Goal: Task Accomplishment & Management: Manage account settings

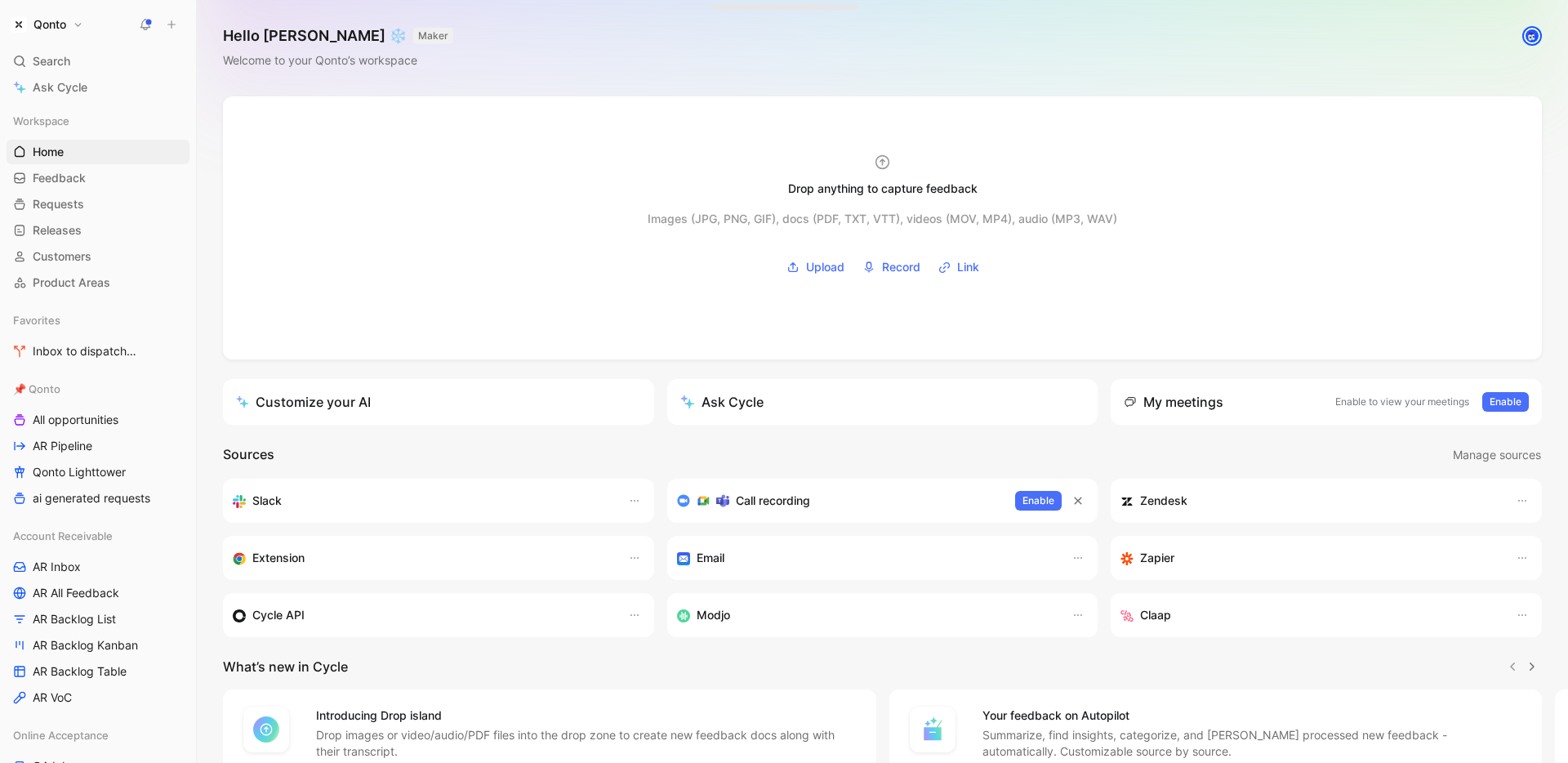
click at [67, 17] on button "Qonto" at bounding box center [47, 24] width 81 height 22
click at [97, 171] on div "Workspace settings G then S" at bounding box center [111, 168] width 200 height 26
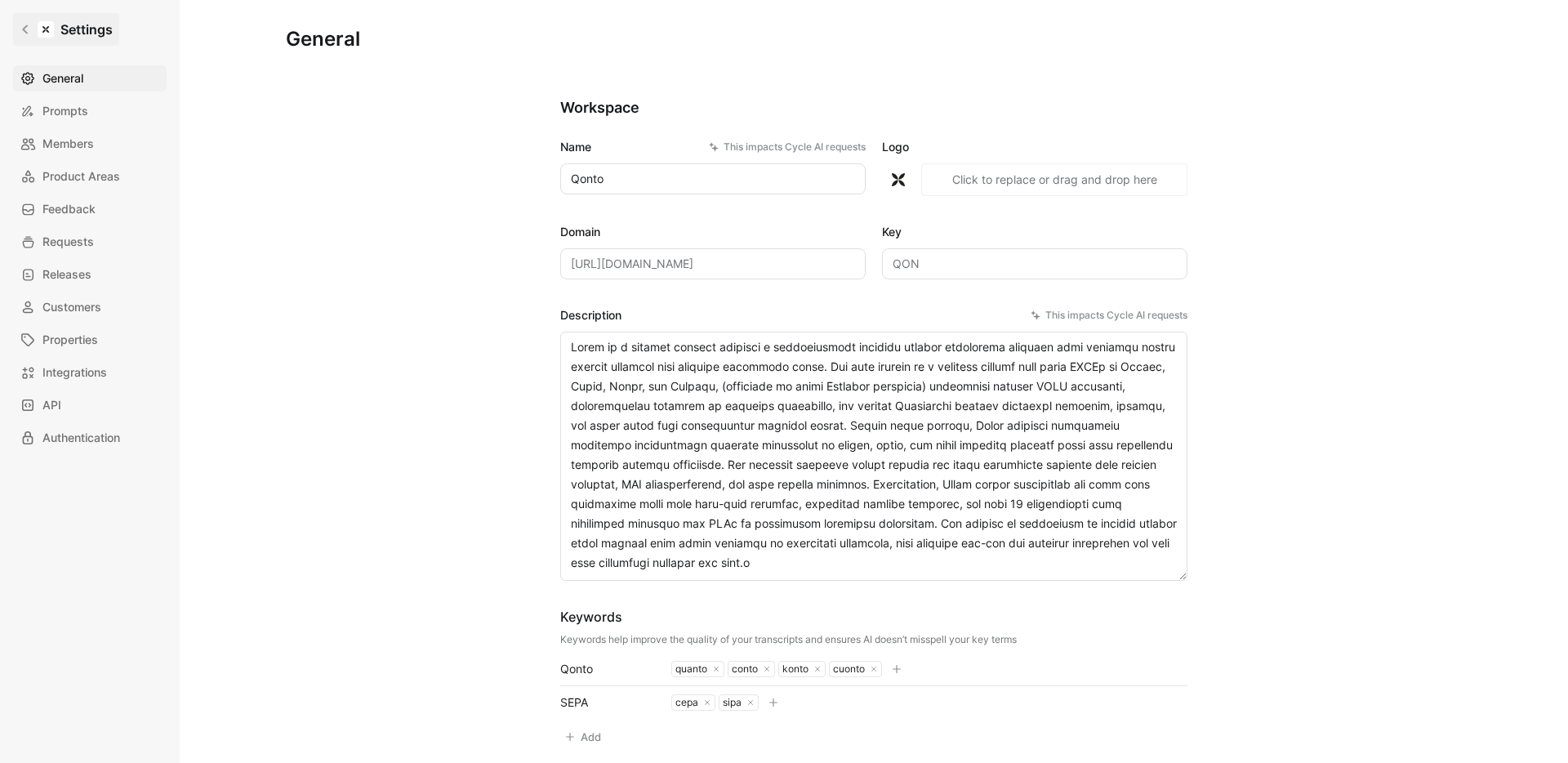
click at [22, 30] on icon at bounding box center [26, 29] width 12 height 12
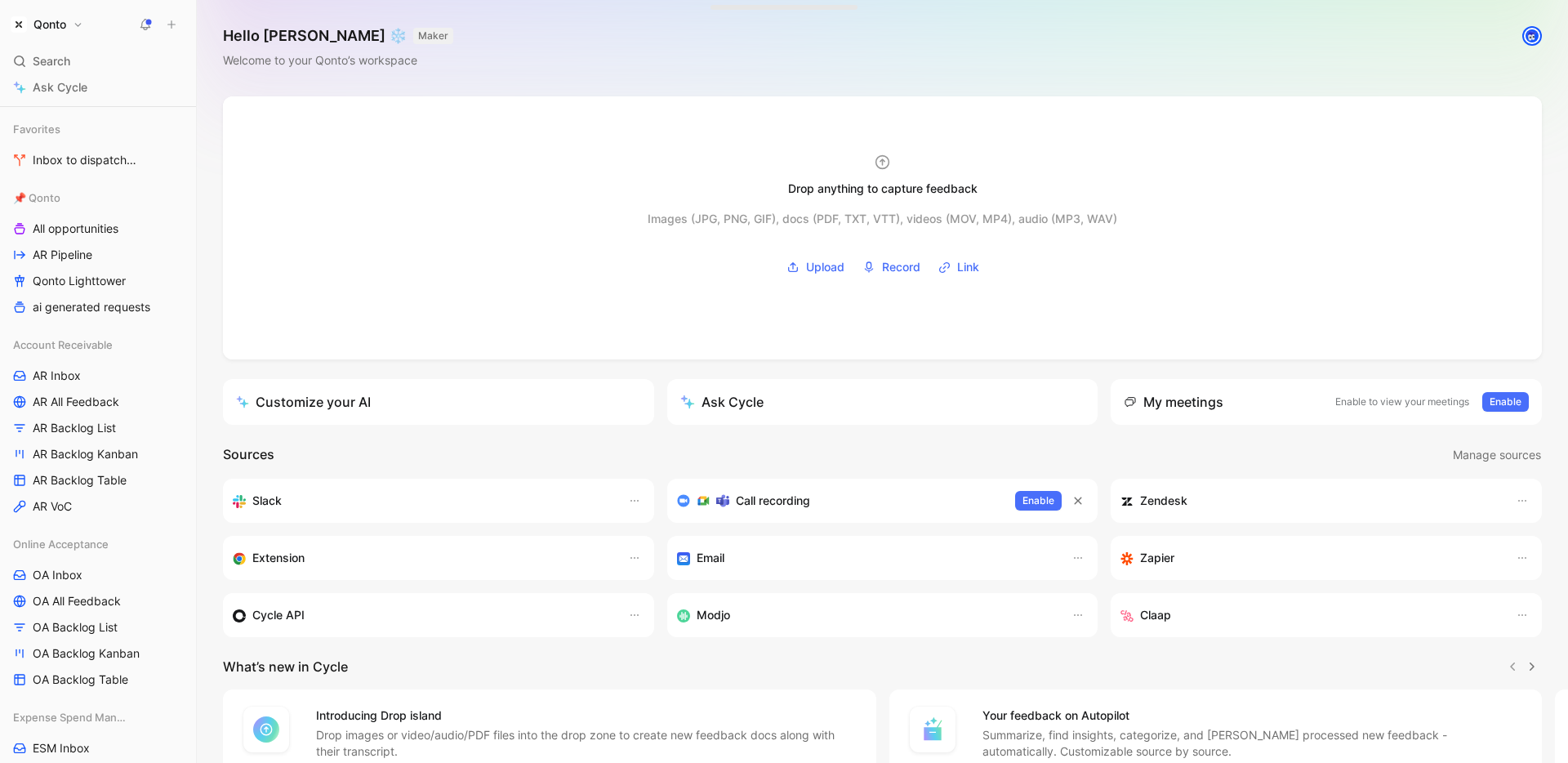
scroll to position [216, 0]
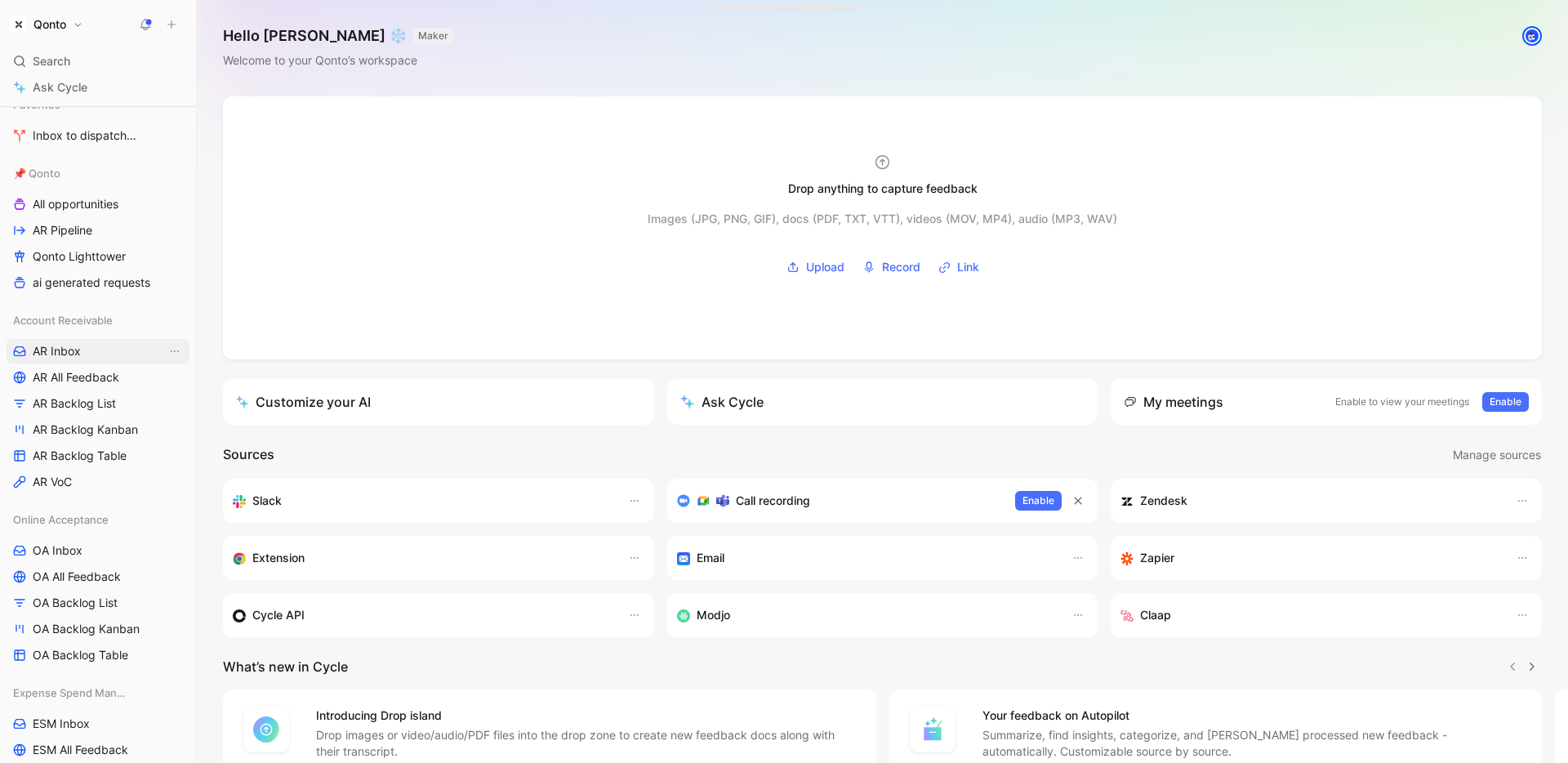
click at [69, 348] on span "AR Inbox" at bounding box center [57, 351] width 48 height 17
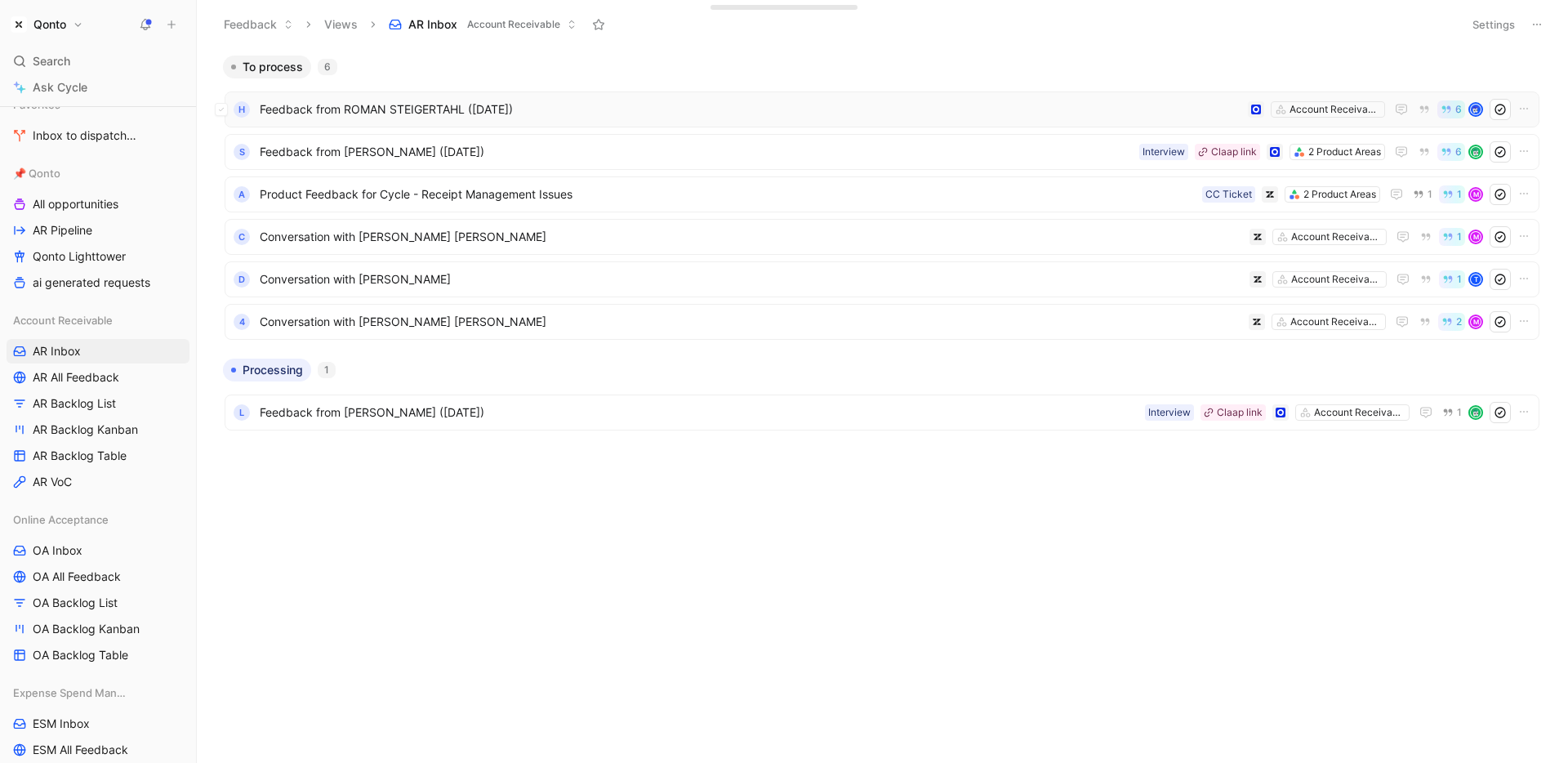
click at [562, 97] on div "H Feedback from ROMAN STEIGERTAHL ([DATE]) Account Receivable 6" at bounding box center [882, 109] width 1314 height 36
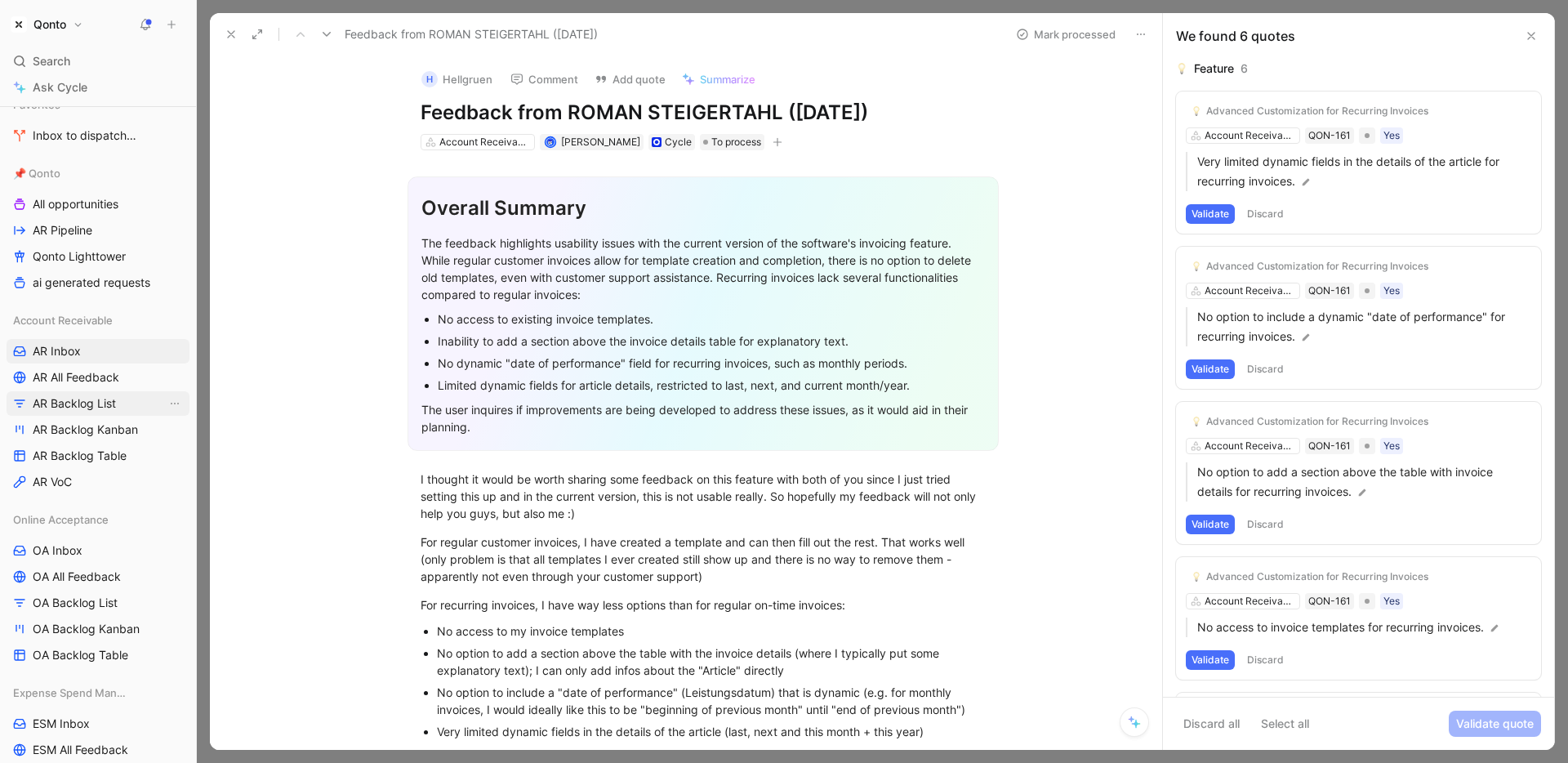
click at [112, 402] on span "AR Backlog List" at bounding box center [74, 404] width 83 height 17
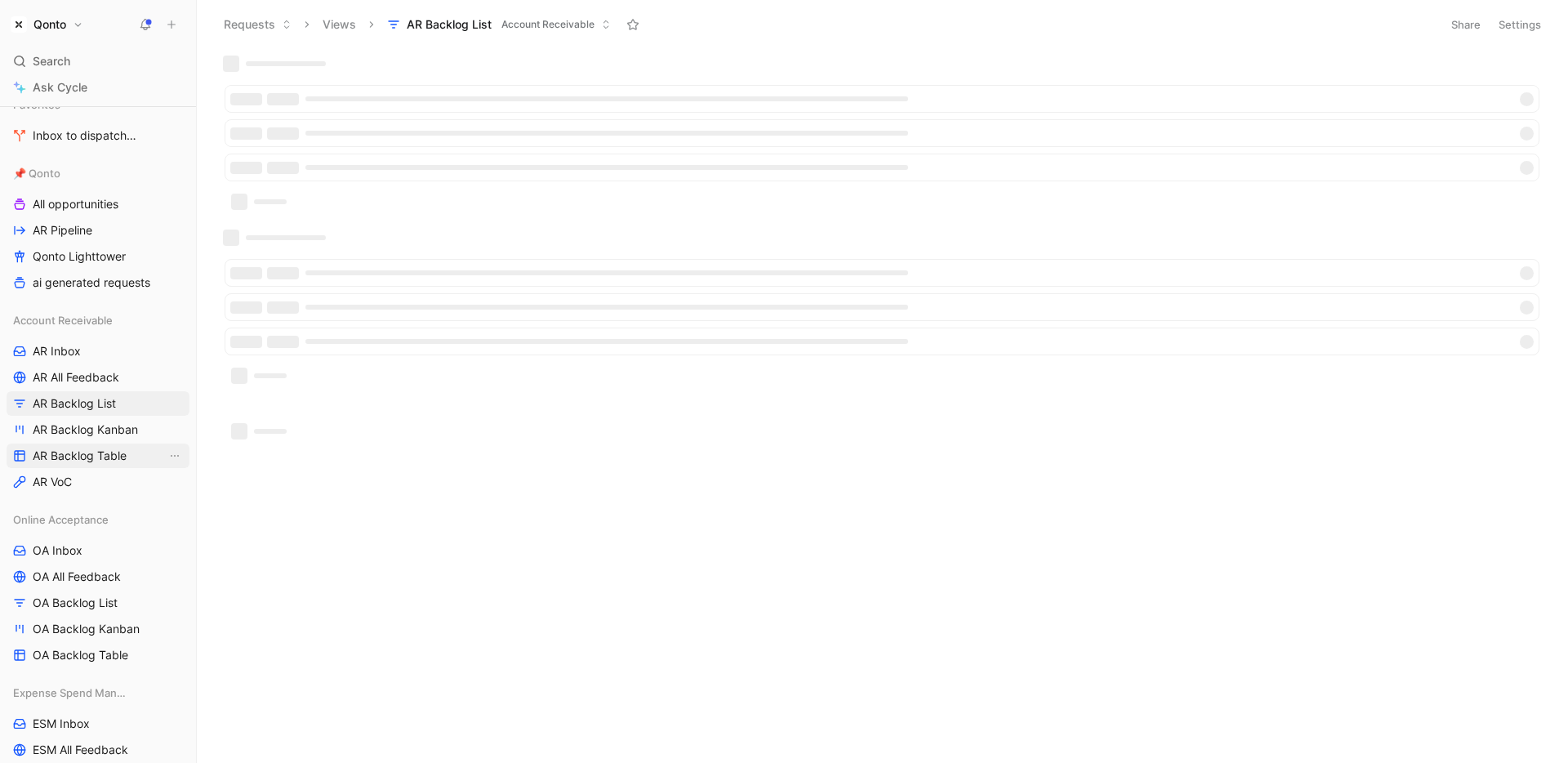
click at [111, 453] on span "AR Backlog Table" at bounding box center [79, 456] width 94 height 17
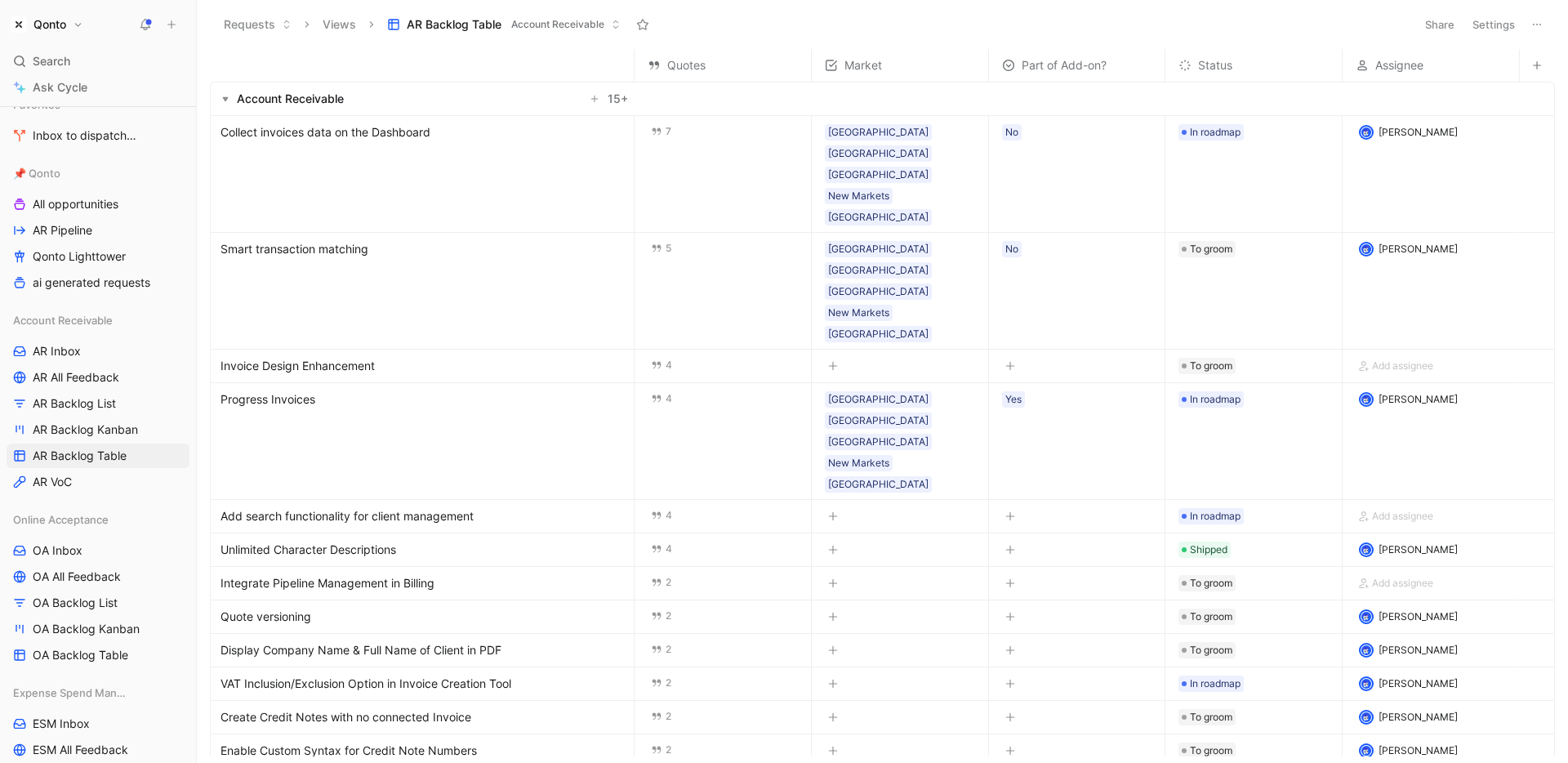
click at [400, 130] on span "Collect invoices data on the Dashboard" at bounding box center [325, 132] width 210 height 20
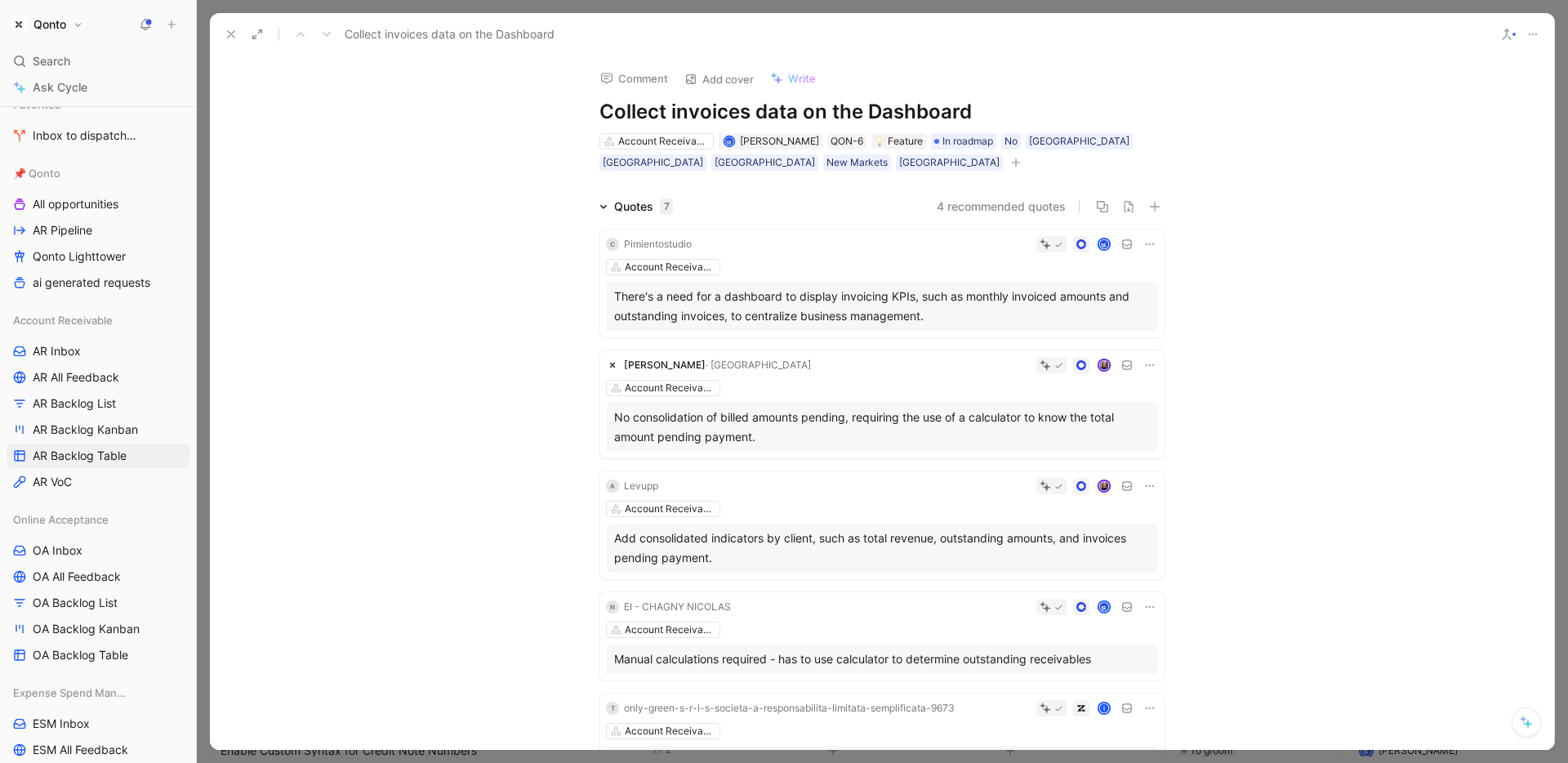
click at [1522, 721] on icon at bounding box center [1523, 719] width 6 height 6
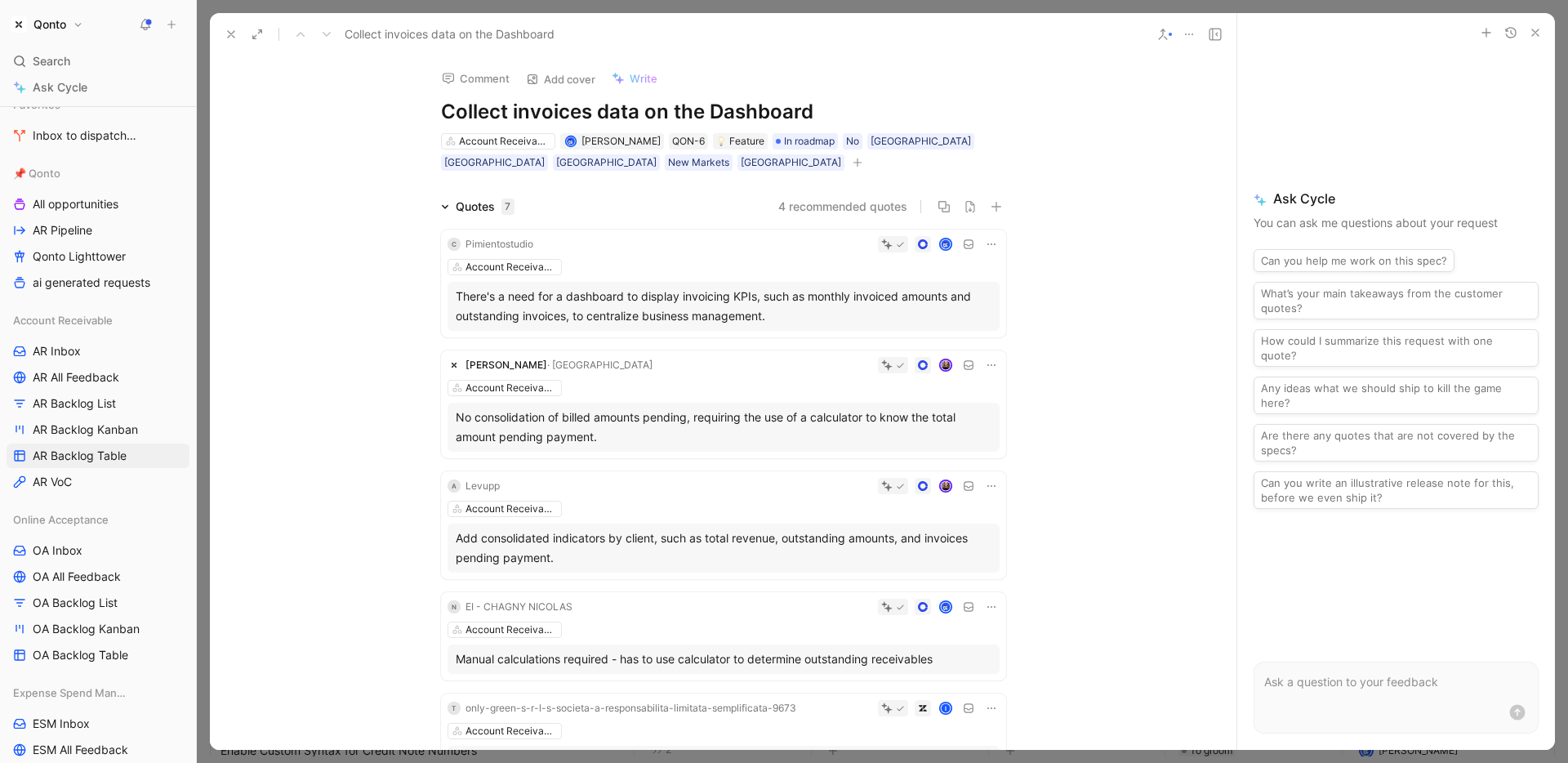
click at [239, 37] on button at bounding box center [230, 33] width 22 height 22
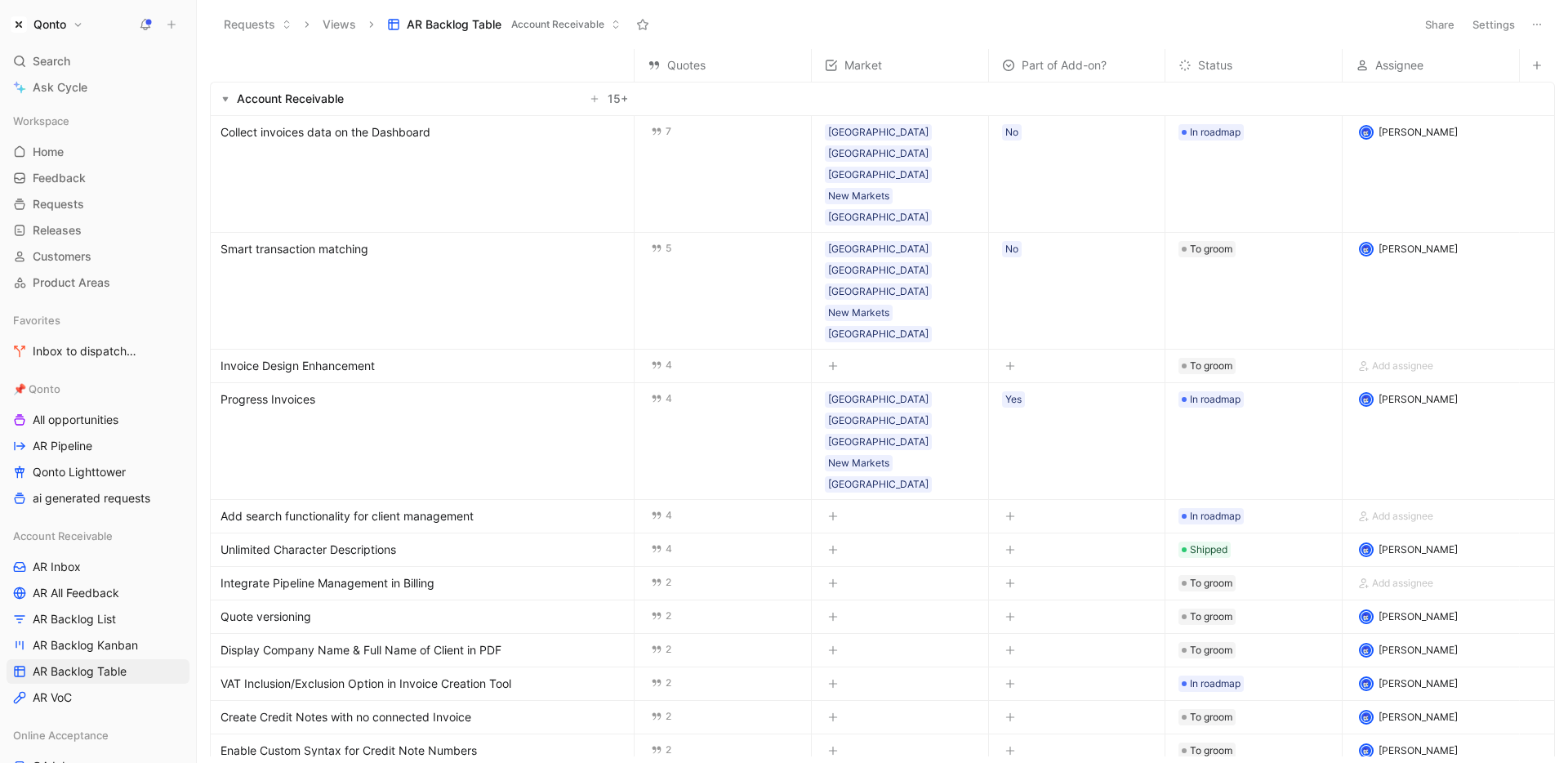
click at [72, 32] on button "Qonto" at bounding box center [47, 24] width 81 height 22
click at [84, 166] on div "Workspace settings G then S" at bounding box center [111, 168] width 200 height 26
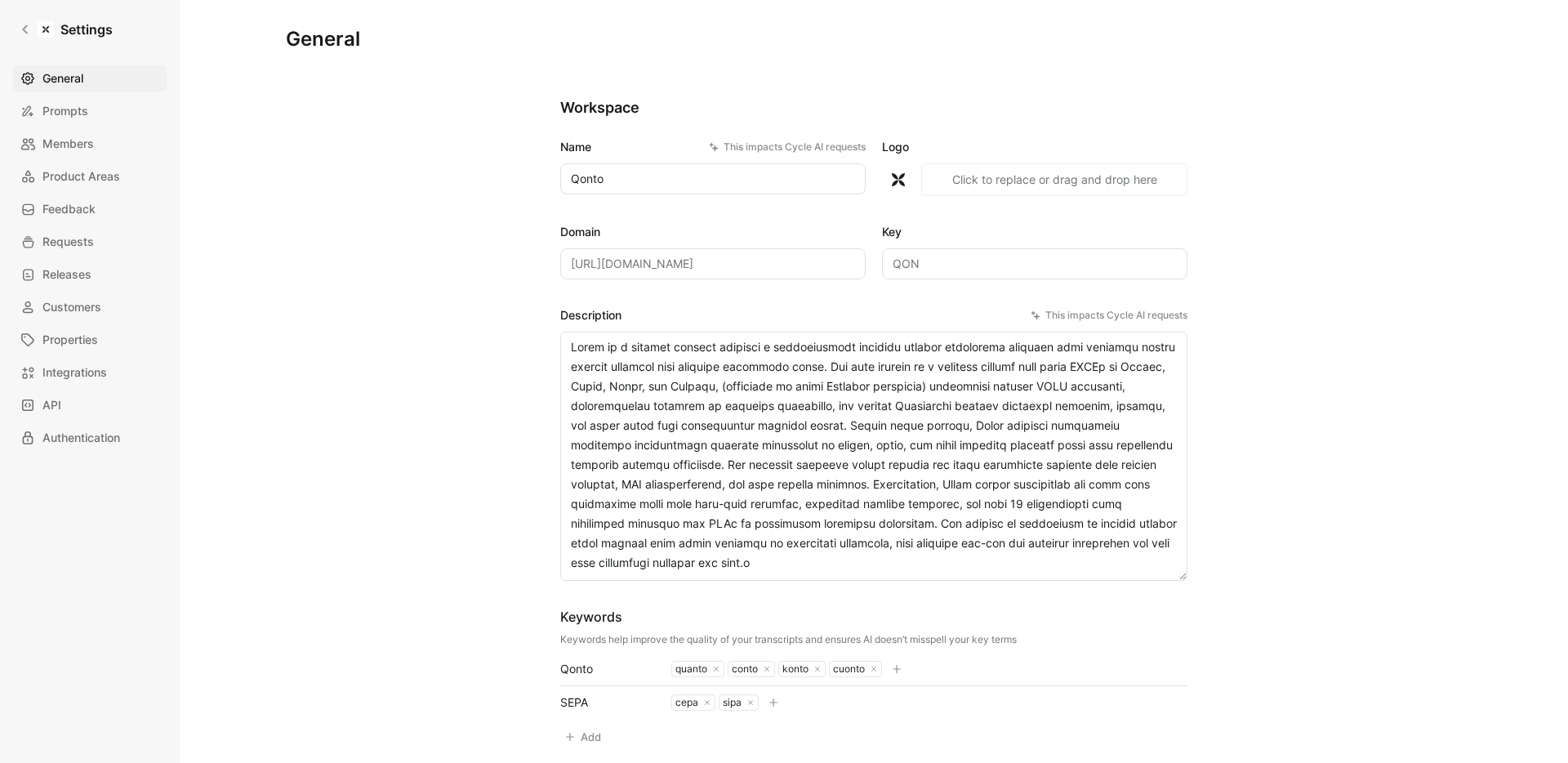
click at [106, 141] on link "Members" at bounding box center [90, 143] width 154 height 26
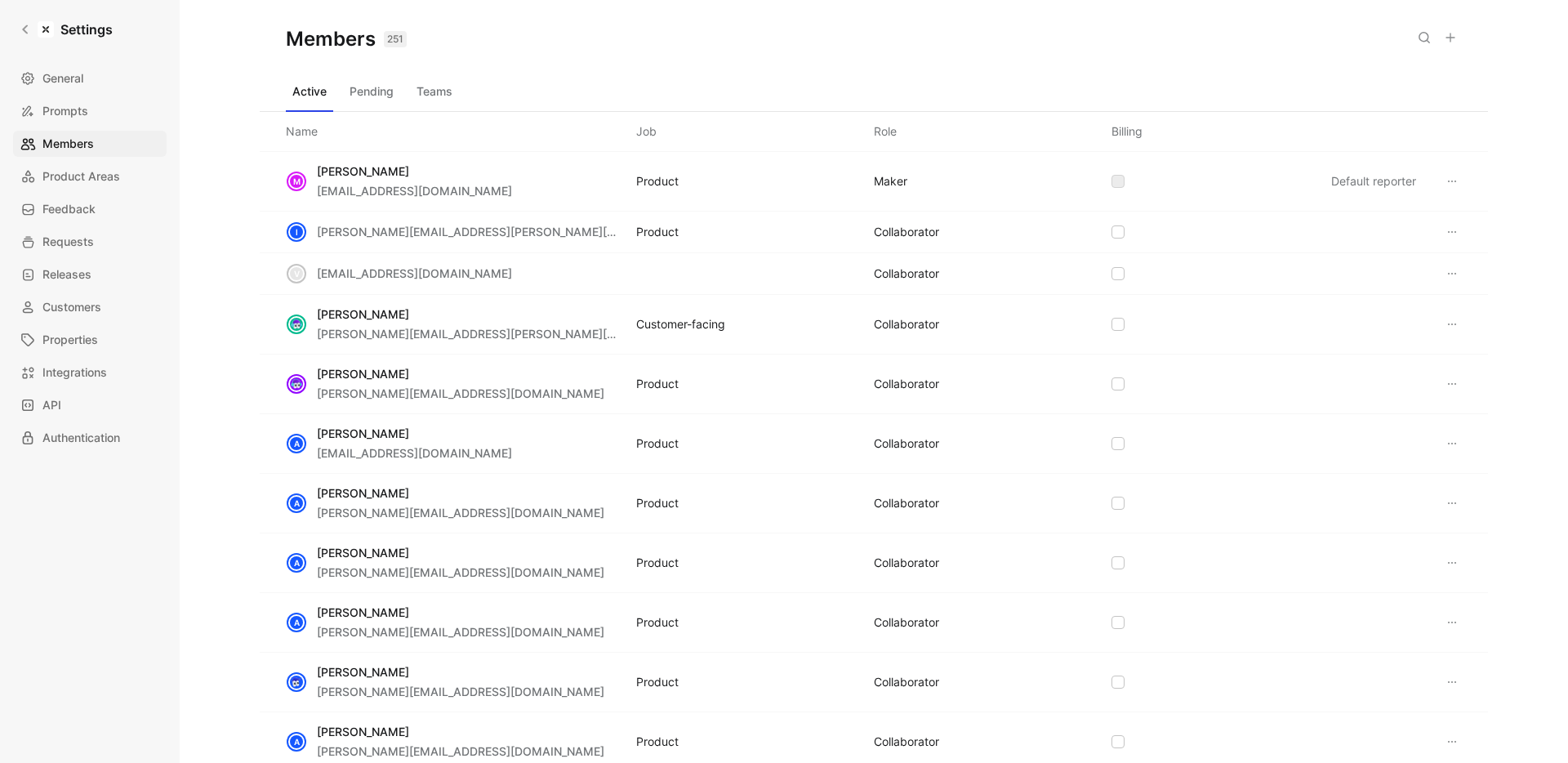
click at [1443, 39] on icon at bounding box center [1450, 37] width 13 height 13
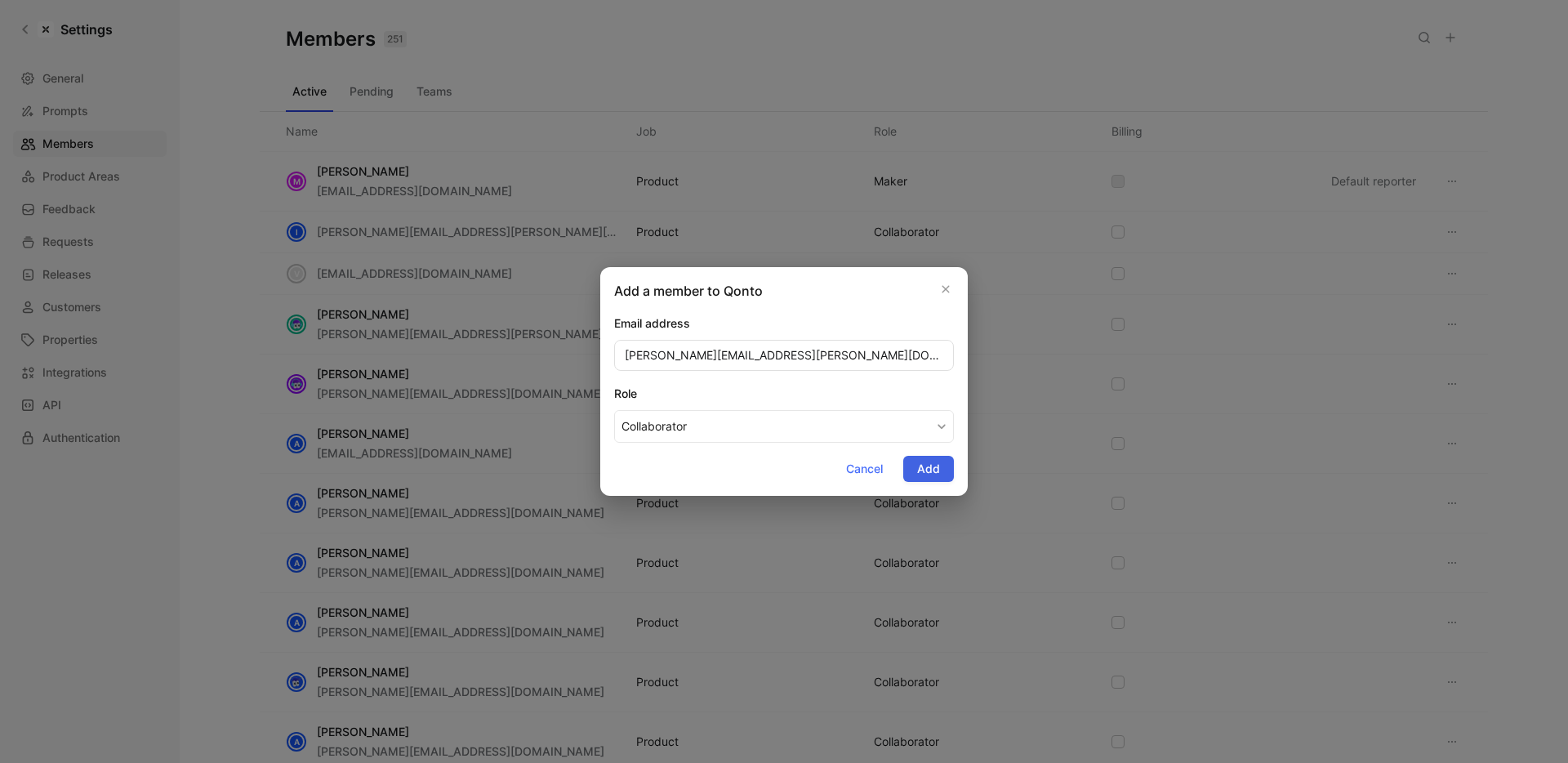
type input "magali.semeria@qonto.com"
click at [931, 469] on span "Add" at bounding box center [927, 469] width 22 height 20
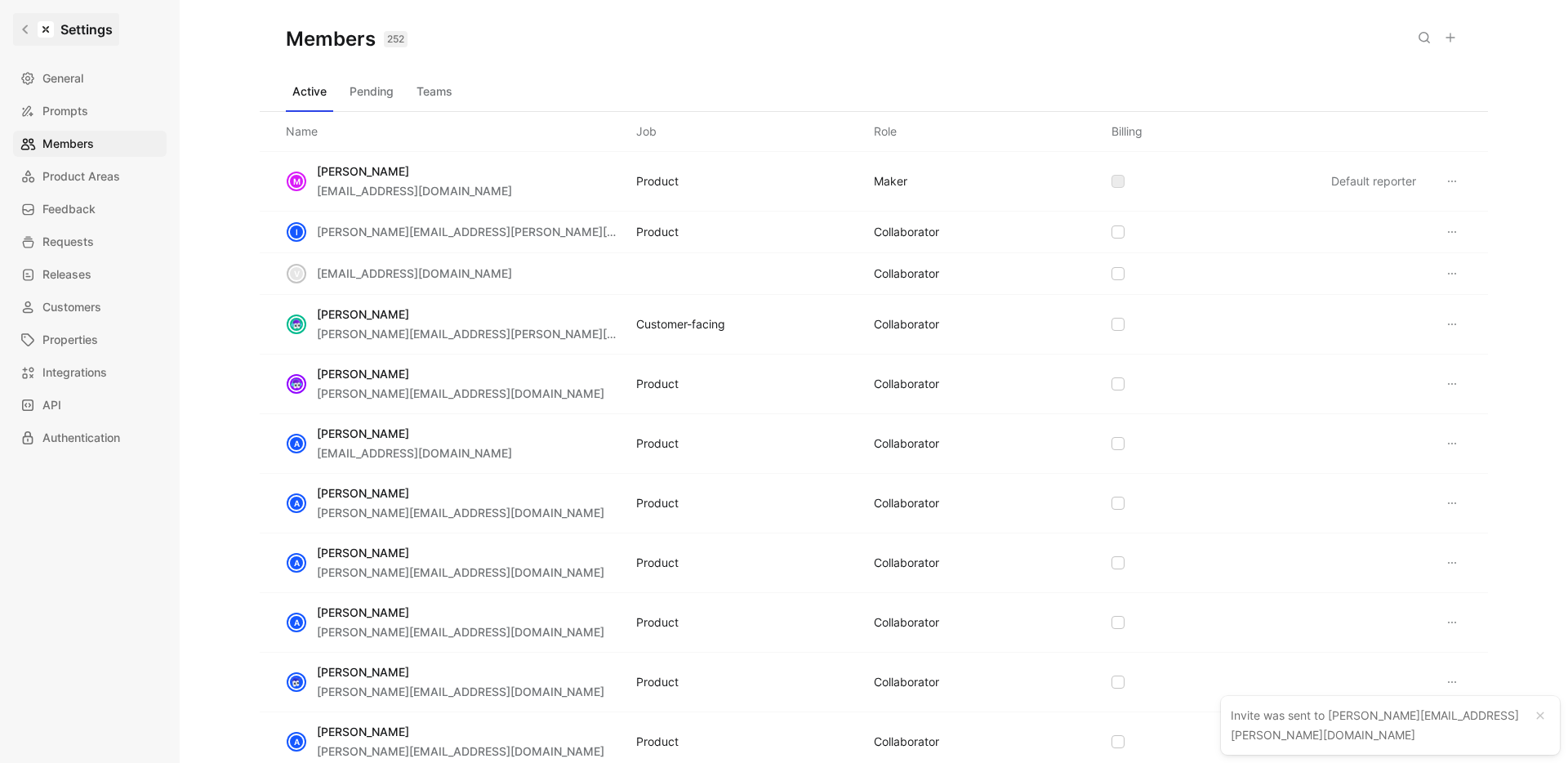
click at [26, 26] on icon at bounding box center [25, 29] width 6 height 9
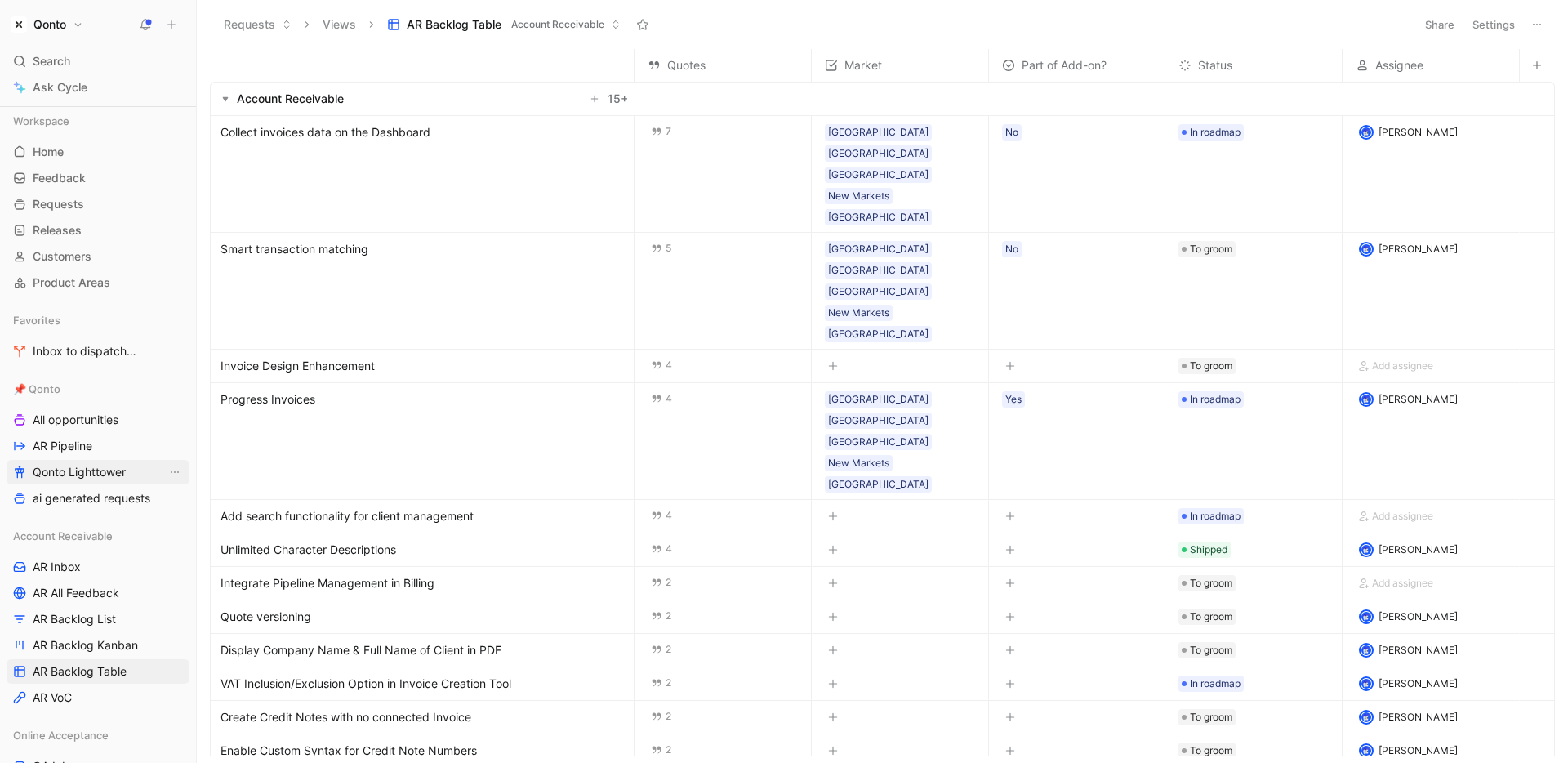
scroll to position [231, 0]
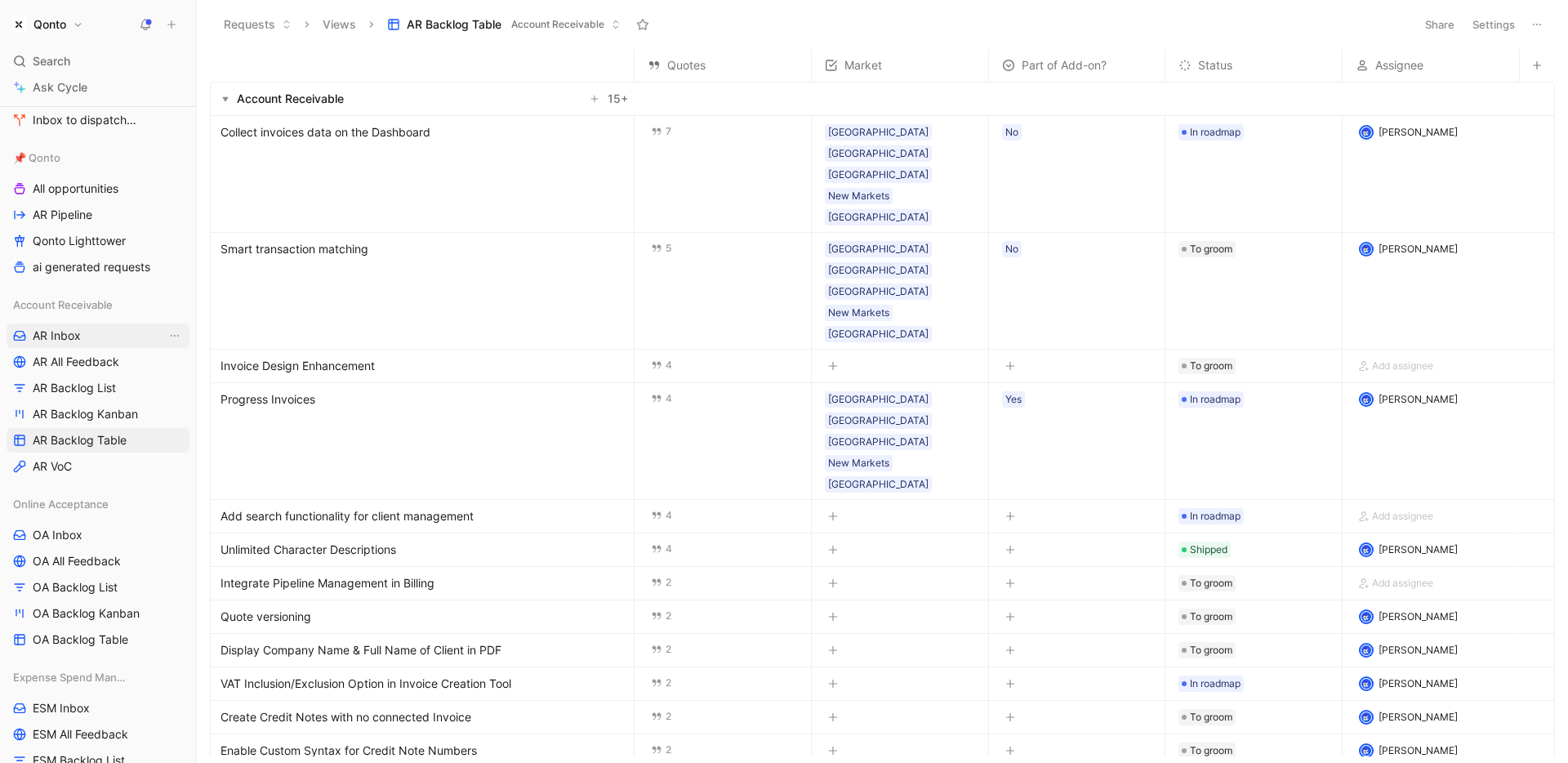
click at [65, 337] on span "AR Inbox" at bounding box center [57, 336] width 48 height 17
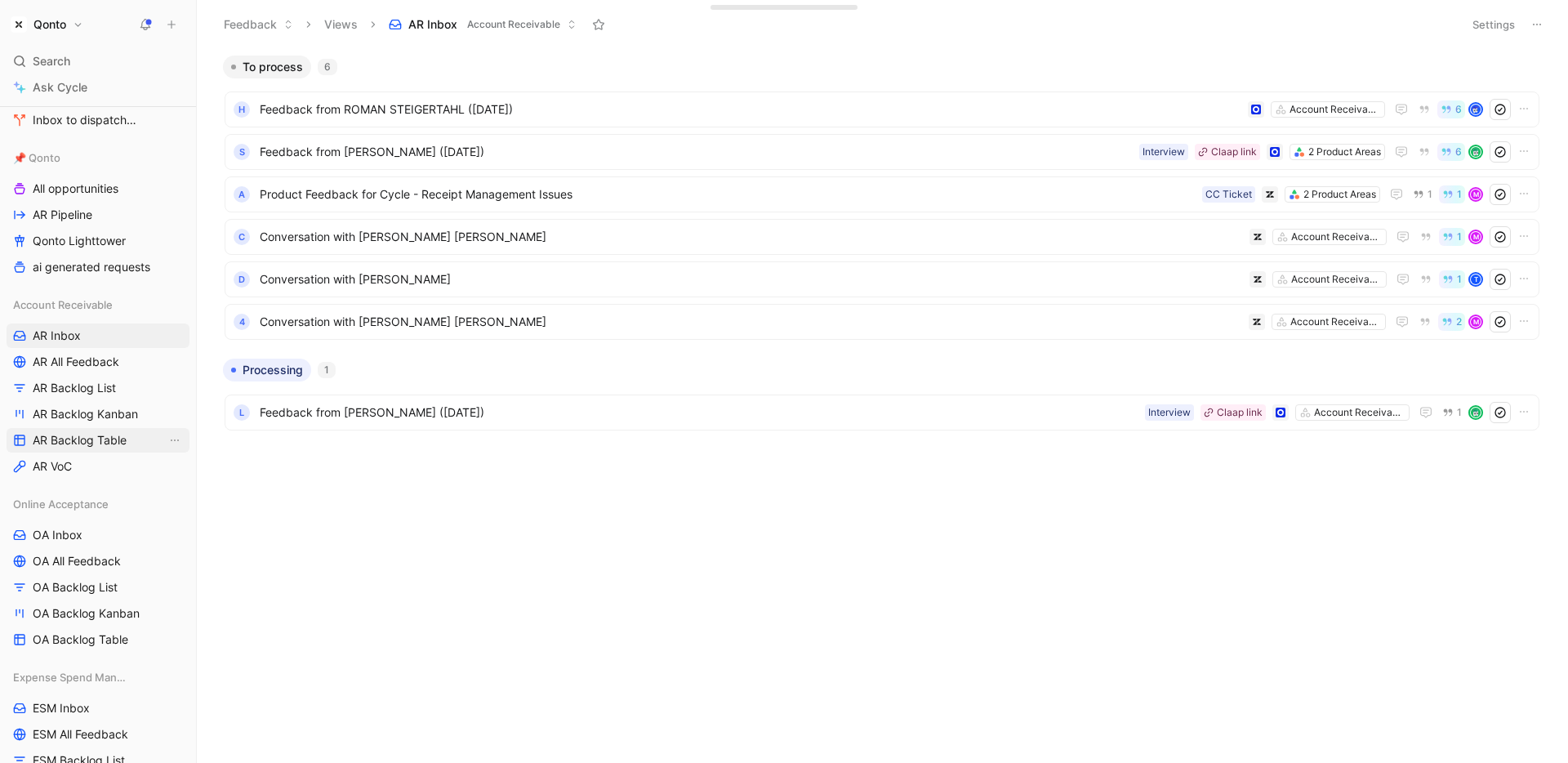
click at [101, 429] on link "AR Backlog Table" at bounding box center [98, 439] width 183 height 24
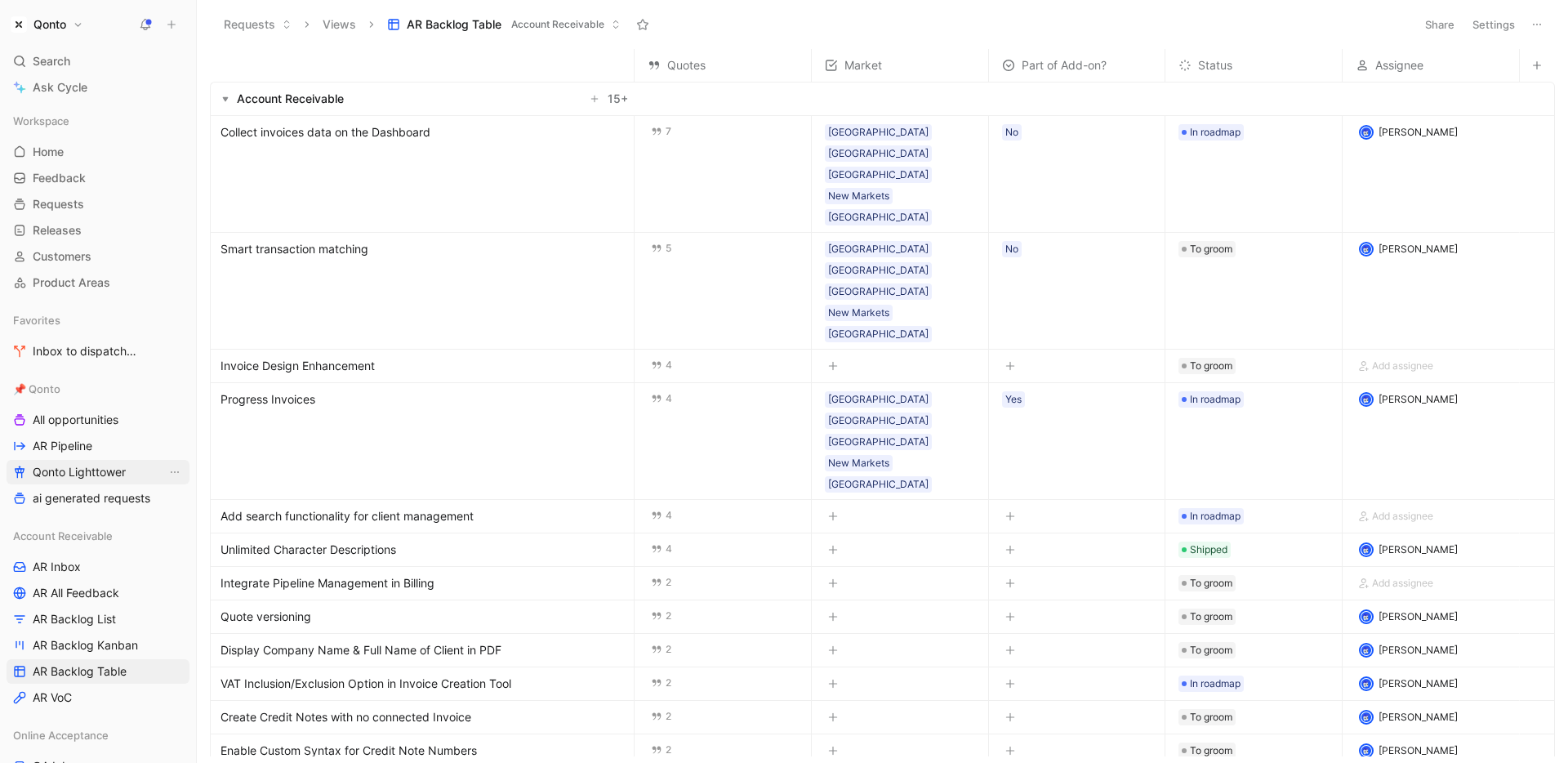
click at [102, 464] on span "Qonto Lighttower" at bounding box center [79, 473] width 93 height 17
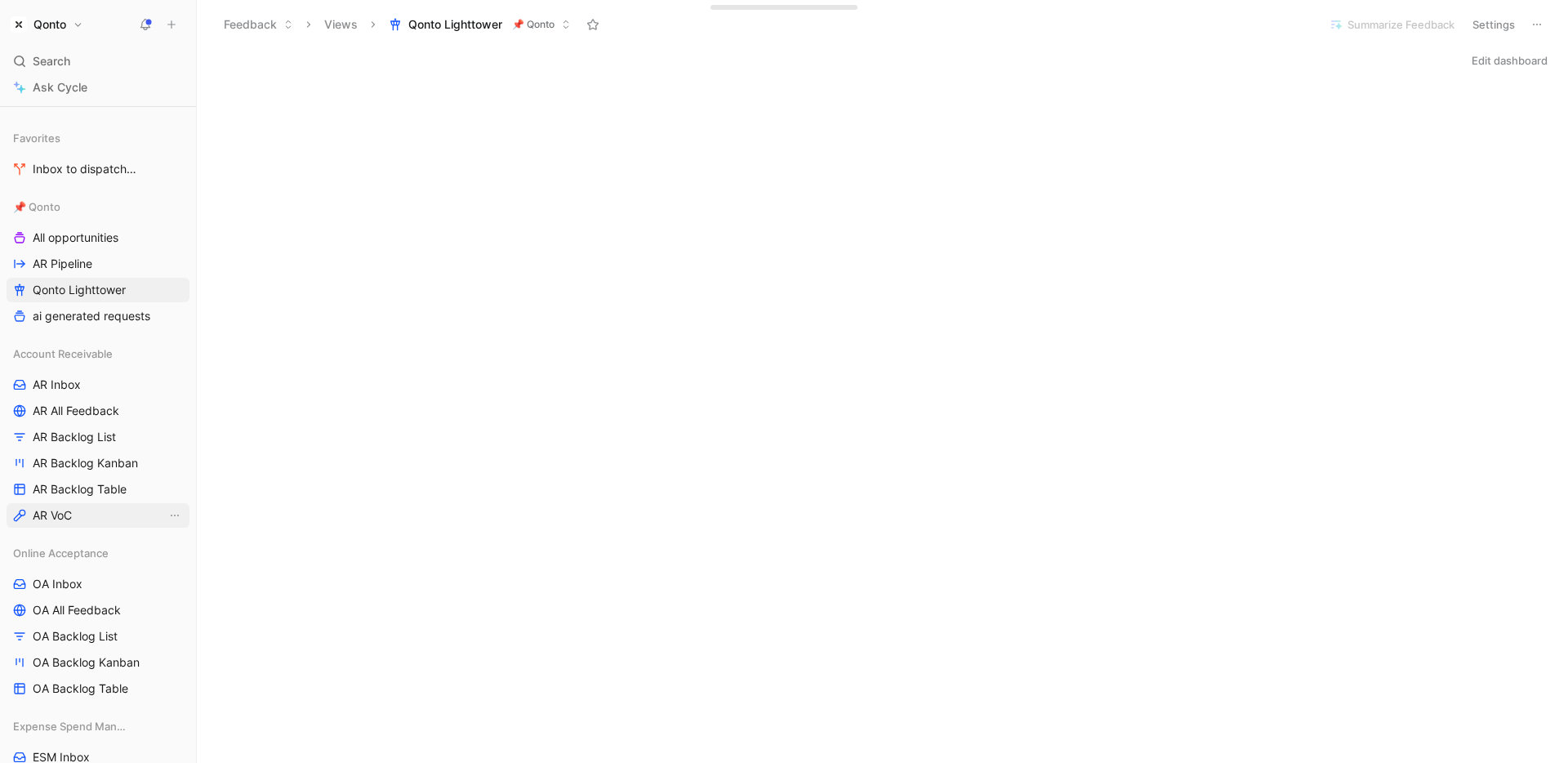
scroll to position [186, 0]
click at [78, 509] on link "AR VoC" at bounding box center [98, 512] width 183 height 24
click at [81, 286] on span "Qonto Lighttower" at bounding box center [79, 287] width 93 height 17
click at [1511, 62] on button "Edit dashboard" at bounding box center [1509, 60] width 91 height 22
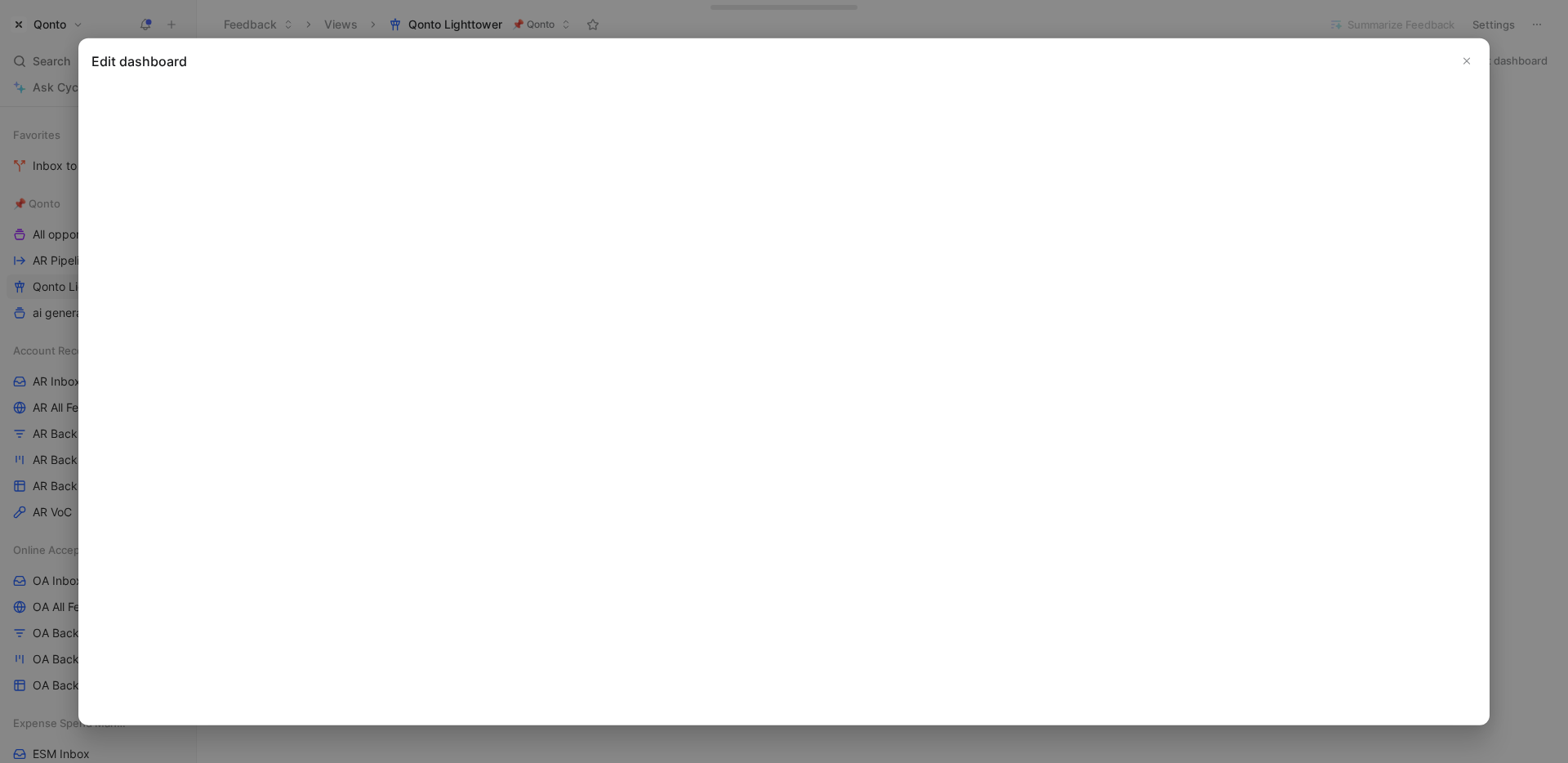
click at [1466, 60] on icon "Close" at bounding box center [1467, 62] width 12 height 12
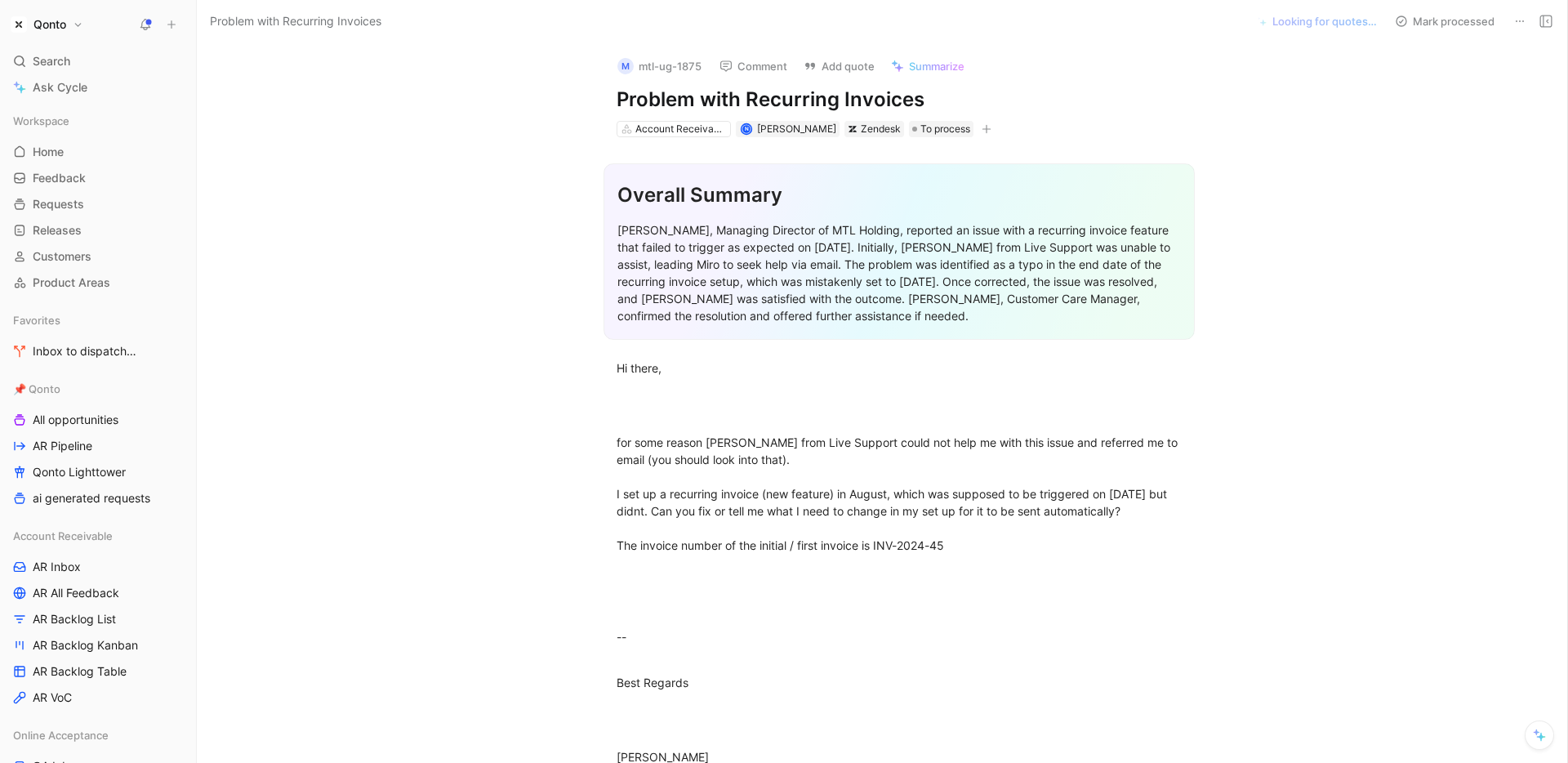
click at [1518, 21] on icon at bounding box center [1520, 22] width 13 height 13
click at [1456, 74] on div "Delete" at bounding box center [1449, 80] width 149 height 20
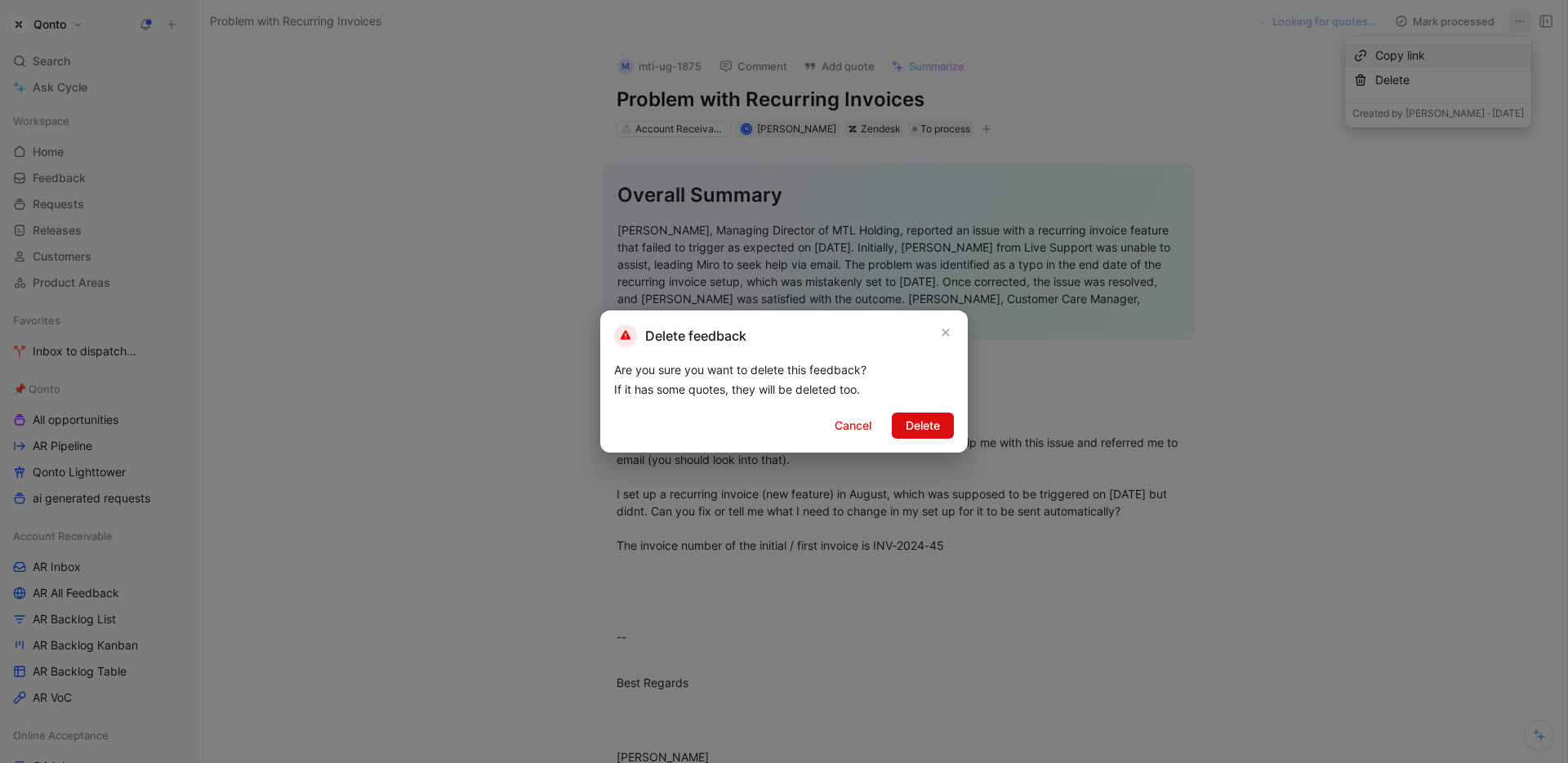
click at [920, 434] on span "Delete" at bounding box center [922, 426] width 34 height 20
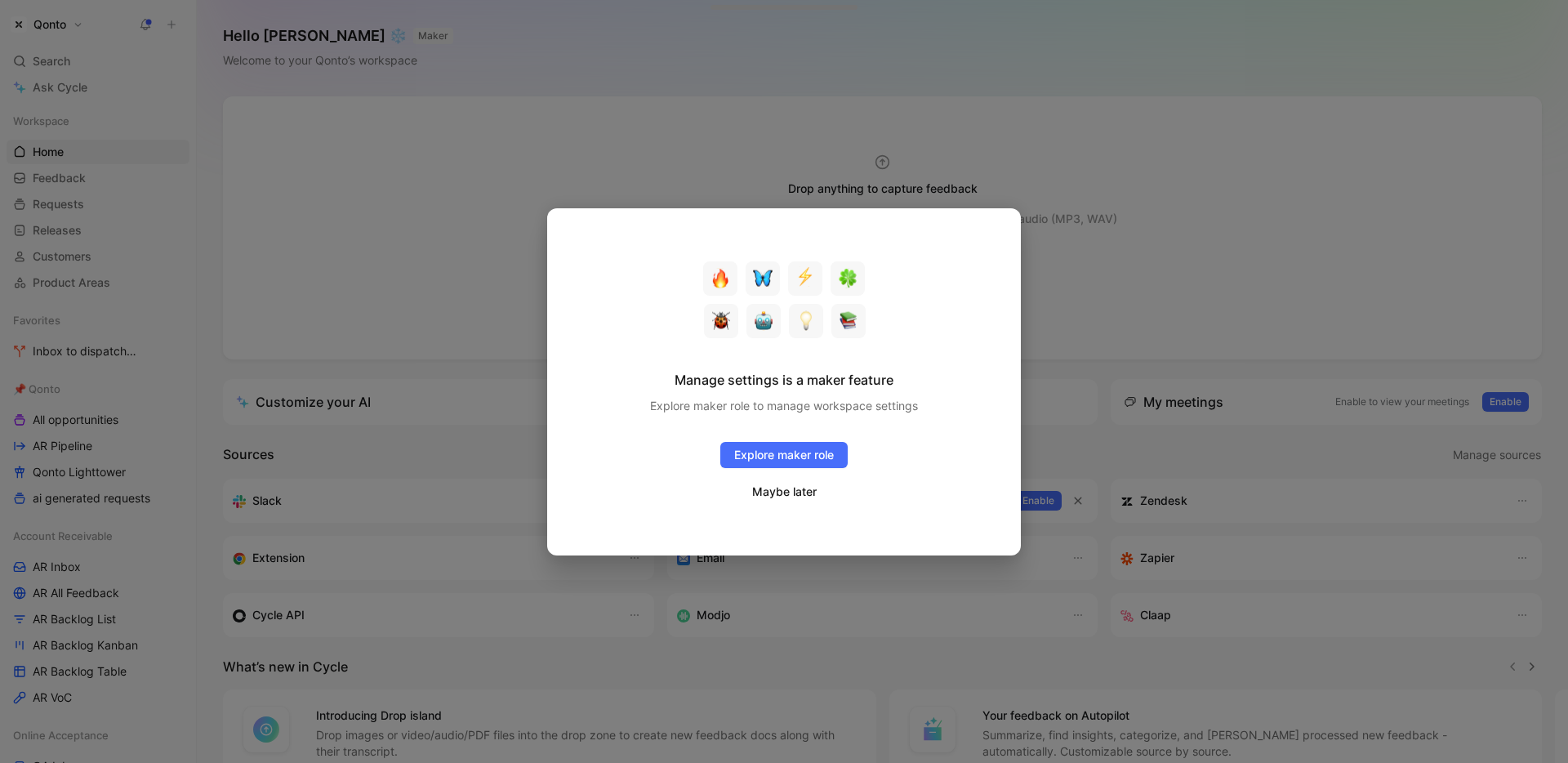
click at [802, 488] on button "Maybe later" at bounding box center [784, 492] width 67 height 22
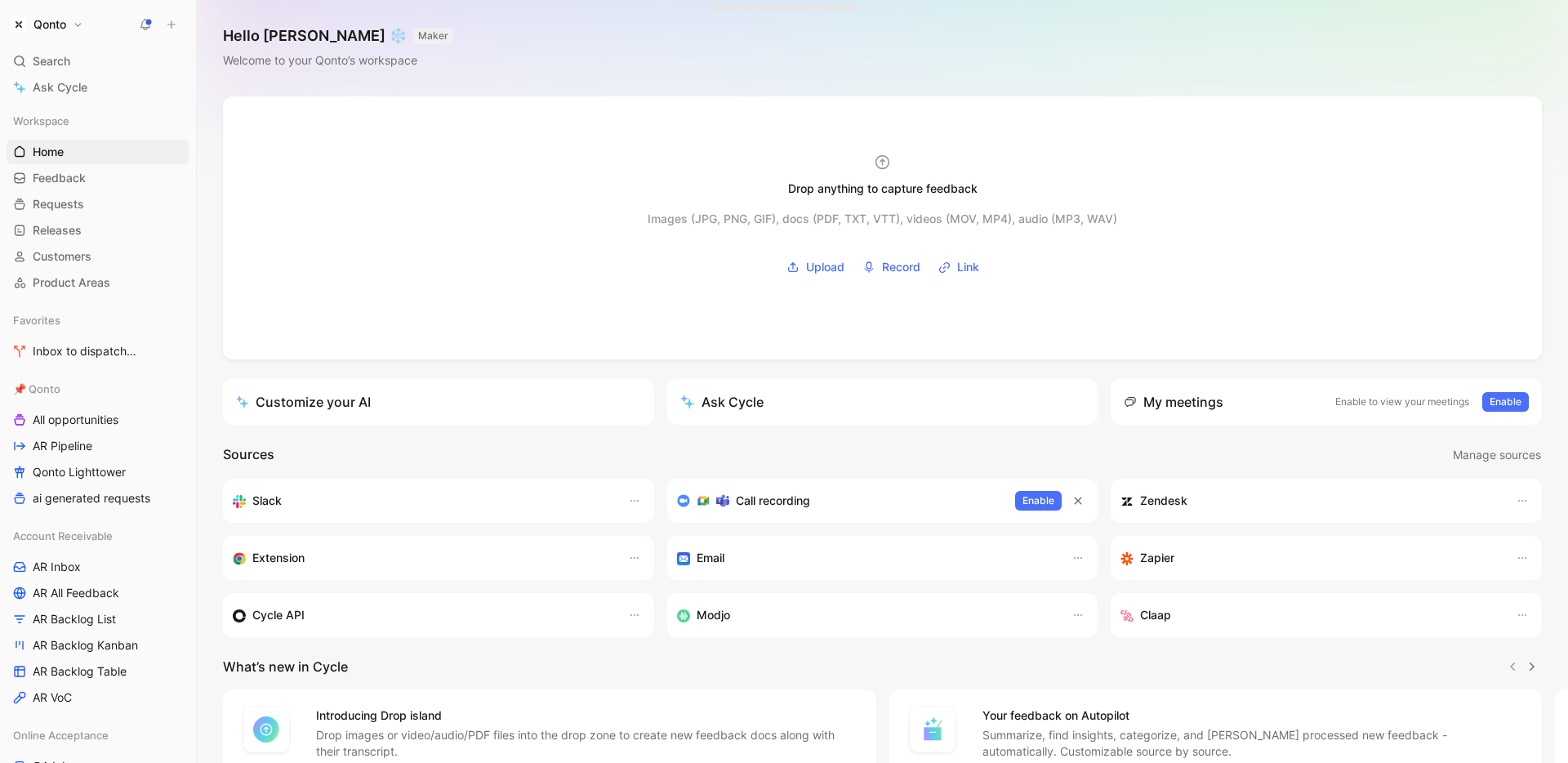
click at [63, 23] on h1 "Qonto" at bounding box center [49, 25] width 32 height 15
click at [111, 173] on div "Workspace settings G then S" at bounding box center [111, 168] width 200 height 26
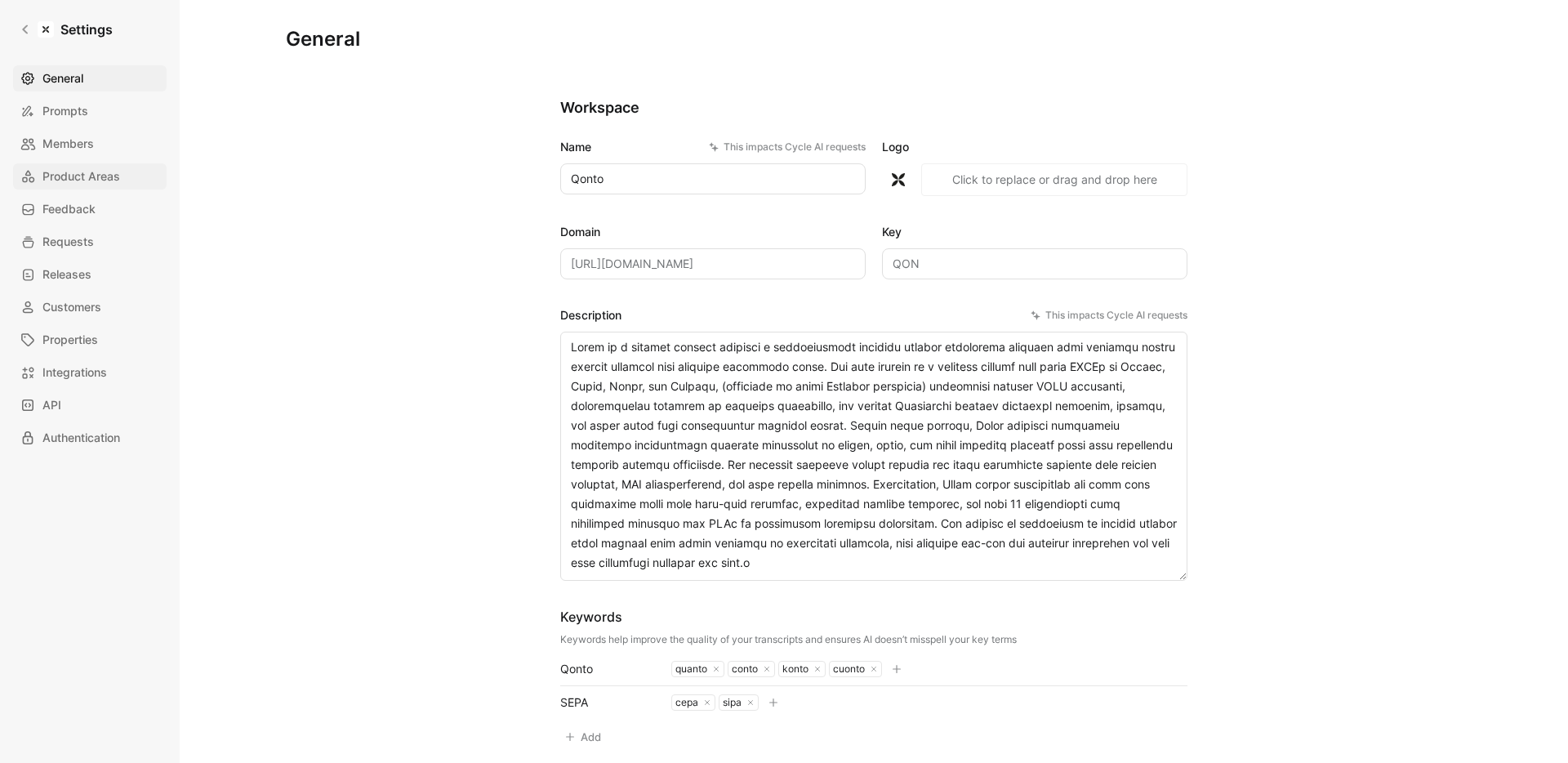
click at [77, 177] on span "Product Areas" at bounding box center [81, 176] width 77 height 20
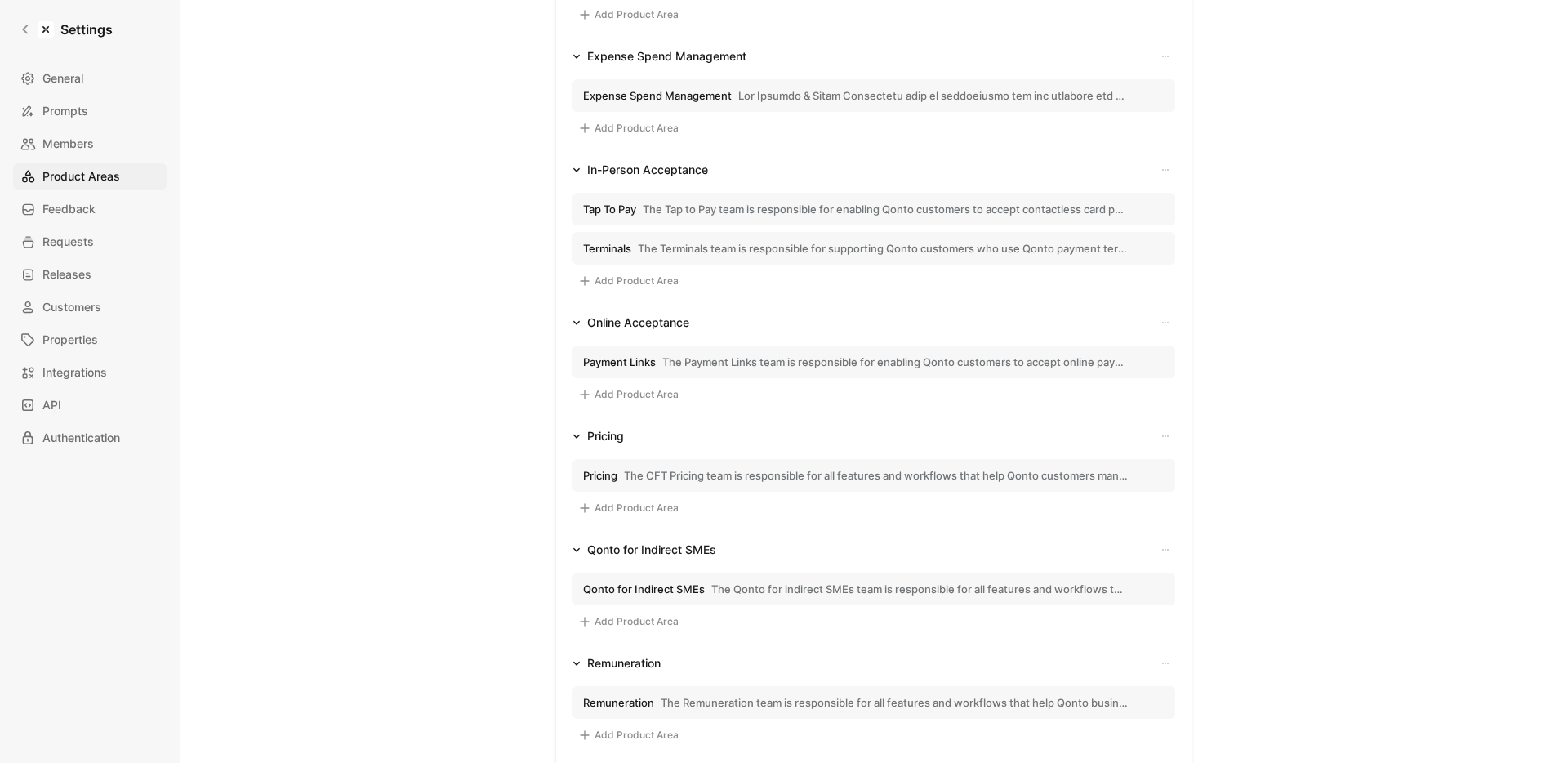
scroll to position [631, 0]
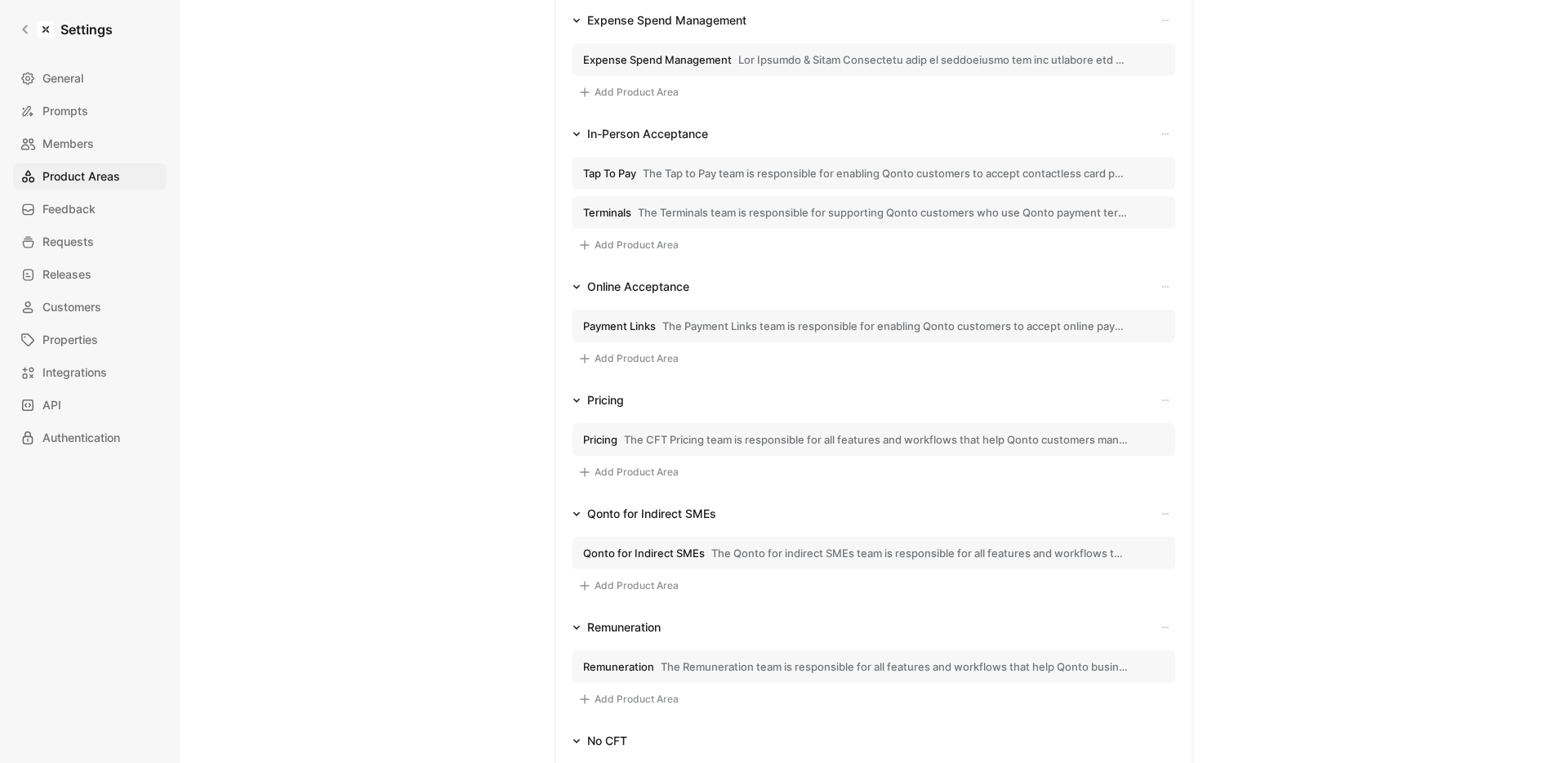
click at [711, 547] on span "The Qonto for indirect SMEs team is responsible for all features and workflows …" at bounding box center [920, 553] width 418 height 15
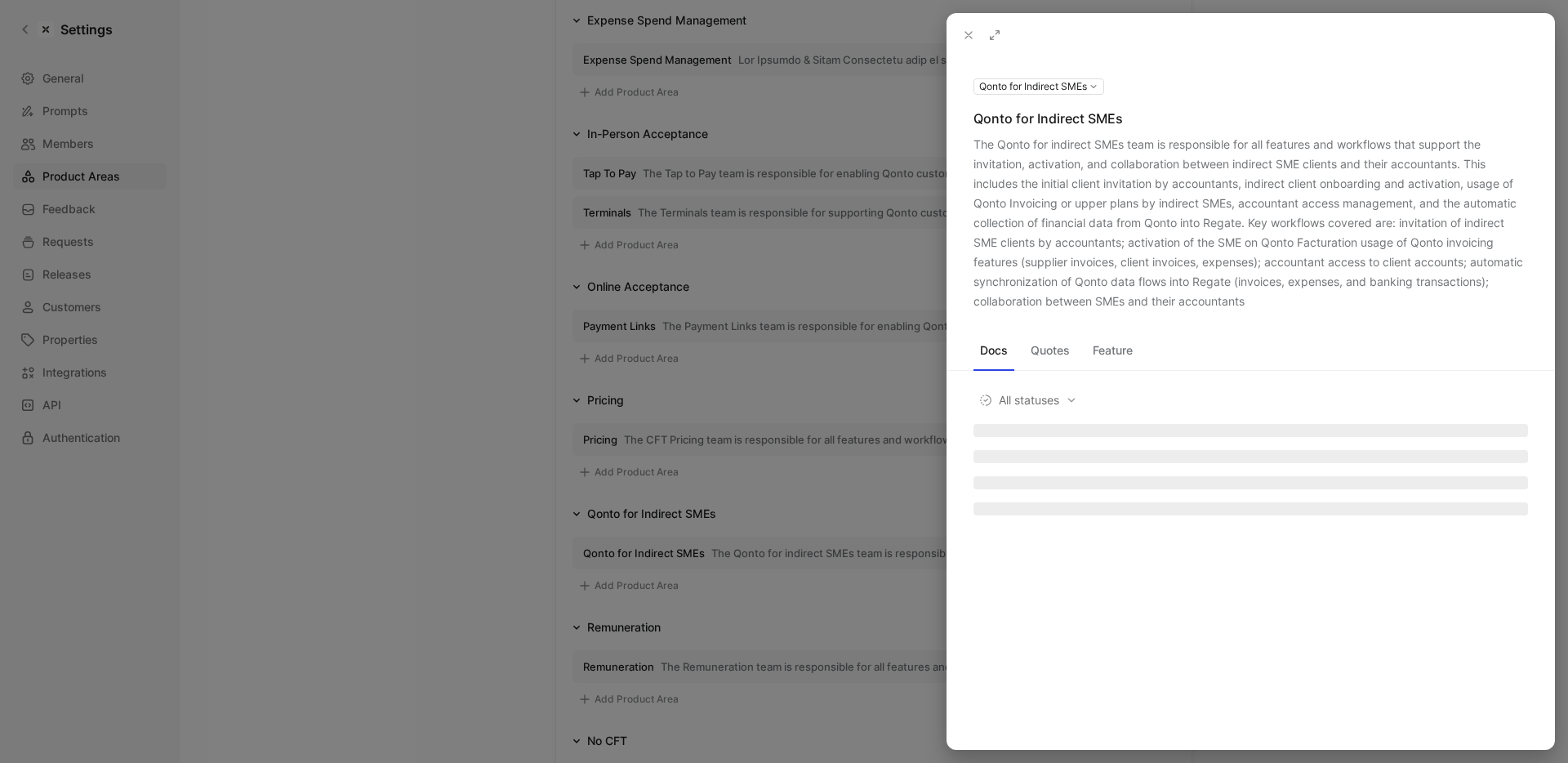
click at [1031, 208] on div "The Qonto for indirect SMEs team is responsible for all features and workflows …" at bounding box center [1250, 223] width 555 height 176
drag, startPoint x: 1031, startPoint y: 208, endPoint x: 1041, endPoint y: 208, distance: 10.0
click at [1041, 208] on div "The Qonto for indirect SMEs team is responsible for all features and workflows …" at bounding box center [1250, 223] width 555 height 176
click at [1018, 210] on div "The Qonto for indirect SMEs team is responsible for all features and workflows …" at bounding box center [1250, 223] width 555 height 176
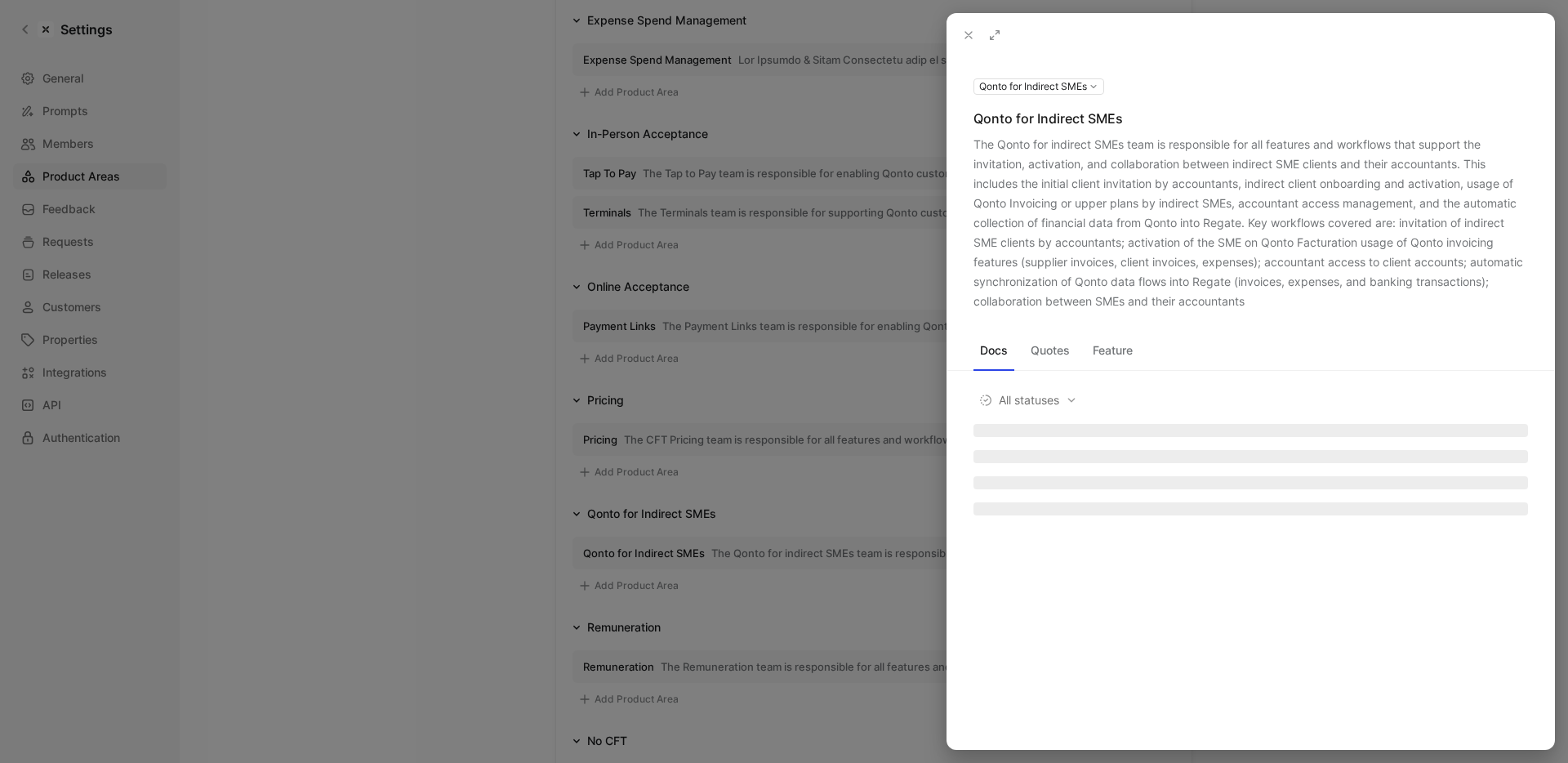
click at [785, 350] on div at bounding box center [784, 381] width 1568 height 763
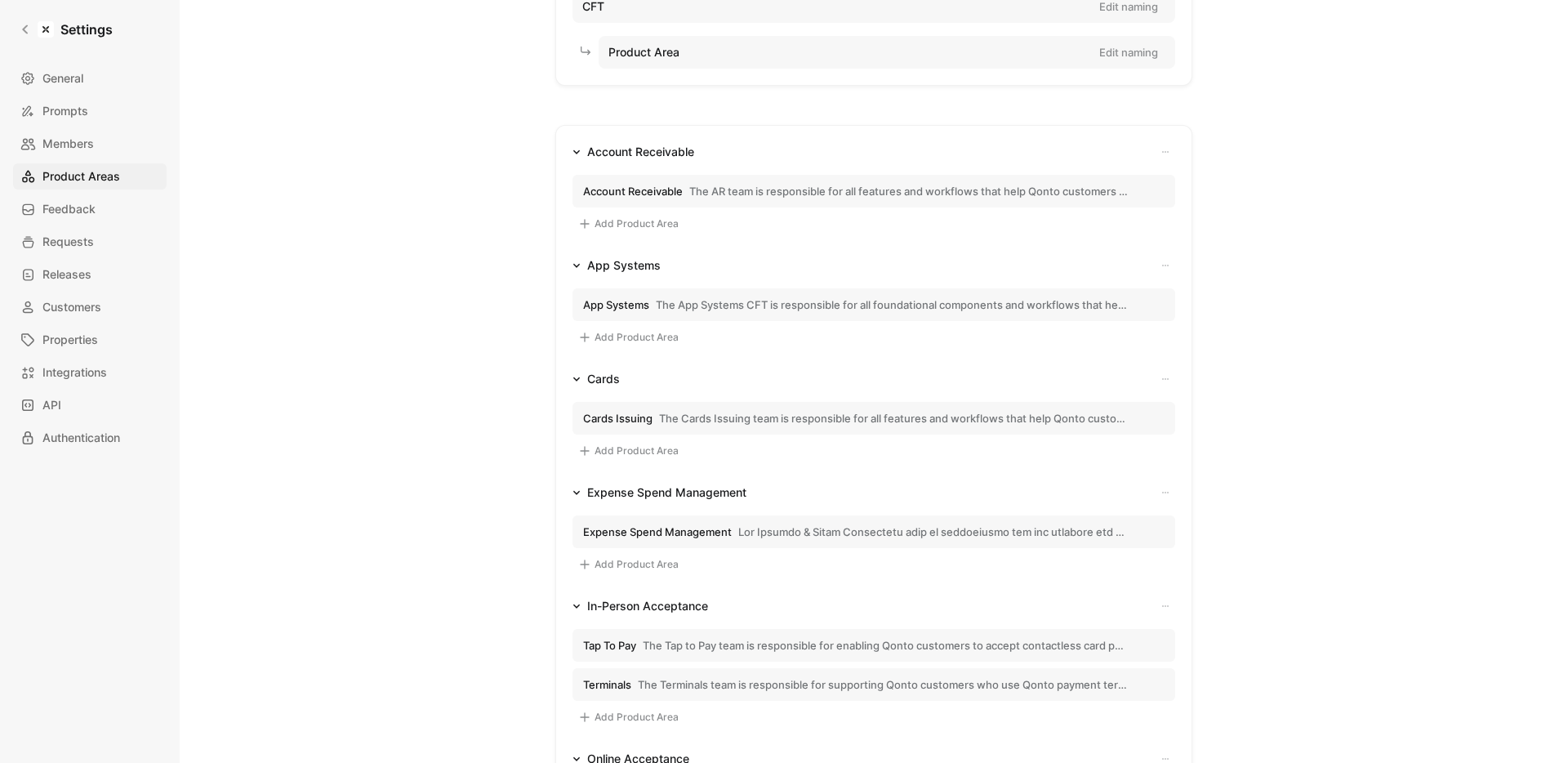
scroll to position [87, 0]
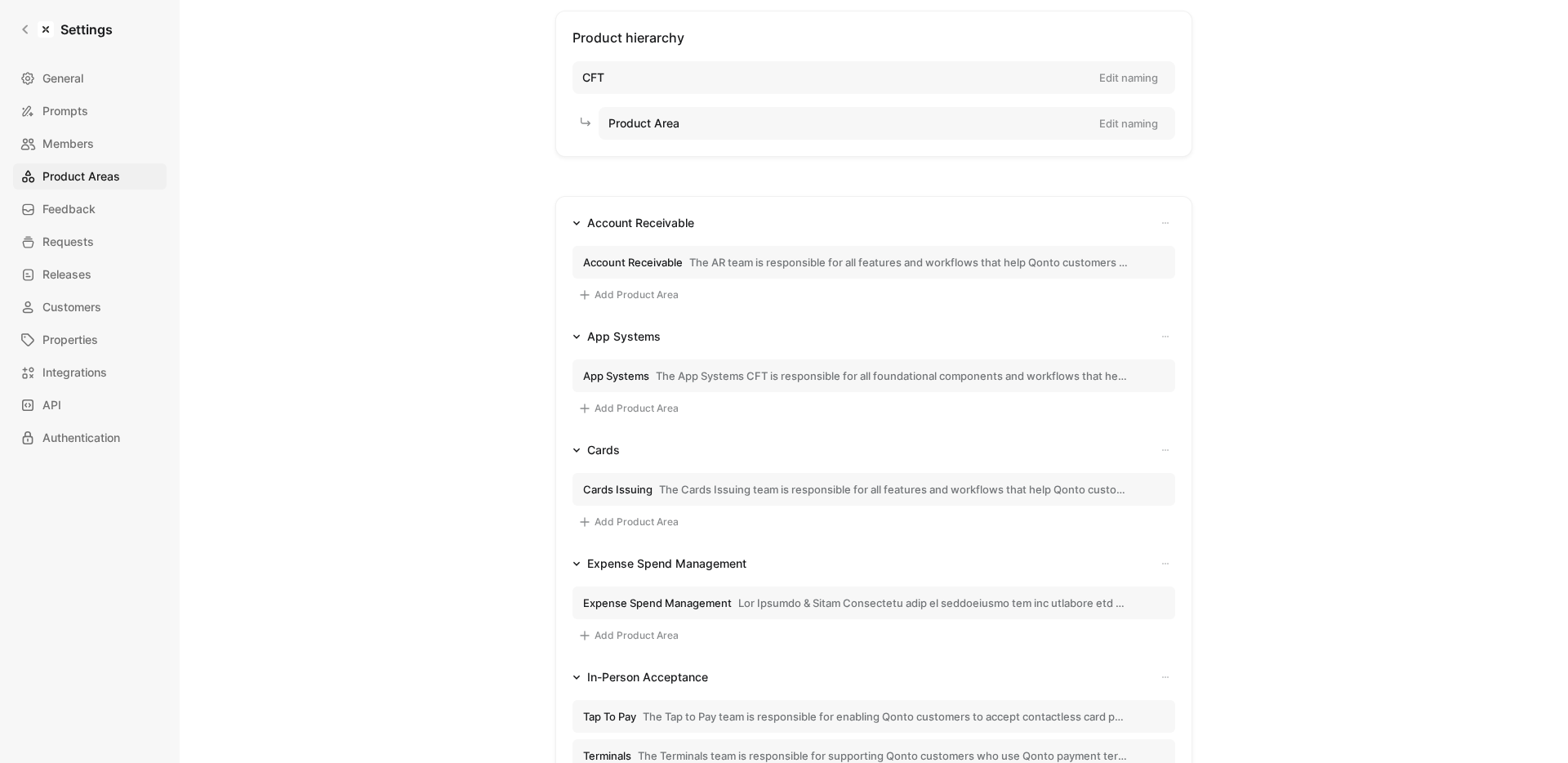
click at [720, 265] on span "The AR team is responsible for all features and workflows that help Qonto custo…" at bounding box center [908, 262] width 439 height 15
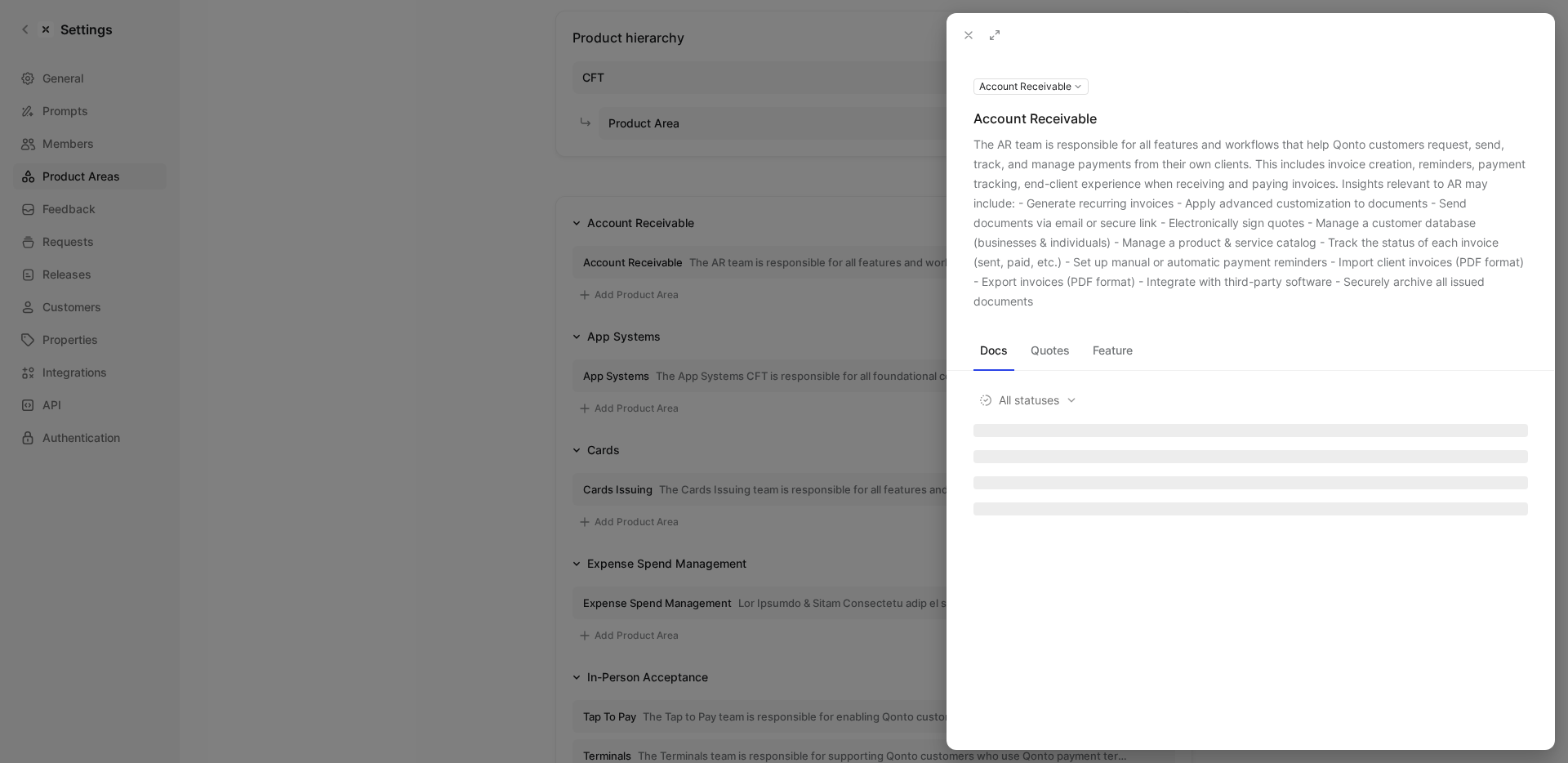
click at [1003, 125] on div "Account Receivable" at bounding box center [1250, 119] width 555 height 20
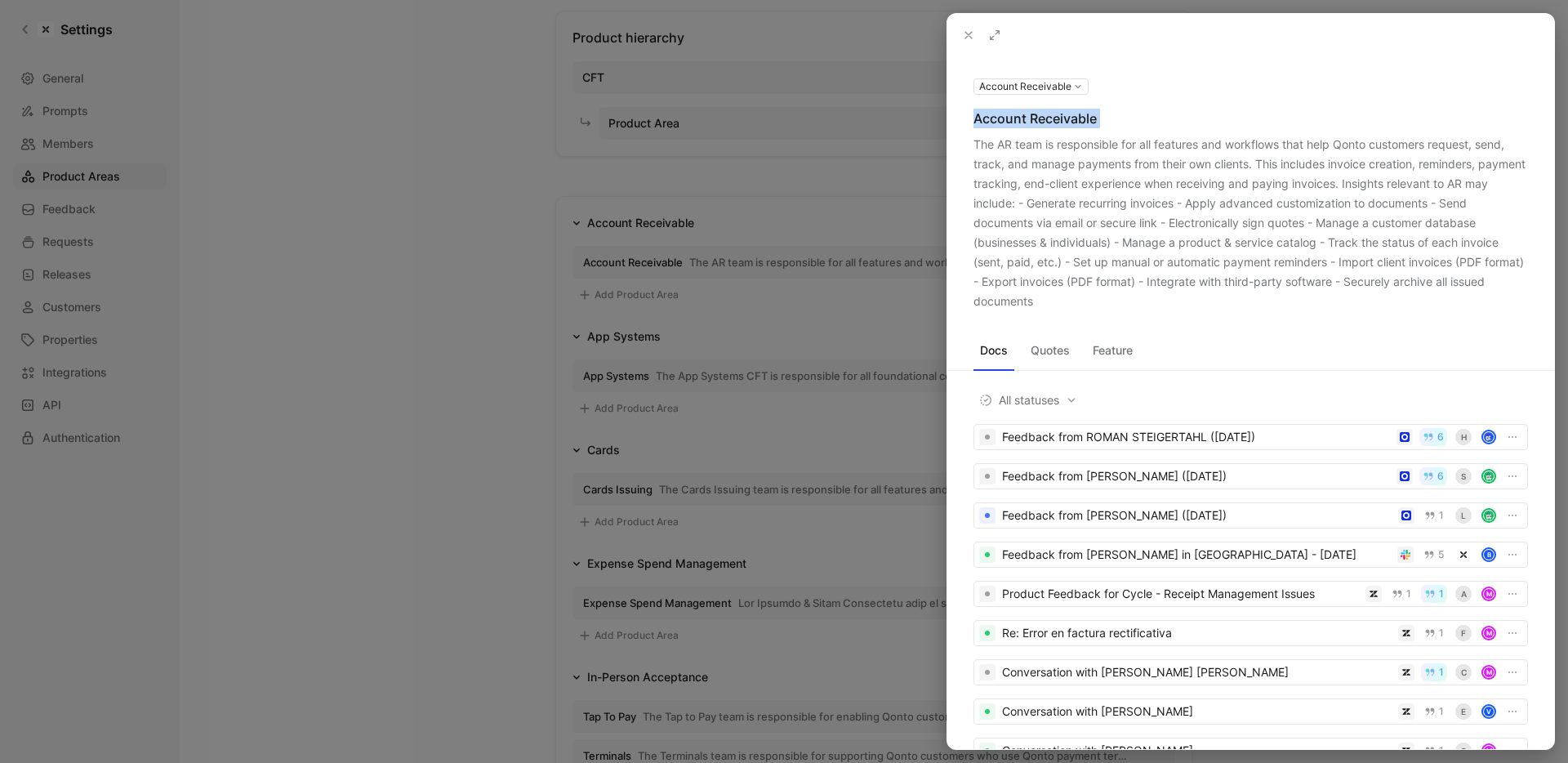
drag, startPoint x: 1003, startPoint y: 125, endPoint x: 1098, endPoint y: 125, distance: 95.0
click at [1098, 125] on div "Account Receivable" at bounding box center [1250, 119] width 555 height 20
click at [608, 275] on div at bounding box center [784, 381] width 1568 height 763
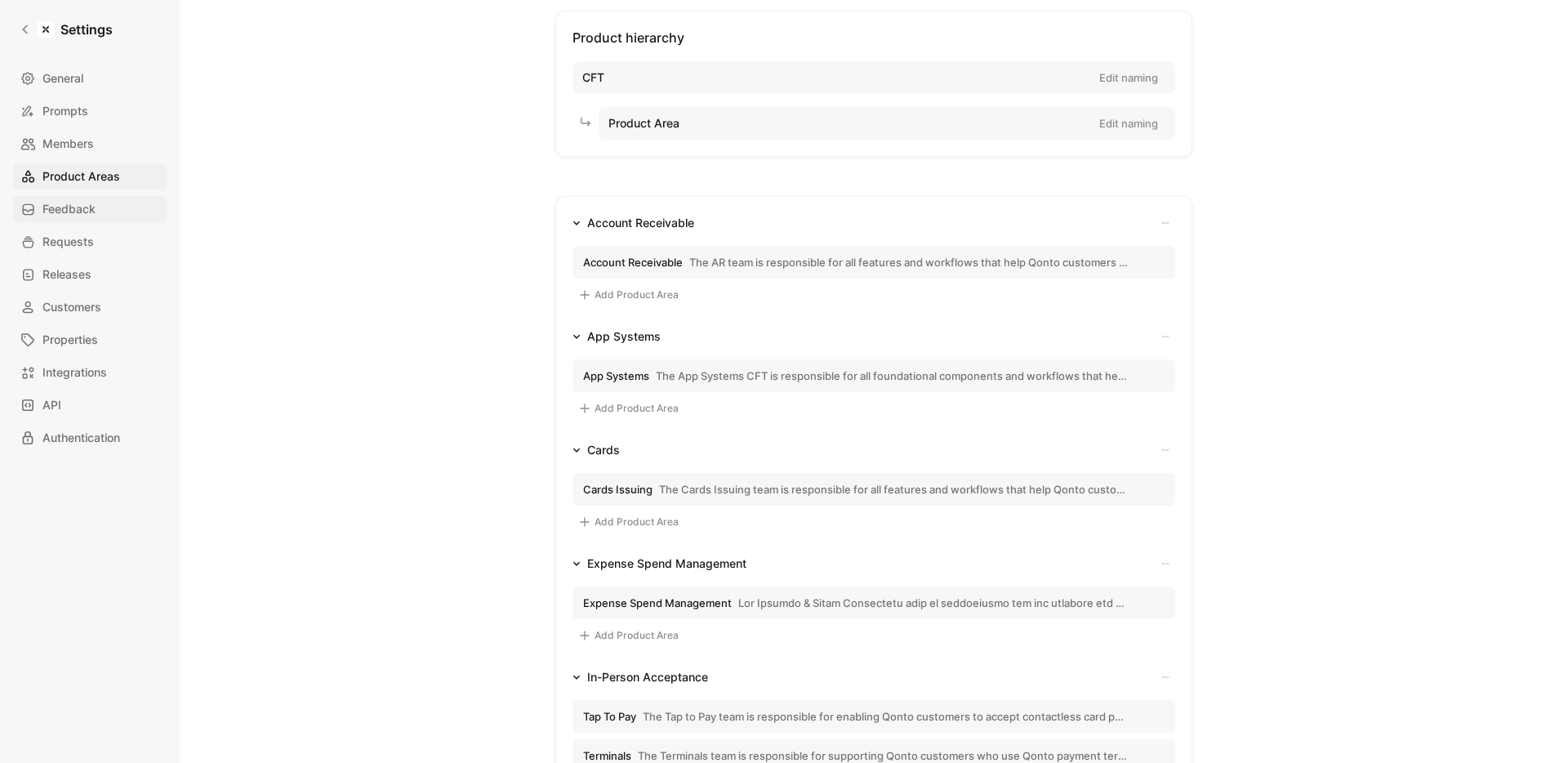
click at [87, 217] on span "Feedback" at bounding box center [69, 210] width 53 height 20
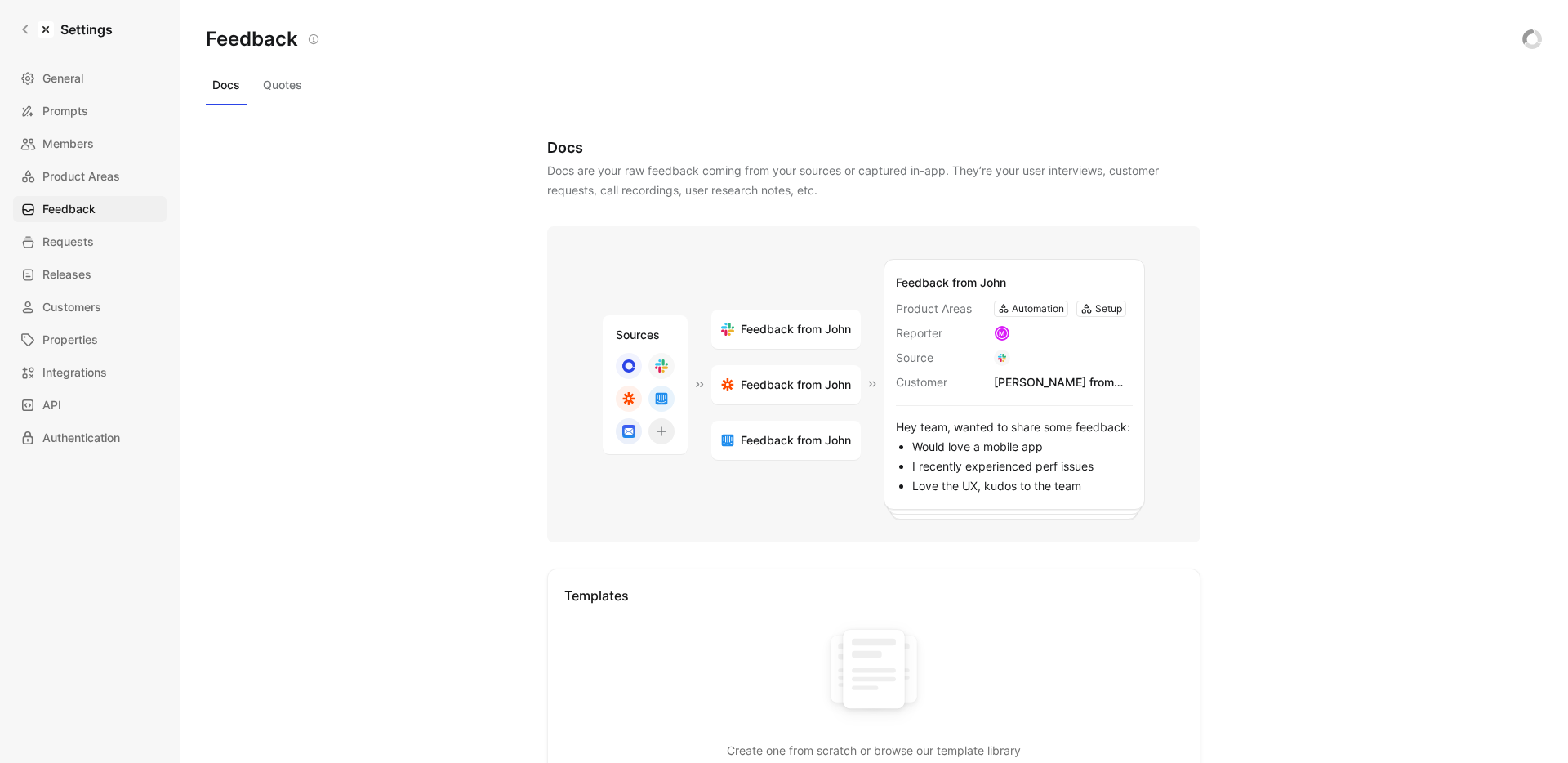
click at [261, 77] on button "Quotes" at bounding box center [282, 84] width 52 height 26
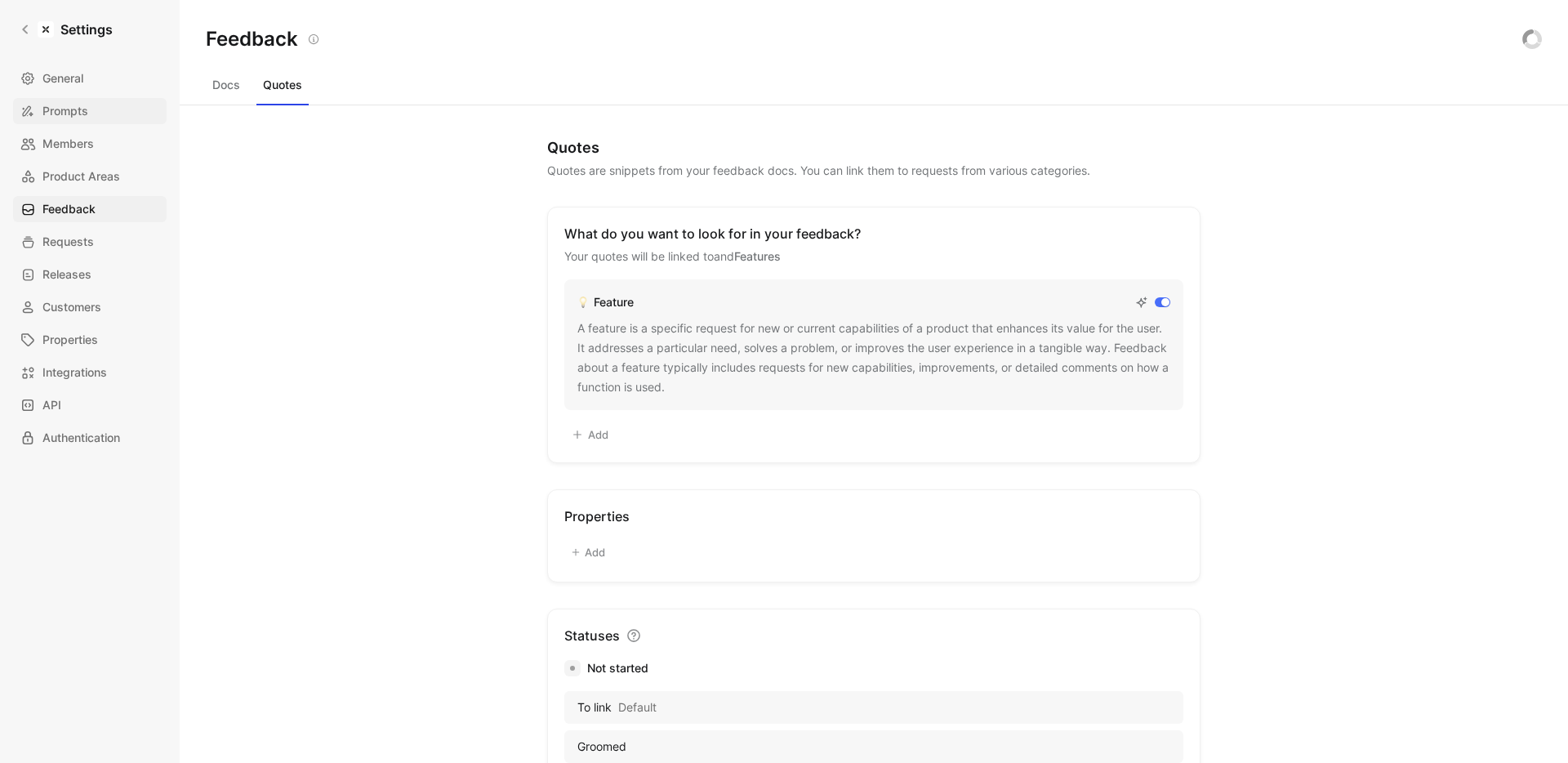
click at [98, 112] on link "Prompts" at bounding box center [90, 111] width 154 height 26
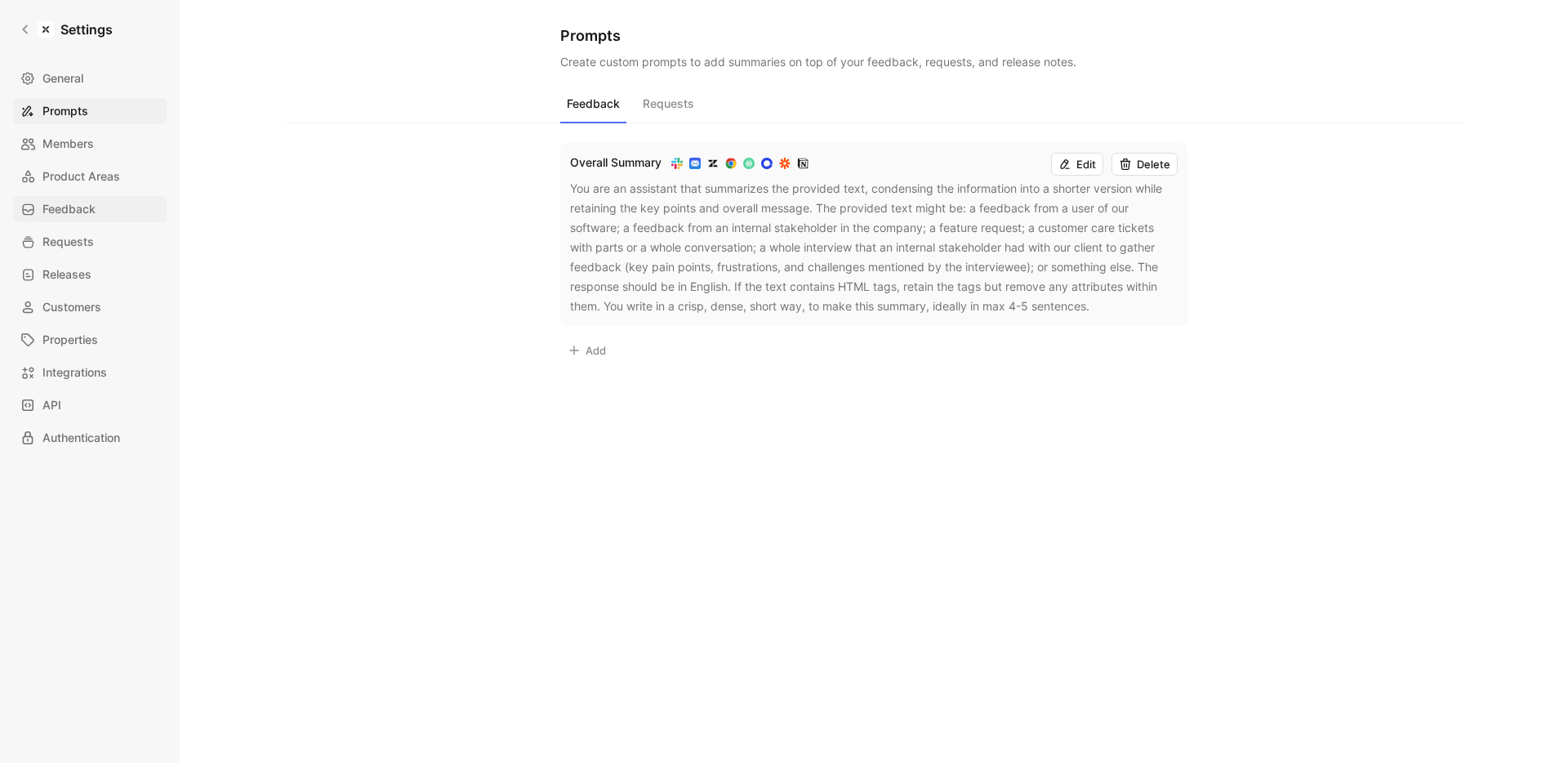
click at [103, 204] on link "Feedback" at bounding box center [90, 209] width 154 height 26
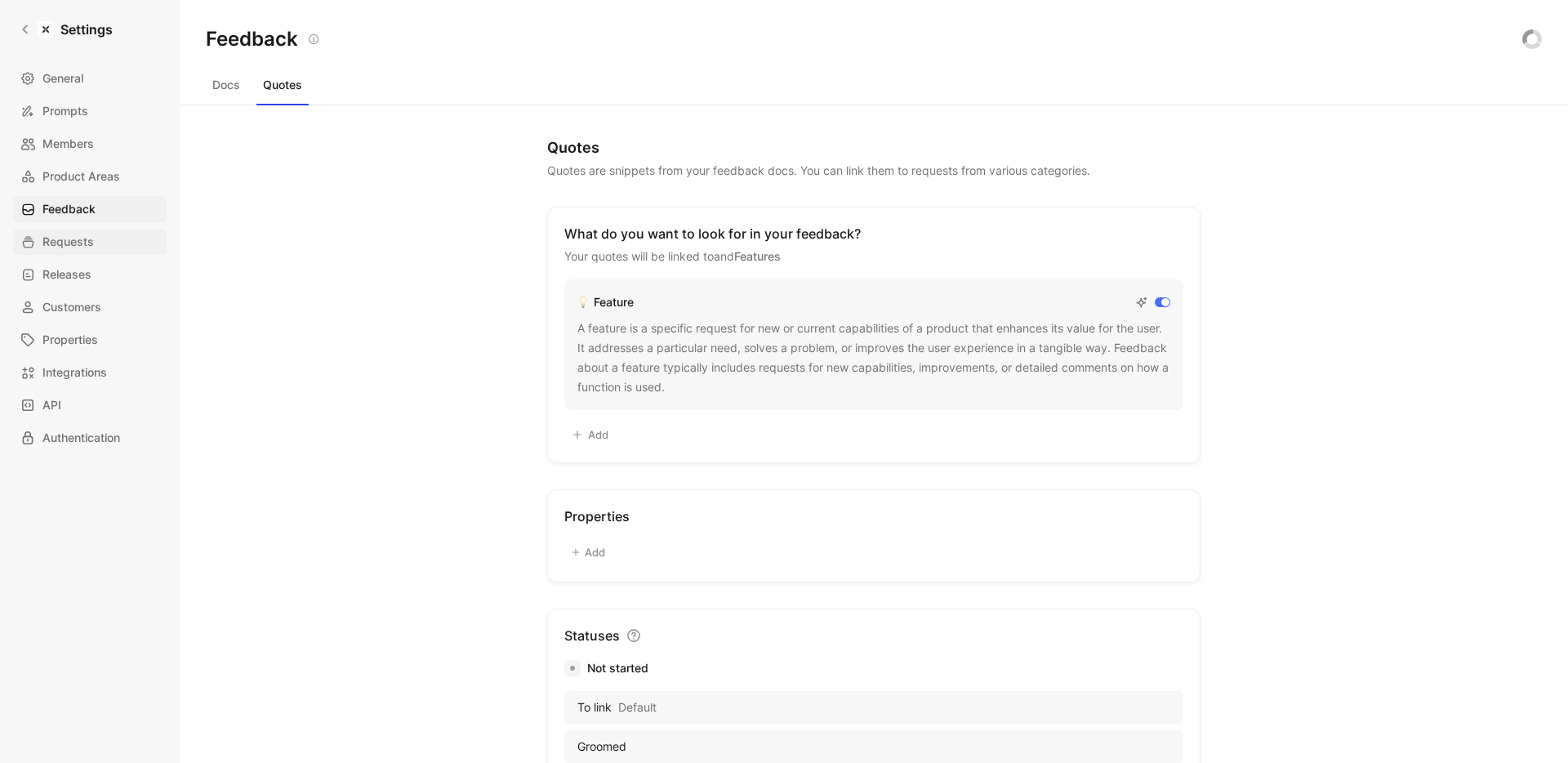
click at [101, 238] on link "Requests" at bounding box center [90, 241] width 154 height 26
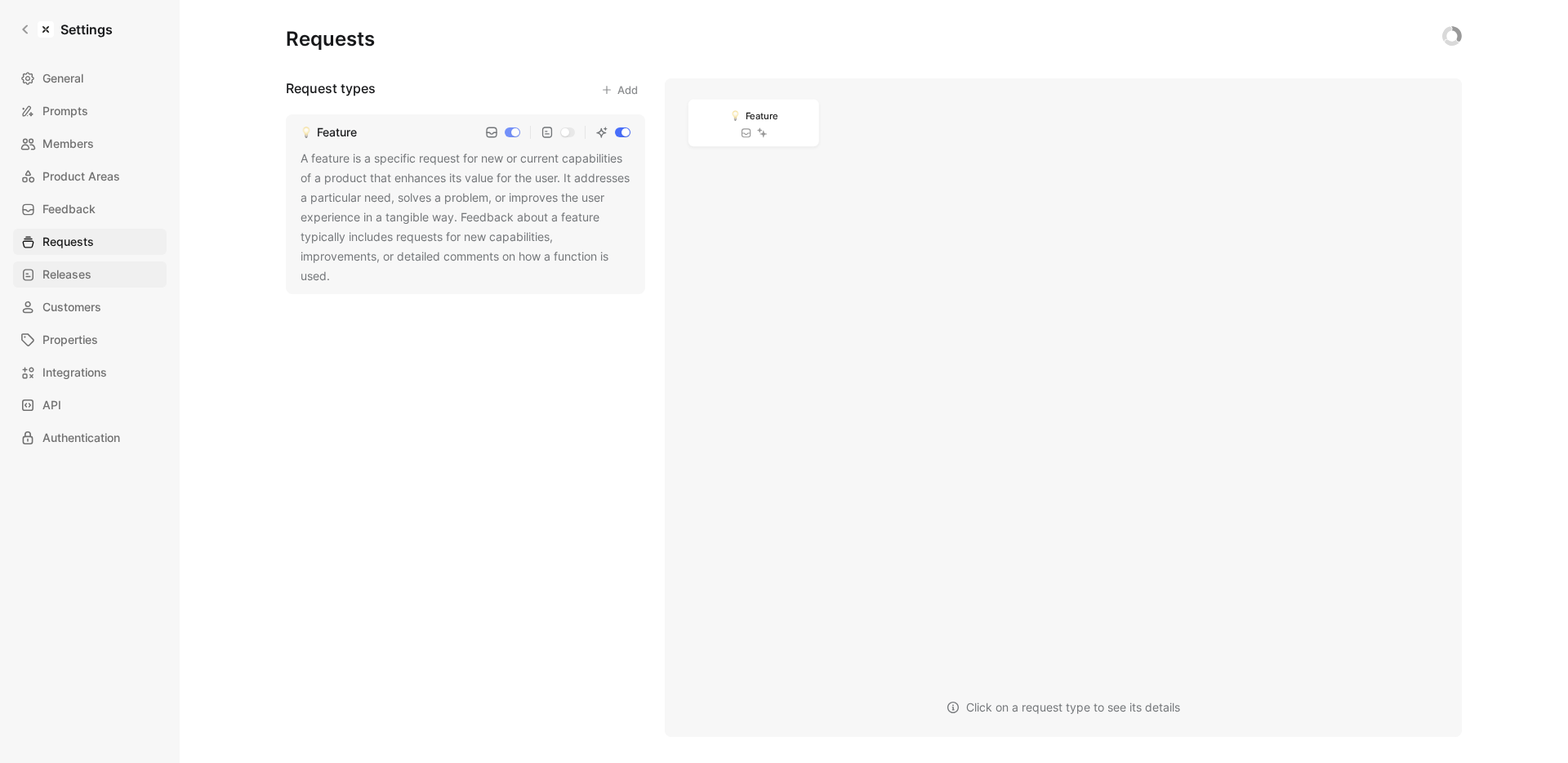
click at [73, 269] on span "Releases" at bounding box center [67, 275] width 49 height 20
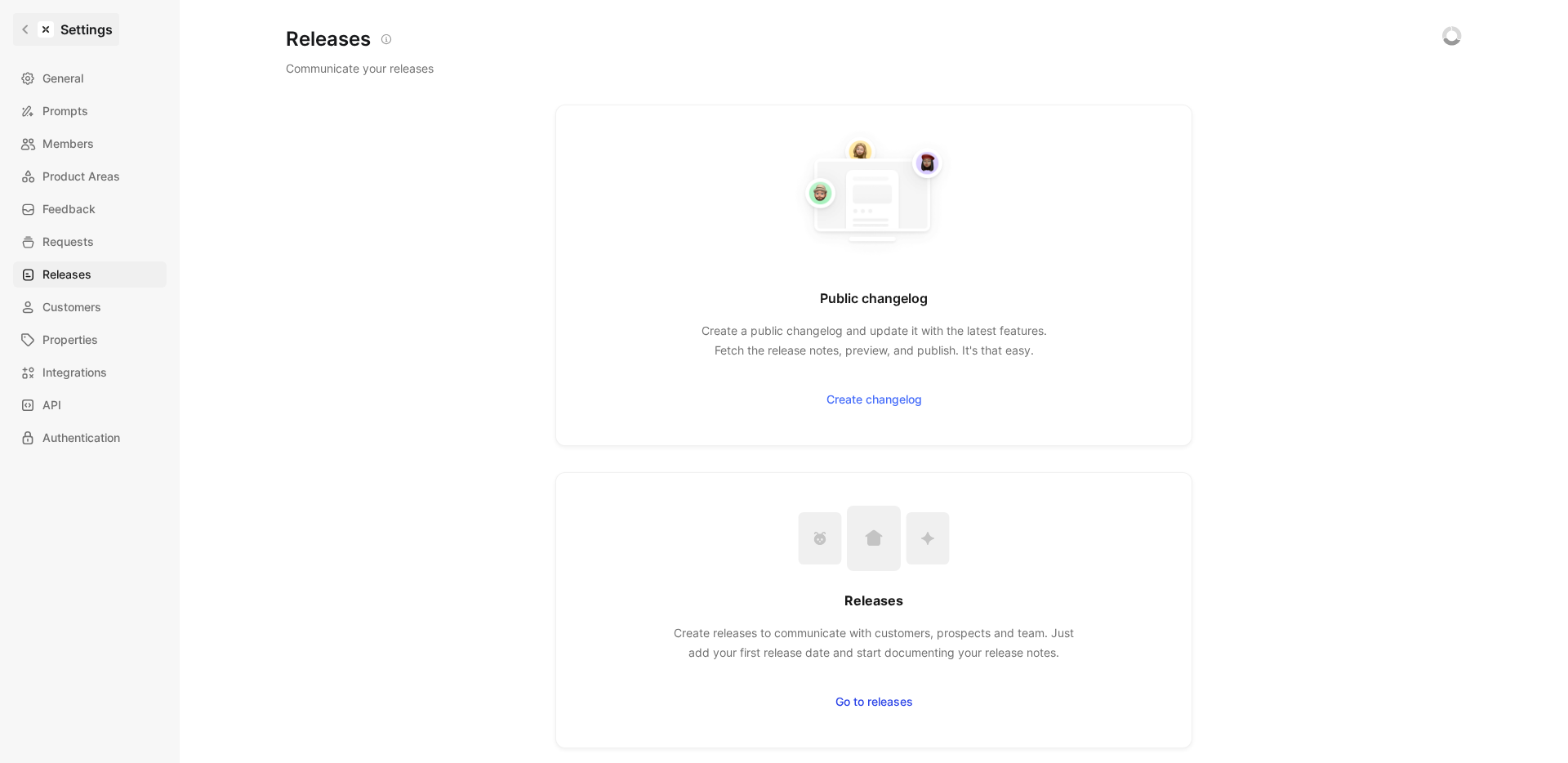
click at [50, 27] on div at bounding box center [46, 30] width 17 height 17
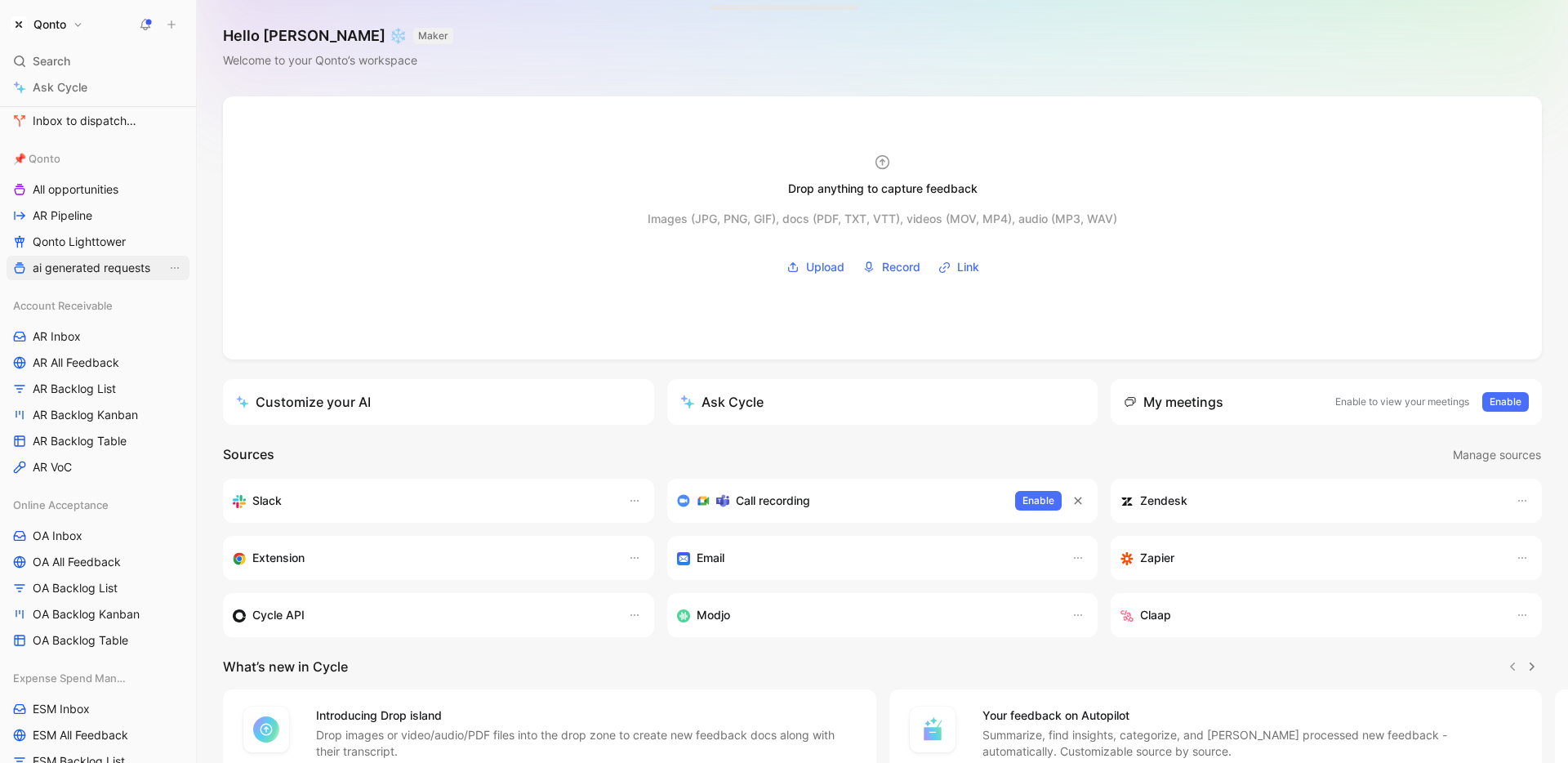
scroll to position [250, 0]
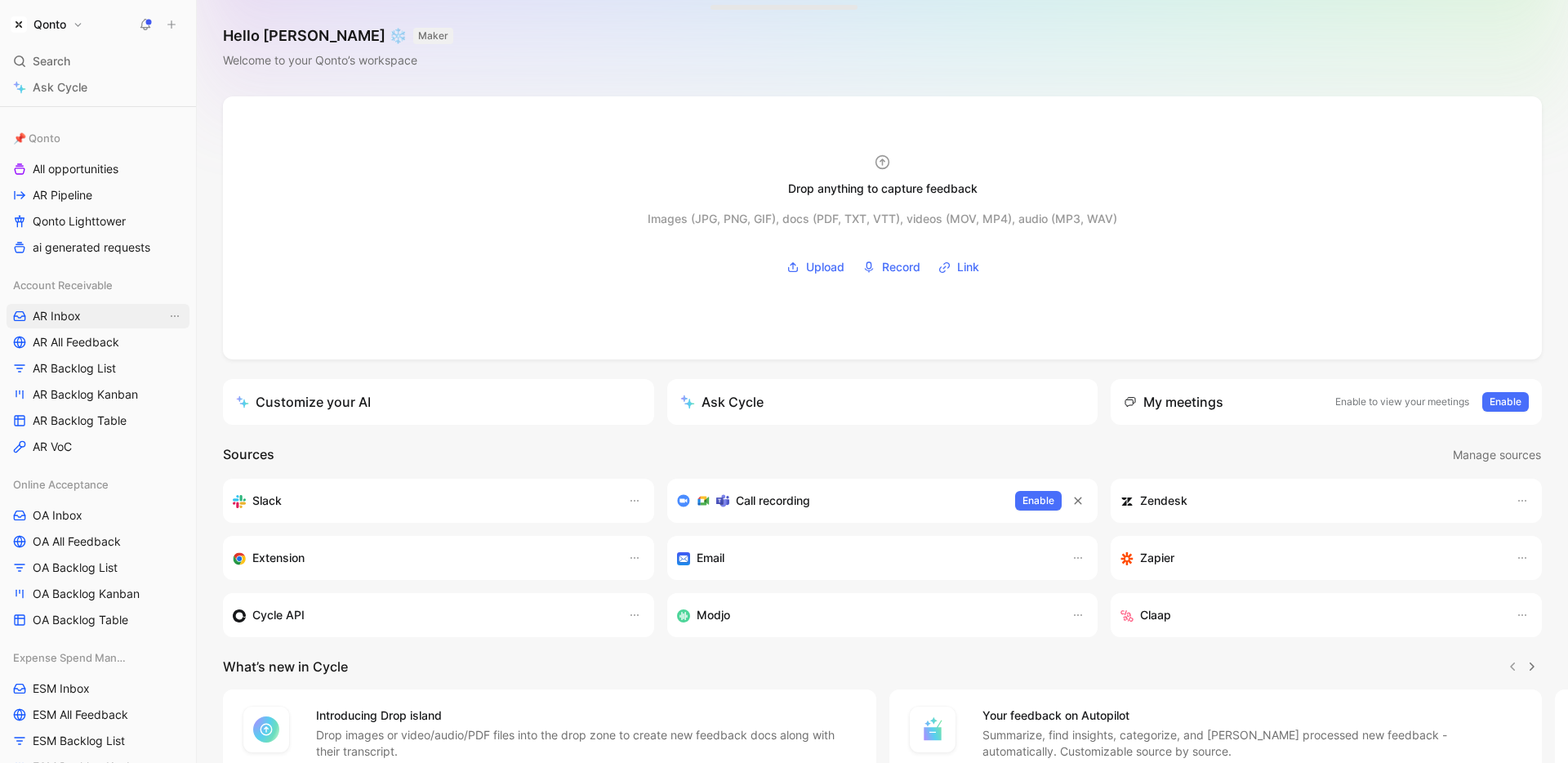
click at [65, 320] on span "AR Inbox" at bounding box center [57, 316] width 48 height 17
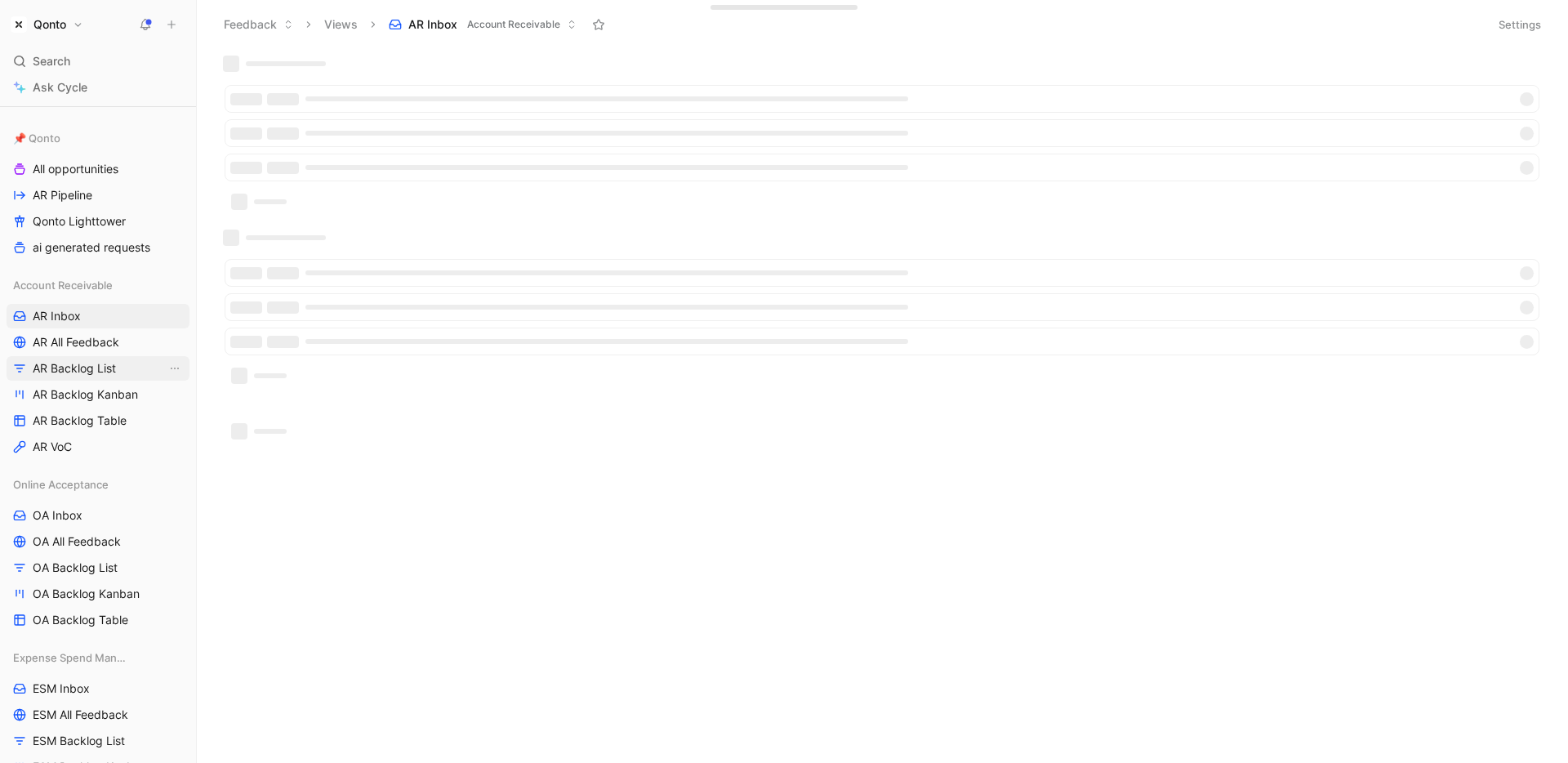
click at [94, 373] on span "AR Backlog List" at bounding box center [74, 369] width 83 height 17
click at [96, 399] on span "AR Backlog Kanban" at bounding box center [85, 394] width 106 height 17
click at [96, 422] on span "AR Backlog Table" at bounding box center [79, 421] width 94 height 17
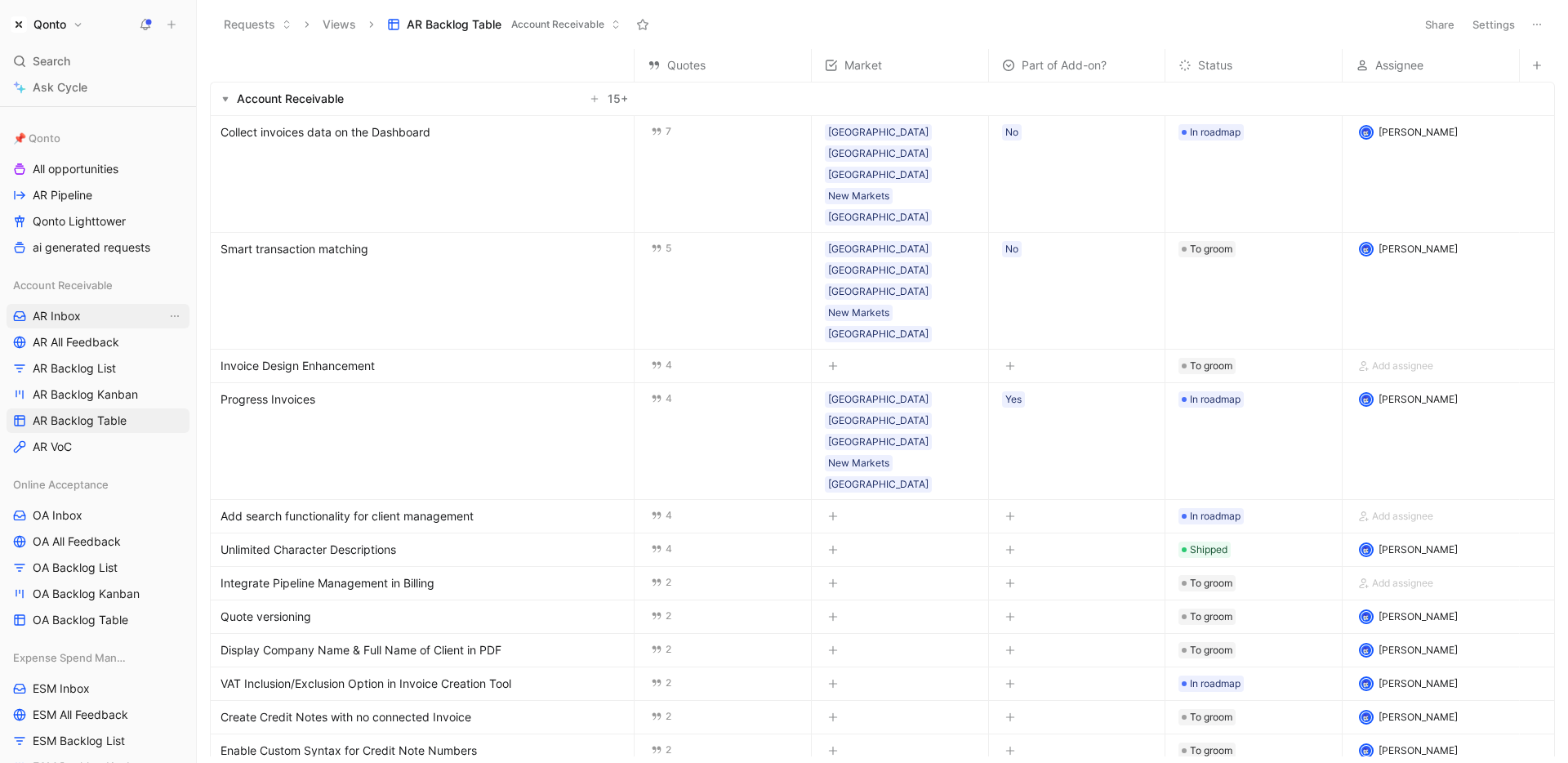
click at [87, 314] on link "AR Inbox" at bounding box center [98, 315] width 183 height 24
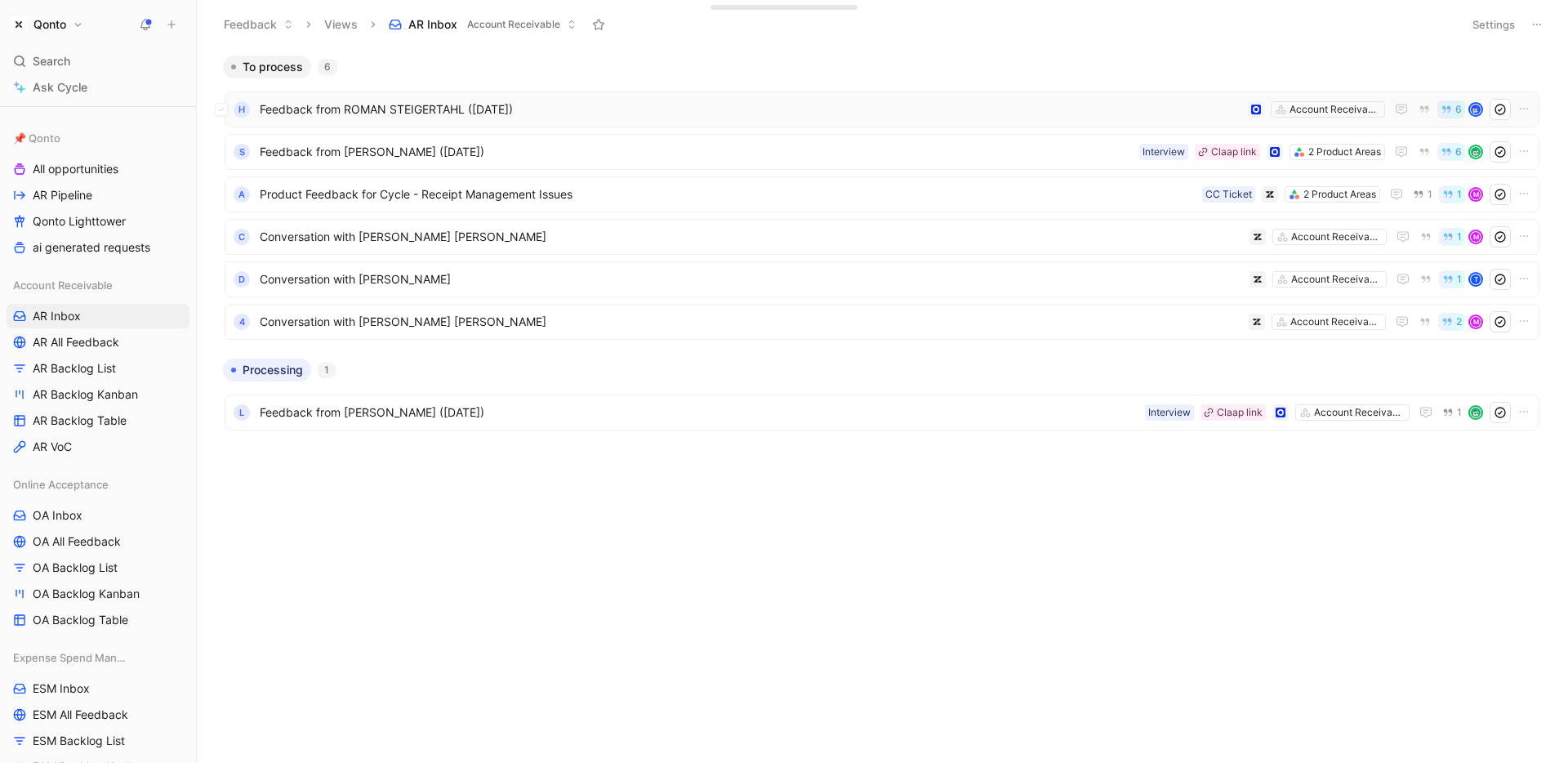
click at [798, 111] on span "Feedback from ROMAN STEIGERTAHL ([DATE])" at bounding box center [750, 110] width 982 height 20
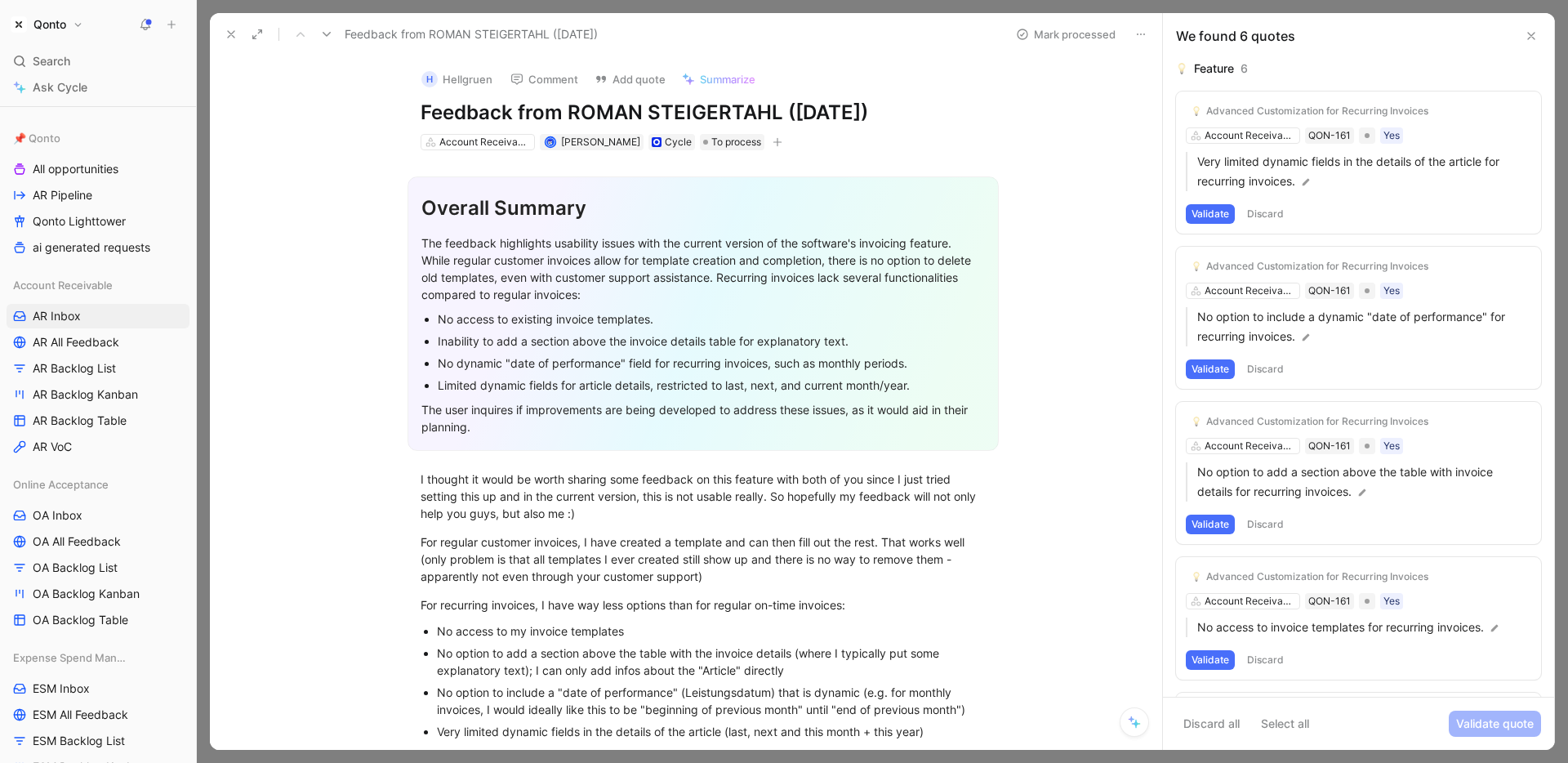
click at [1542, 43] on div "We found 6 quotes" at bounding box center [1358, 36] width 391 height 46
click at [1531, 38] on icon at bounding box center [1531, 36] width 13 height 13
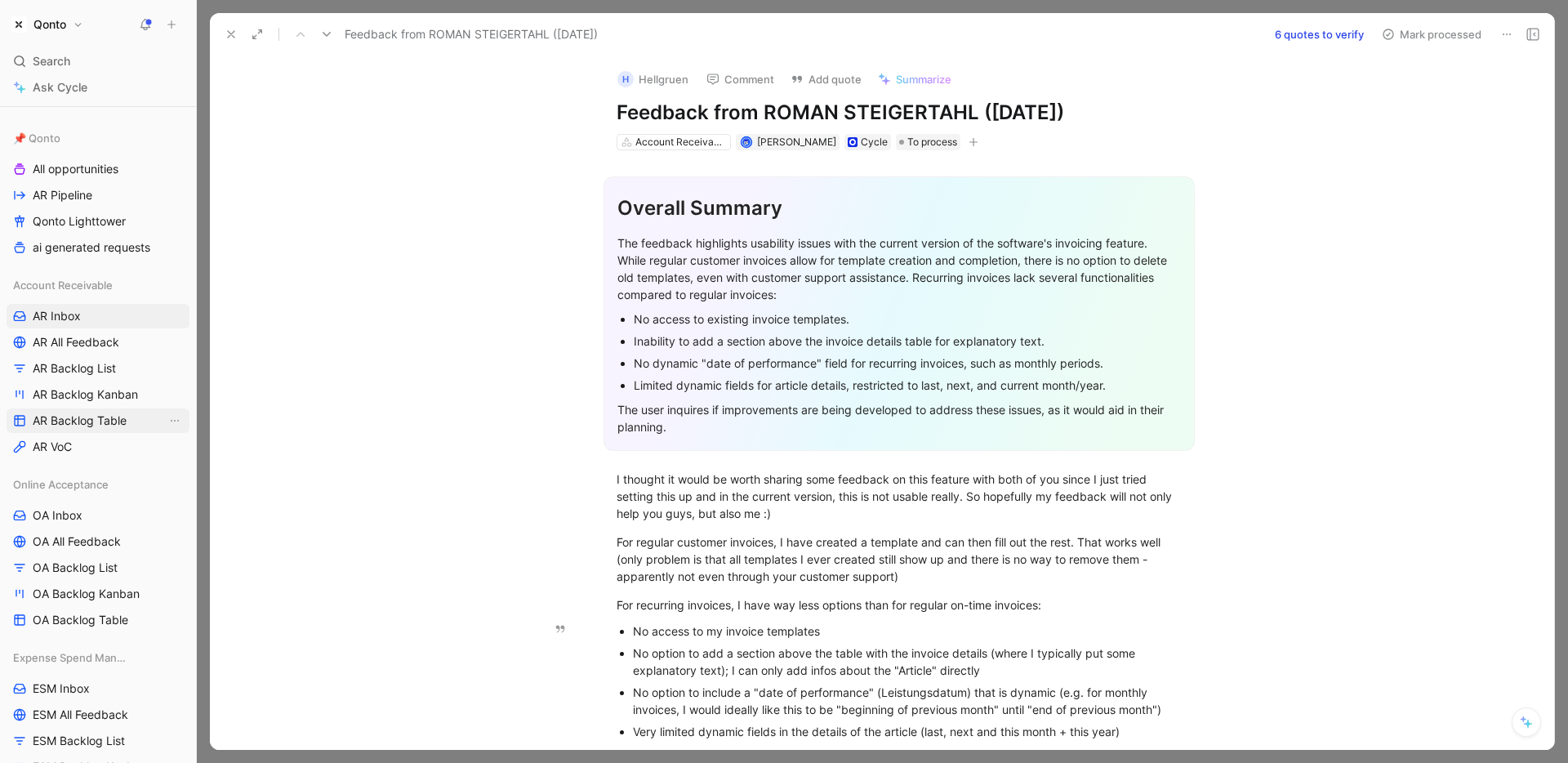
click at [98, 425] on span "AR Backlog Table" at bounding box center [79, 421] width 94 height 17
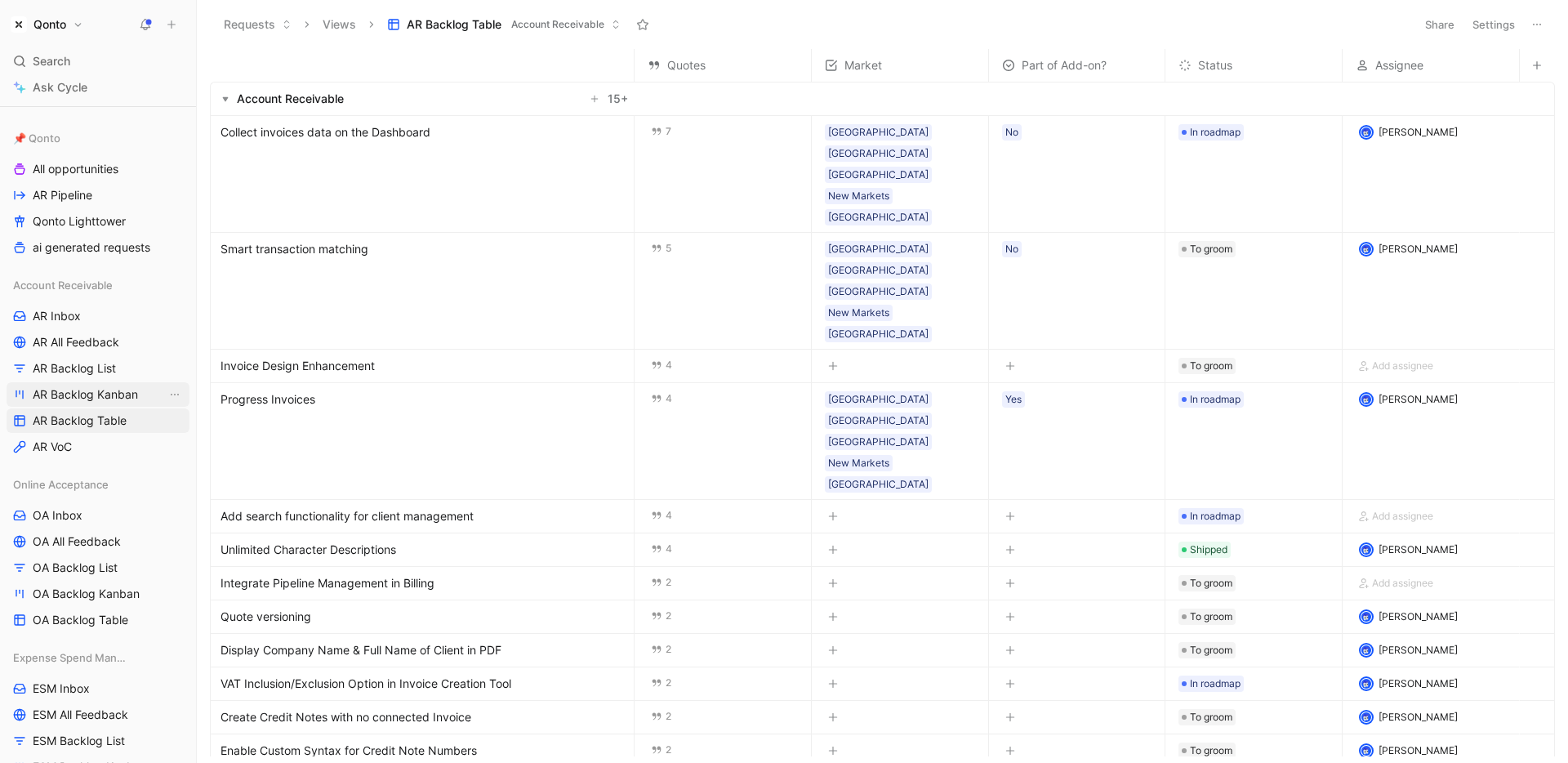
click at [147, 388] on link "AR Backlog Kanban" at bounding box center [98, 394] width 183 height 24
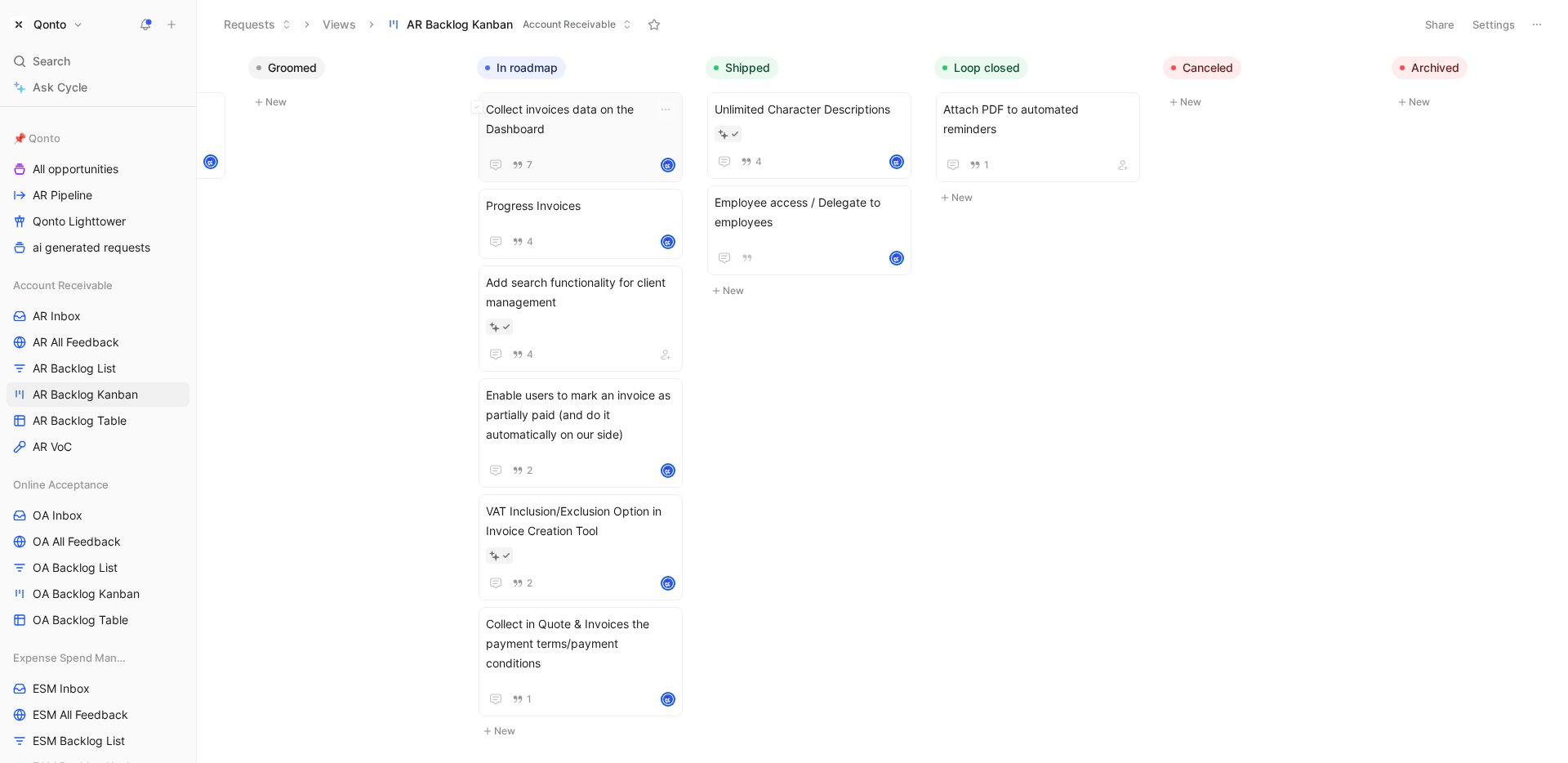
click at [566, 127] on span "Collect invoices data on the Dashboard" at bounding box center [581, 119] width 190 height 39
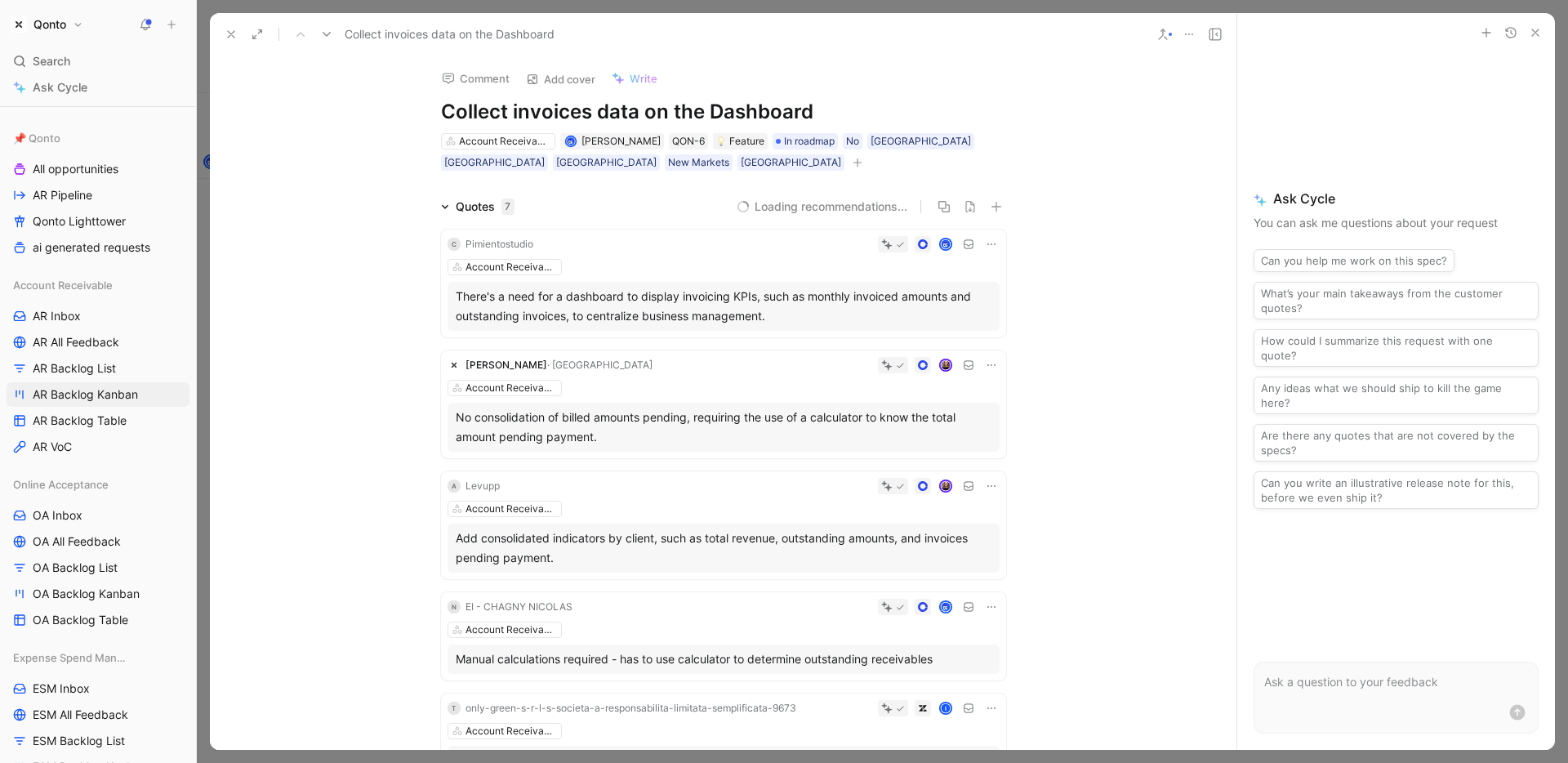
click at [849, 165] on button "button" at bounding box center [858, 163] width 17 height 17
click at [237, 30] on icon at bounding box center [231, 34] width 13 height 13
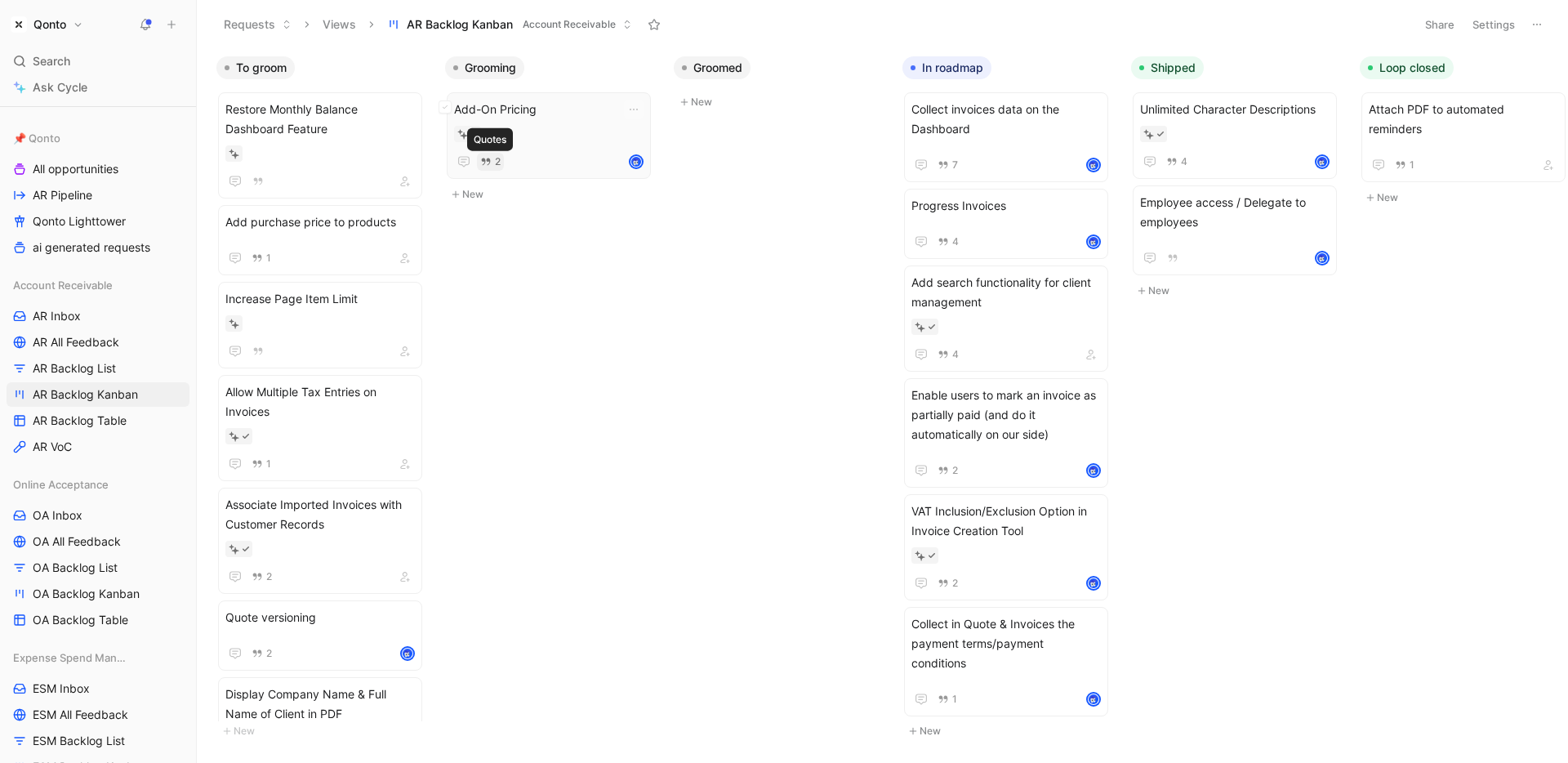
click at [488, 163] on icon "button" at bounding box center [486, 161] width 9 height 7
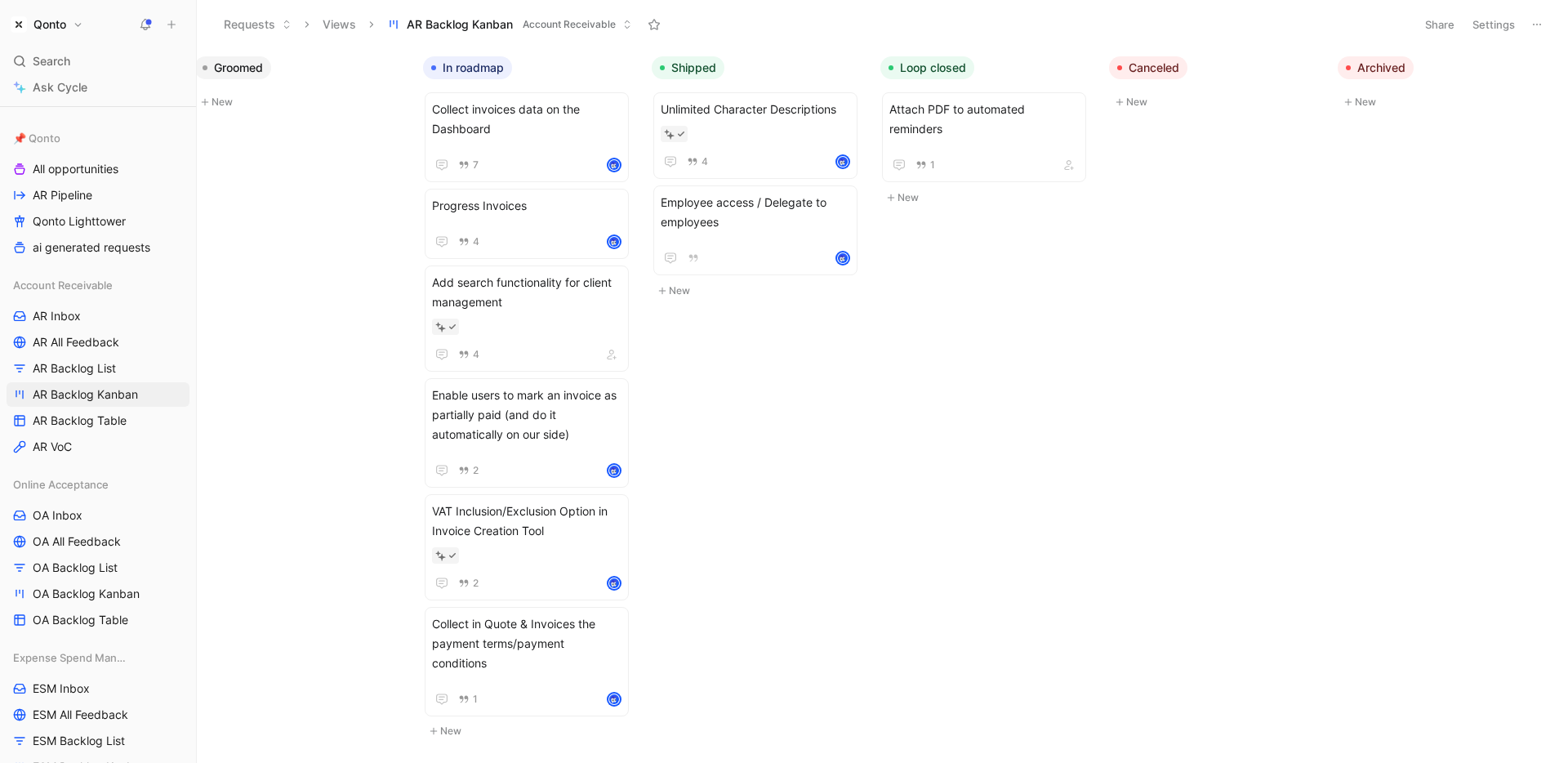
scroll to position [0, 484]
click at [517, 137] on span "Collect invoices data on the Dashboard" at bounding box center [522, 119] width 190 height 39
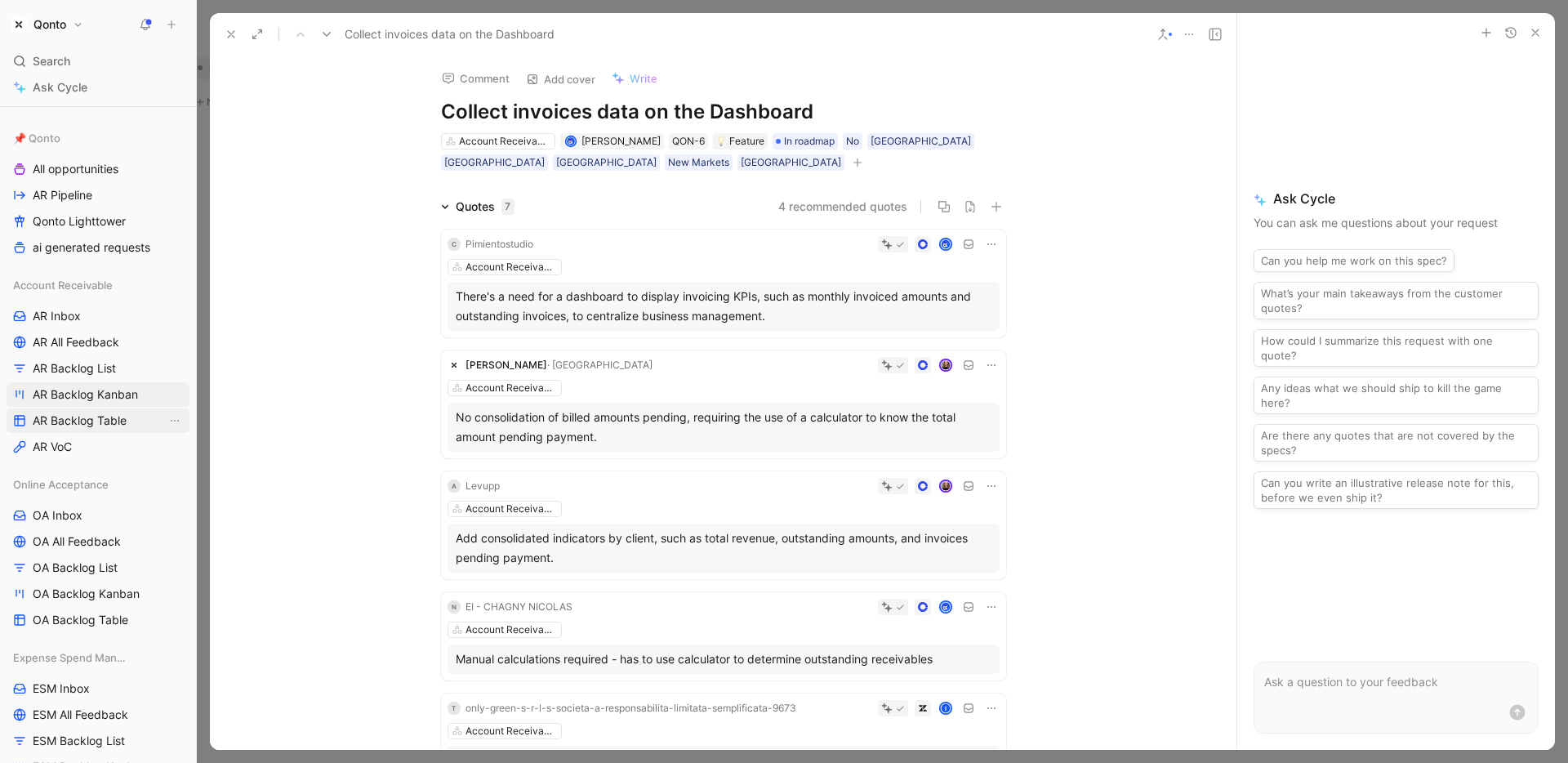
click at [92, 420] on span "AR Backlog Table" at bounding box center [79, 421] width 94 height 17
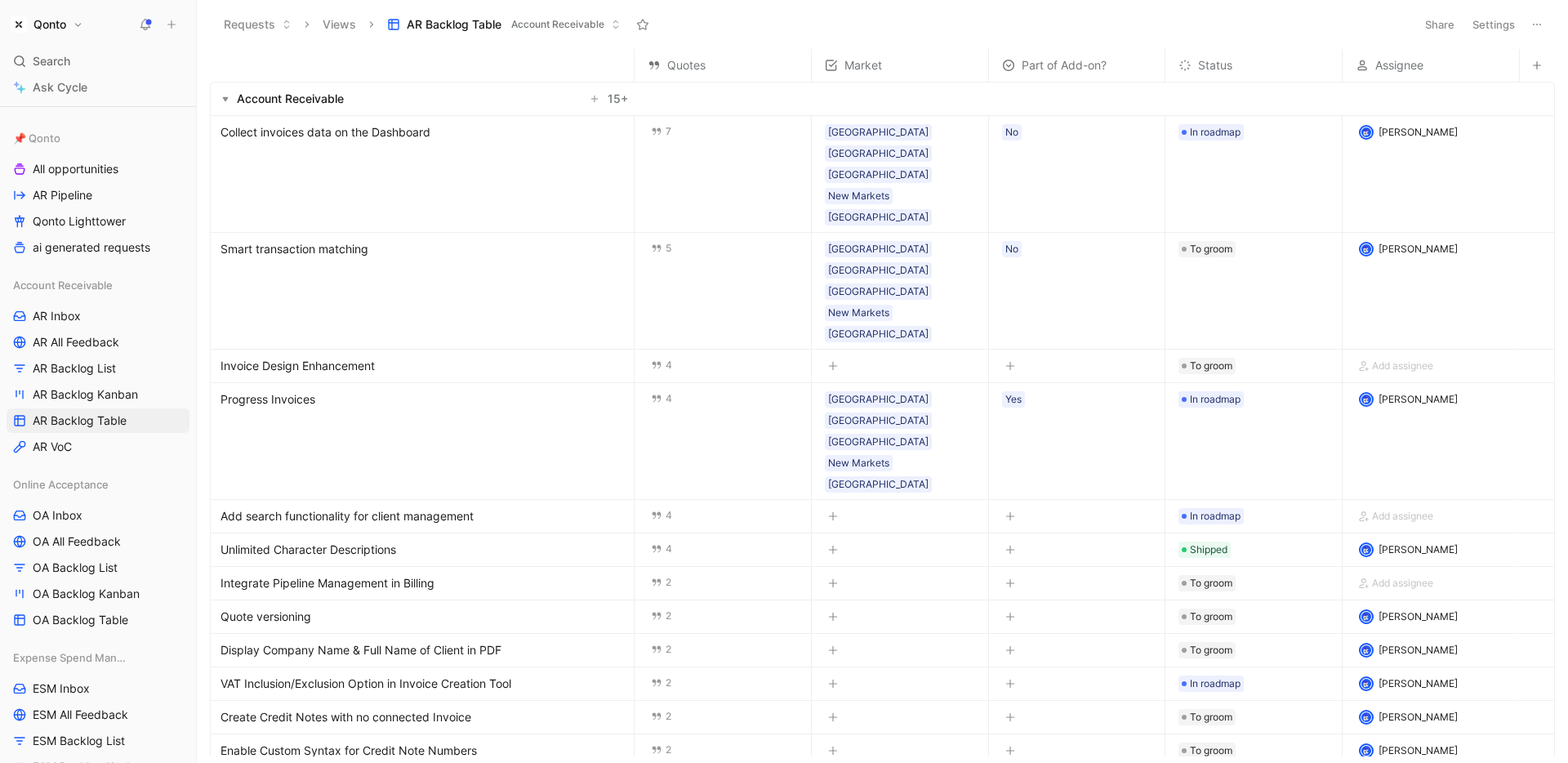
click at [304, 132] on span "Collect invoices data on the Dashboard" at bounding box center [325, 132] width 210 height 20
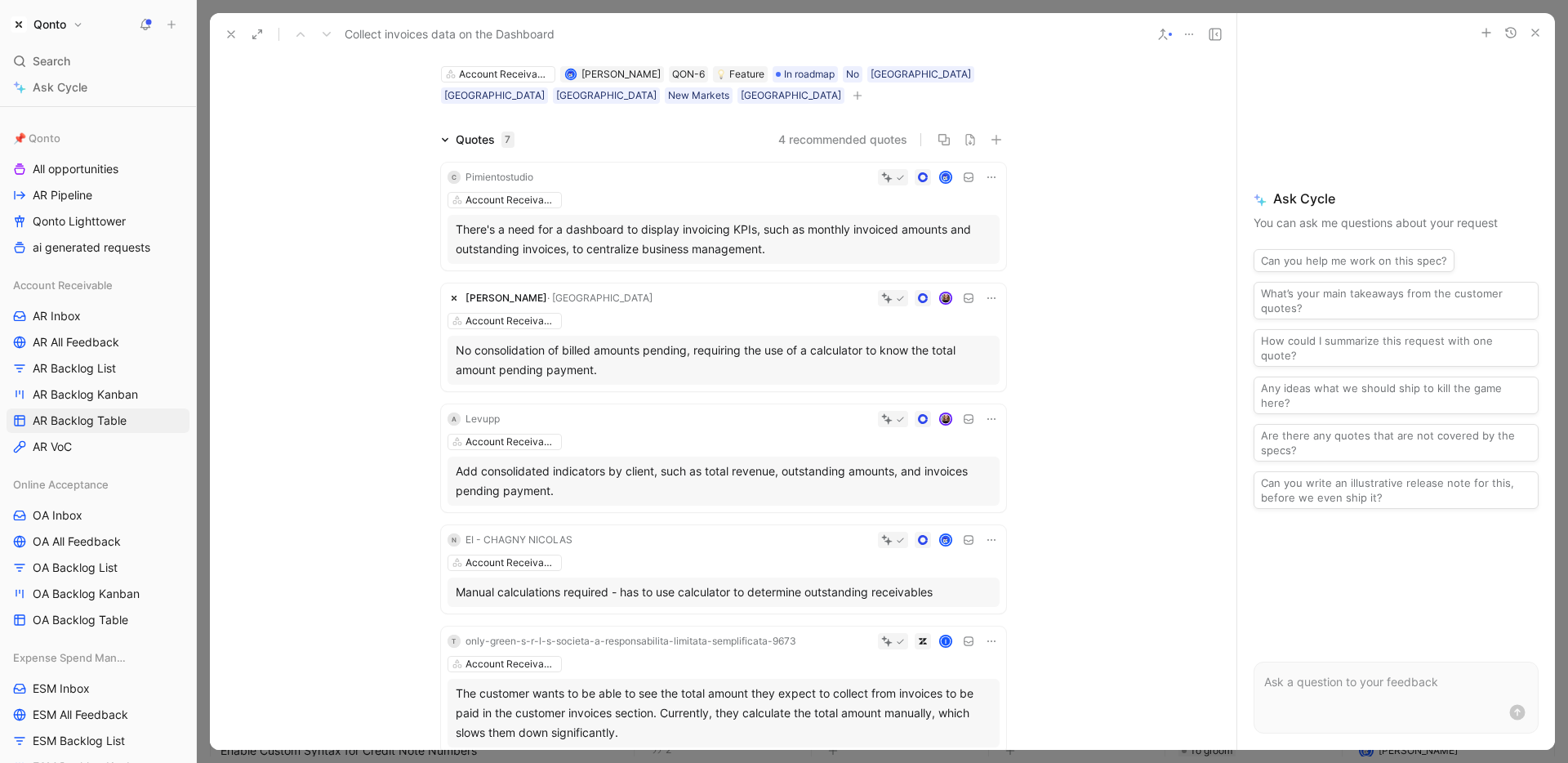
scroll to position [69, 0]
click at [233, 27] on icon at bounding box center [231, 34] width 13 height 13
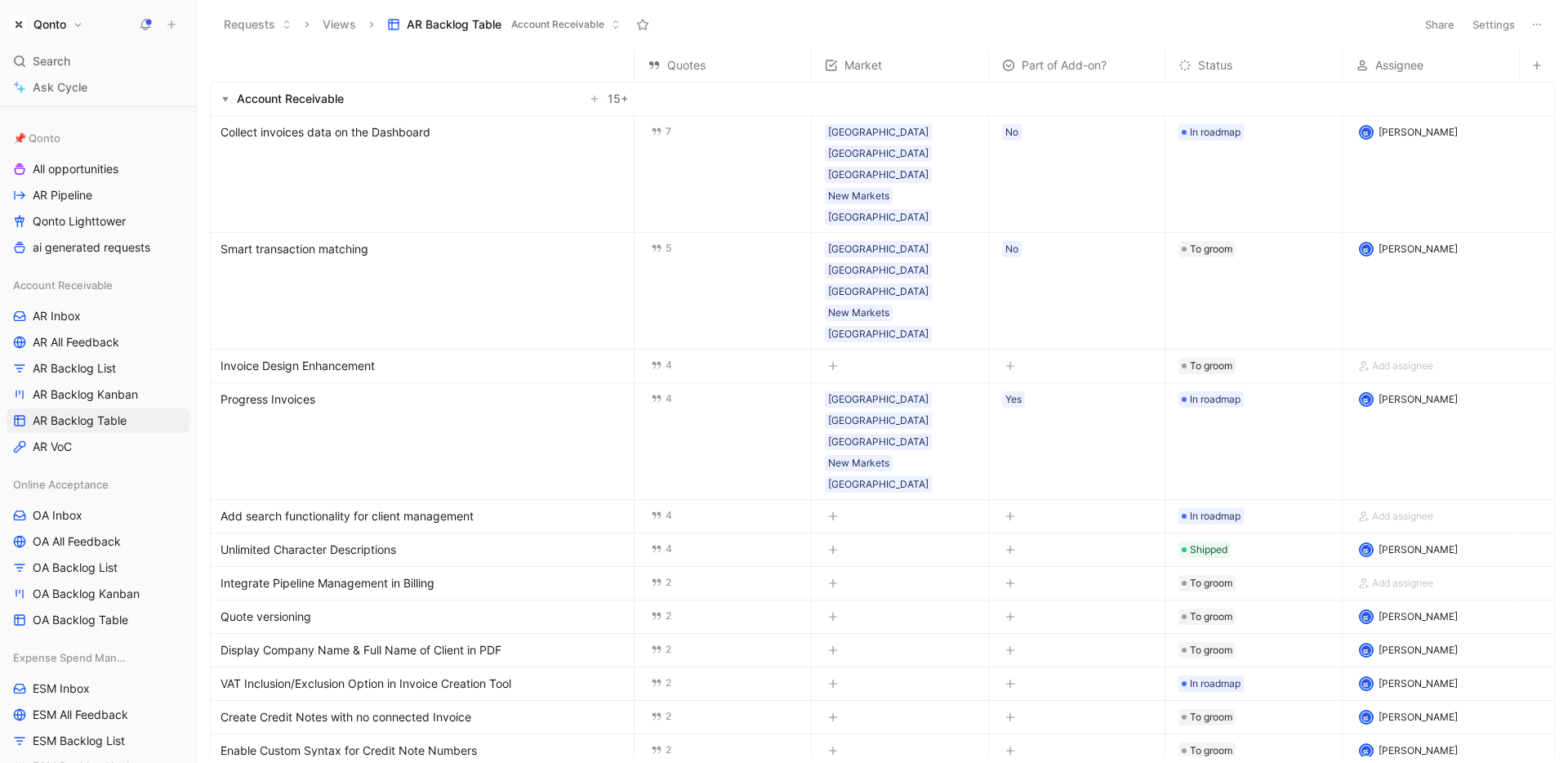
click at [414, 136] on span "Collect invoices data on the Dashboard" at bounding box center [325, 132] width 210 height 20
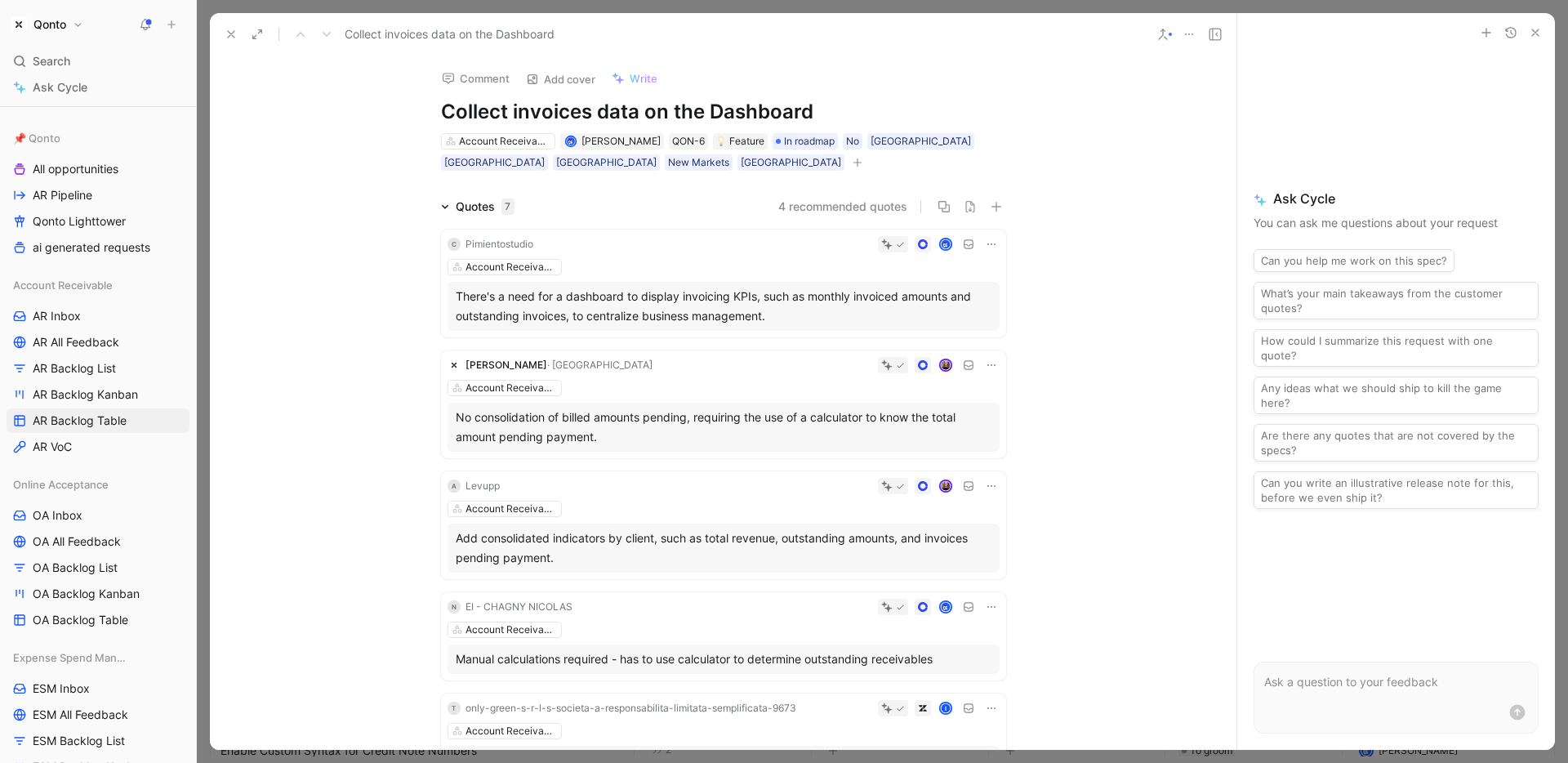
click at [1316, 189] on div "Ask Cycle You can ask me questions about your request Can you help me work on t…" at bounding box center [1396, 349] width 318 height 593
drag, startPoint x: 1304, startPoint y: 201, endPoint x: 1298, endPoint y: 68, distance: 133.1
click at [1298, 68] on div "Ask Cycle You can ask me questions about your request Can you help me work on t…" at bounding box center [1396, 349] width 318 height 593
click at [1370, 696] on form at bounding box center [1396, 697] width 285 height 72
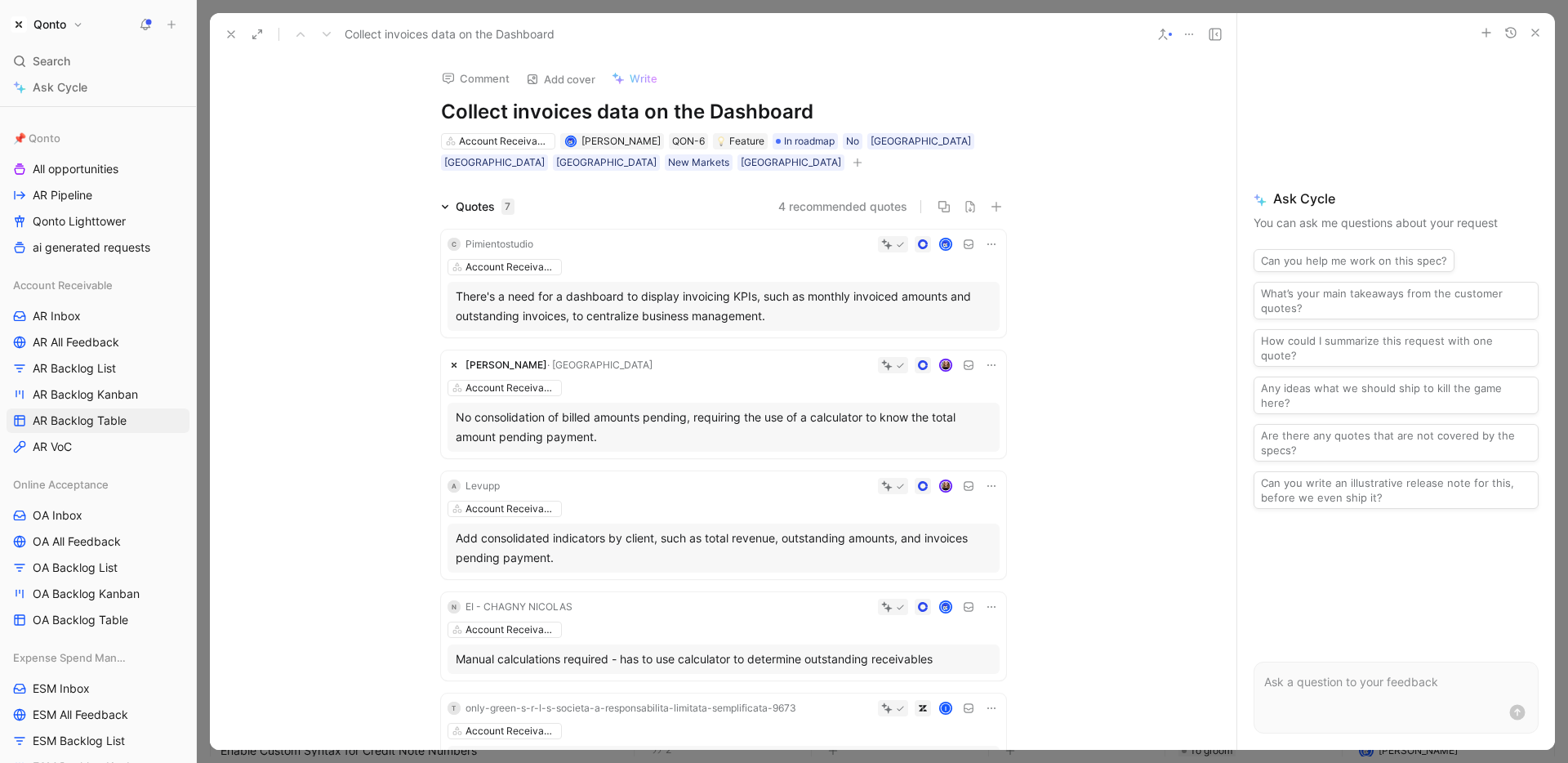
click at [1362, 680] on p at bounding box center [1396, 682] width 264 height 20
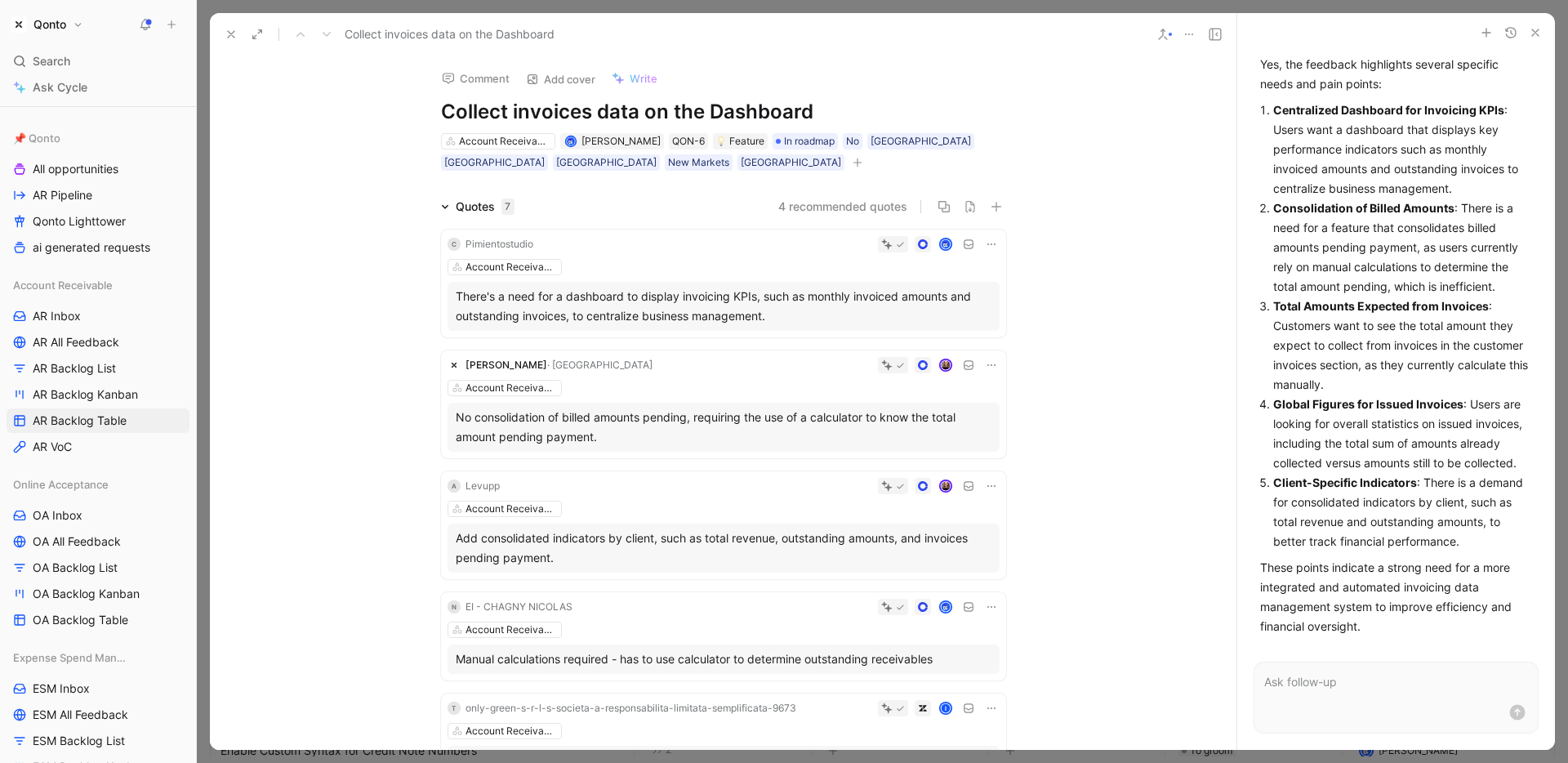
scroll to position [671, 0]
click at [1539, 37] on icon "button" at bounding box center [1536, 32] width 13 height 13
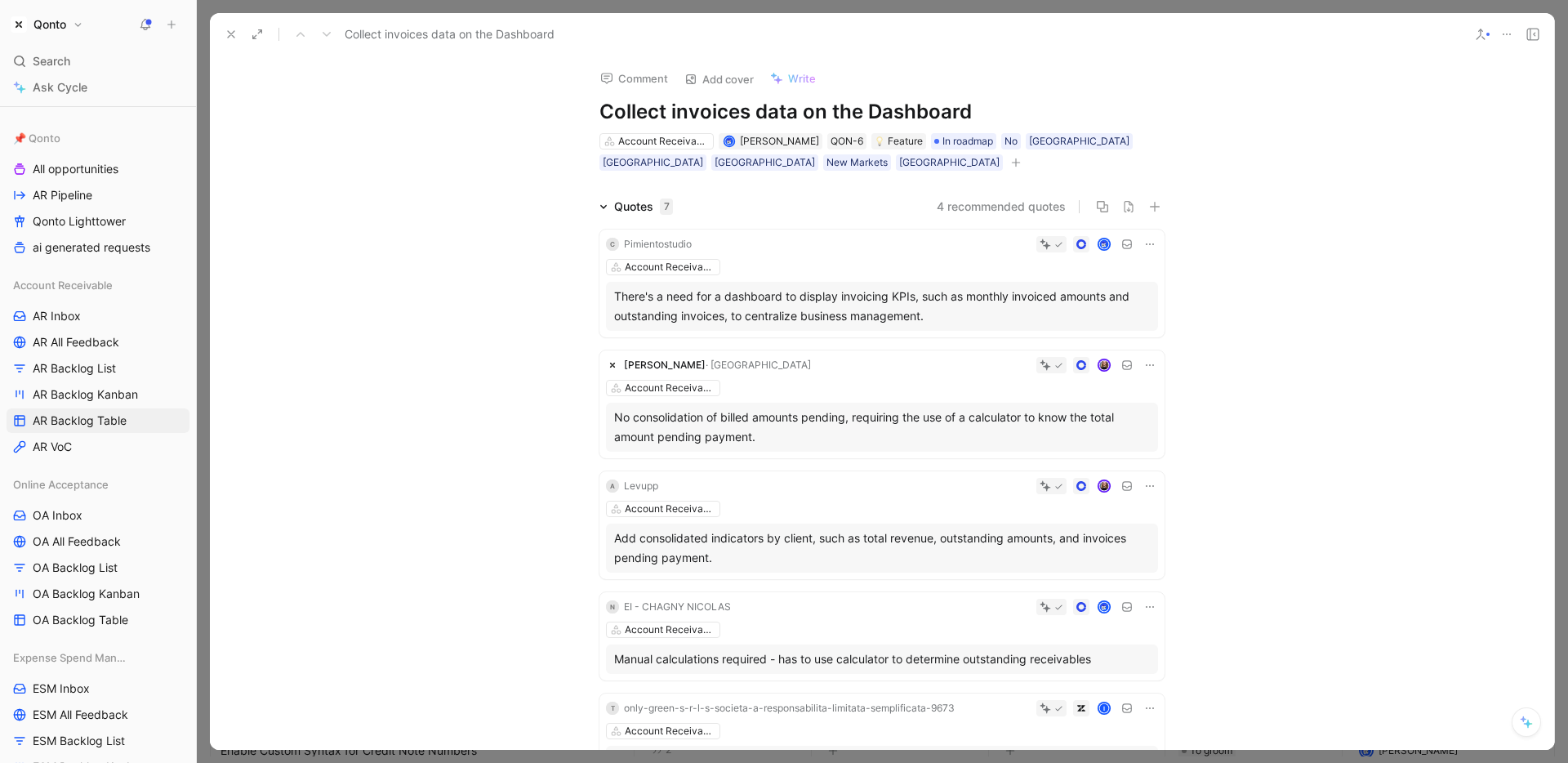
click at [226, 37] on icon at bounding box center [231, 34] width 13 height 13
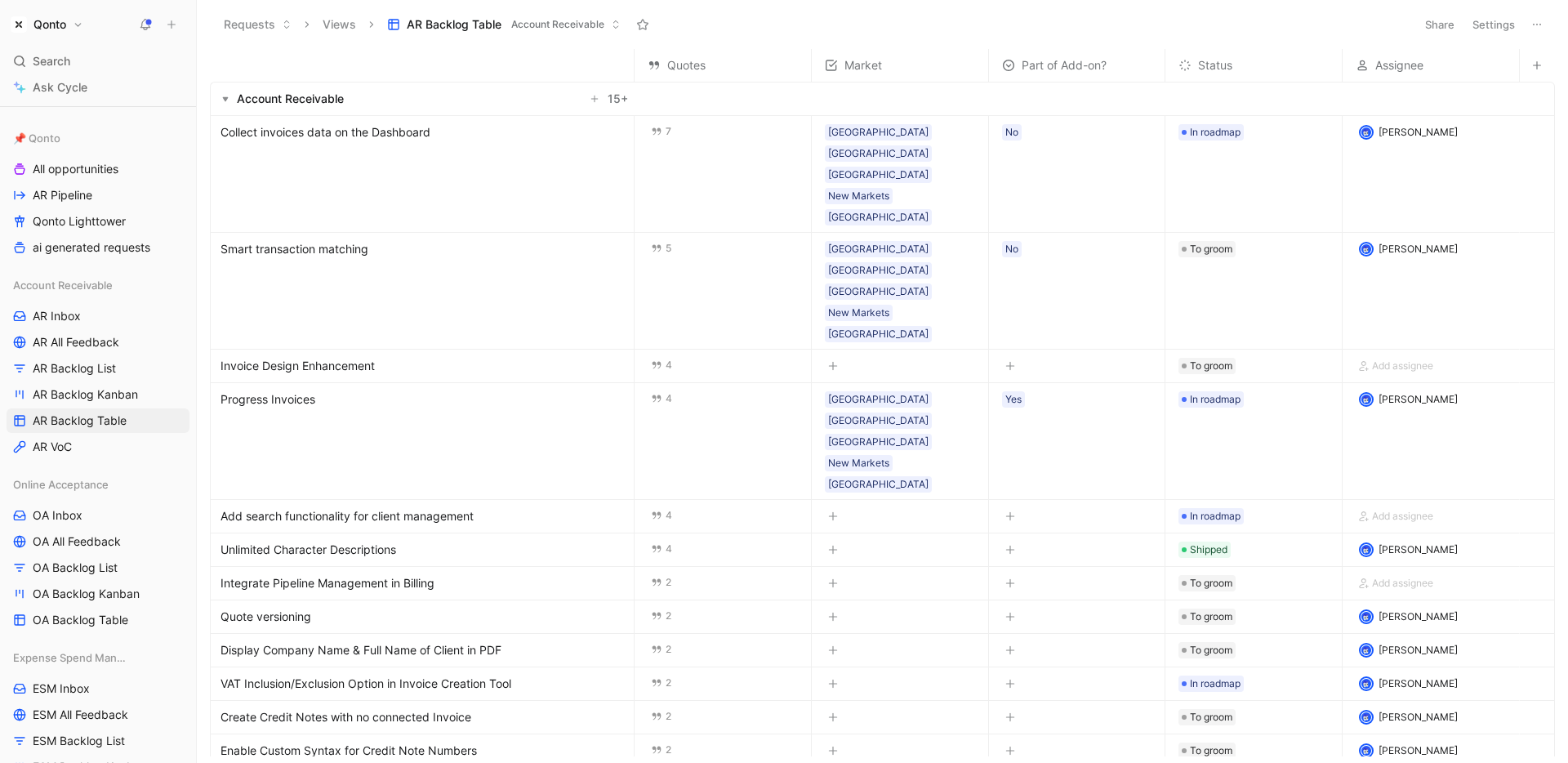
click at [67, 14] on button "Qonto" at bounding box center [47, 24] width 81 height 22
click at [84, 170] on div "Workspace settings G then S" at bounding box center [111, 168] width 200 height 26
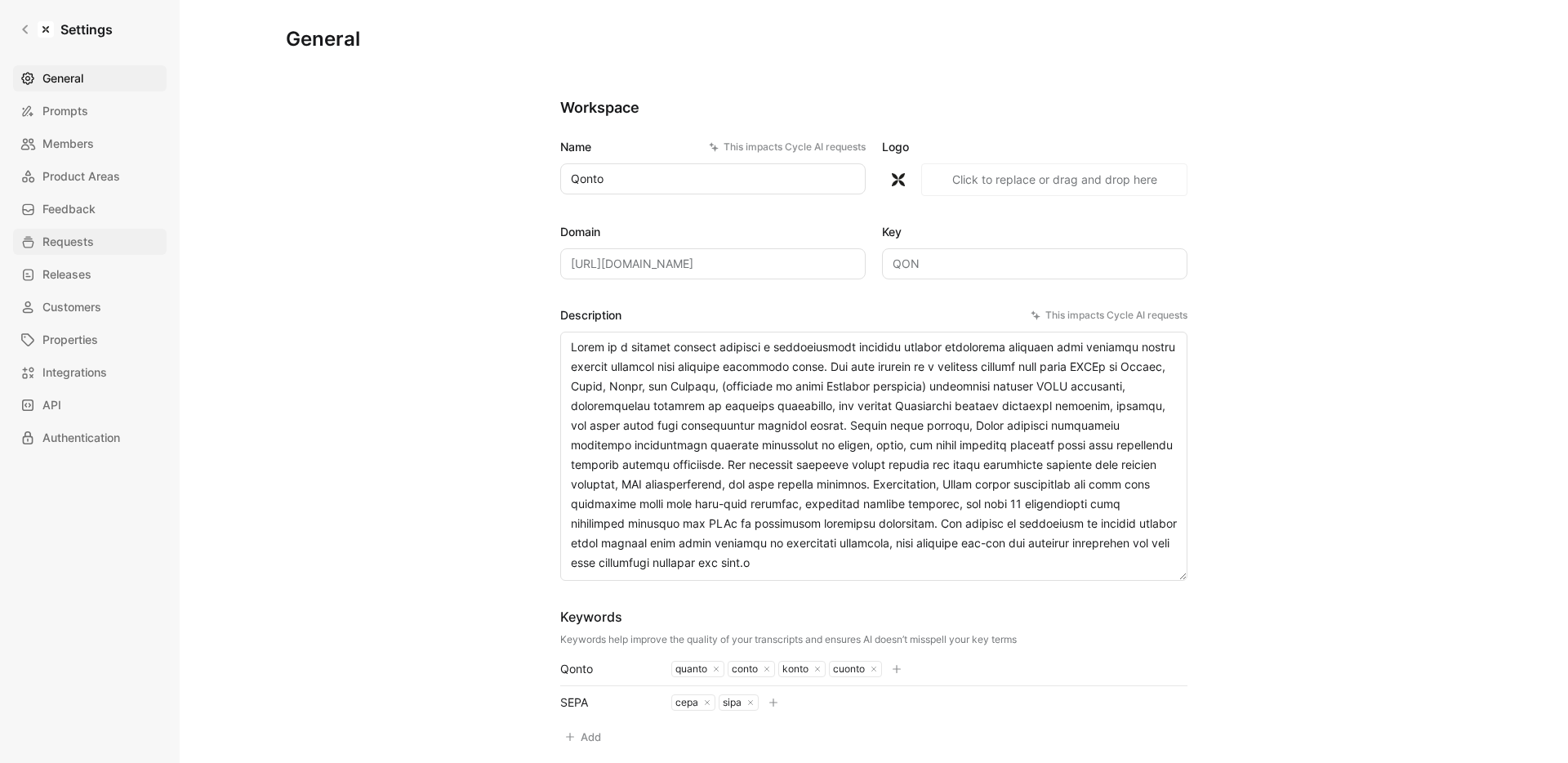
click at [82, 230] on link "Requests" at bounding box center [90, 241] width 154 height 26
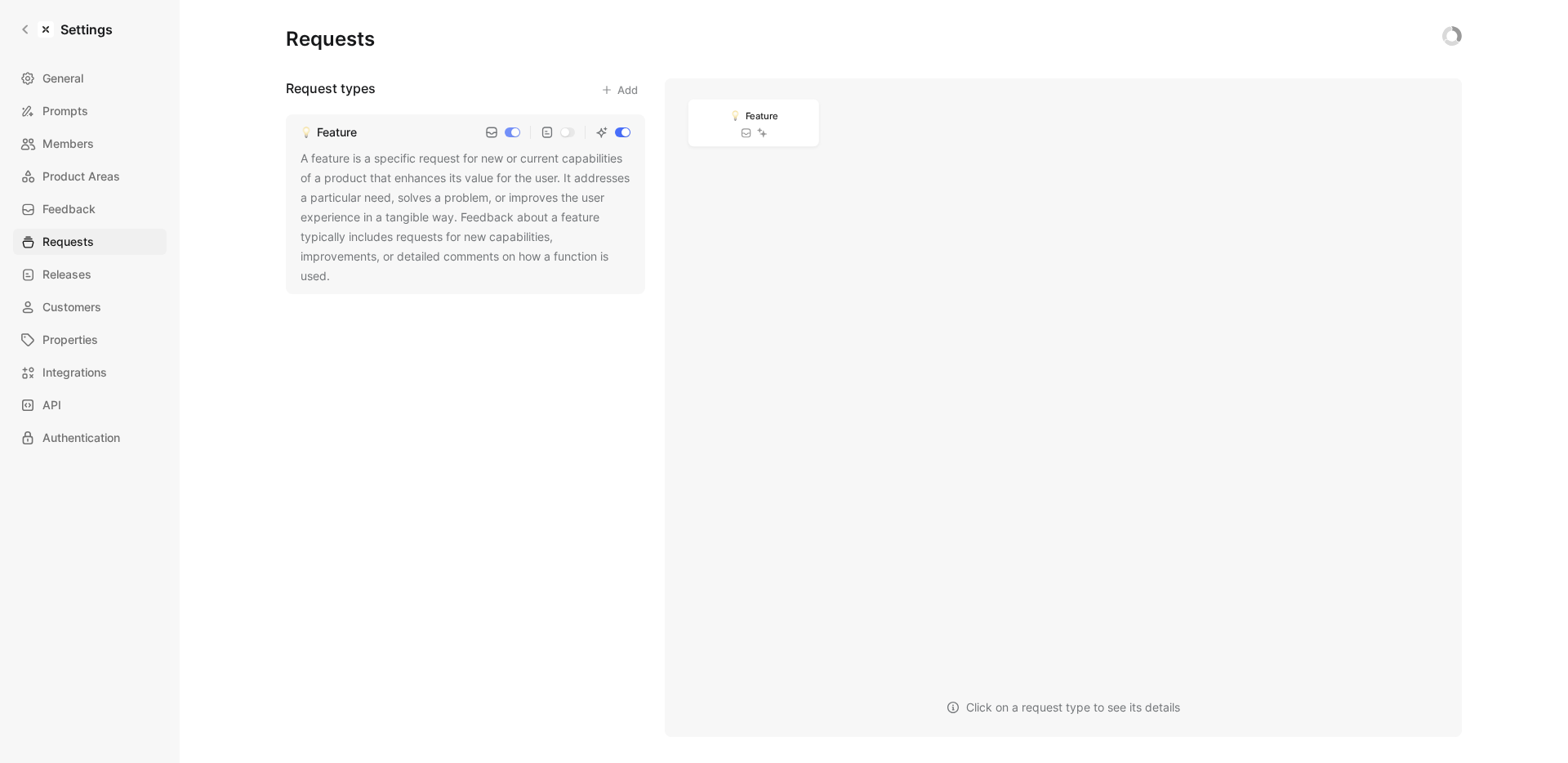
click at [94, 159] on div "General Prompts Members Product Areas Feedback Requests Releases Customers Prop…" at bounding box center [96, 258] width 165 height 385
click at [94, 164] on link "Product Areas" at bounding box center [90, 176] width 154 height 26
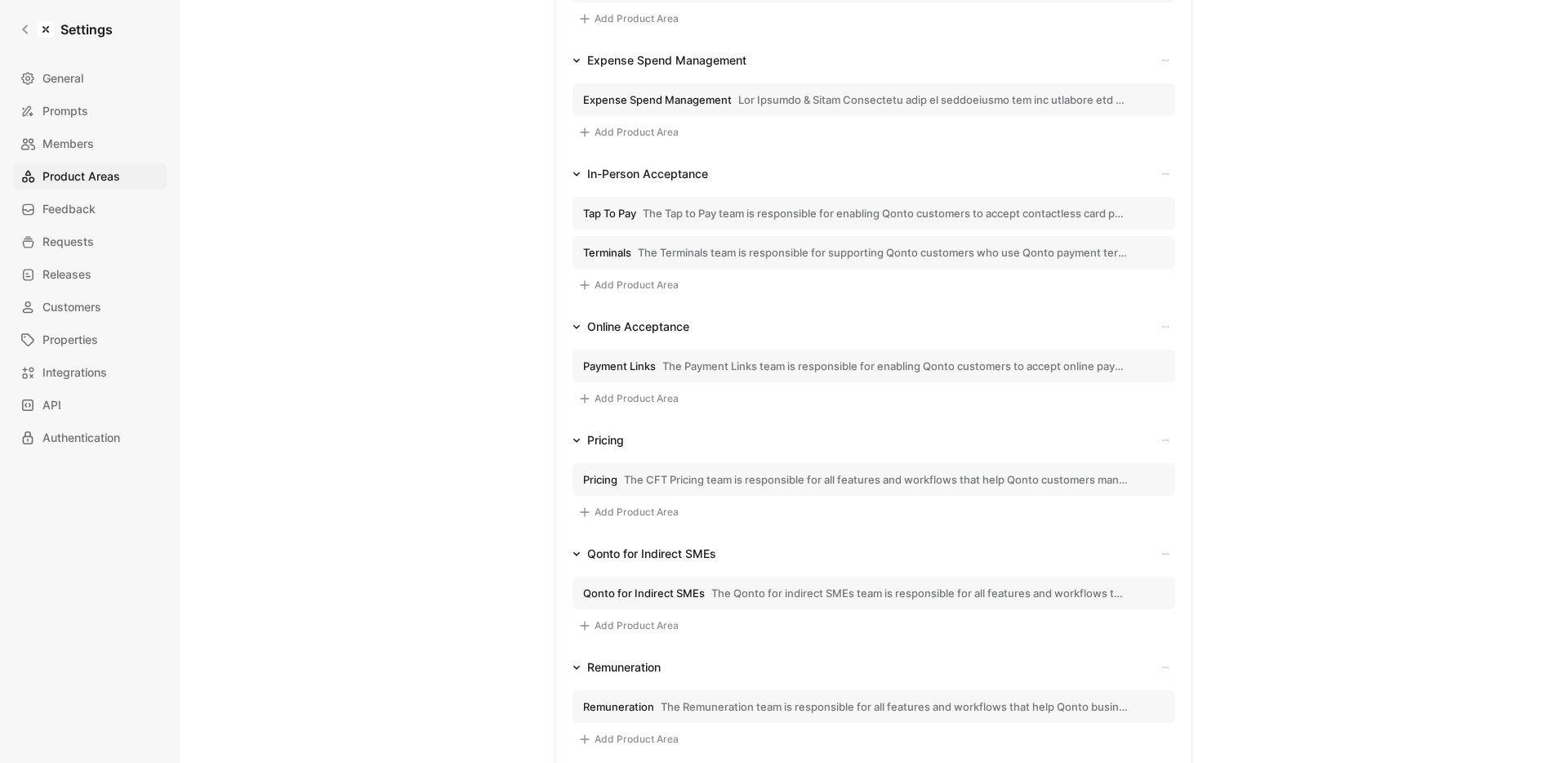
scroll to position [970, 0]
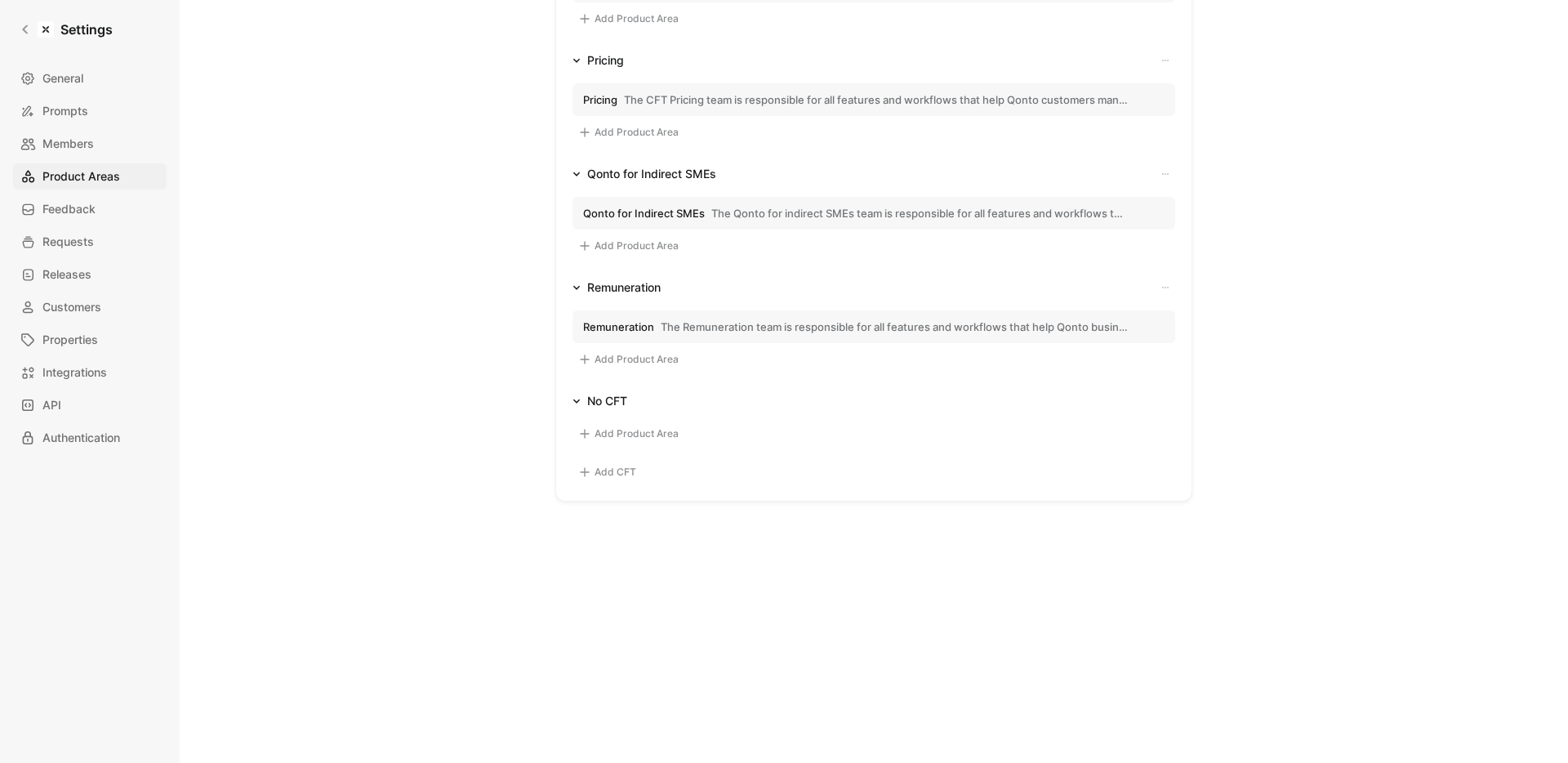
click at [634, 468] on button "Add CFT" at bounding box center [606, 473] width 69 height 20
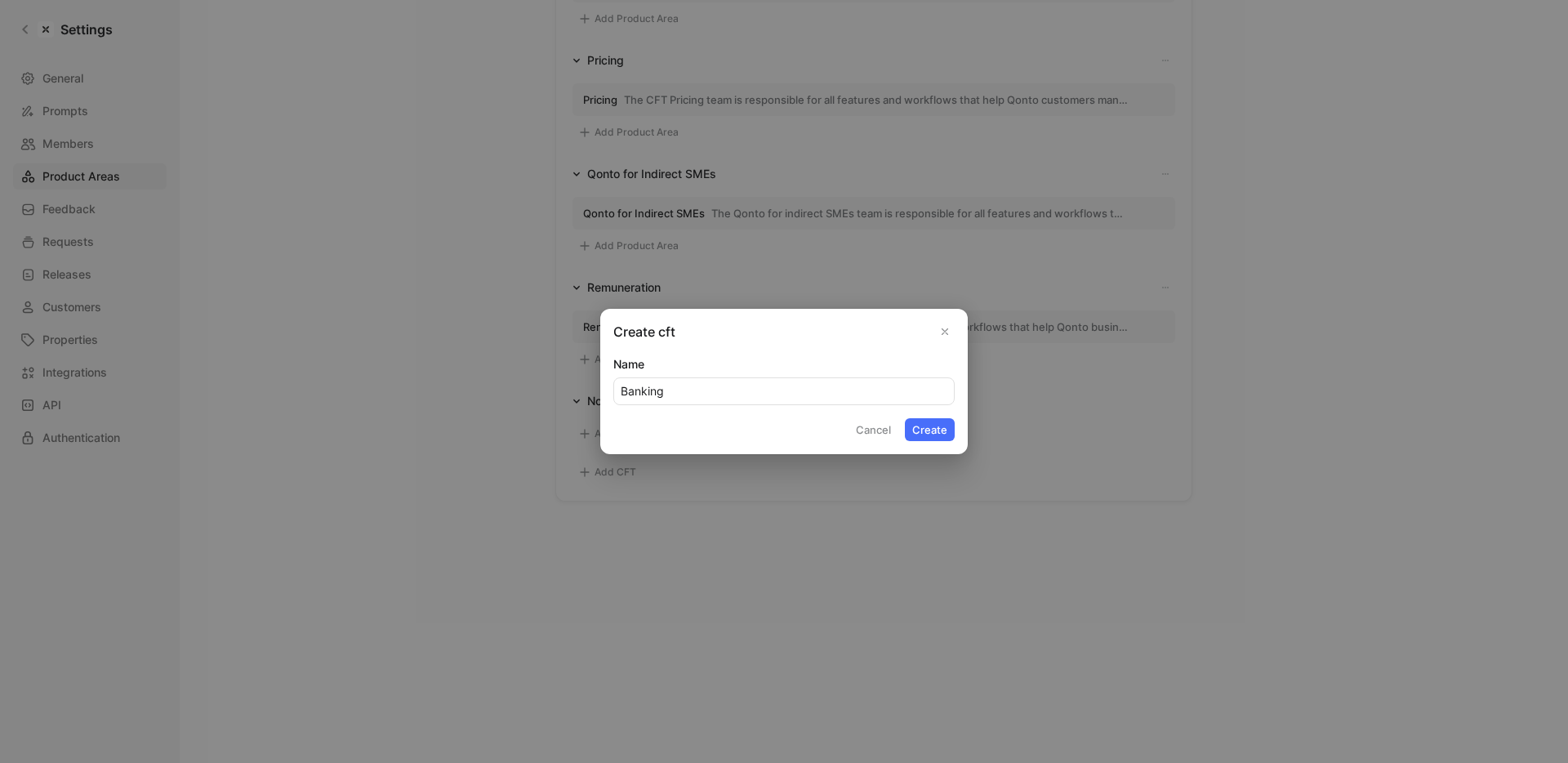
type input "Banking"
click at [905, 419] on button "Create" at bounding box center [930, 429] width 50 height 22
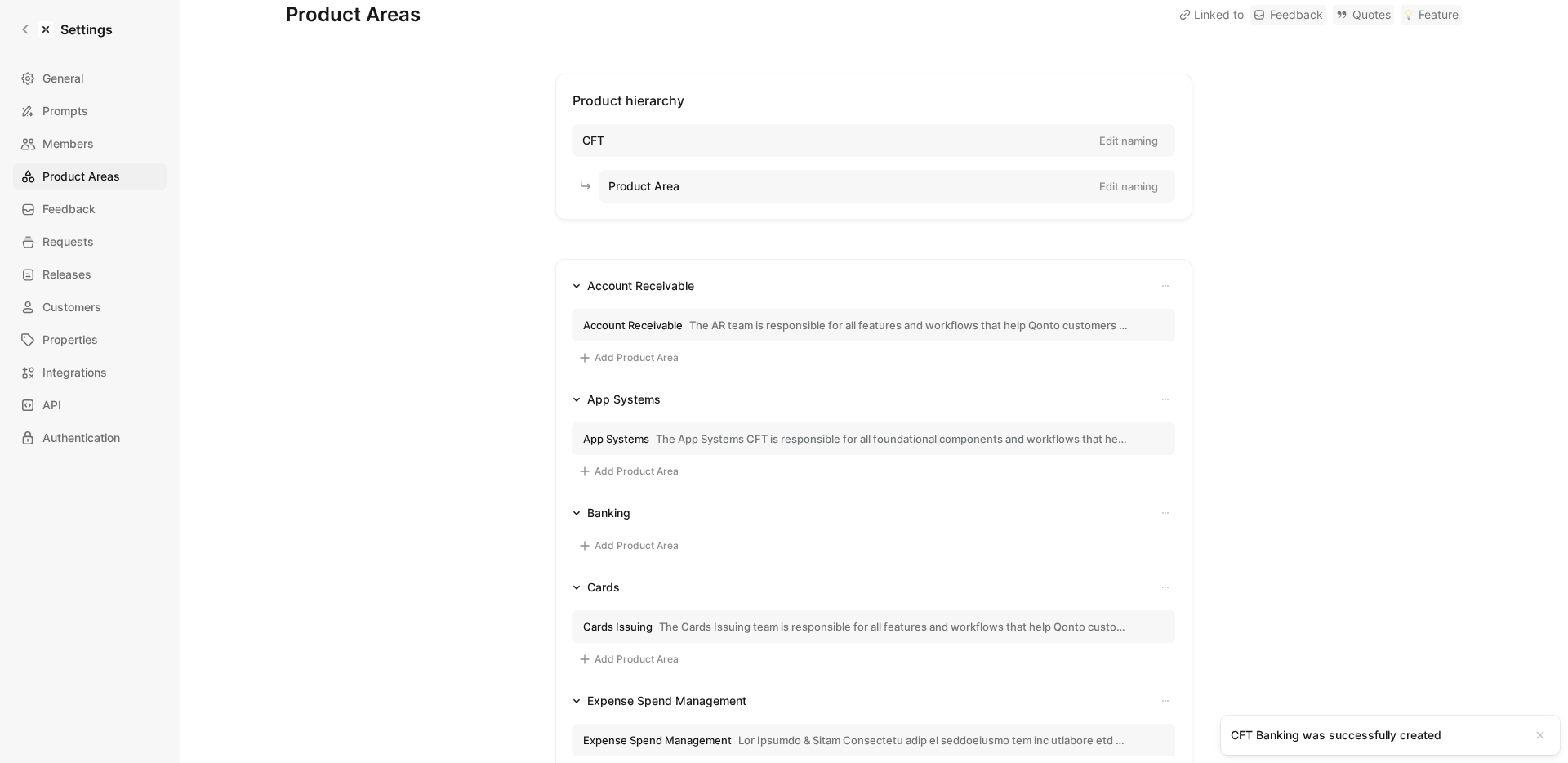
scroll to position [26, 0]
click at [614, 513] on div "Banking" at bounding box center [609, 512] width 43 height 20
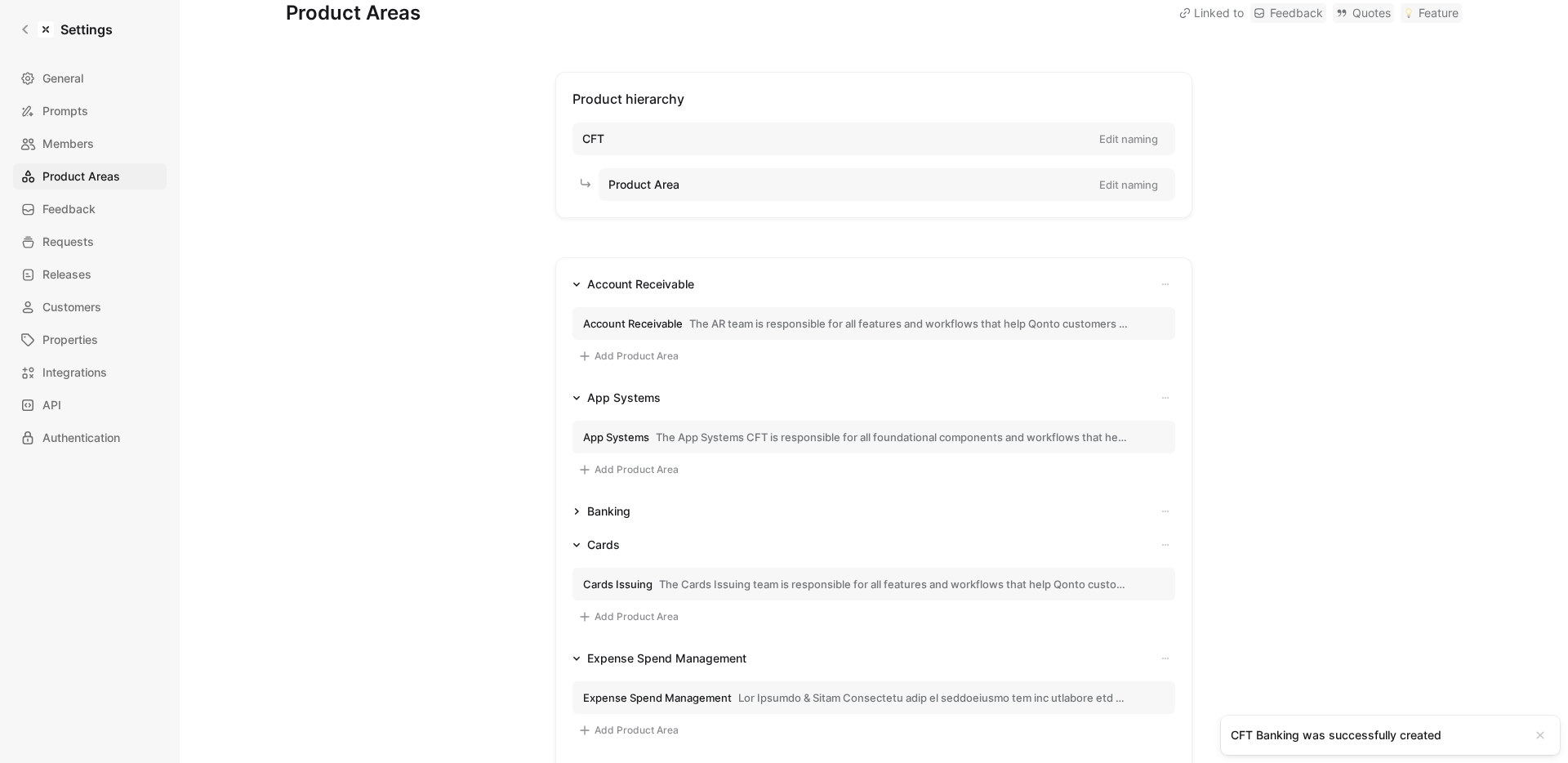
click at [614, 513] on div "Banking" at bounding box center [609, 512] width 43 height 20
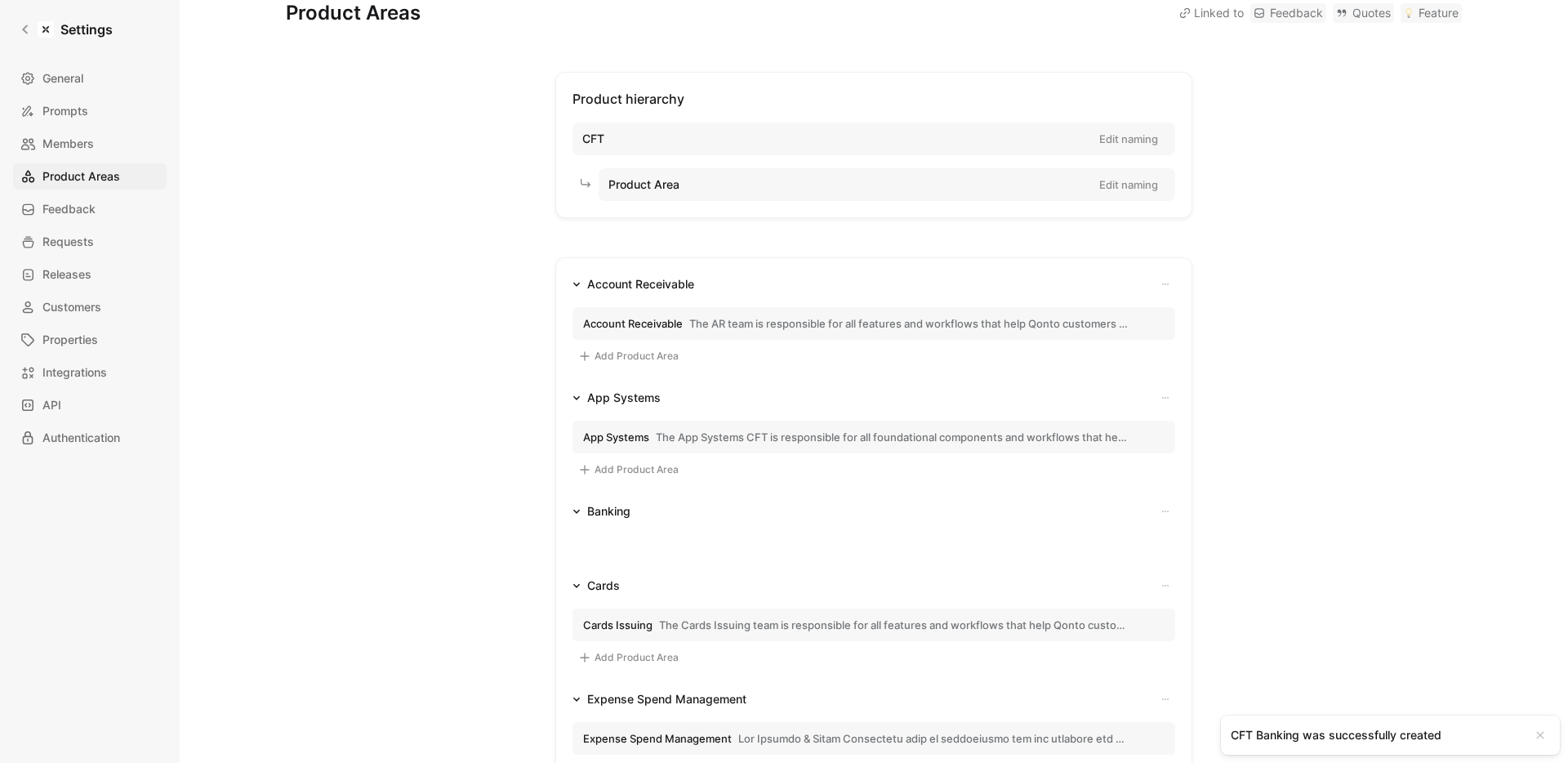
click at [616, 532] on div "Add Product Area" at bounding box center [873, 542] width 602 height 42
click at [616, 547] on button "Add Product Area" at bounding box center [628, 544] width 111 height 20
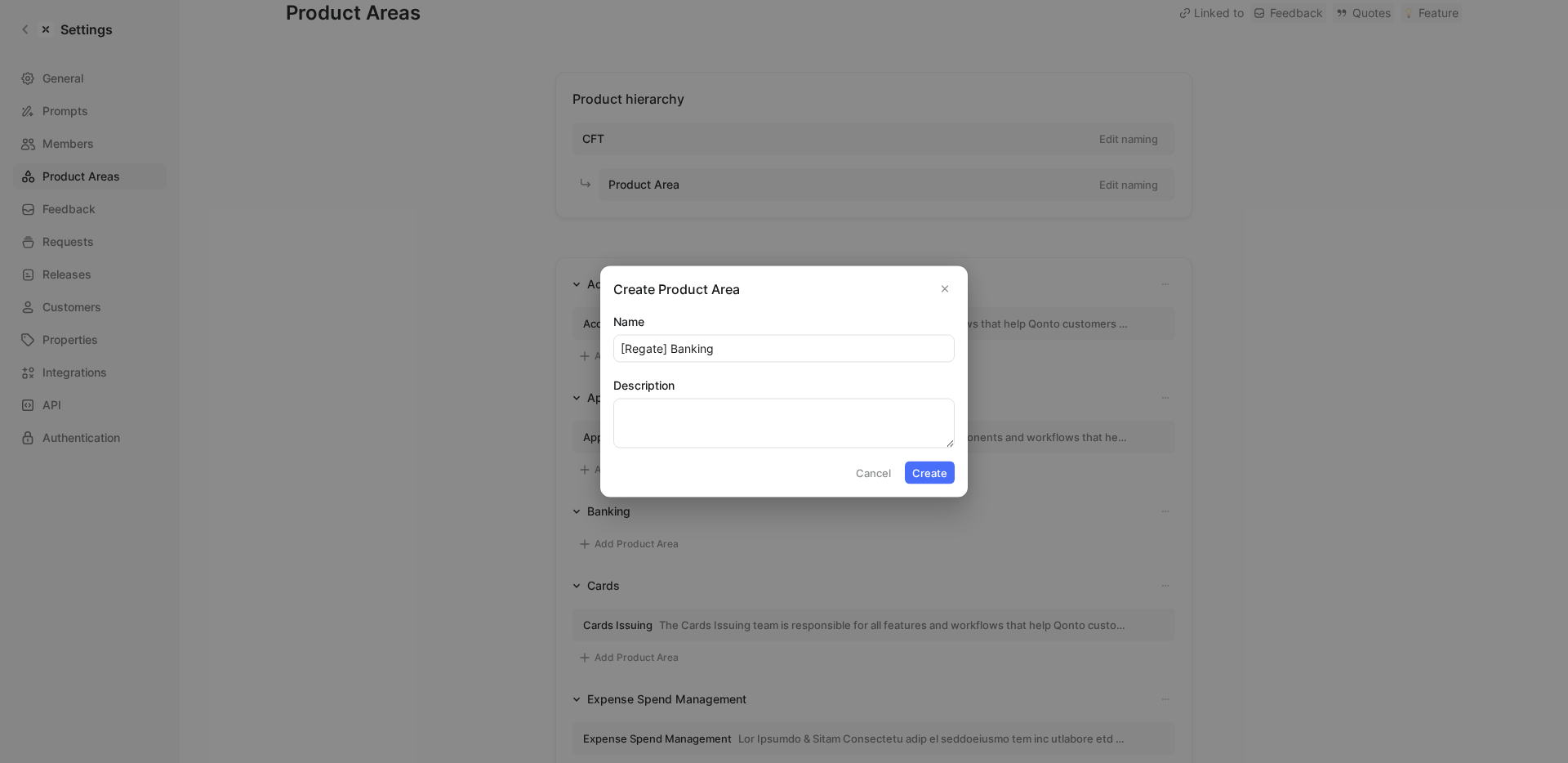
type input "[Regate] Banking"
click at [677, 403] on textarea "Description" at bounding box center [784, 424] width 341 height 50
paste textarea "The Banking team is responsible for all features and workflows that help Regate…"
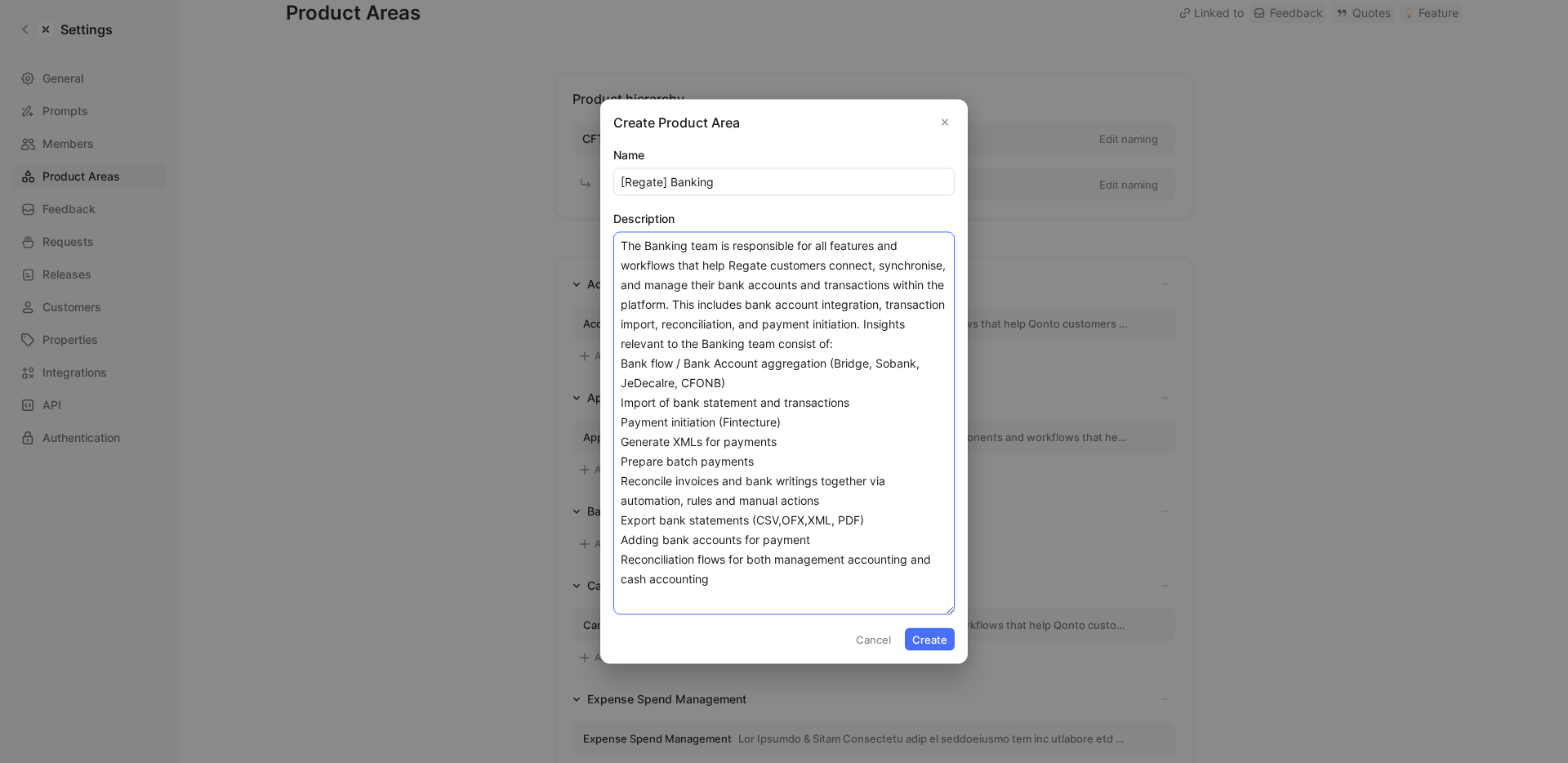
click at [621, 365] on textarea "The Banking team is responsible for all features and workflows that help Regate…" at bounding box center [784, 424] width 341 height 383
click at [779, 381] on textarea "The Banking team is responsible for all features and workflows that help Regate…" at bounding box center [784, 424] width 341 height 383
click at [621, 398] on textarea "The Banking team is responsible for all features and workflows that help Regate…" at bounding box center [784, 424] width 341 height 383
click at [621, 422] on textarea "The Banking team is responsible for all features and workflows that help Regate…" at bounding box center [784, 424] width 341 height 383
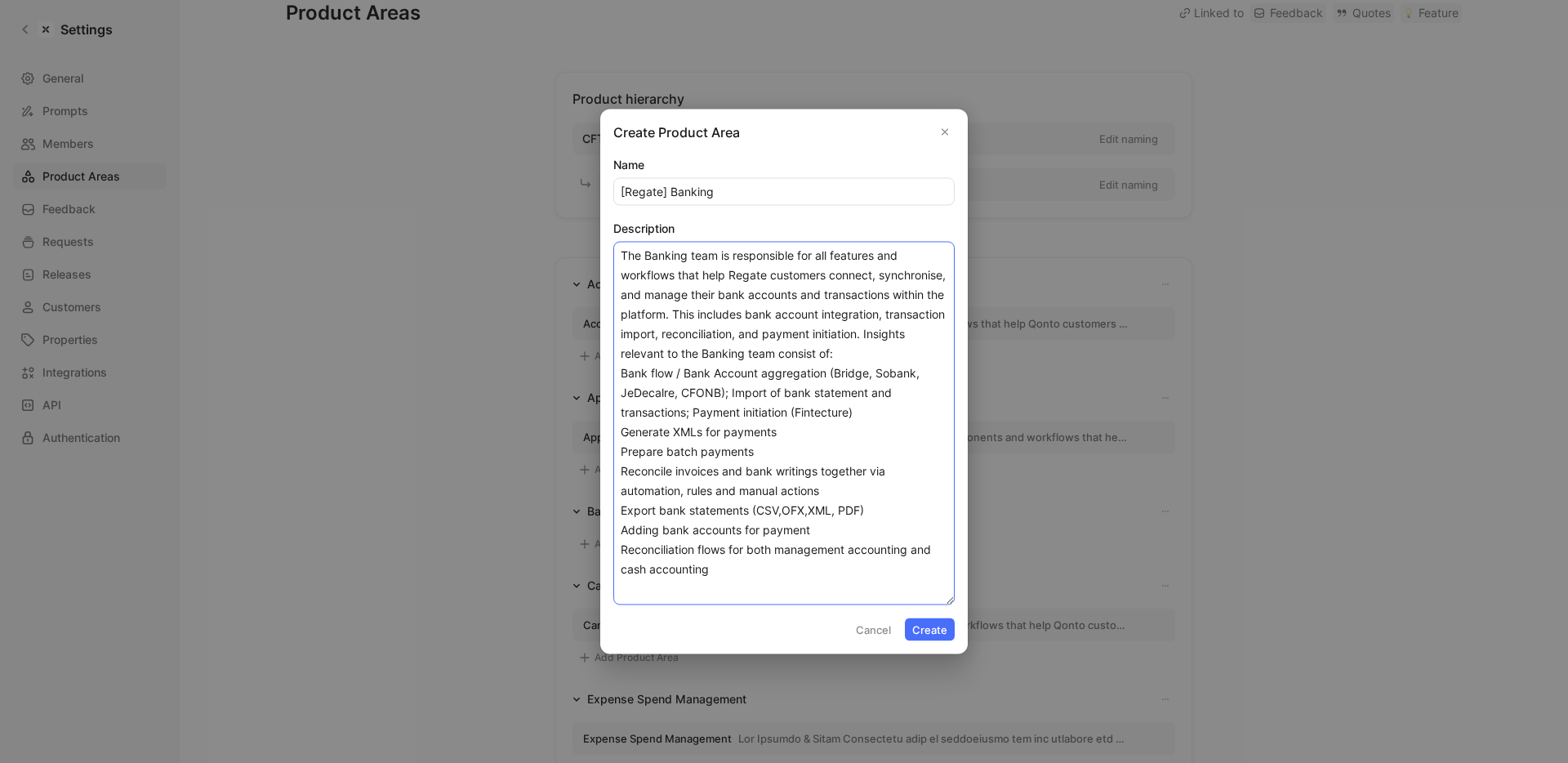
click at [622, 436] on textarea "The Banking team is responsible for all features and workflows that help Regate…" at bounding box center [784, 424] width 341 height 364
click at [621, 453] on textarea "The Banking team is responsible for all features and workflows that help Regate…" at bounding box center [784, 424] width 341 height 364
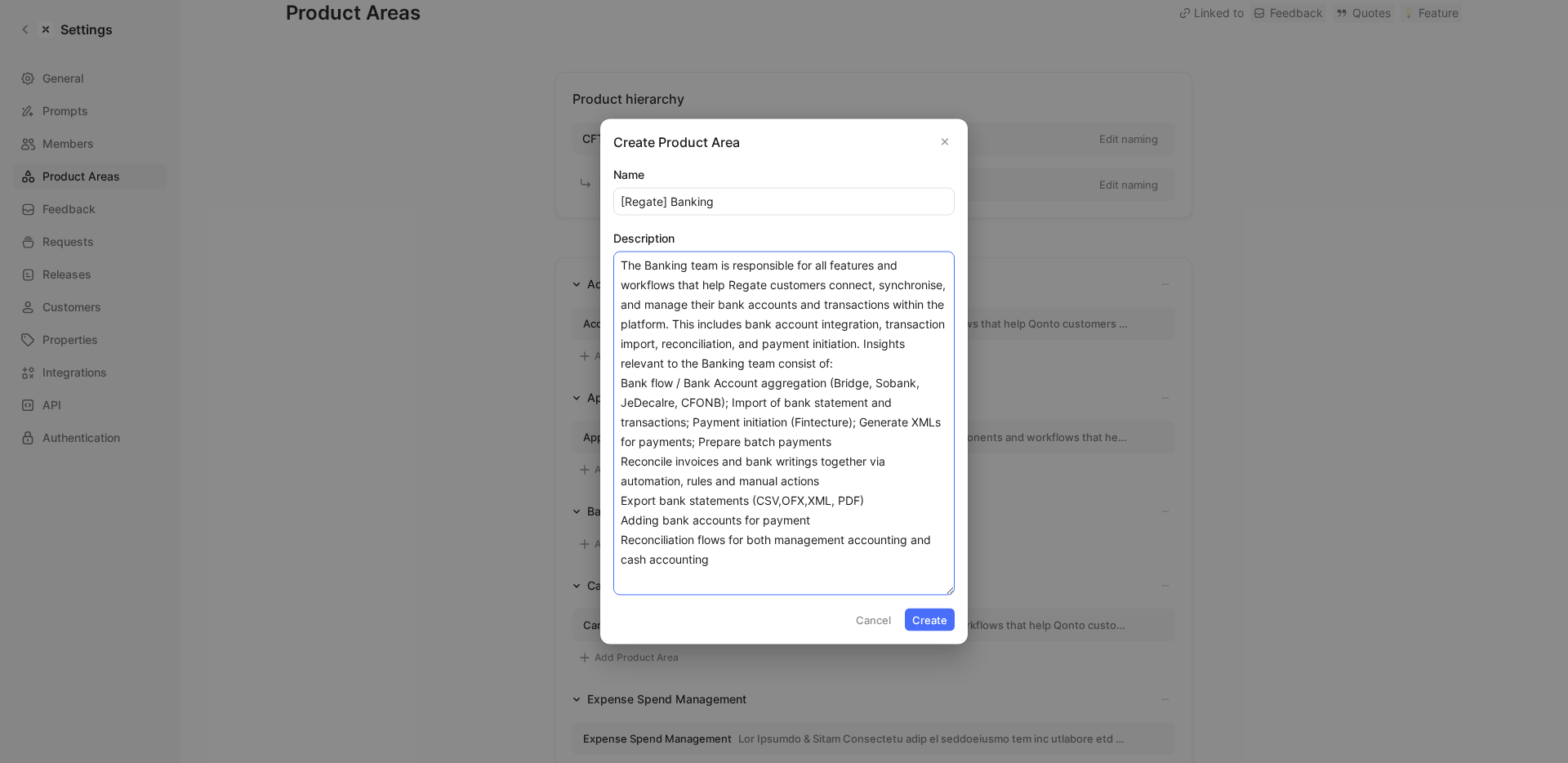
click at [621, 462] on textarea "The Banking team is responsible for all features and workflows that help Regate…" at bounding box center [784, 423] width 341 height 344
click at [622, 500] on textarea "The Banking team is responsible for all features and workflows that help Regate…" at bounding box center [784, 423] width 341 height 344
click at [620, 504] on textarea "The Banking team is responsible for all features and workflows that help Regate…" at bounding box center [784, 423] width 341 height 344
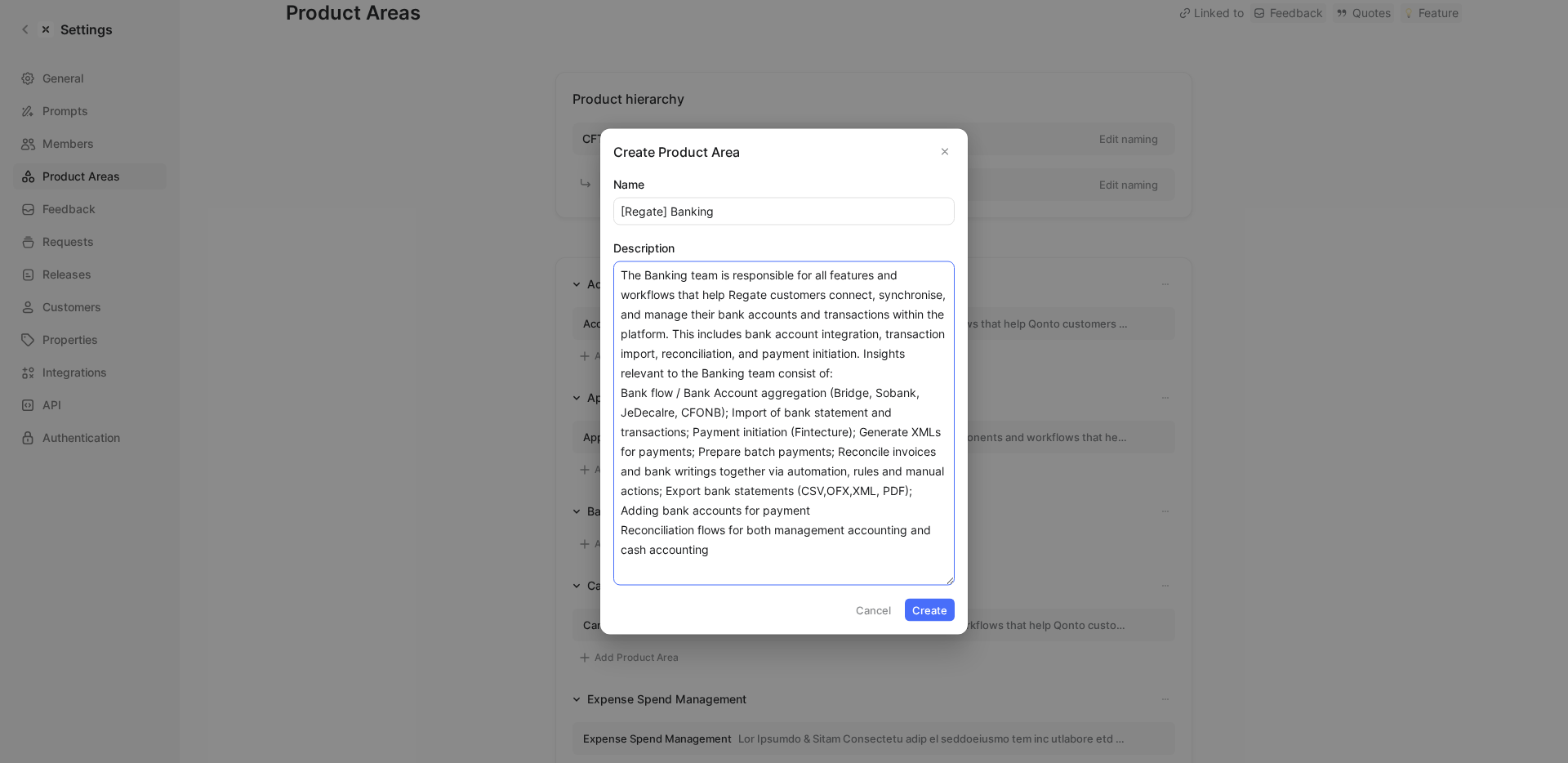
click at [619, 534] on textarea "The Banking team is responsible for all features and workflows that help Regate…" at bounding box center [784, 424] width 341 height 325
type textarea "The Banking team is responsible for all features and workflows that help Regate…"
click at [932, 608] on button "Create" at bounding box center [930, 610] width 50 height 22
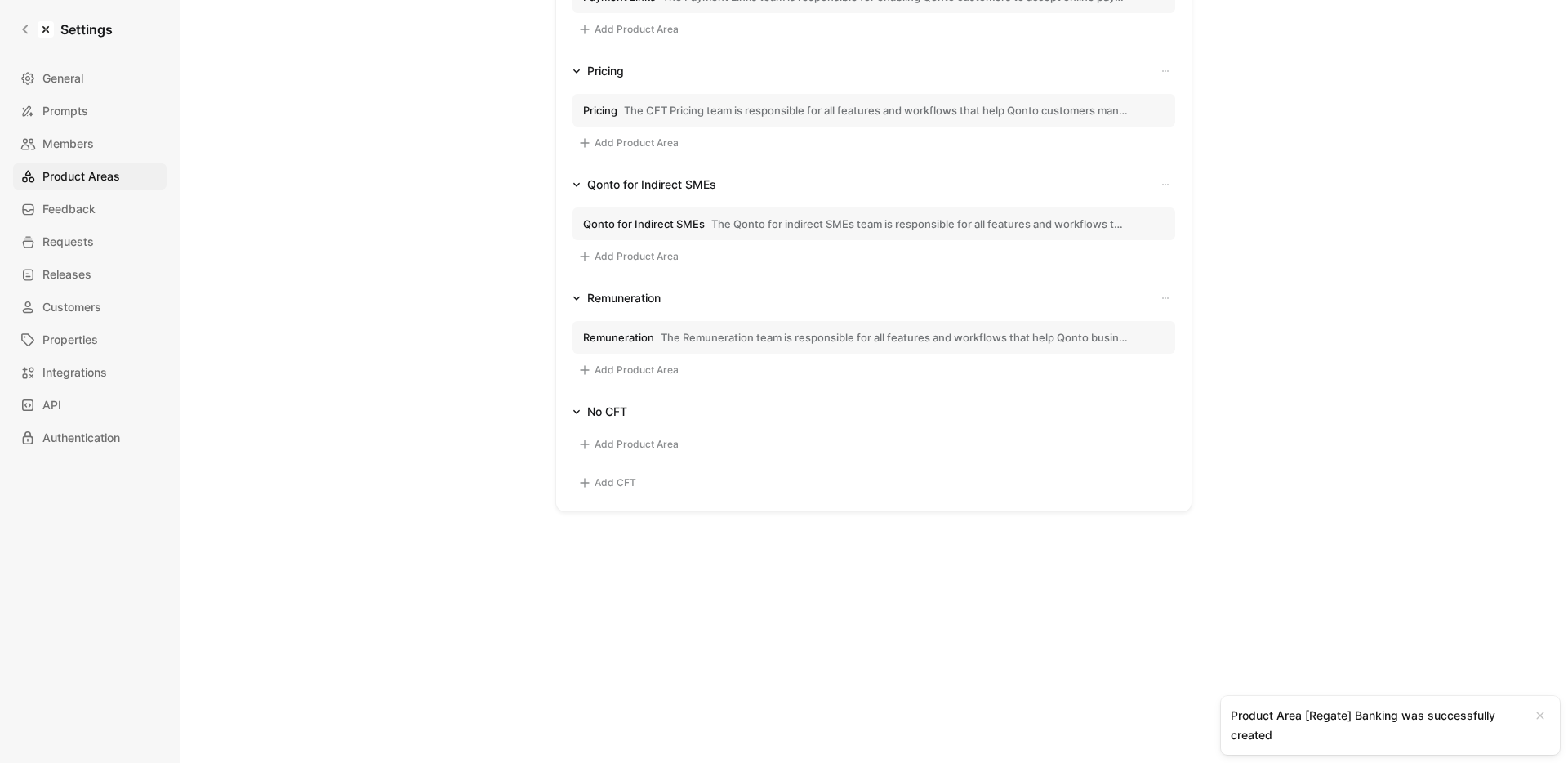
scroll to position [1084, 0]
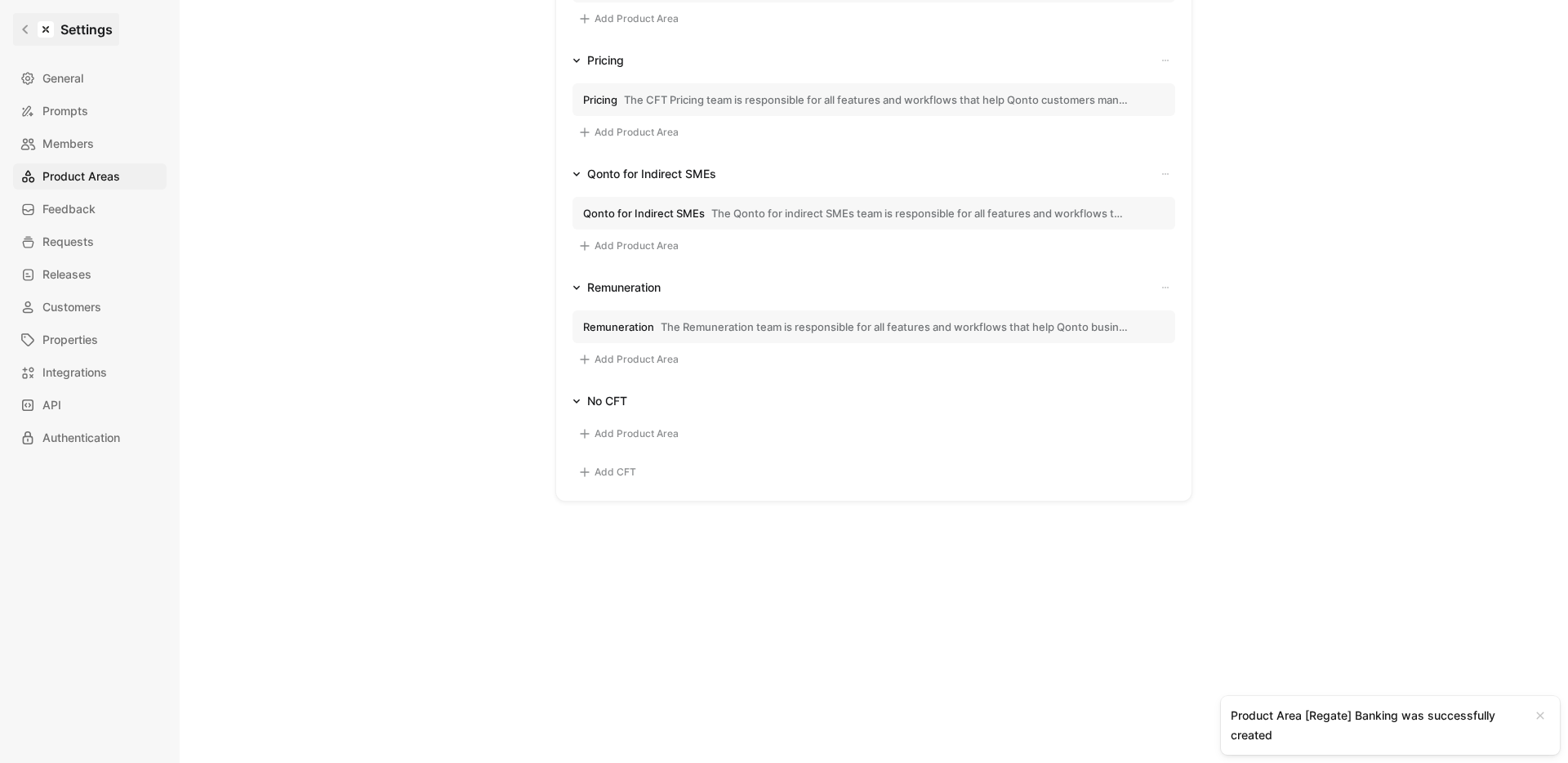
click at [17, 29] on link "Settings" at bounding box center [67, 29] width 106 height 32
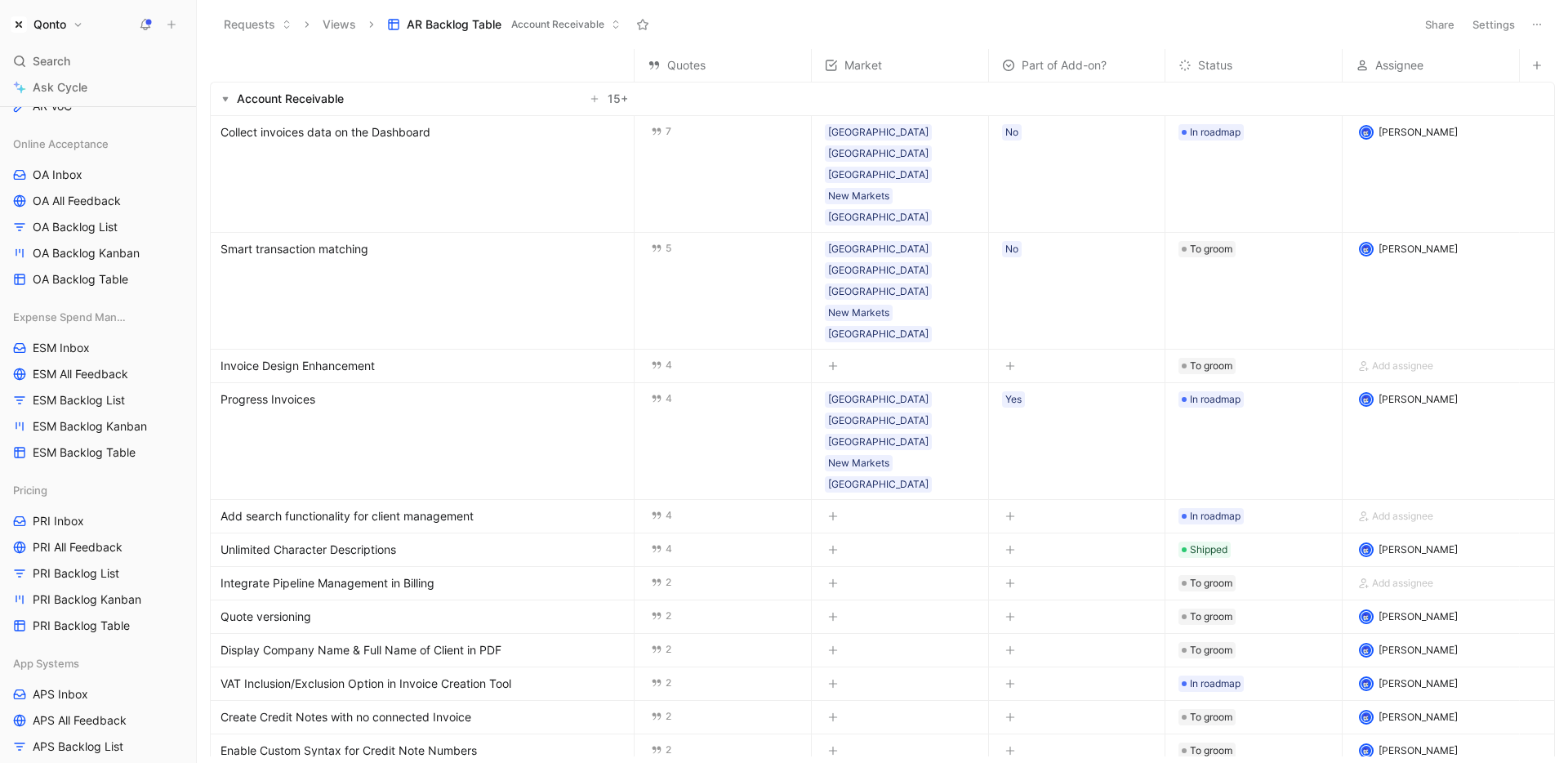
scroll to position [661, 0]
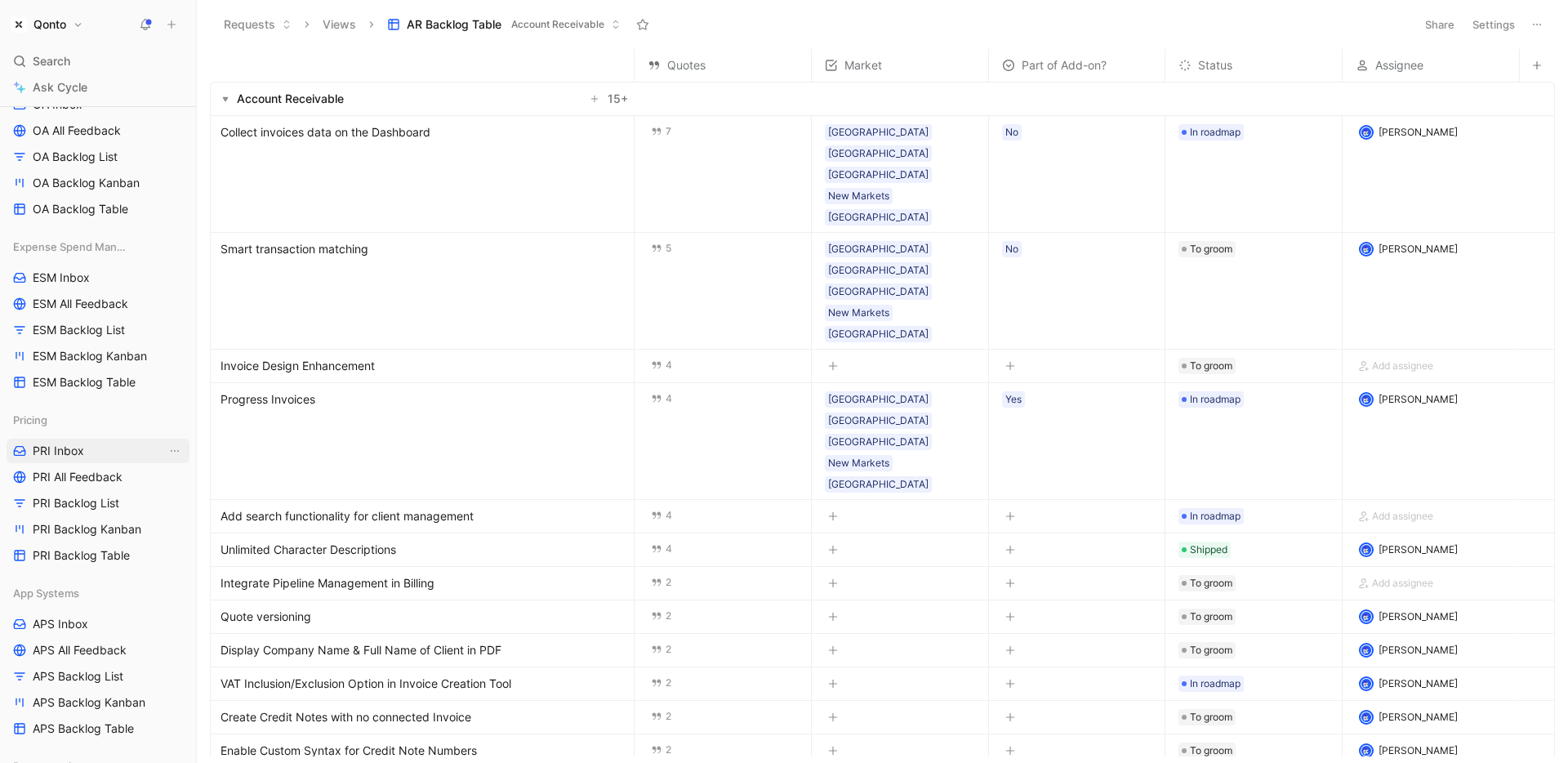
click at [112, 453] on link "PRI Inbox" at bounding box center [98, 450] width 183 height 24
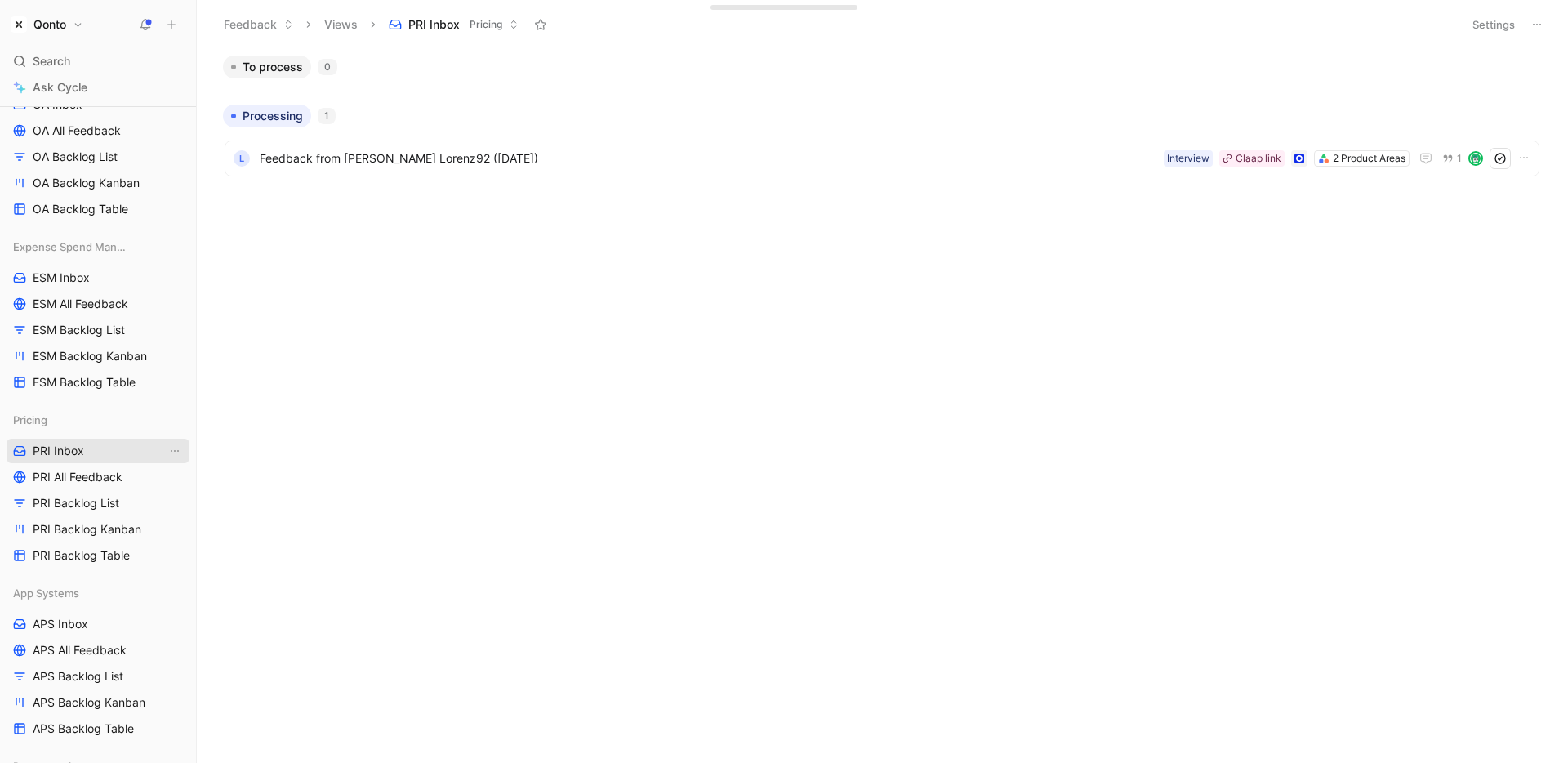
scroll to position [885, 0]
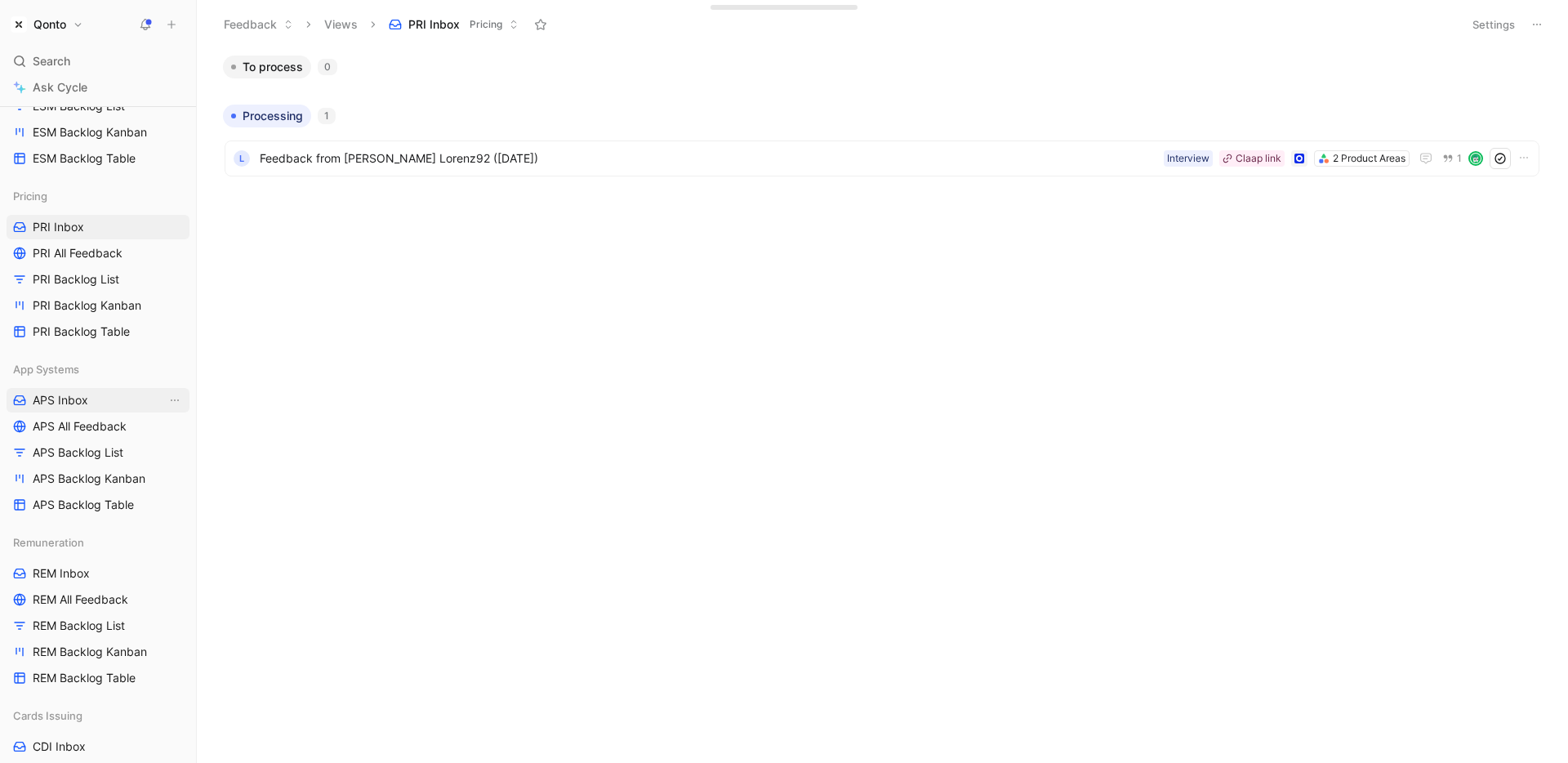
click at [92, 394] on link "APS Inbox" at bounding box center [98, 399] width 183 height 24
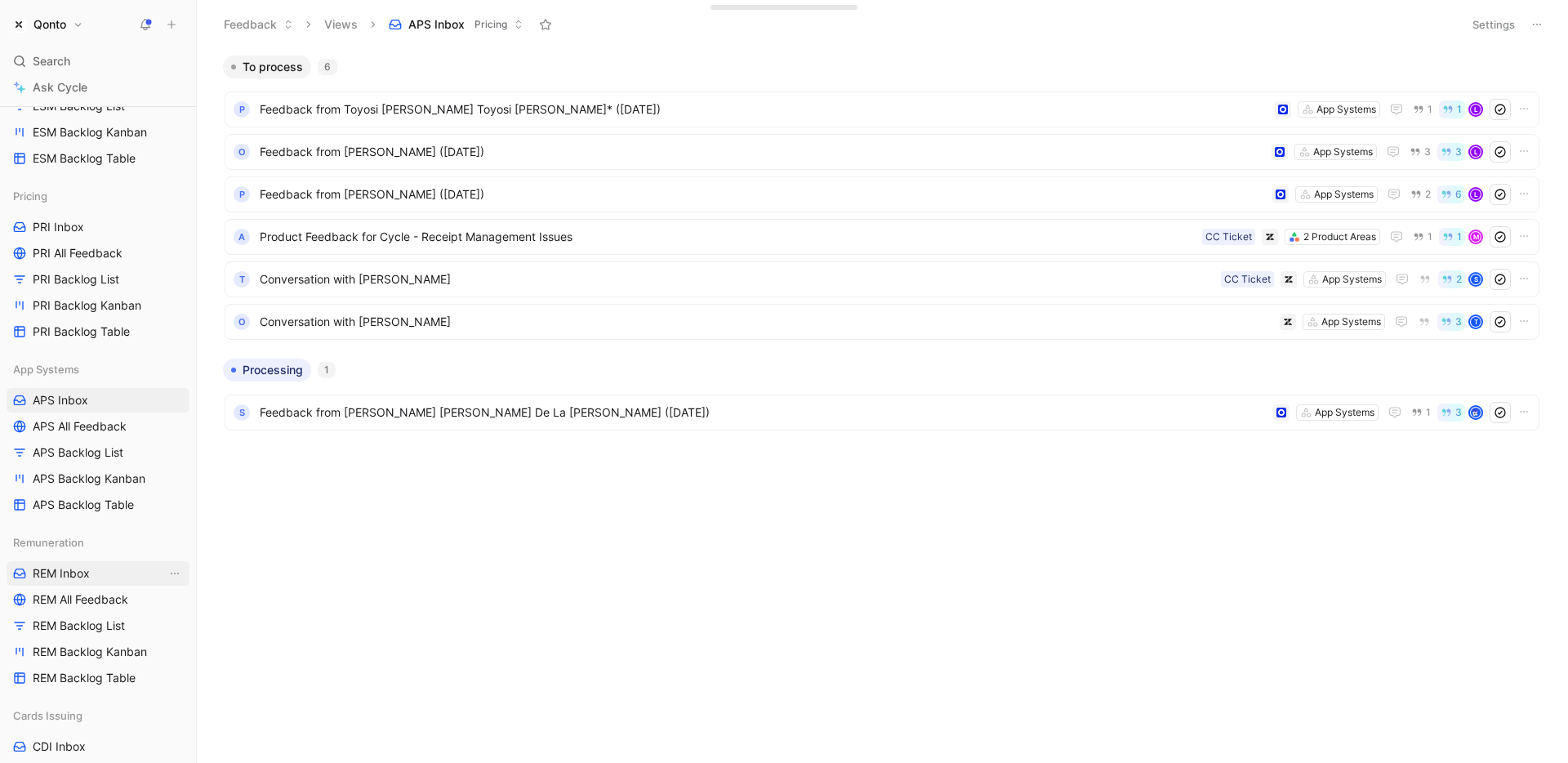
click at [101, 577] on link "REM Inbox" at bounding box center [98, 572] width 183 height 24
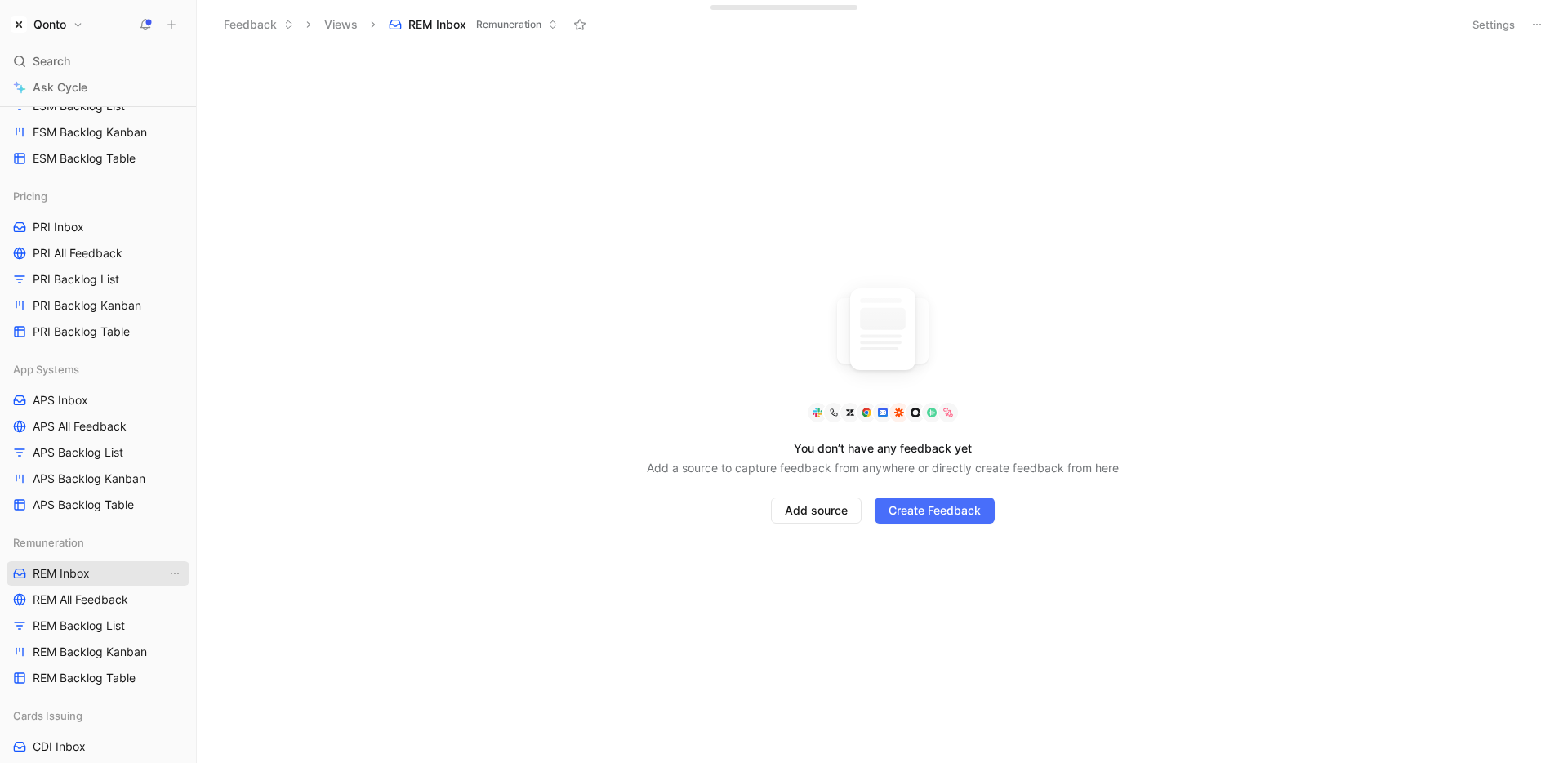
scroll to position [1296, 0]
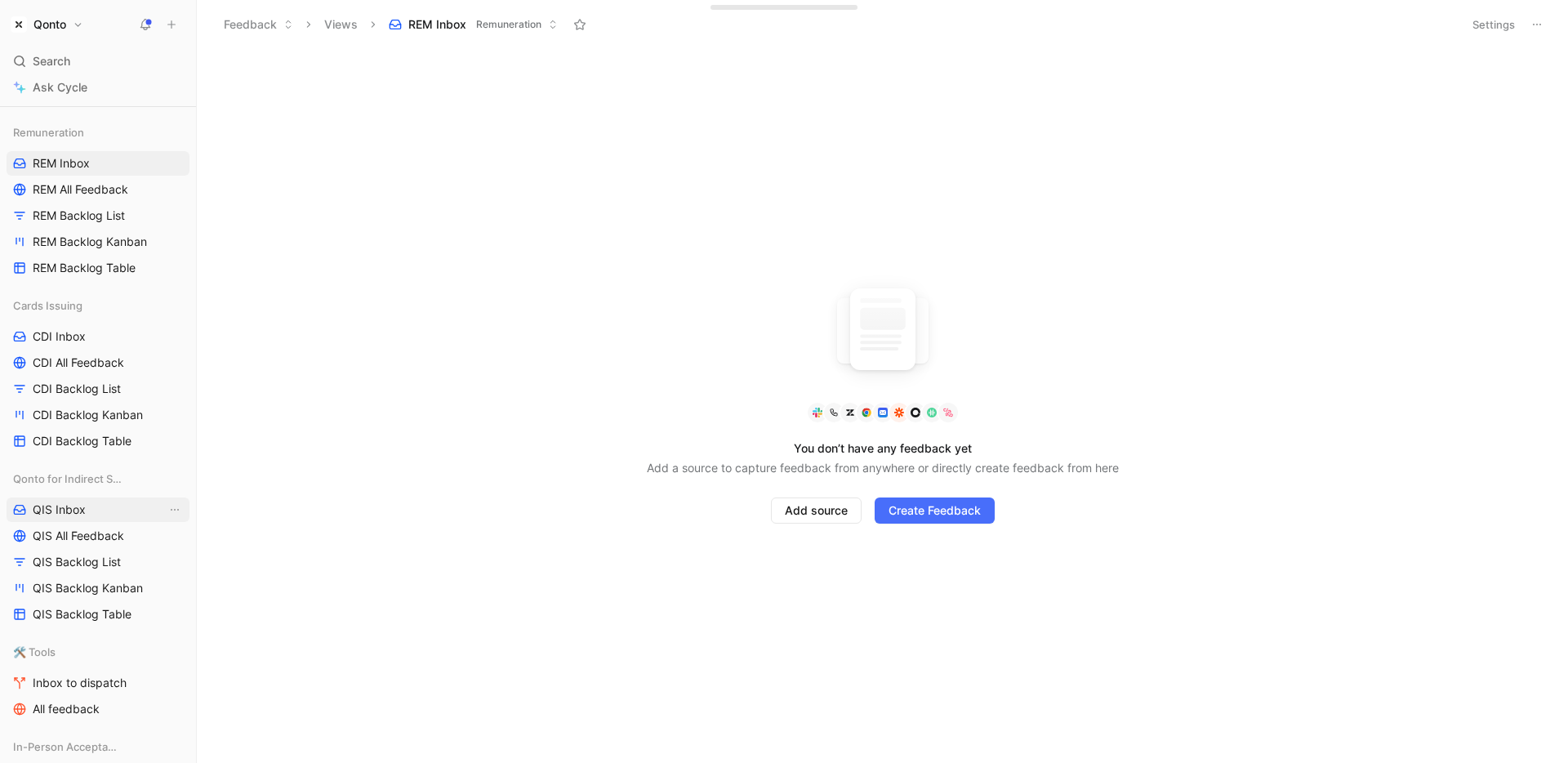
click at [94, 505] on link "QIS Inbox" at bounding box center [98, 509] width 183 height 24
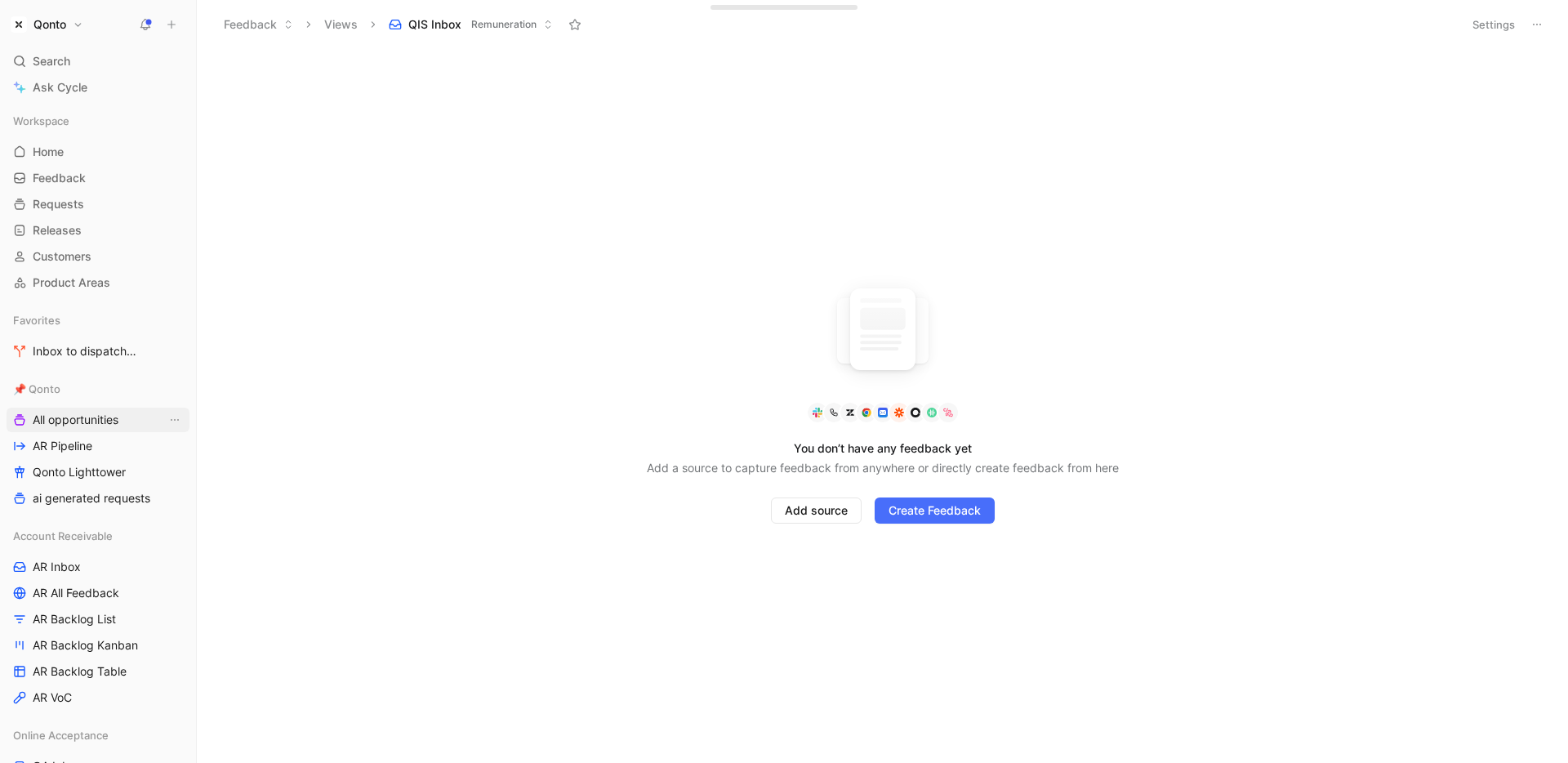
click at [96, 418] on span "All opportunities" at bounding box center [75, 420] width 86 height 17
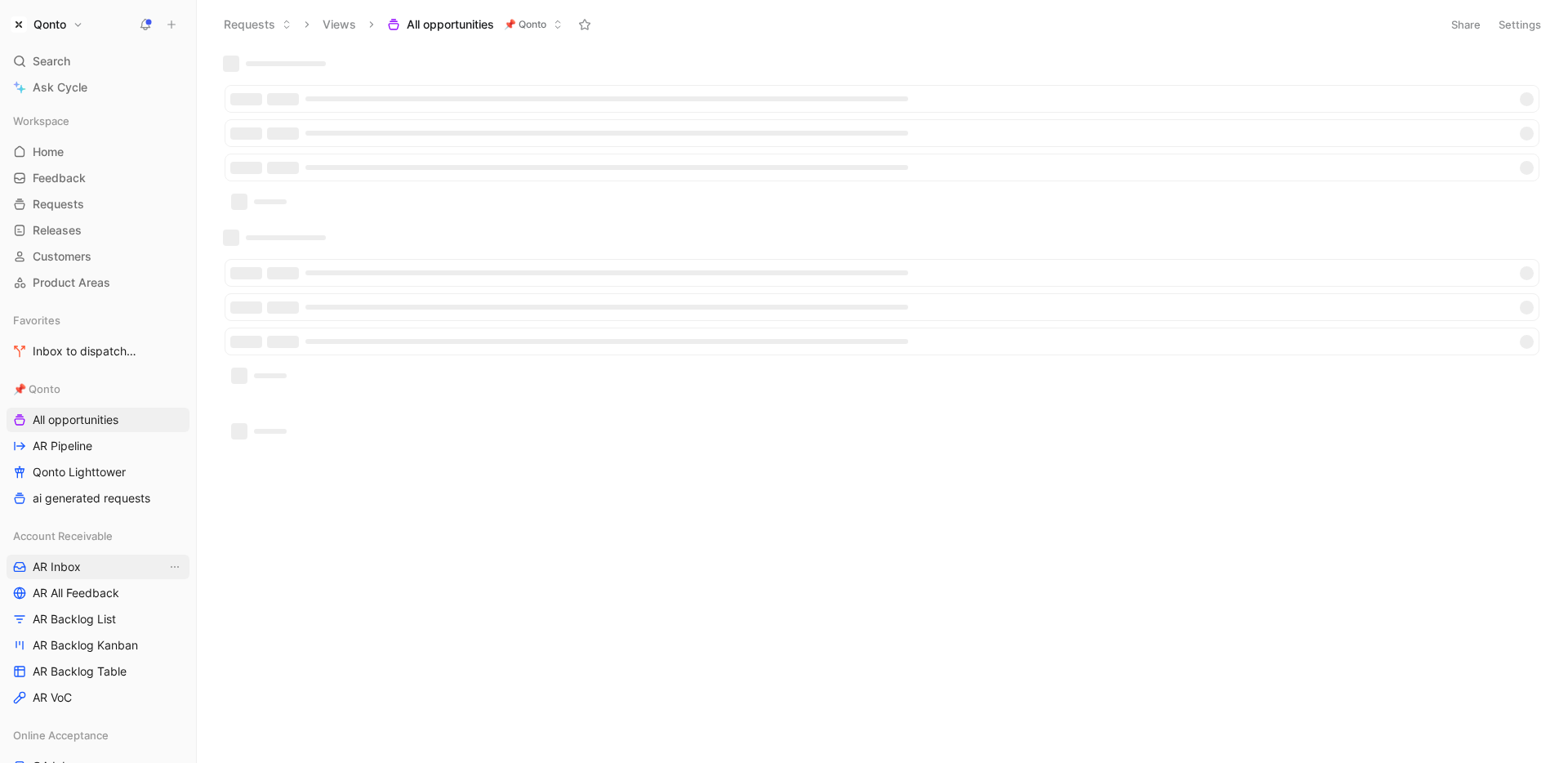
click at [93, 559] on link "AR Inbox" at bounding box center [98, 567] width 183 height 24
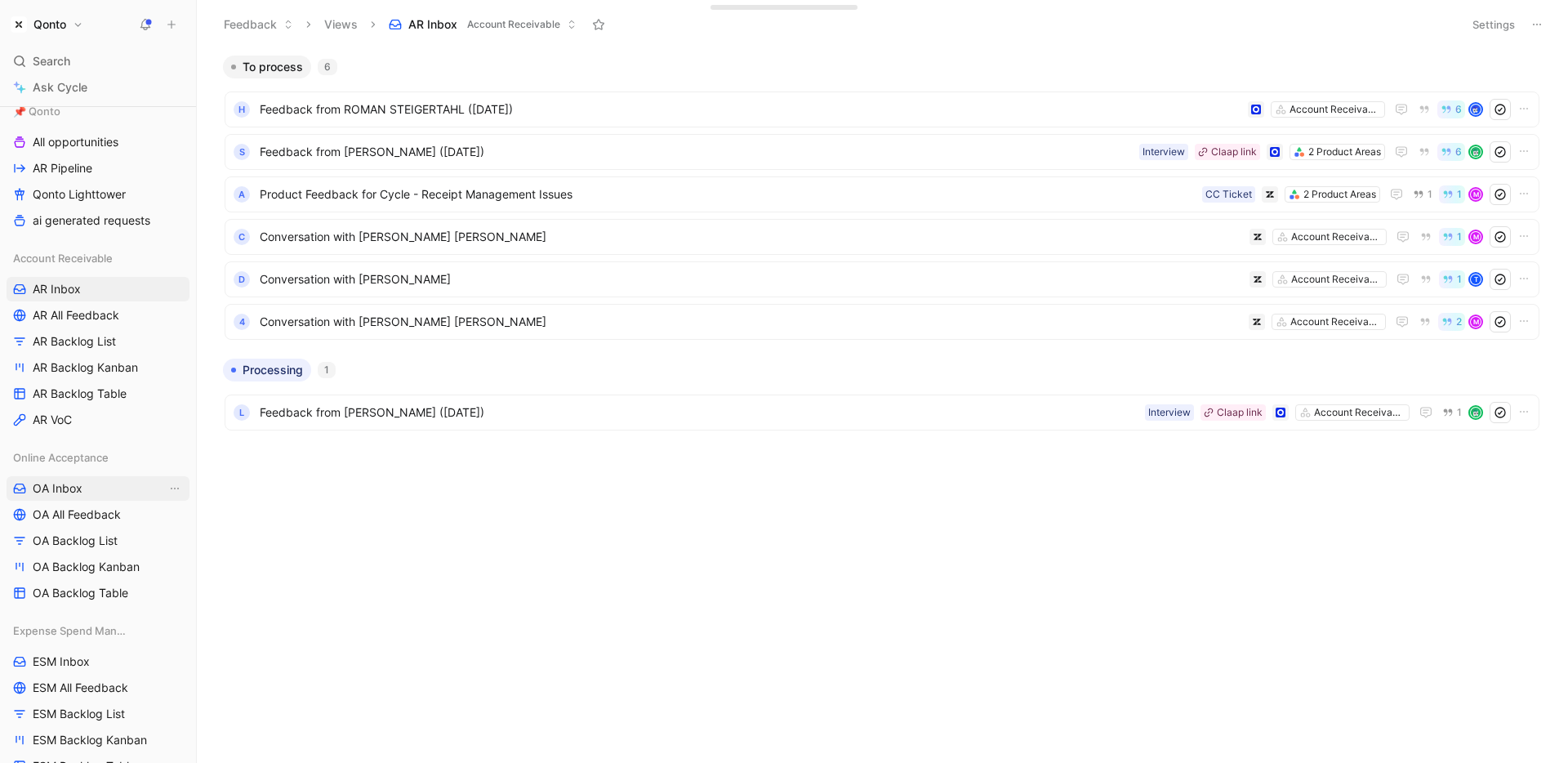
click at [90, 485] on link "OA Inbox" at bounding box center [98, 488] width 183 height 24
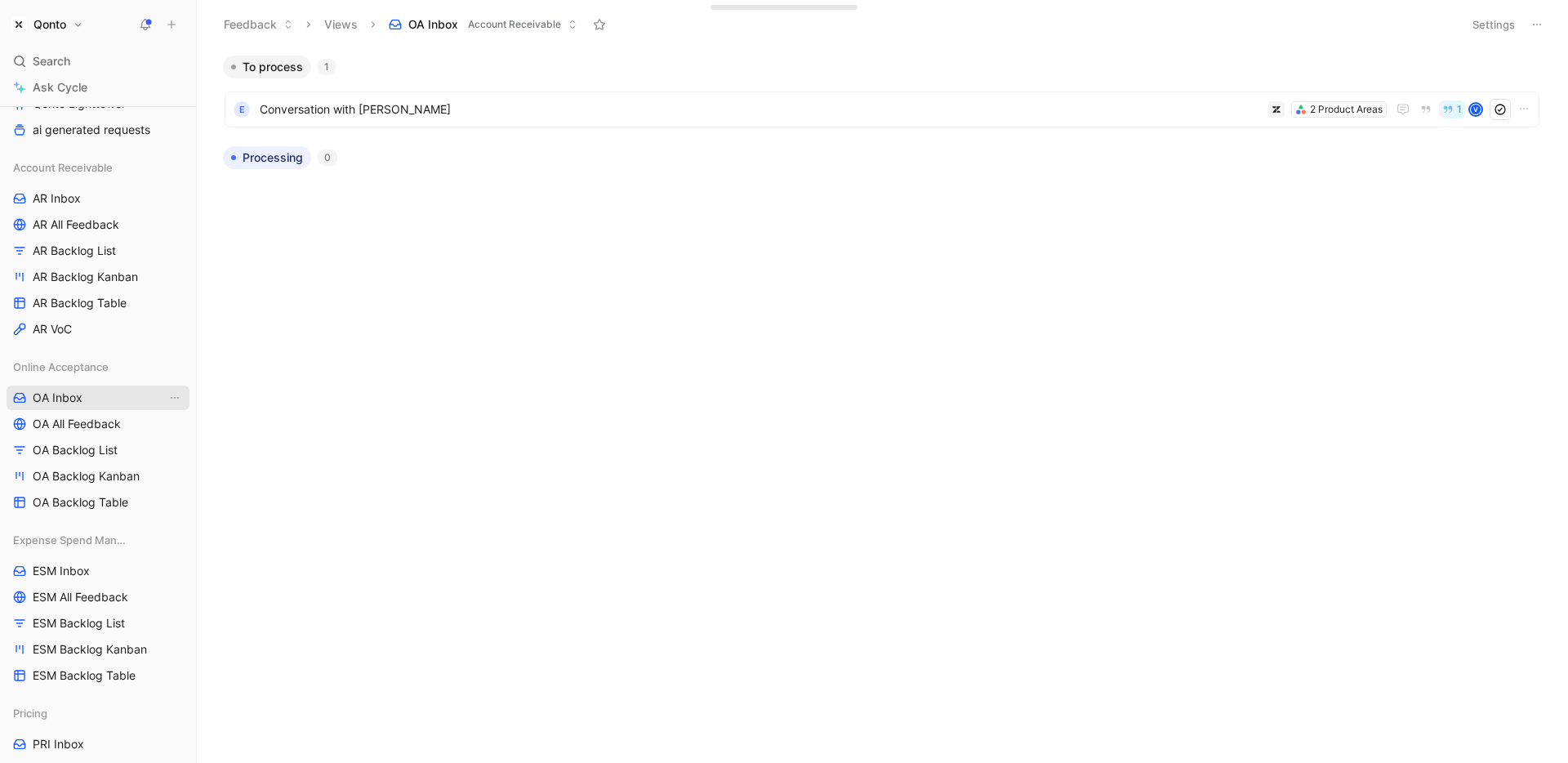
scroll to position [496, 0]
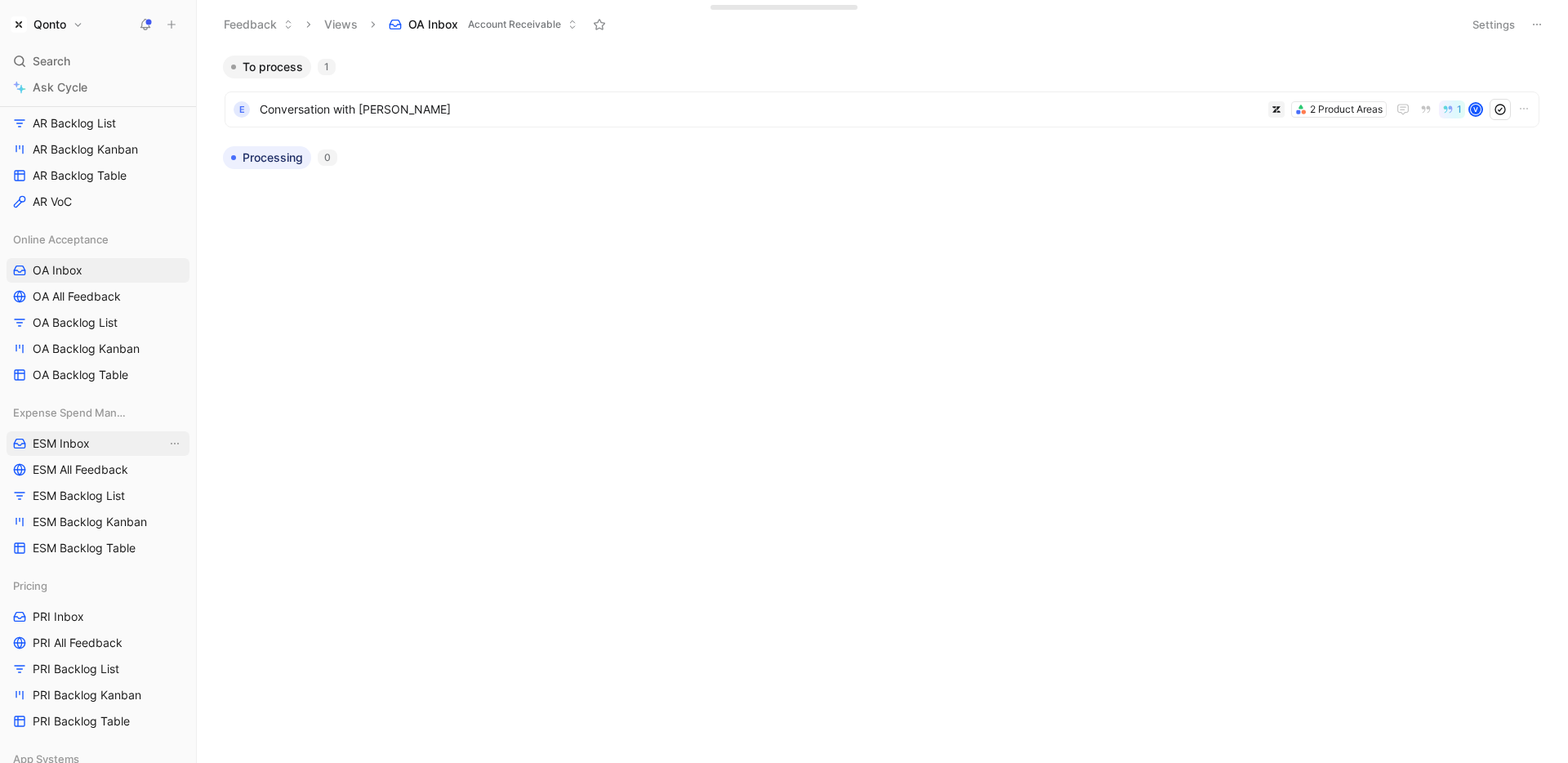
click at [83, 447] on span "ESM Inbox" at bounding box center [61, 443] width 57 height 17
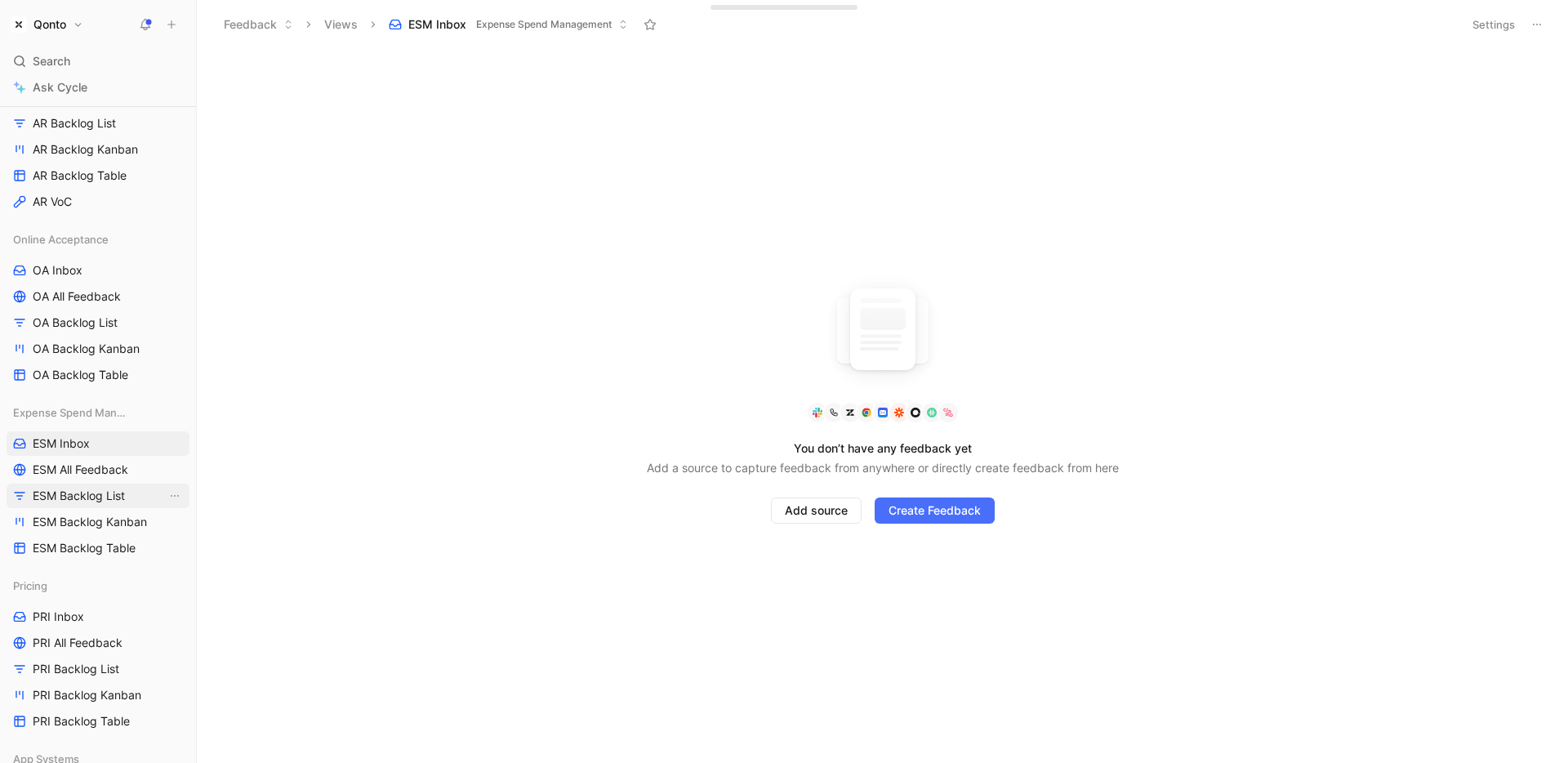
click at [98, 497] on span "ESM Backlog List" at bounding box center [78, 496] width 92 height 17
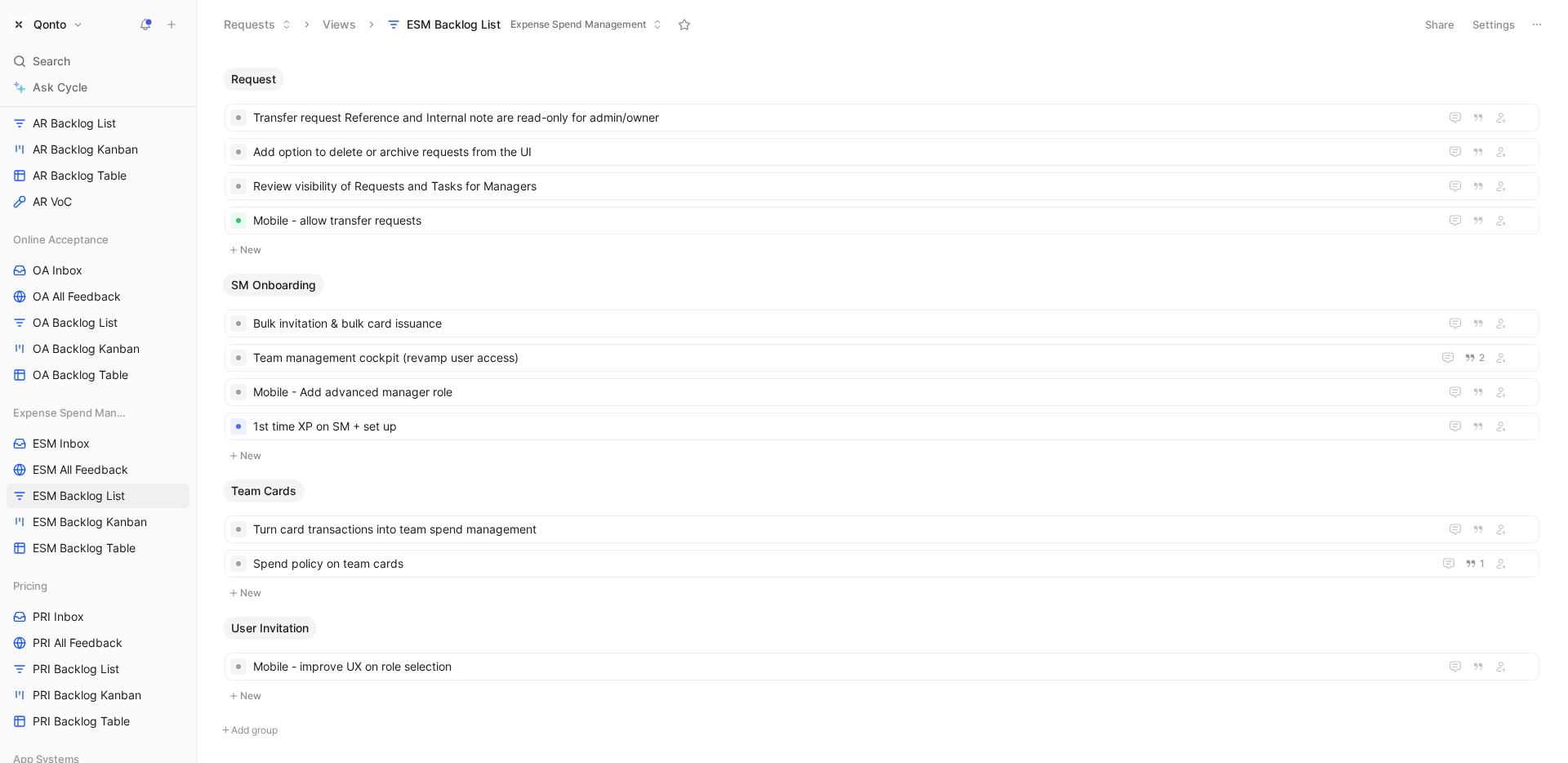
scroll to position [1926, 0]
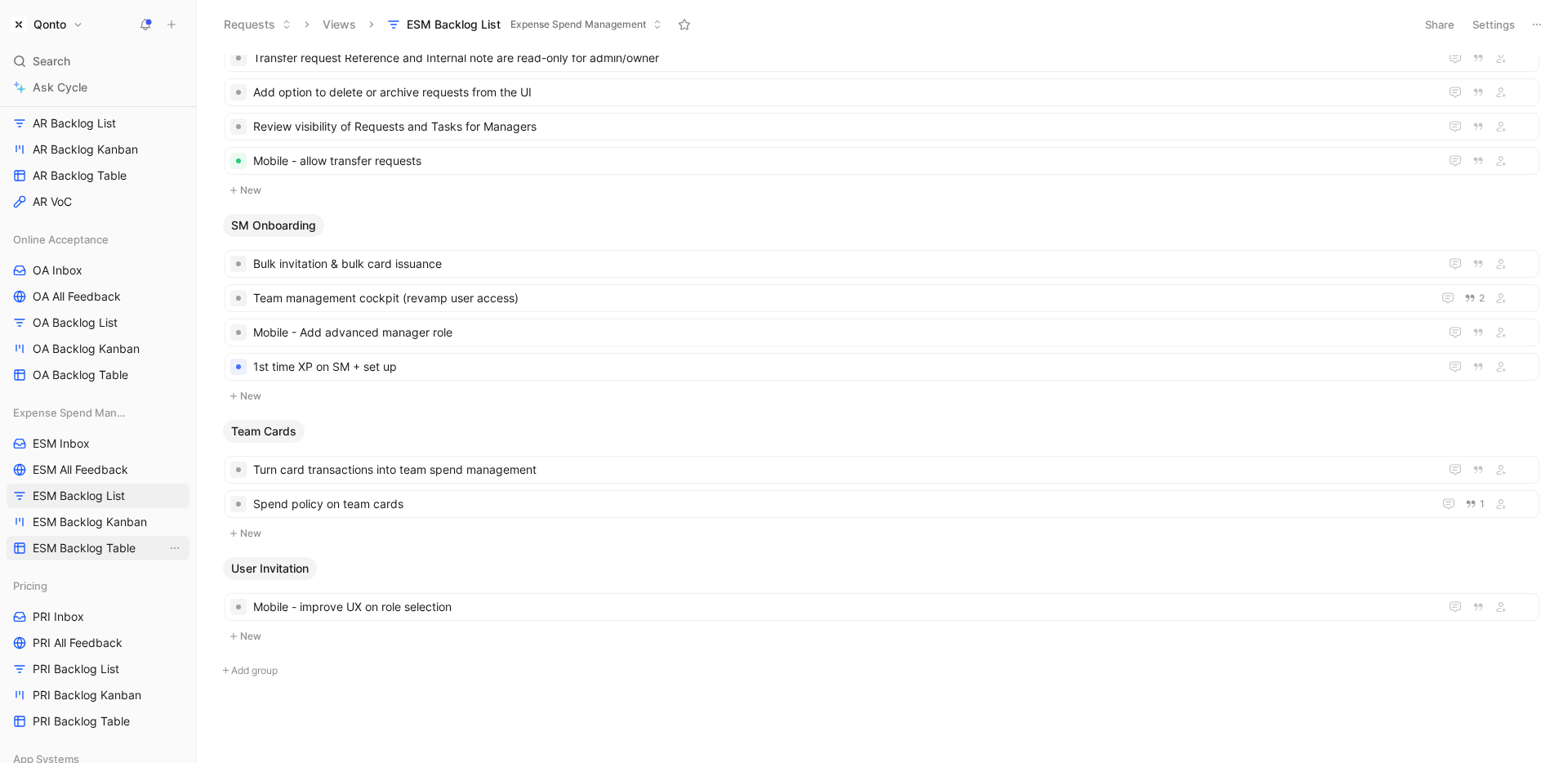
click at [88, 547] on span "ESM Backlog Table" at bounding box center [84, 548] width 103 height 17
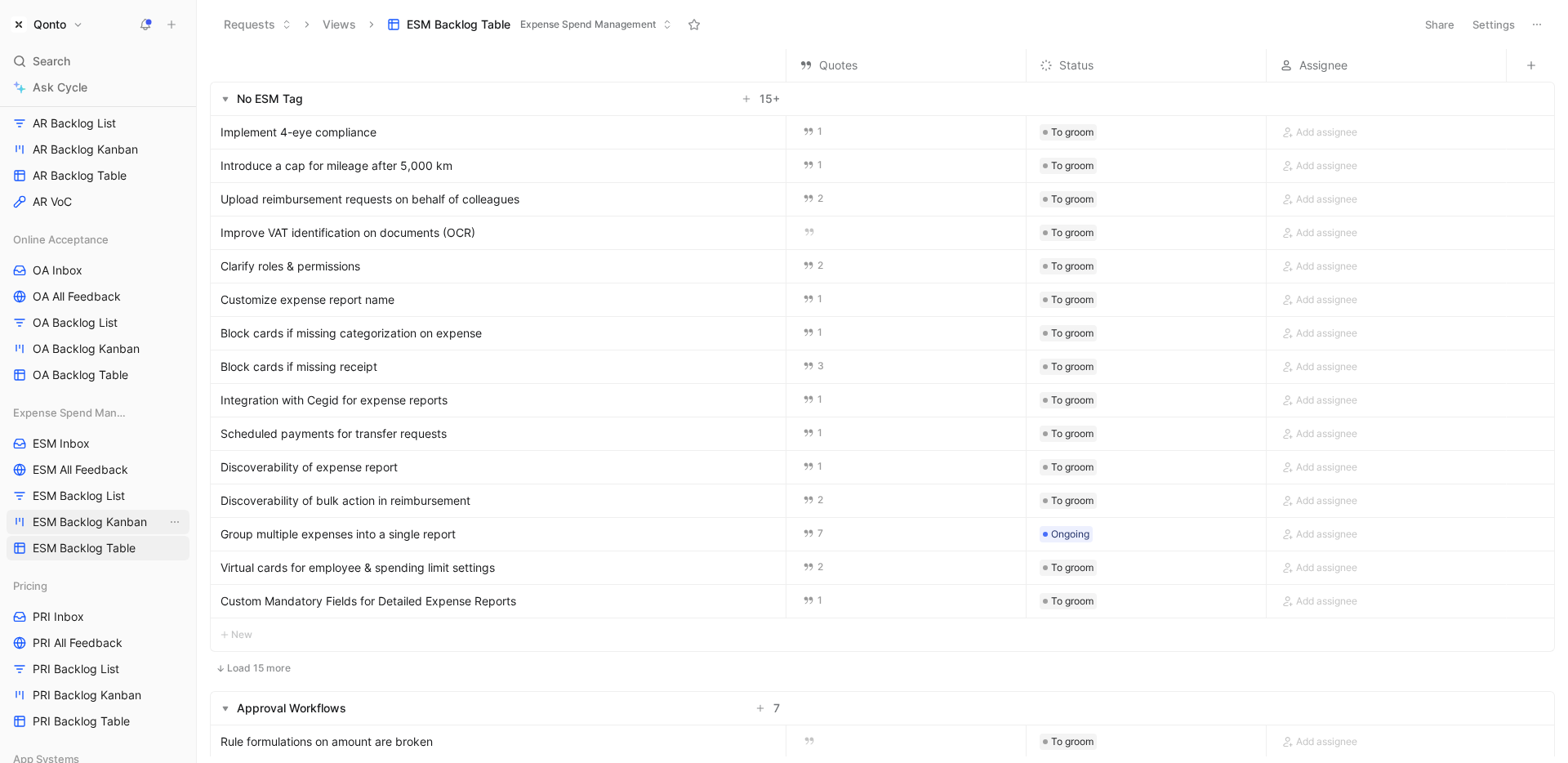
click at [115, 520] on span "ESM Backlog Kanban" at bounding box center [89, 522] width 114 height 17
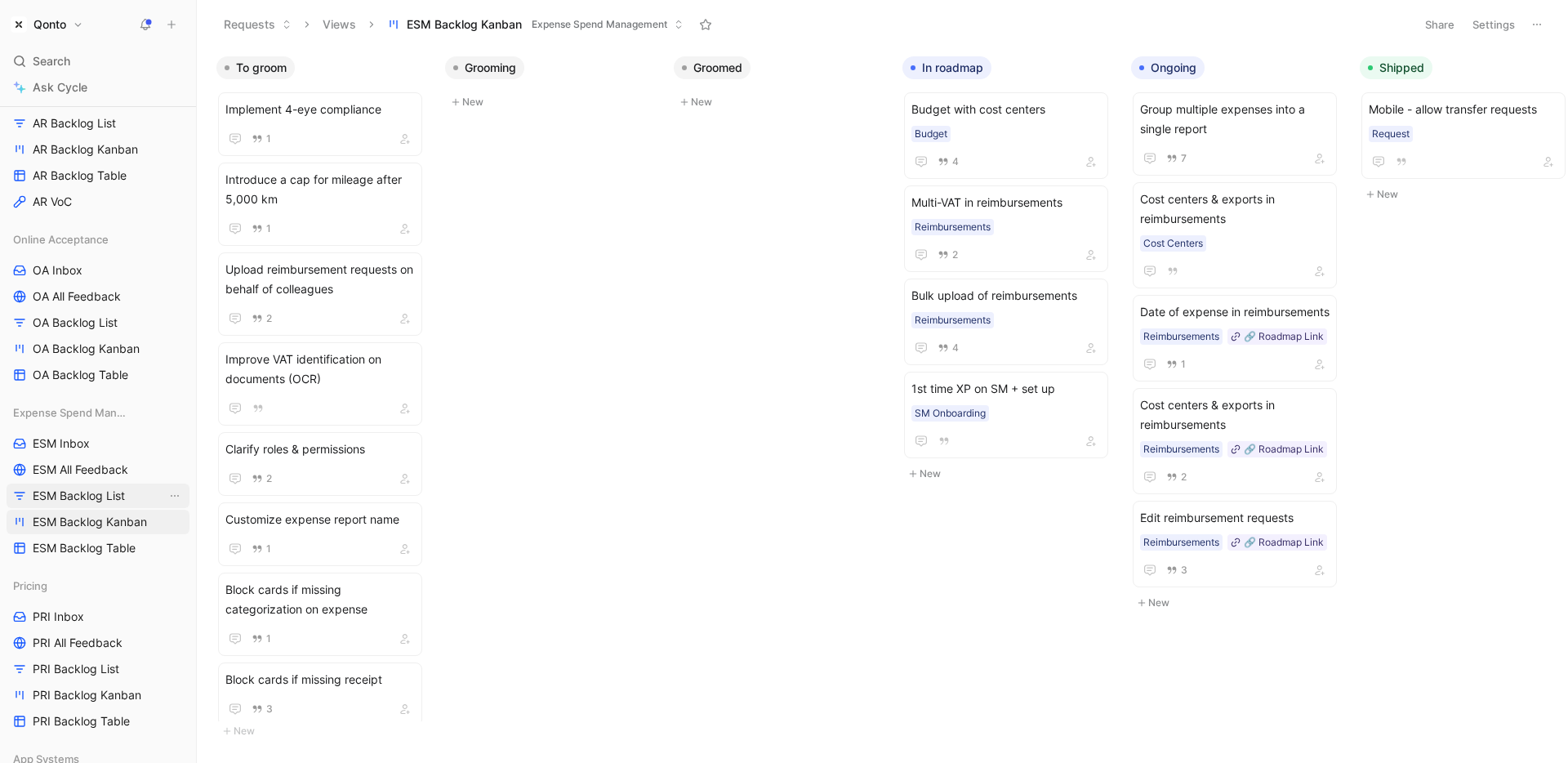
click at [111, 496] on span "ESM Backlog List" at bounding box center [78, 496] width 92 height 17
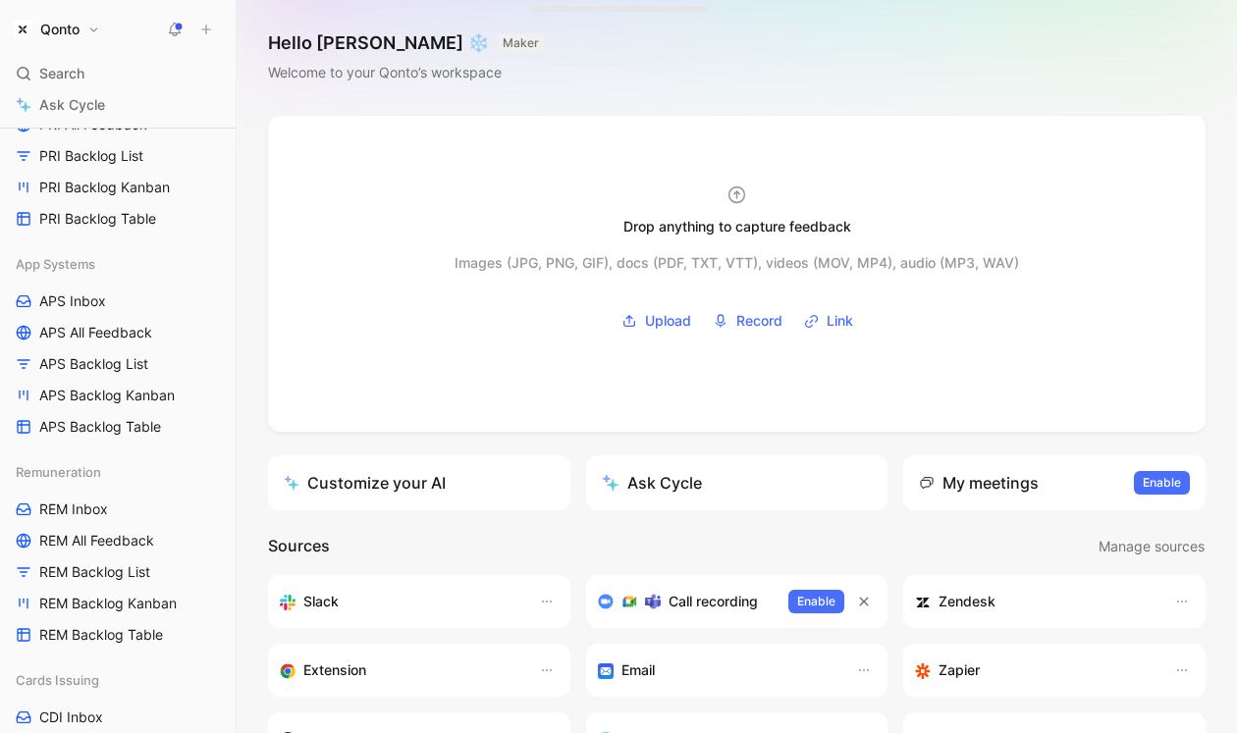
scroll to position [1114, 0]
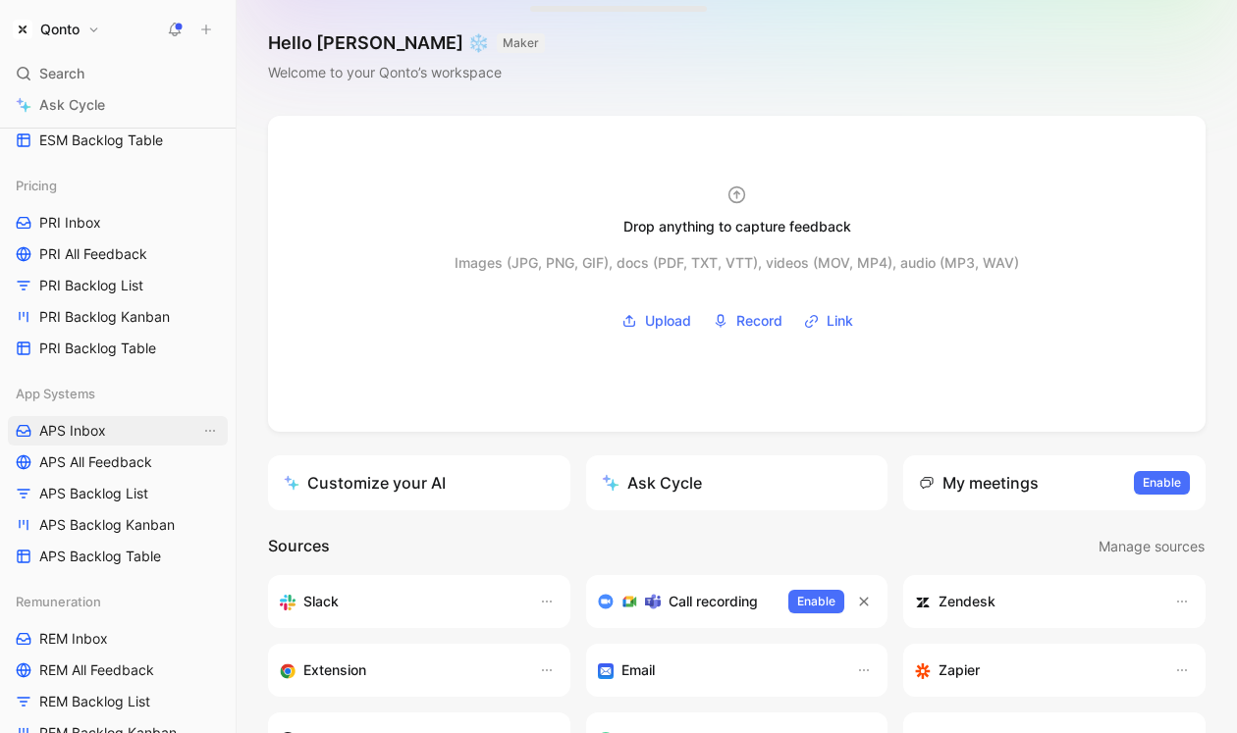
click at [113, 423] on link "APS Inbox" at bounding box center [118, 430] width 220 height 29
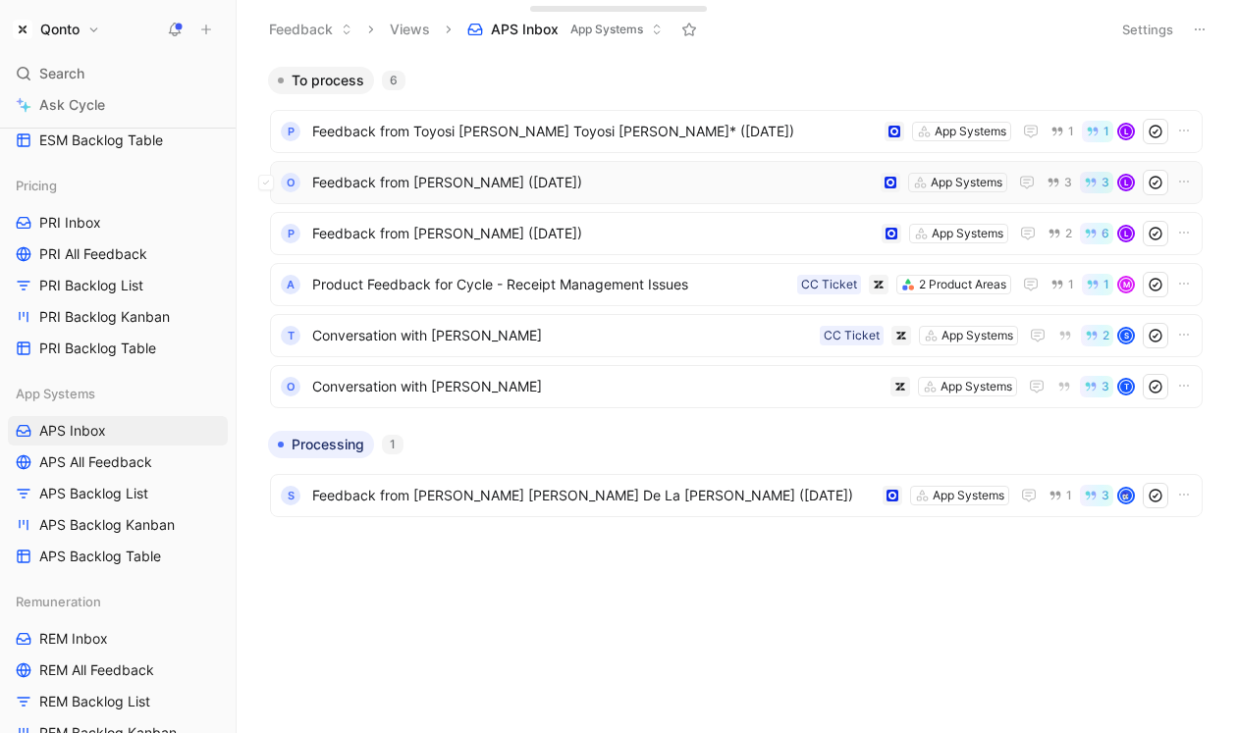
click at [499, 187] on span "Feedback from [PERSON_NAME] ([DATE])" at bounding box center [592, 183] width 560 height 24
click at [104, 499] on span "APS Backlog List" at bounding box center [93, 494] width 109 height 20
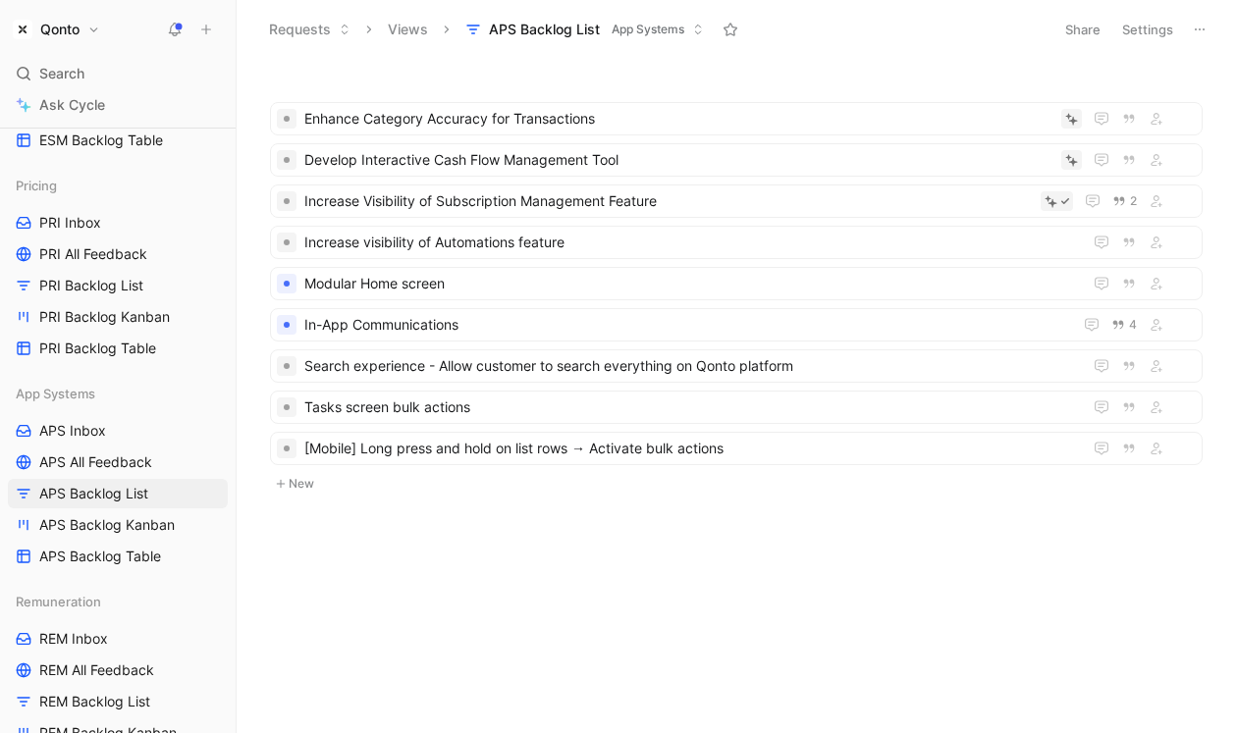
click at [337, 492] on button "New" at bounding box center [736, 484] width 936 height 24
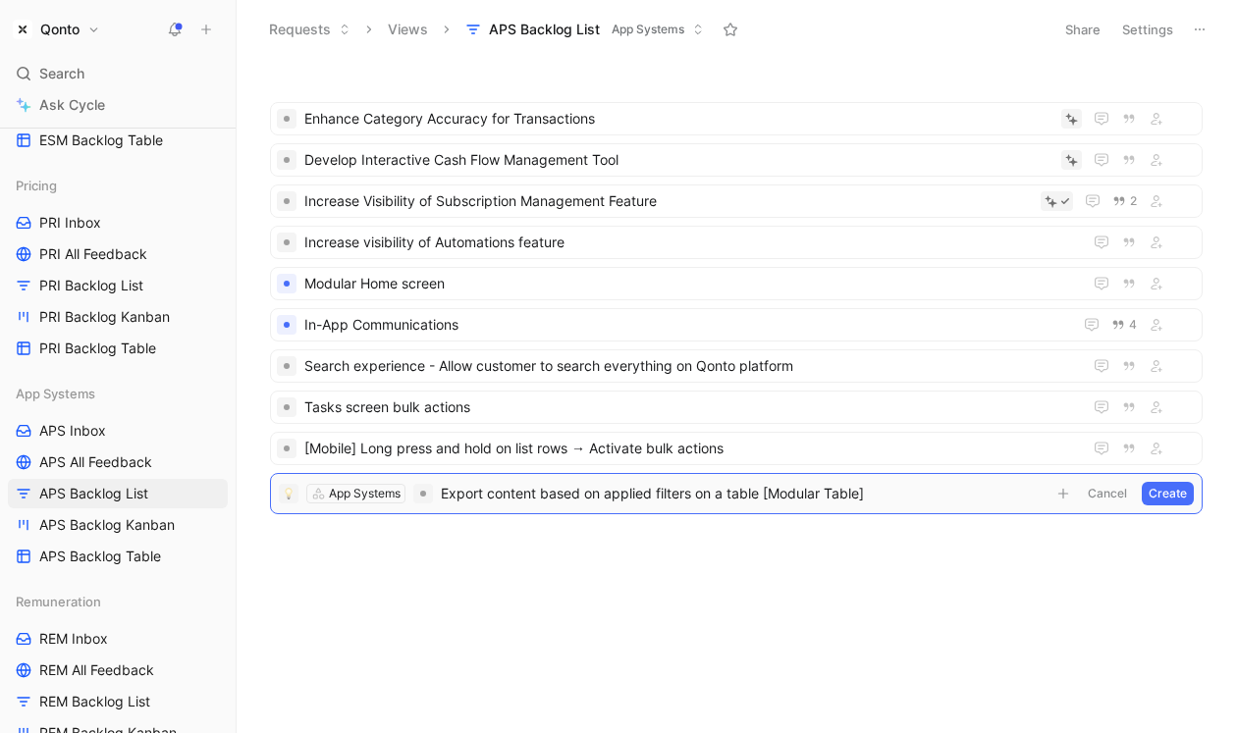
drag, startPoint x: 765, startPoint y: 494, endPoint x: 905, endPoint y: 494, distance: 140.4
click at [905, 494] on span "Export content based on applied filters on a table [Modular Table]" at bounding box center [743, 494] width 605 height 24
click at [444, 492] on span "Export content based on applied filters on a table" at bounding box center [743, 494] width 605 height 24
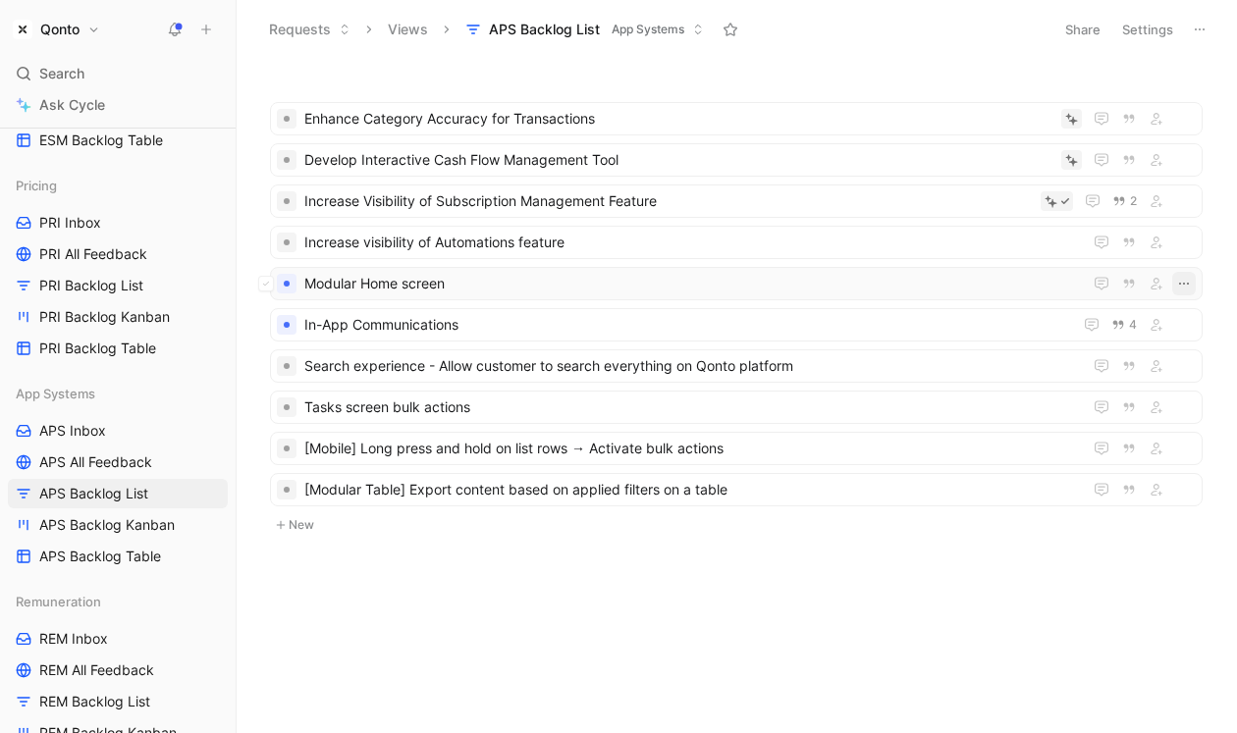
click at [1185, 284] on icon "button" at bounding box center [1184, 284] width 16 height 16
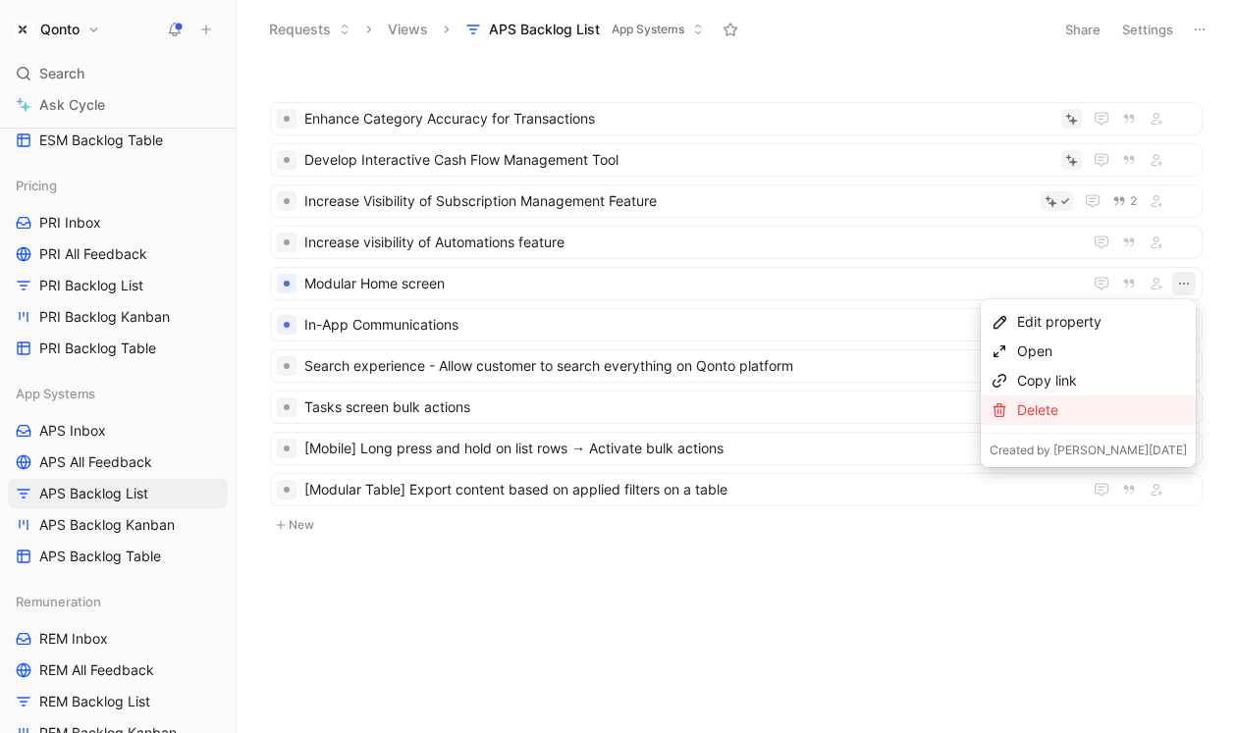
click at [1027, 419] on div "Delete" at bounding box center [1102, 411] width 170 height 24
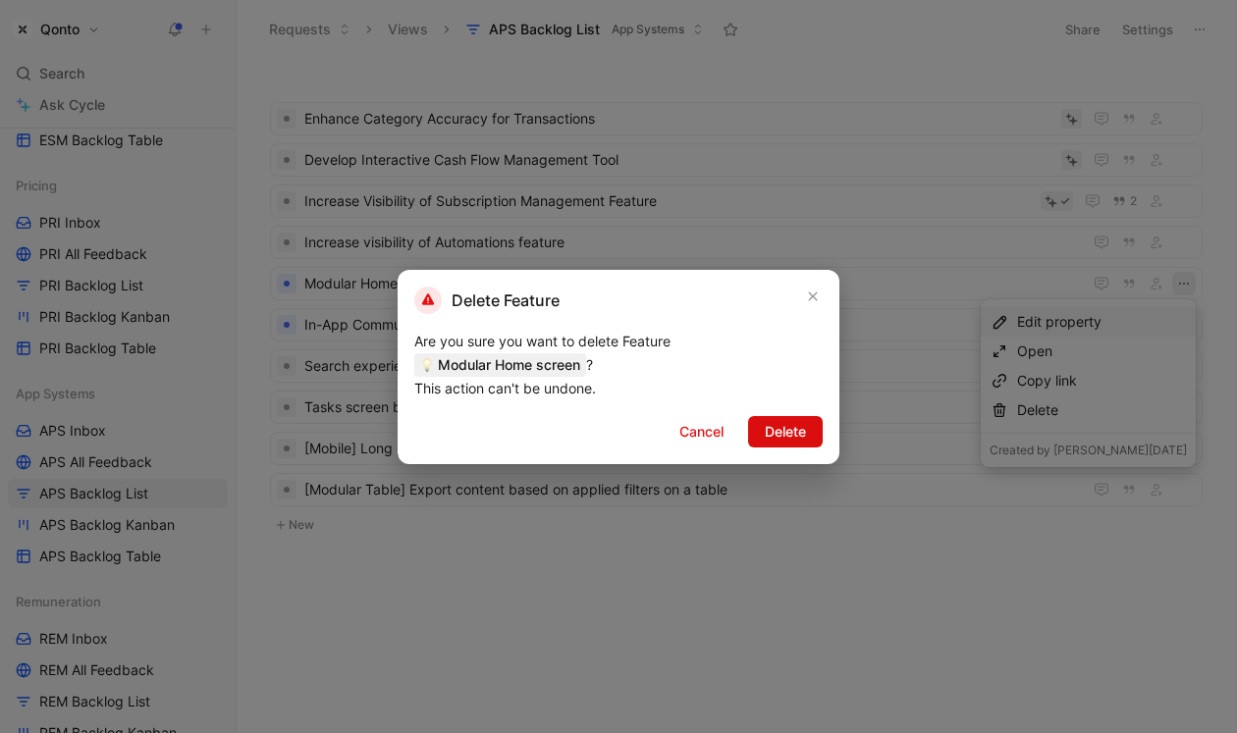
click at [785, 425] on span "Delete" at bounding box center [785, 432] width 41 height 24
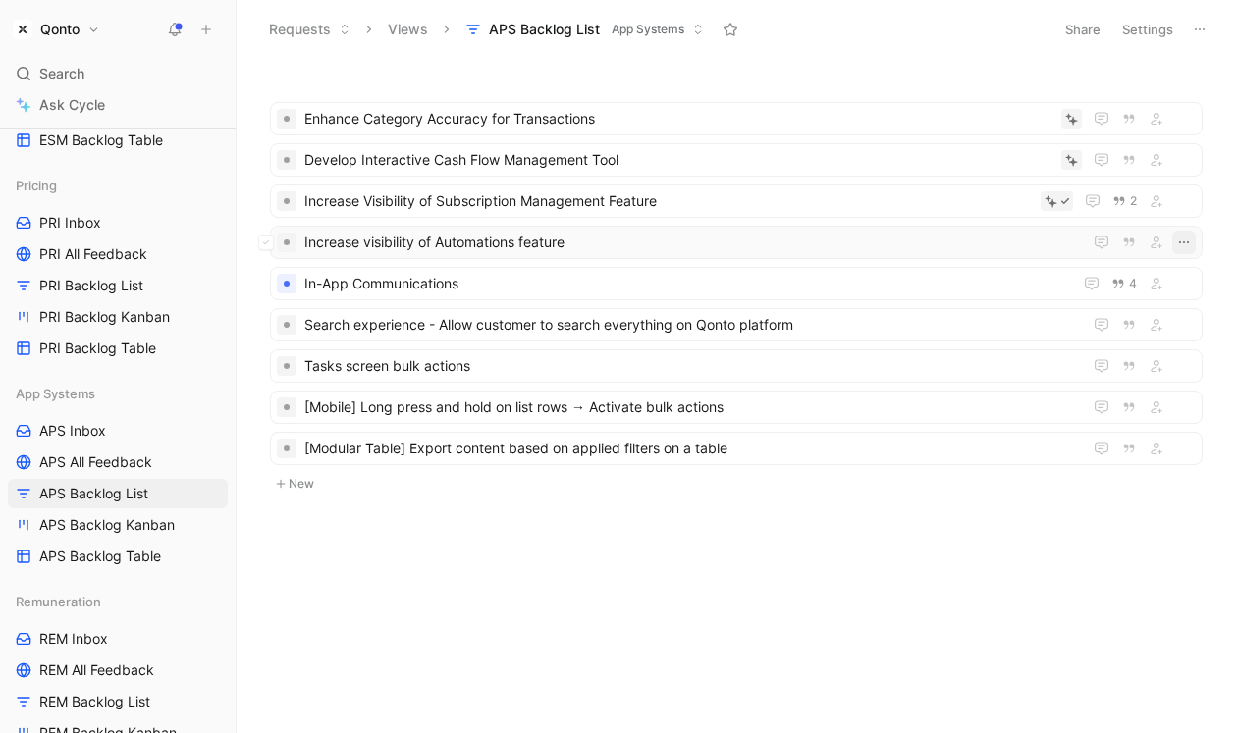
click at [1187, 240] on icon "button" at bounding box center [1184, 243] width 16 height 16
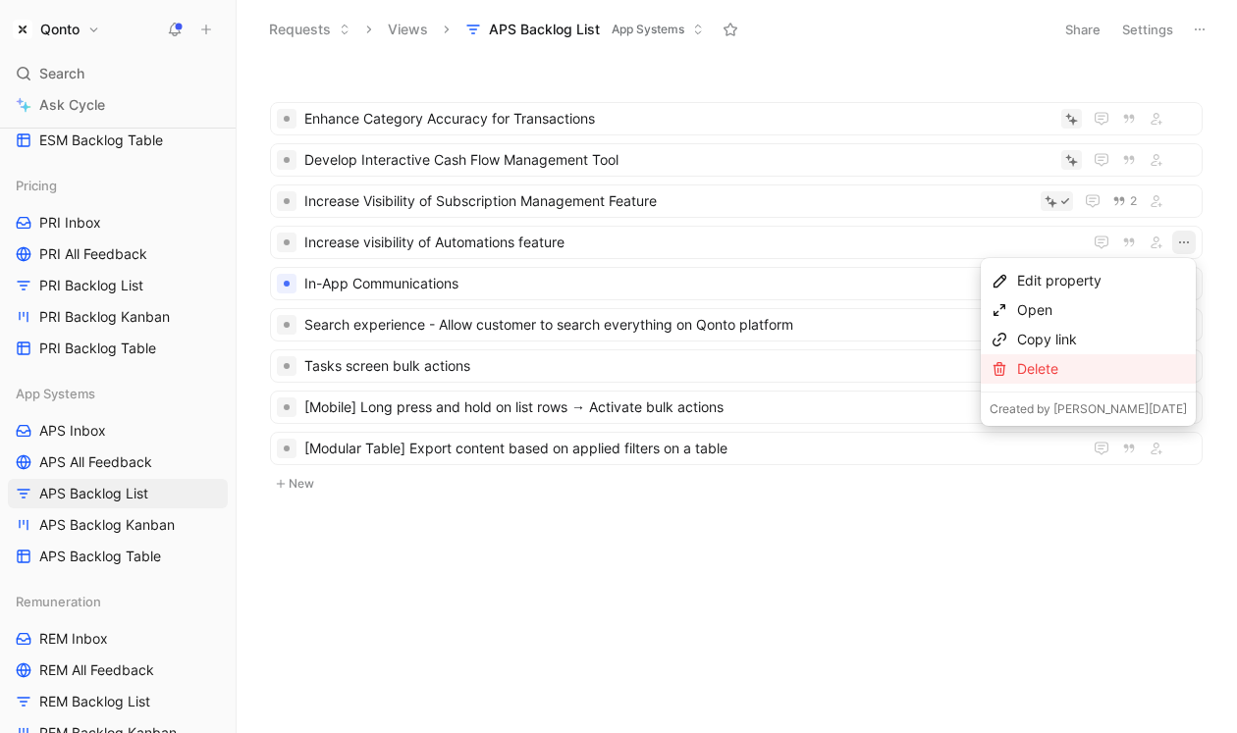
click at [1038, 376] on div "Delete" at bounding box center [1102, 369] width 170 height 24
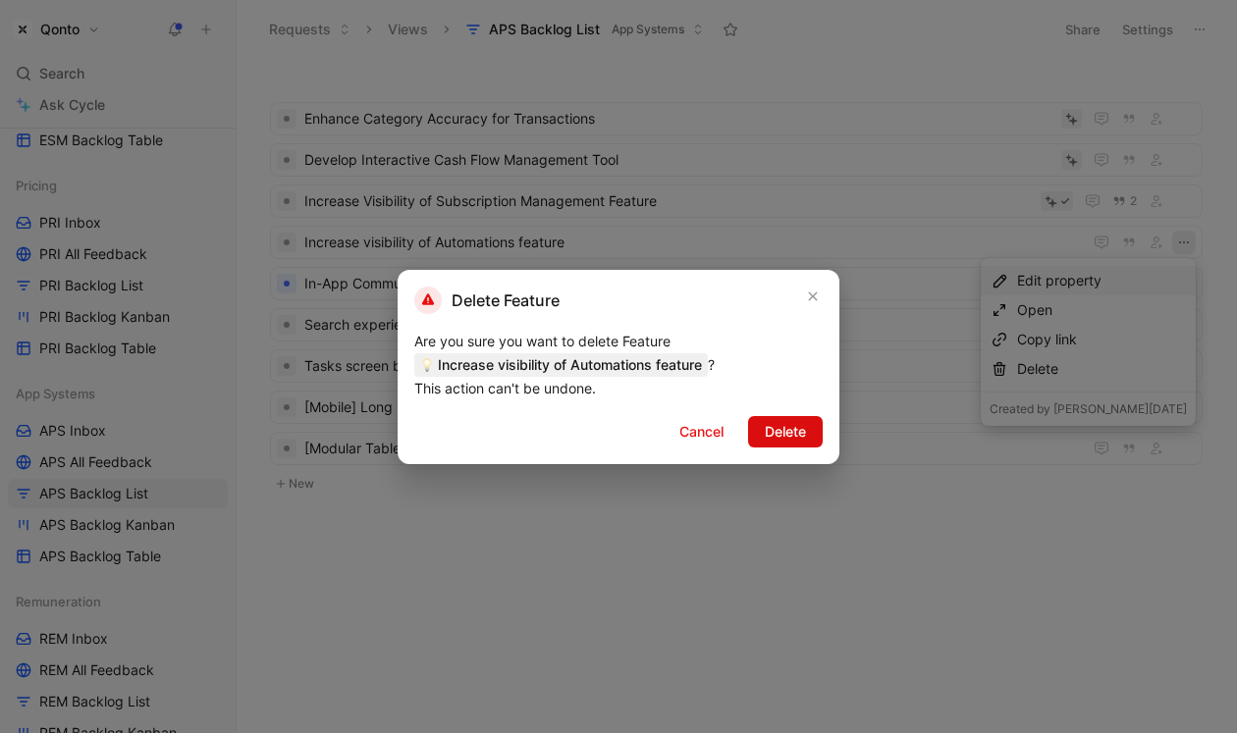
click at [787, 429] on span "Delete" at bounding box center [785, 432] width 41 height 24
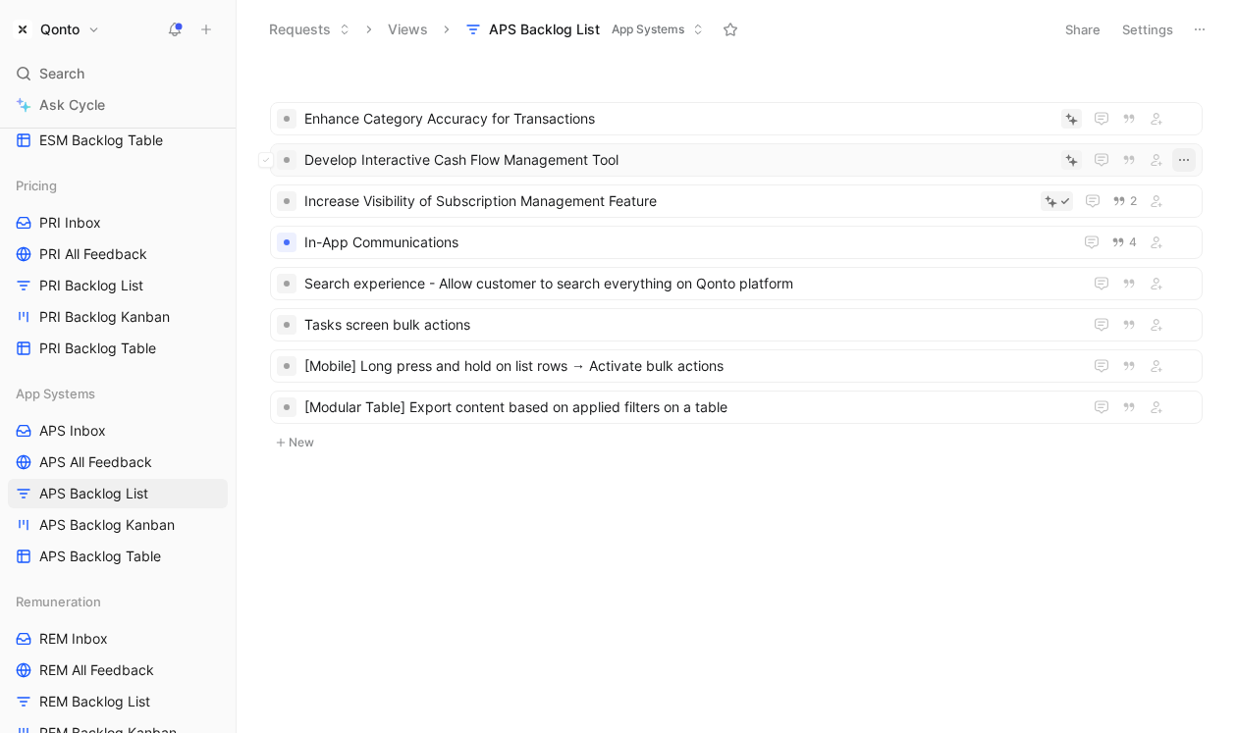
click at [1186, 154] on icon "button" at bounding box center [1184, 160] width 16 height 16
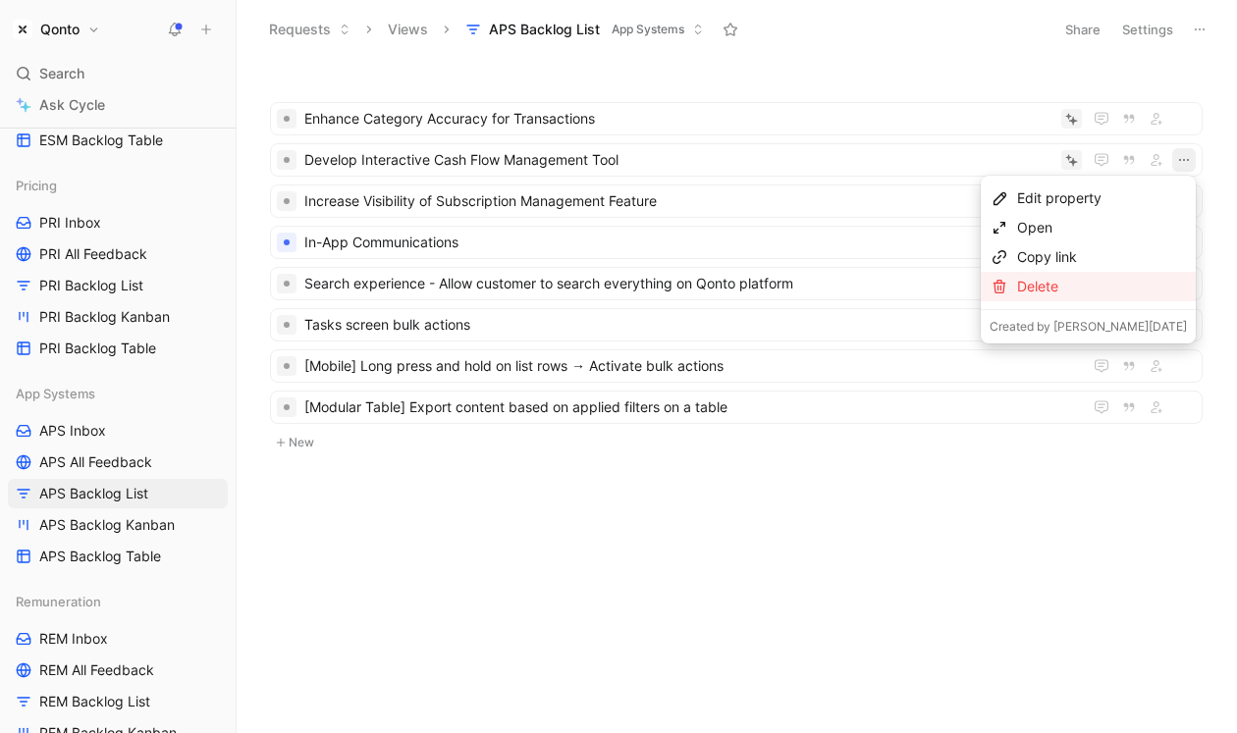
click at [1029, 282] on div "Delete" at bounding box center [1102, 287] width 170 height 24
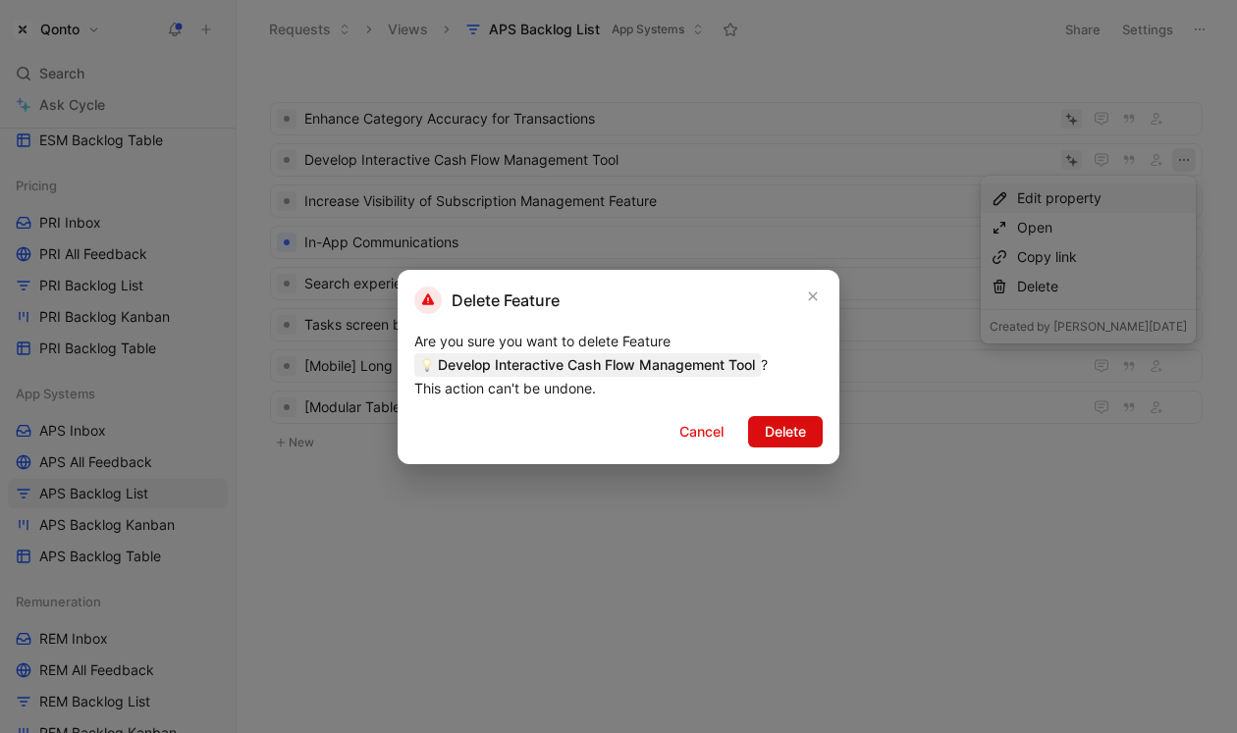
click at [787, 436] on span "Delete" at bounding box center [785, 432] width 41 height 24
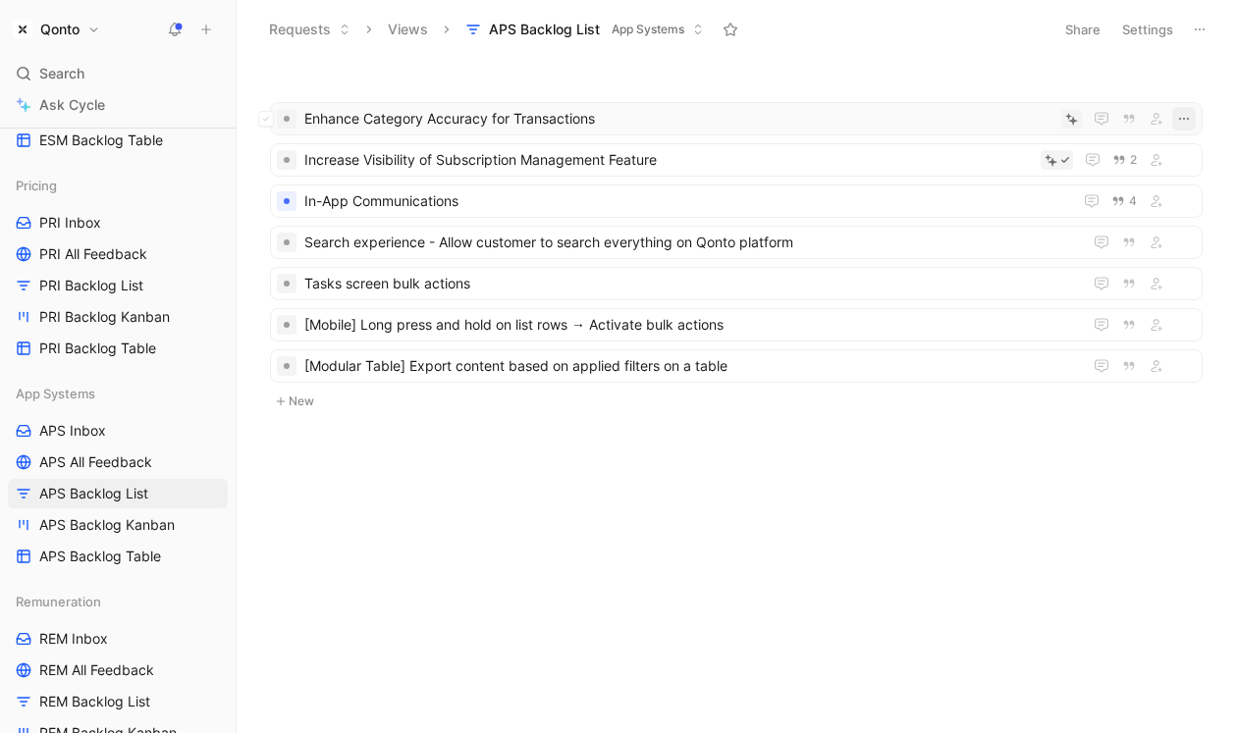
click at [1181, 118] on icon "button" at bounding box center [1184, 119] width 16 height 16
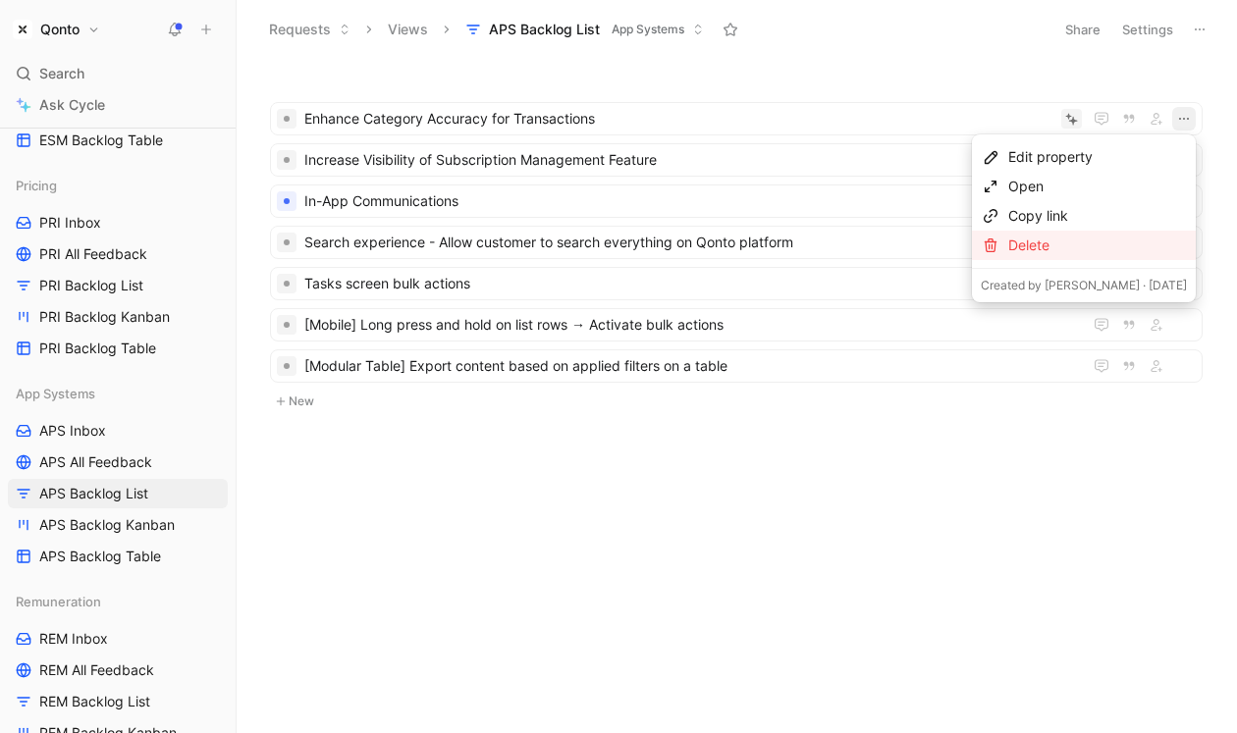
click at [1006, 243] on div "Delete" at bounding box center [1084, 245] width 224 height 29
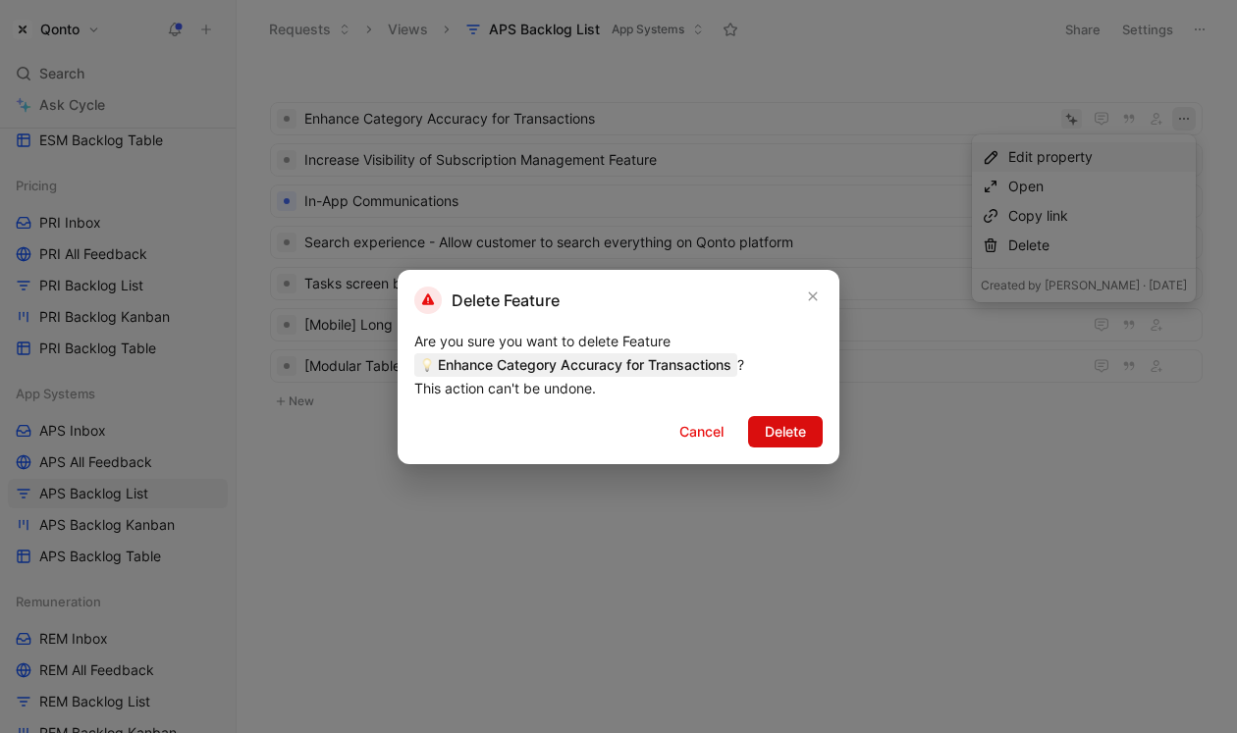
click at [802, 442] on span "Delete" at bounding box center [785, 432] width 41 height 24
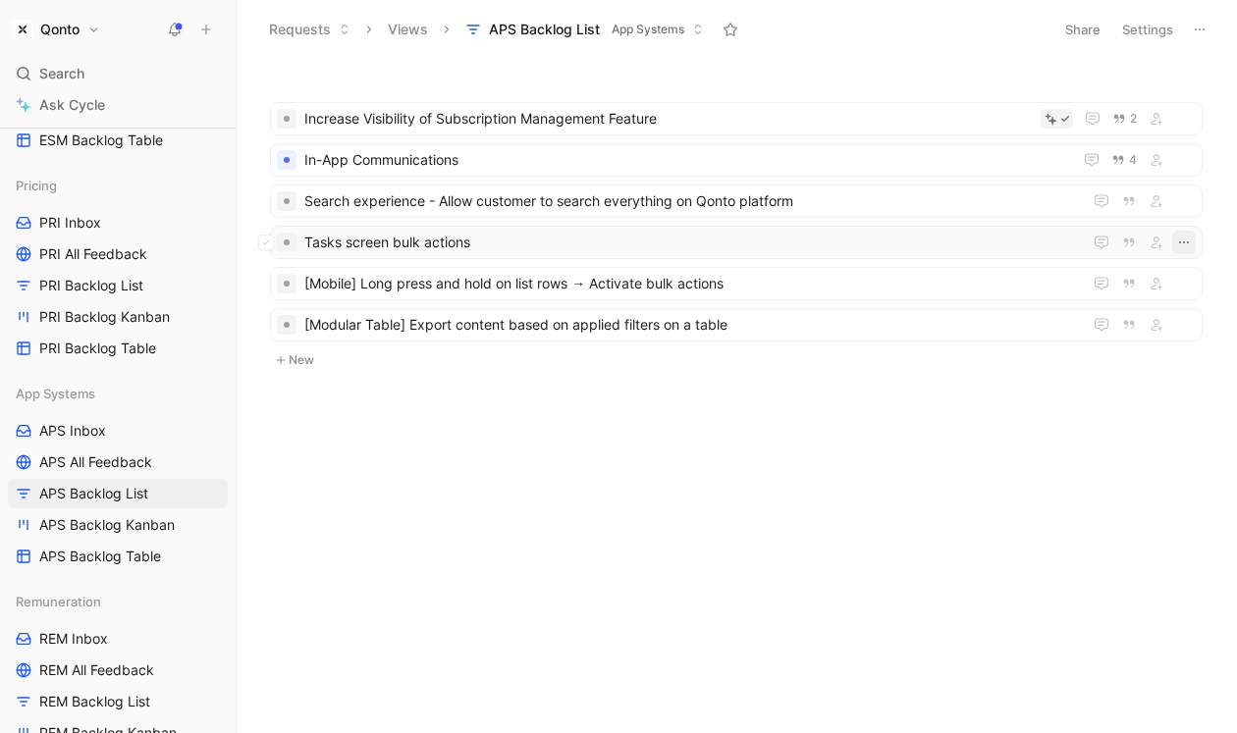
click at [1187, 245] on icon "button" at bounding box center [1184, 243] width 16 height 16
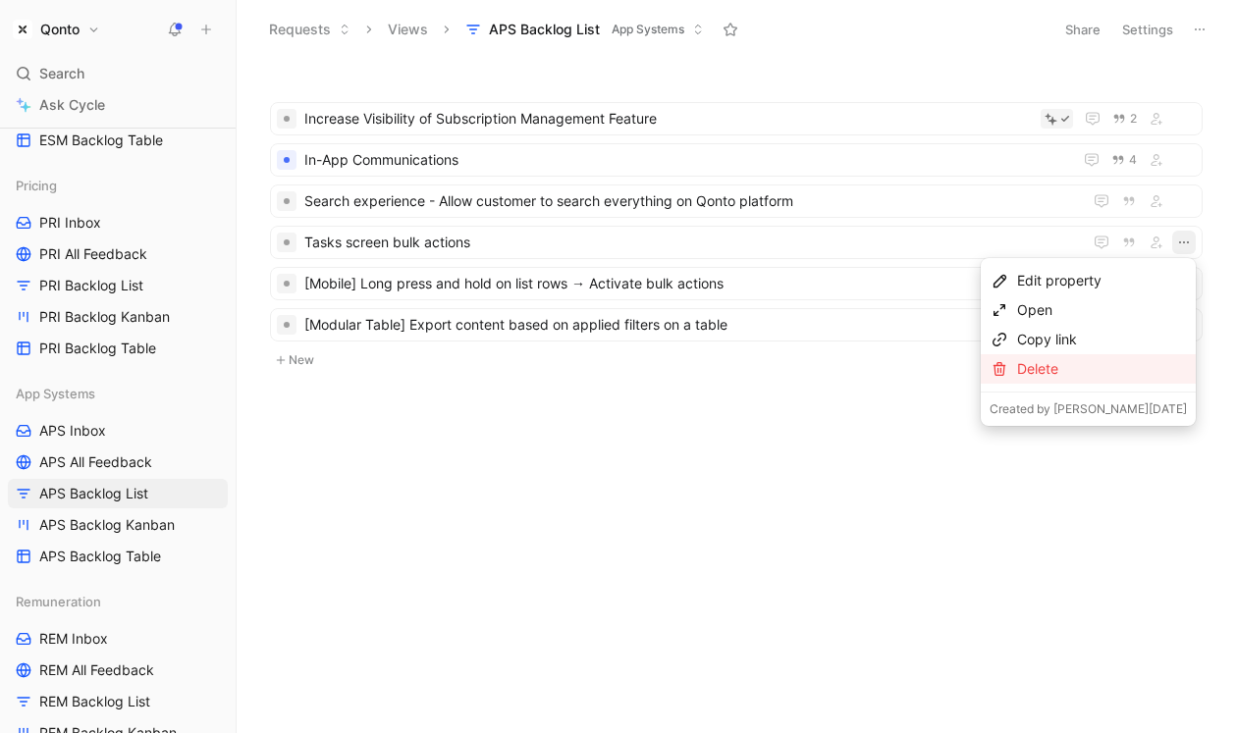
click at [1058, 377] on div "Delete" at bounding box center [1102, 369] width 170 height 24
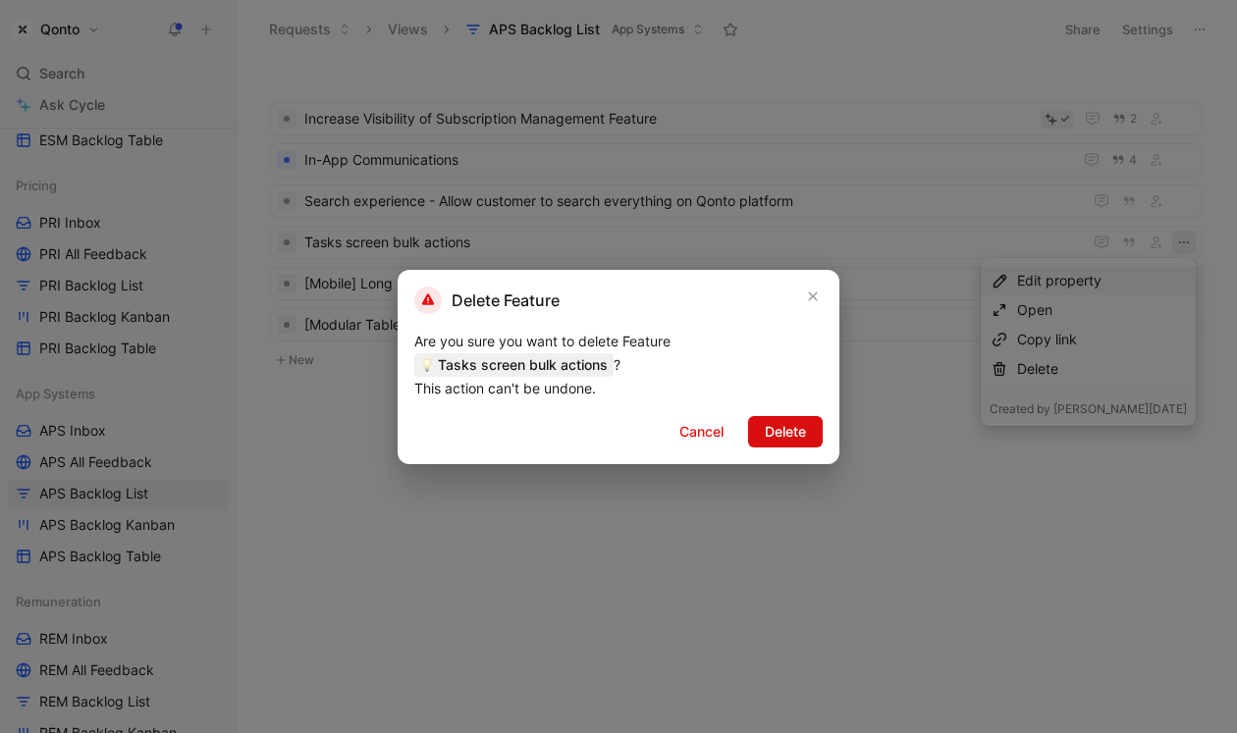
click at [810, 430] on button "Delete" at bounding box center [785, 431] width 75 height 31
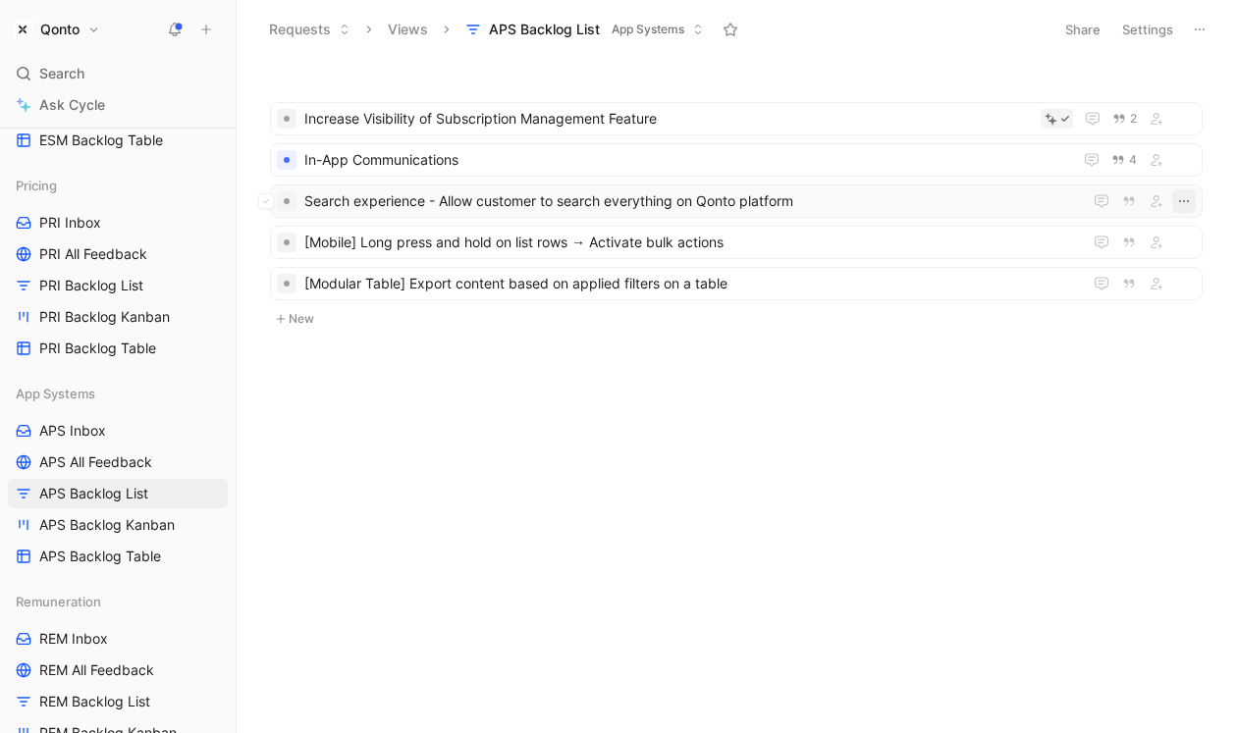
click at [1176, 200] on icon "button" at bounding box center [1184, 201] width 16 height 16
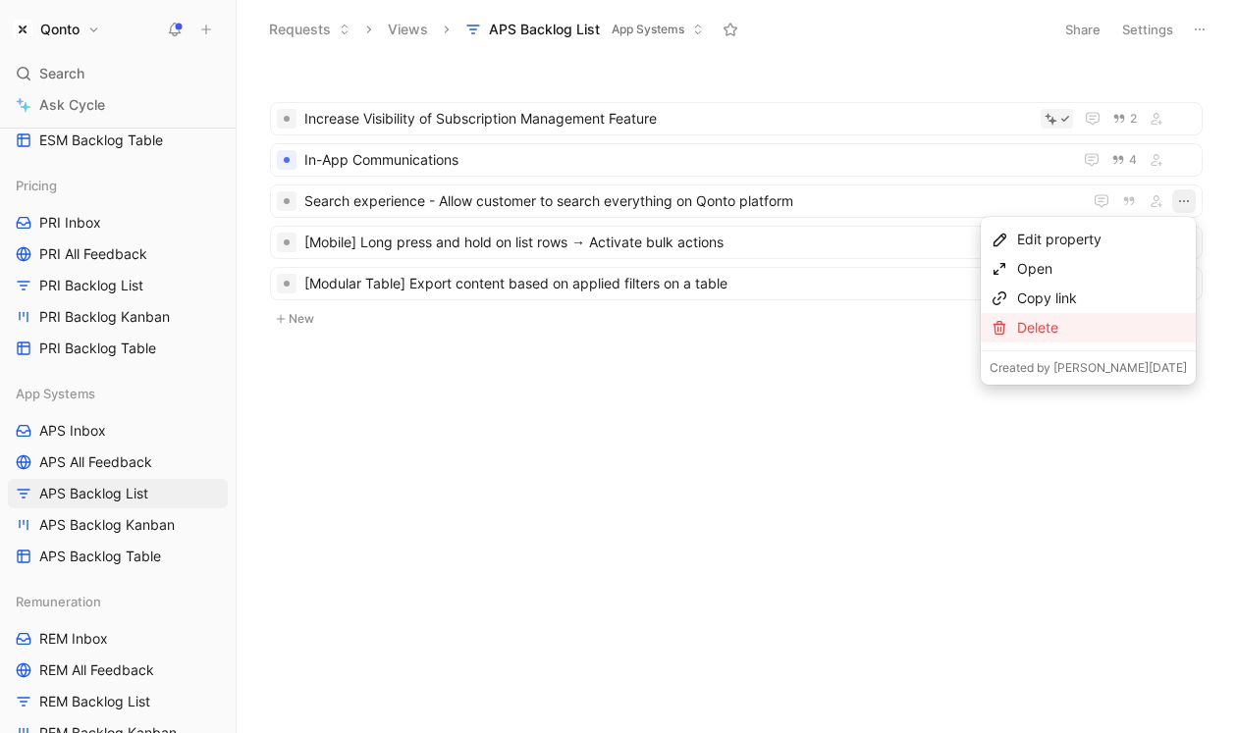
click at [1072, 329] on div "Delete" at bounding box center [1102, 328] width 170 height 24
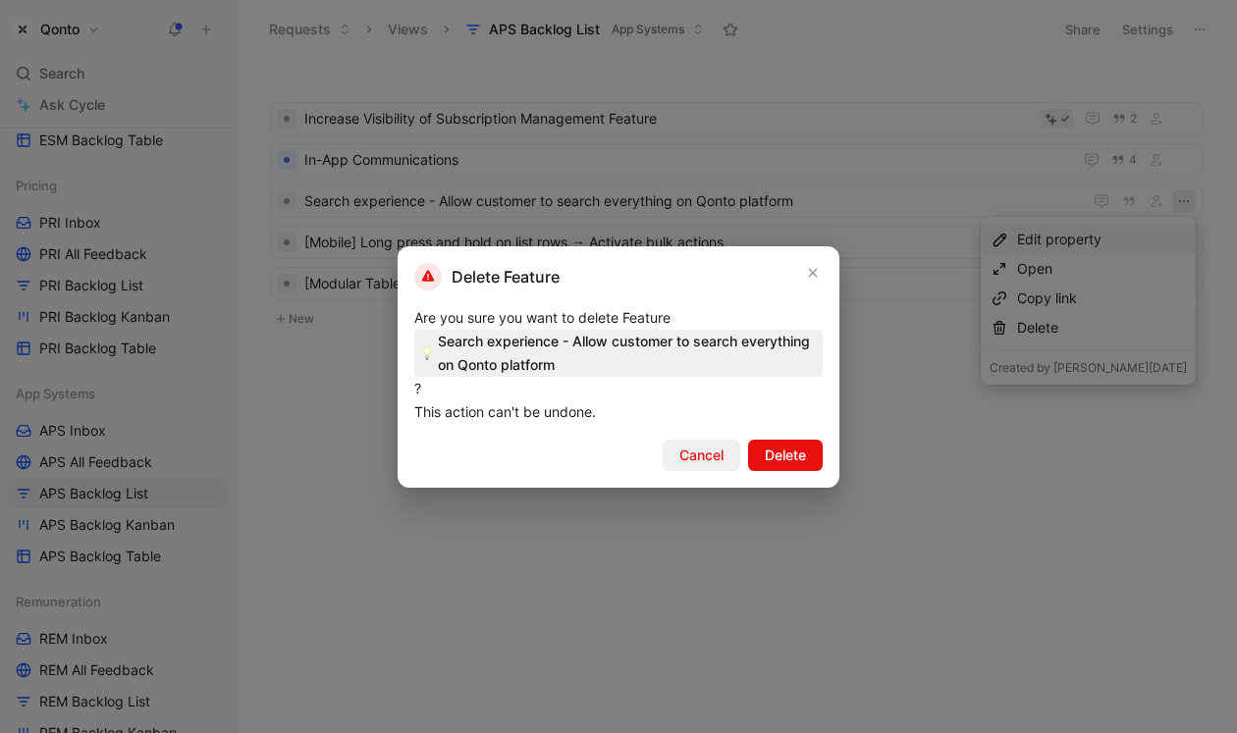
click at [698, 461] on span "Cancel" at bounding box center [701, 456] width 44 height 24
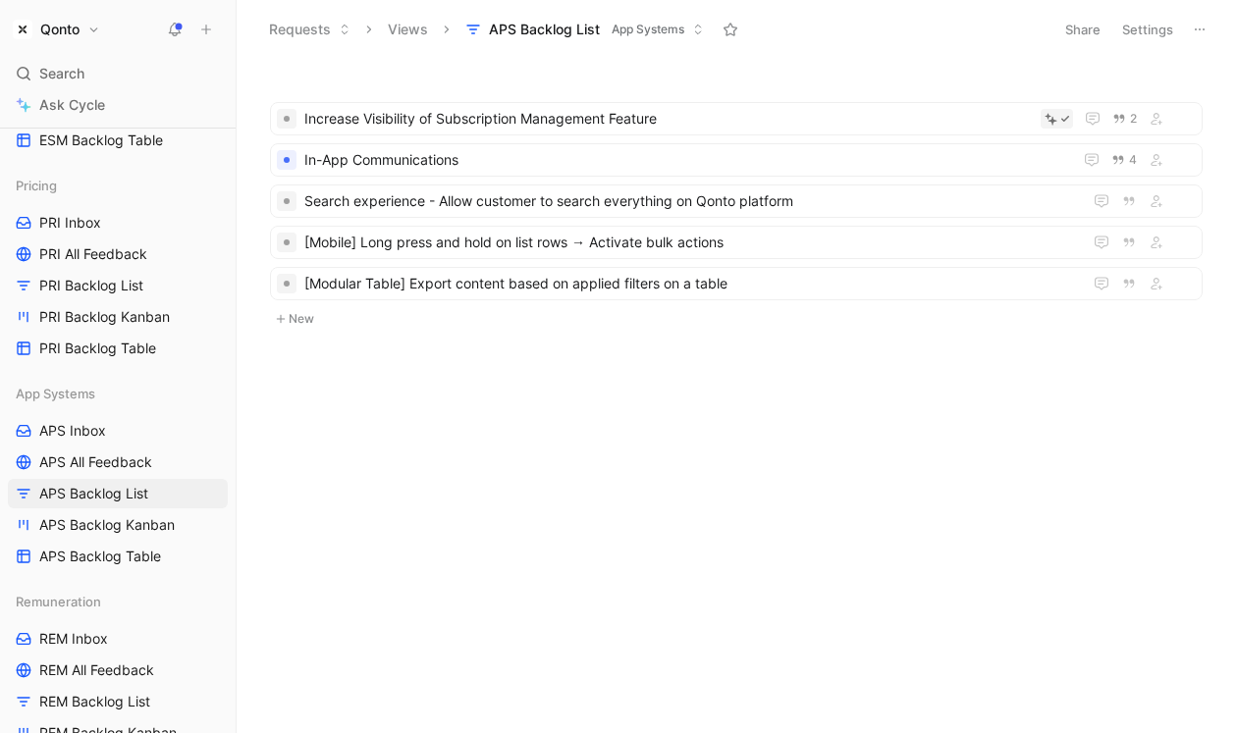
click at [297, 320] on button "New" at bounding box center [736, 319] width 936 height 24
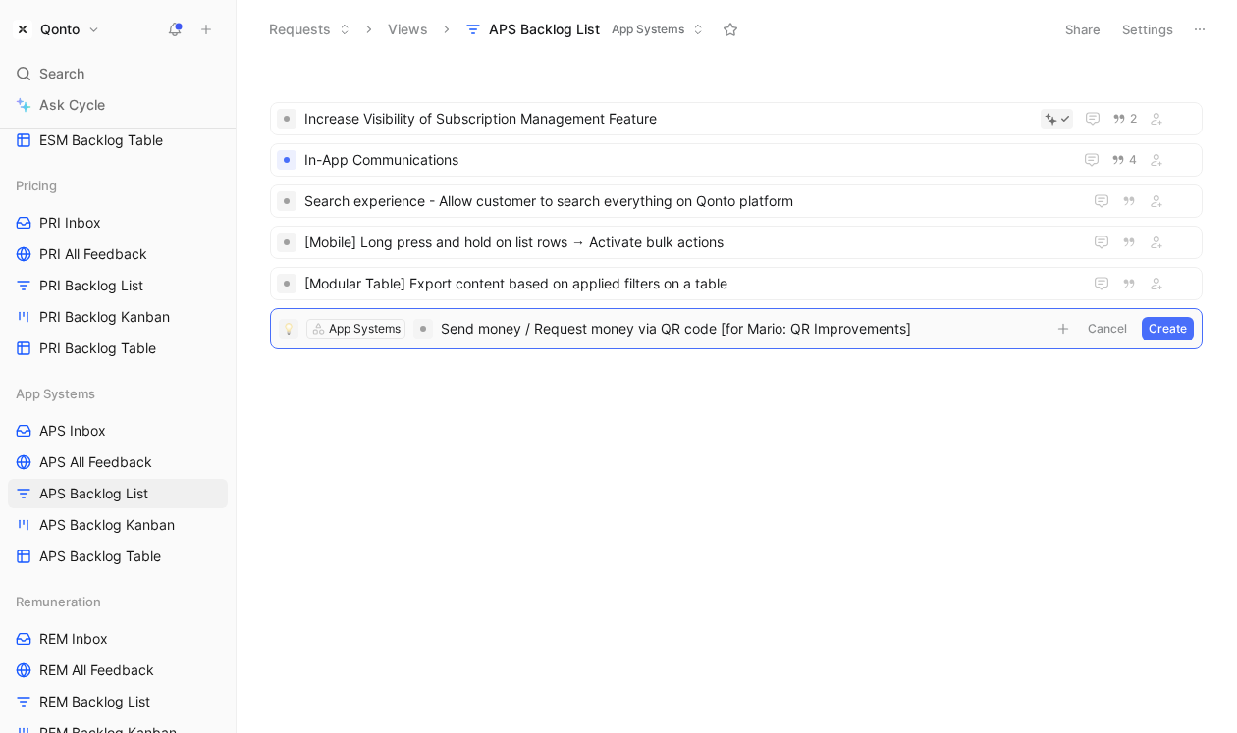
click at [799, 333] on span "Send money / Request money via QR code [for Mario: QR Improvements]" at bounding box center [743, 329] width 605 height 24
drag, startPoint x: 799, startPoint y: 333, endPoint x: 852, endPoint y: 330, distance: 53.1
click at [852, 330] on span "Send money / Request money via QR code [for Mario: QR Improvements]" at bounding box center [743, 329] width 605 height 24
click at [439, 328] on form "App Systems Send money / Request money via QR code [for Mario:] Untitled Cancel…" at bounding box center [736, 329] width 915 height 24
drag, startPoint x: 851, startPoint y: 331, endPoint x: 1011, endPoint y: 330, distance: 160.0
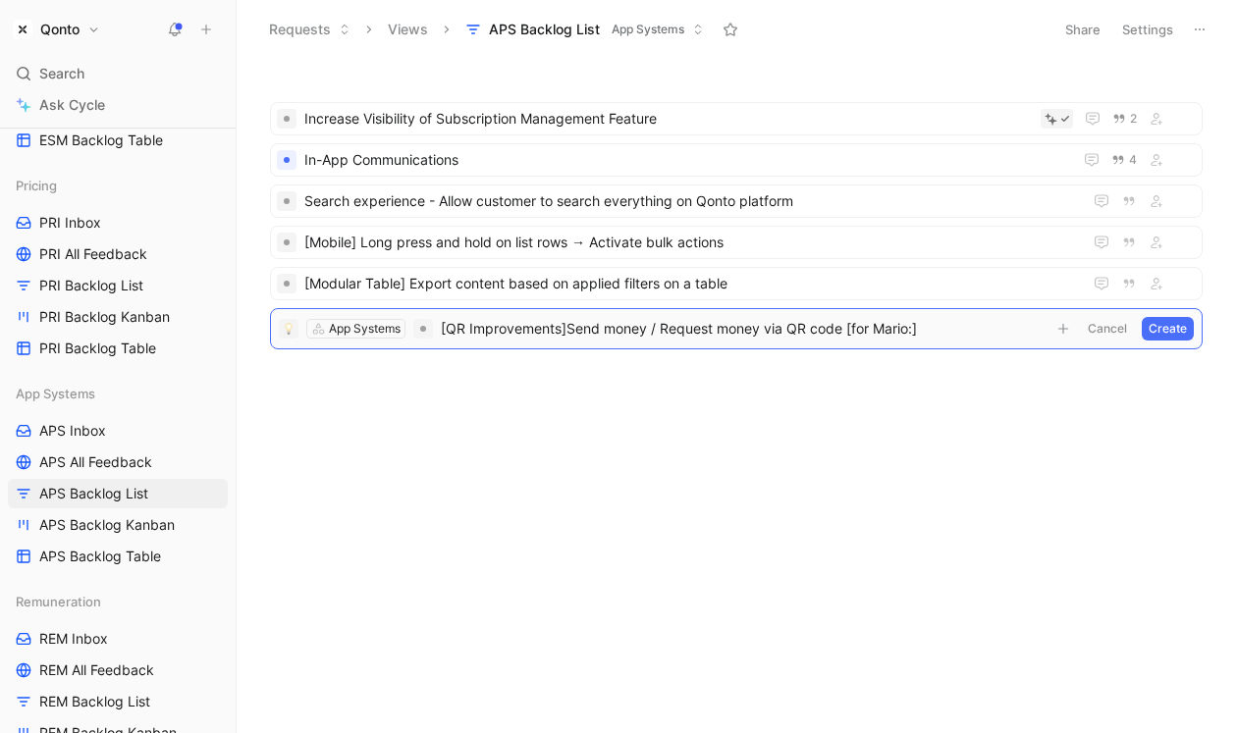
click at [1011, 330] on span "[ QR Improvements] Send money / Request money via QR code [for Mario:]" at bounding box center [743, 329] width 605 height 24
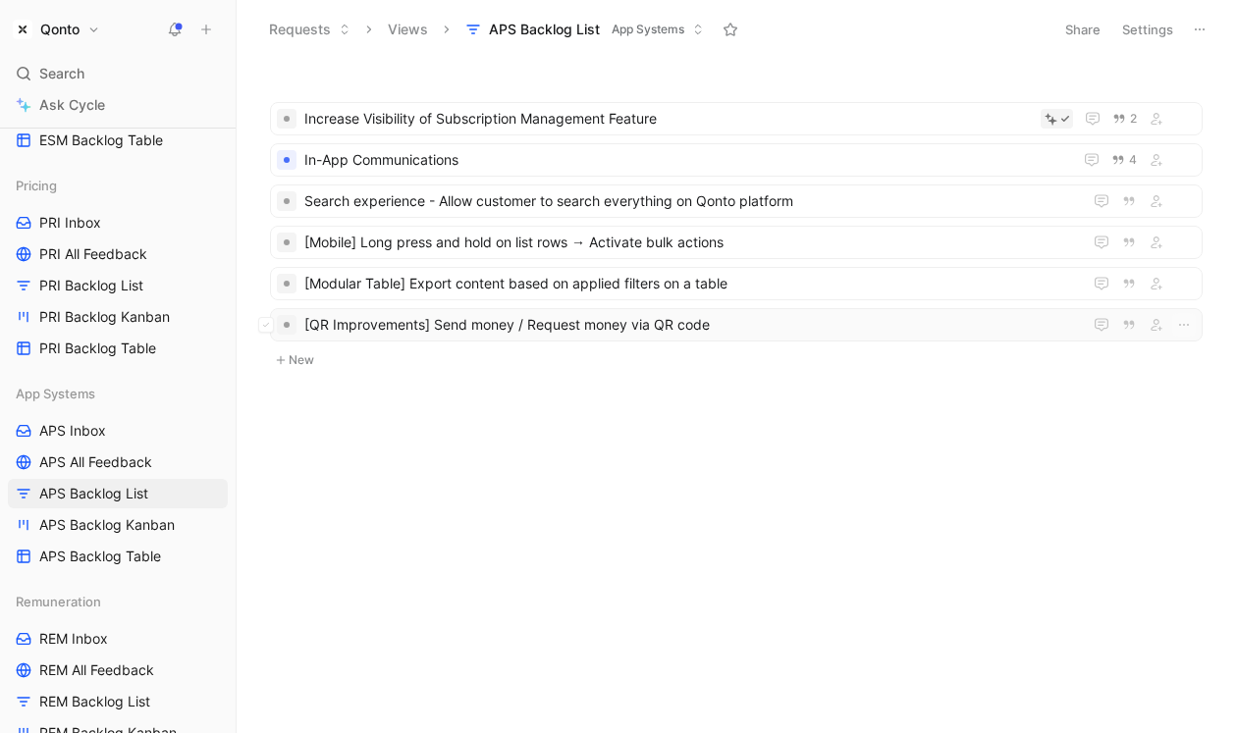
click at [661, 321] on span "[QR Improvements] Send money / Request money via QR code" at bounding box center [689, 325] width 770 height 24
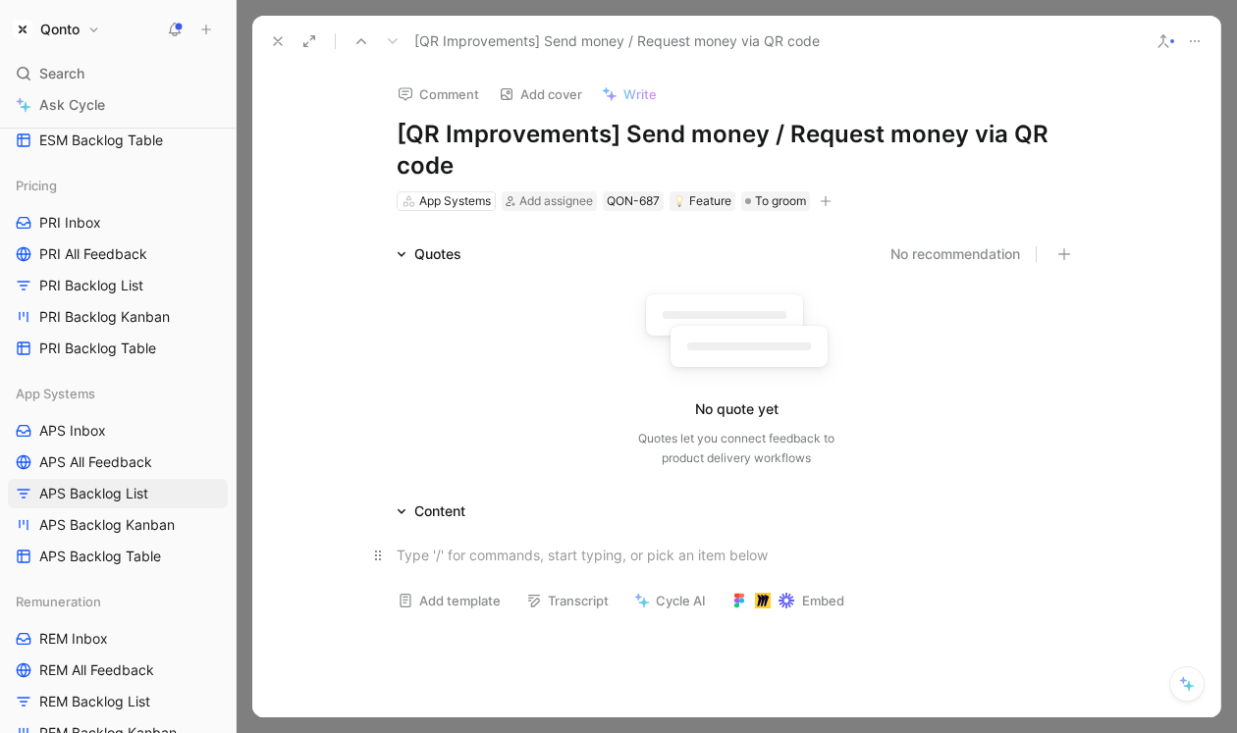
click at [451, 554] on div at bounding box center [736, 555] width 679 height 21
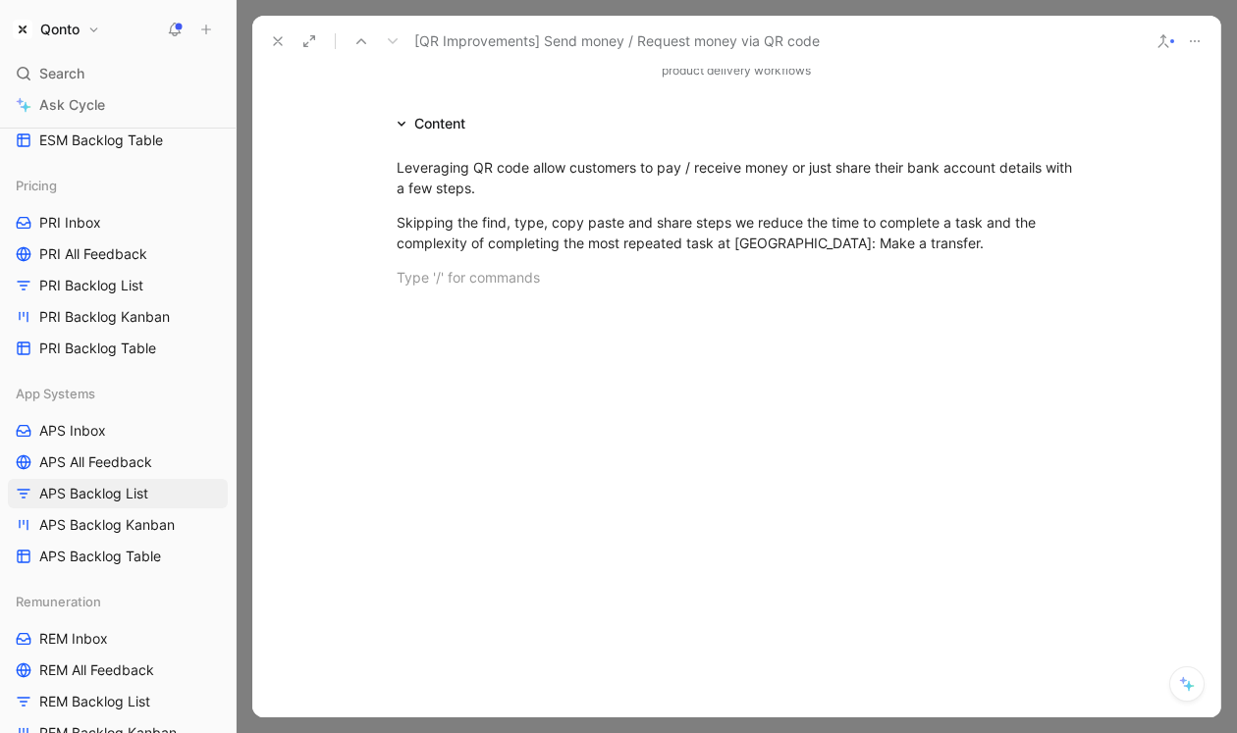
click at [533, 363] on div at bounding box center [736, 419] width 968 height 220
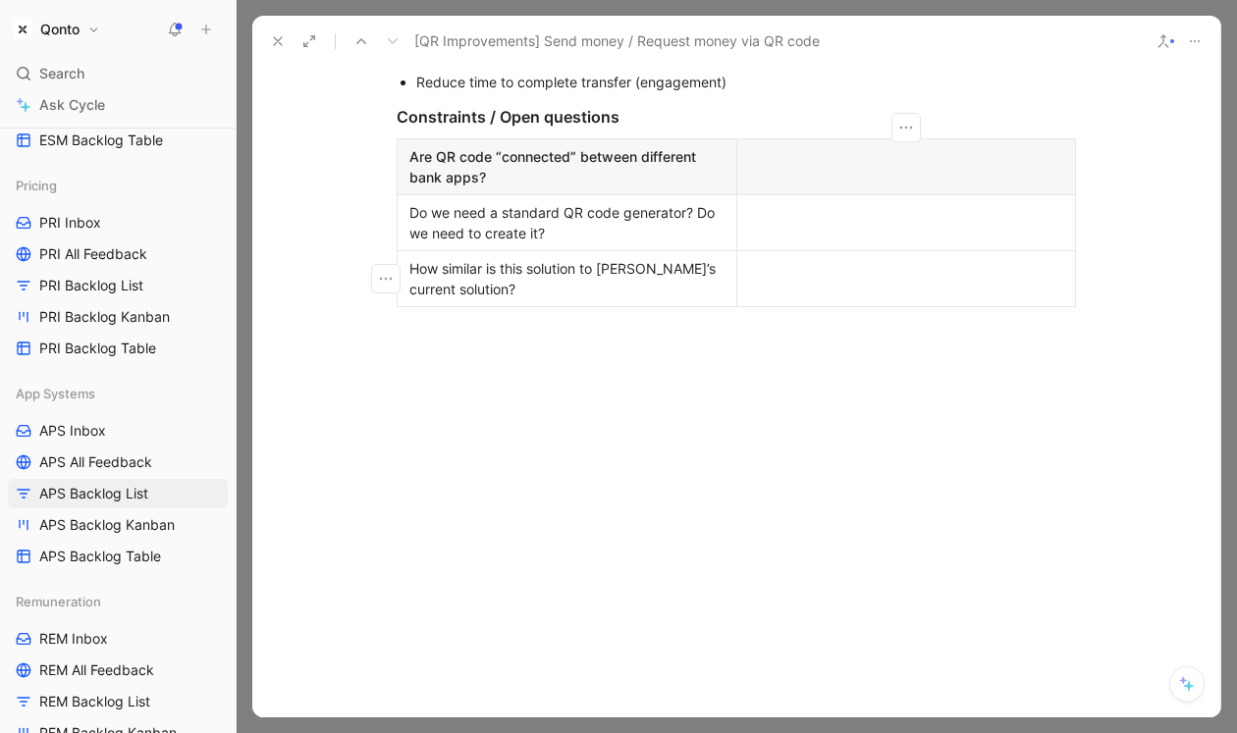
scroll to position [67, 0]
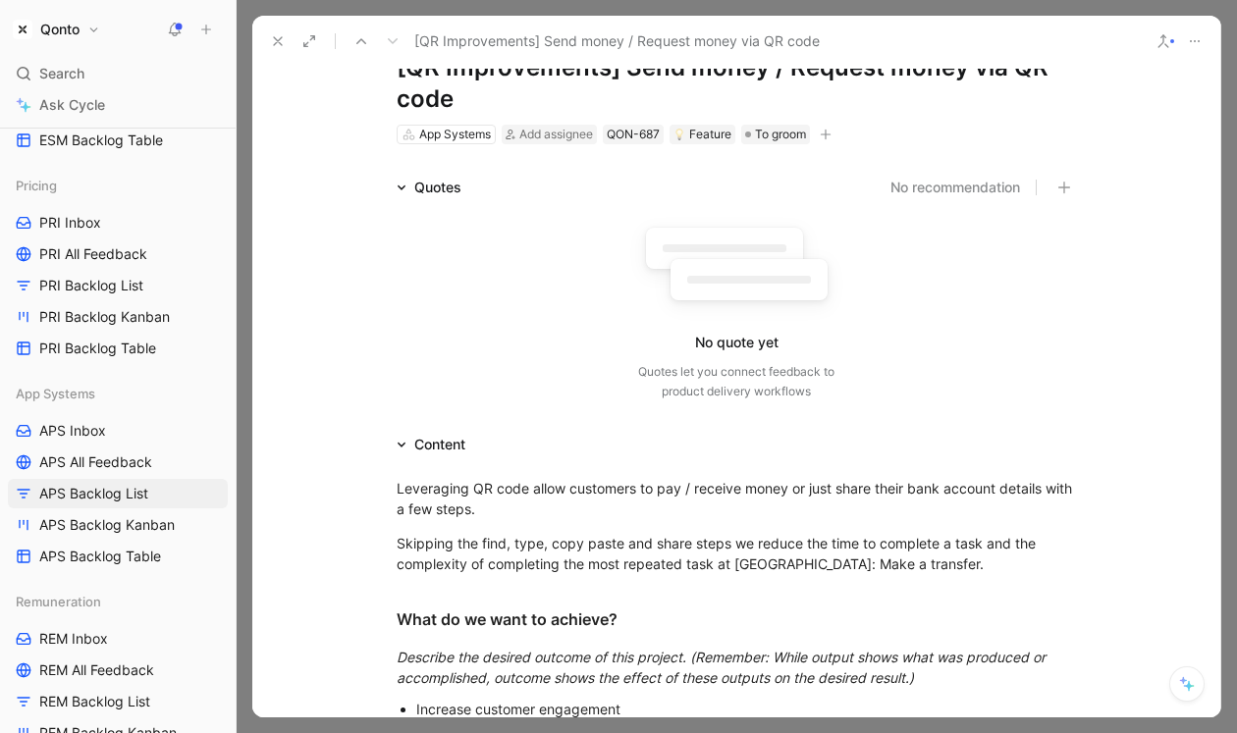
click at [276, 40] on icon at bounding box center [278, 41] width 16 height 16
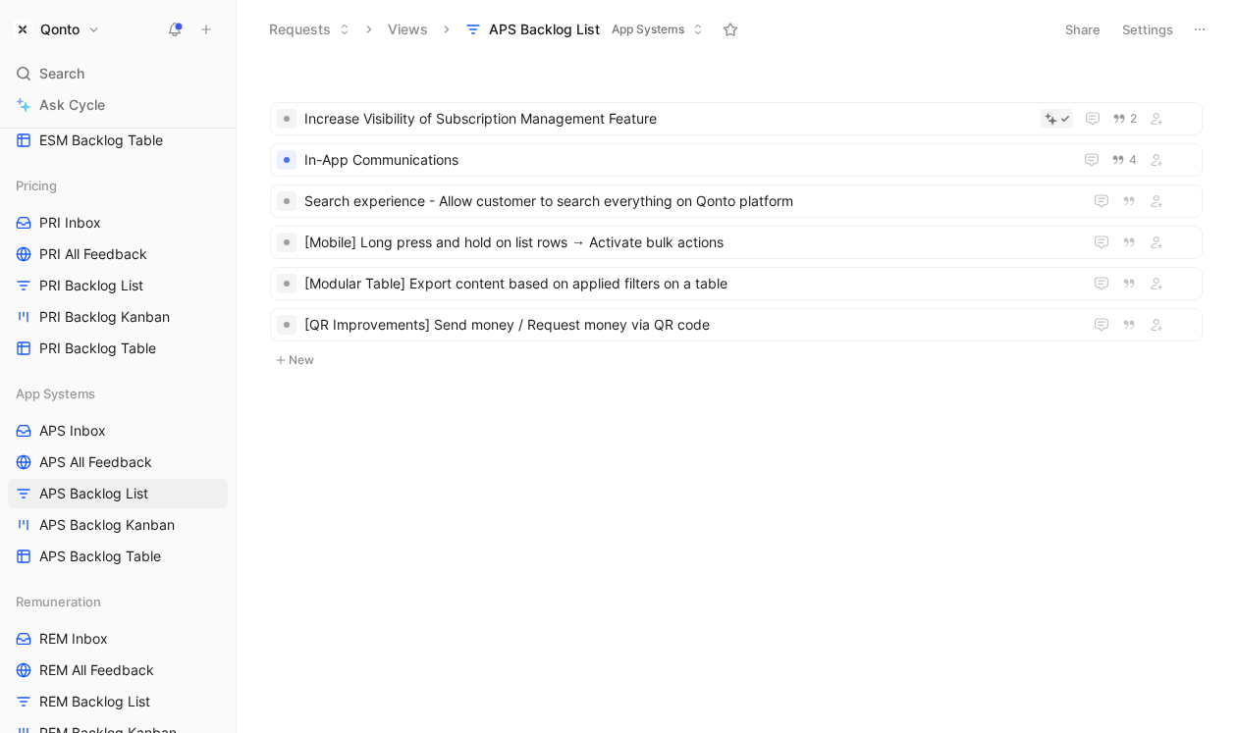
click at [307, 365] on button "New" at bounding box center [736, 360] width 936 height 24
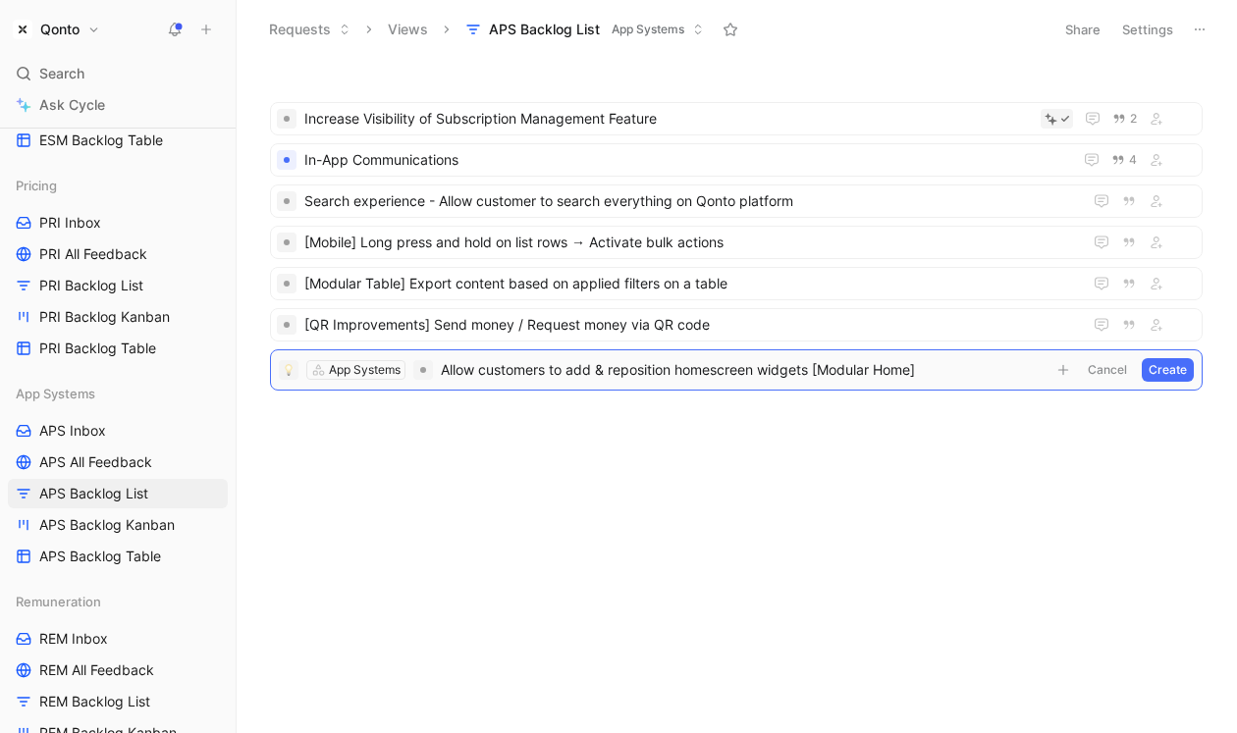
drag, startPoint x: 821, startPoint y: 372, endPoint x: 963, endPoint y: 372, distance: 142.3
click at [963, 372] on span "Allow customers to add & reposition homescreen widgets [Modular Home]" at bounding box center [743, 370] width 605 height 24
click at [444, 374] on span "Allow customers to add & reposition homescreen widgets" at bounding box center [743, 370] width 605 height 24
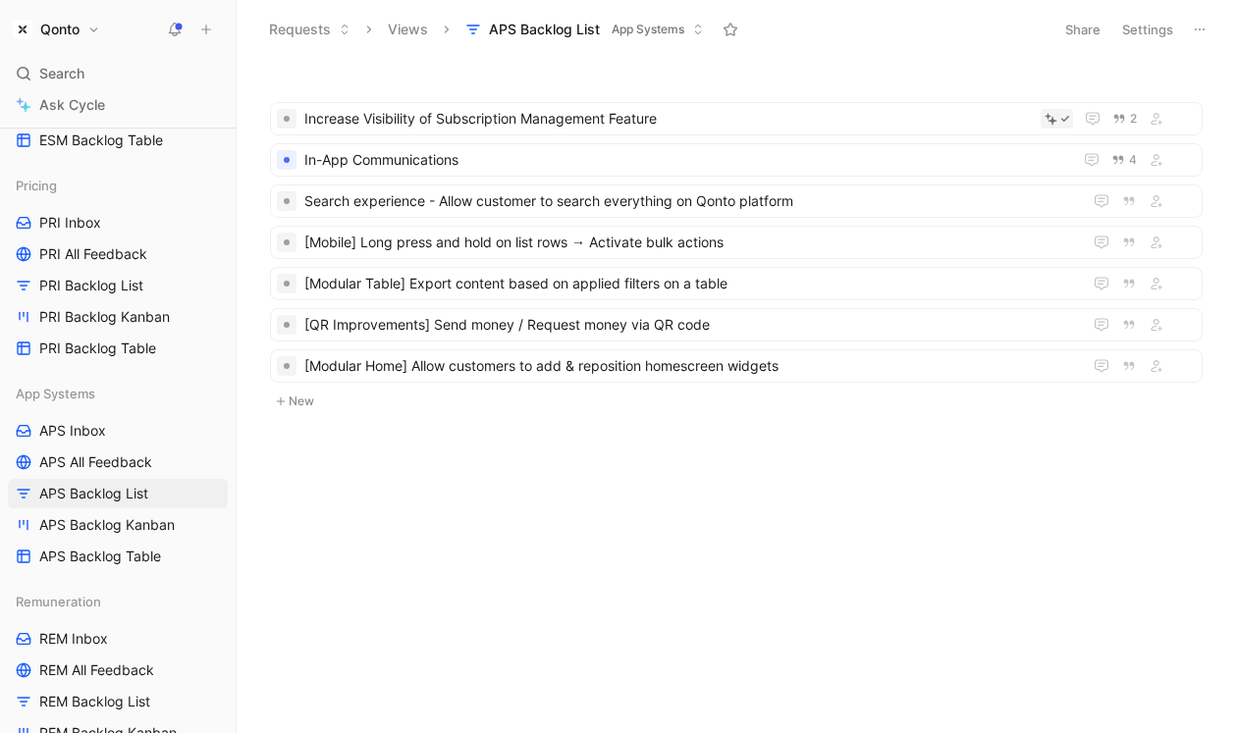
click at [311, 385] on ul "Increase Visibility of Subscription Management Feature 2 In-App Communications …" at bounding box center [736, 246] width 933 height 288
click at [311, 391] on button "New" at bounding box center [736, 402] width 936 height 24
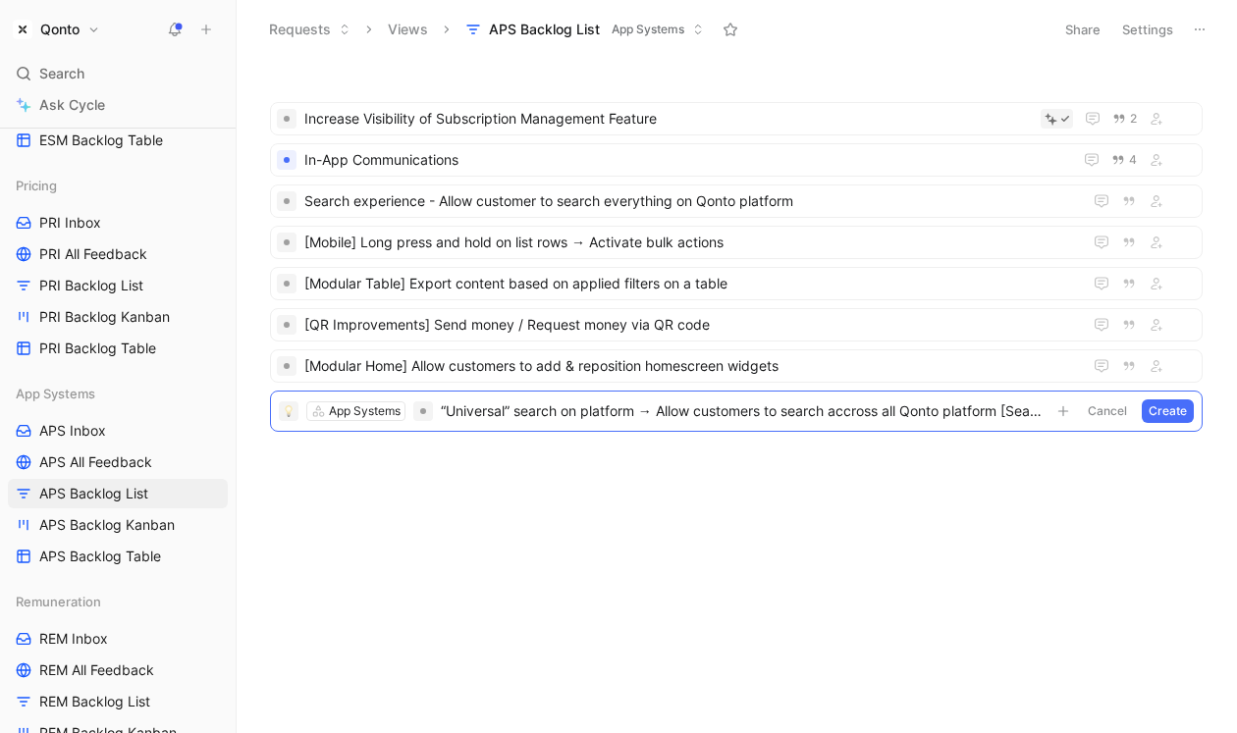
drag, startPoint x: 1008, startPoint y: 414, endPoint x: 1219, endPoint y: 421, distance: 211.2
click at [1219, 421] on div "Increase Visibility of Subscription Management Feature 2 In-App Communications …" at bounding box center [734, 301] width 974 height 471
click at [443, 404] on span "“Universal” search on platform → Allow customers to search accross all Qonto pl…" at bounding box center [743, 412] width 605 height 24
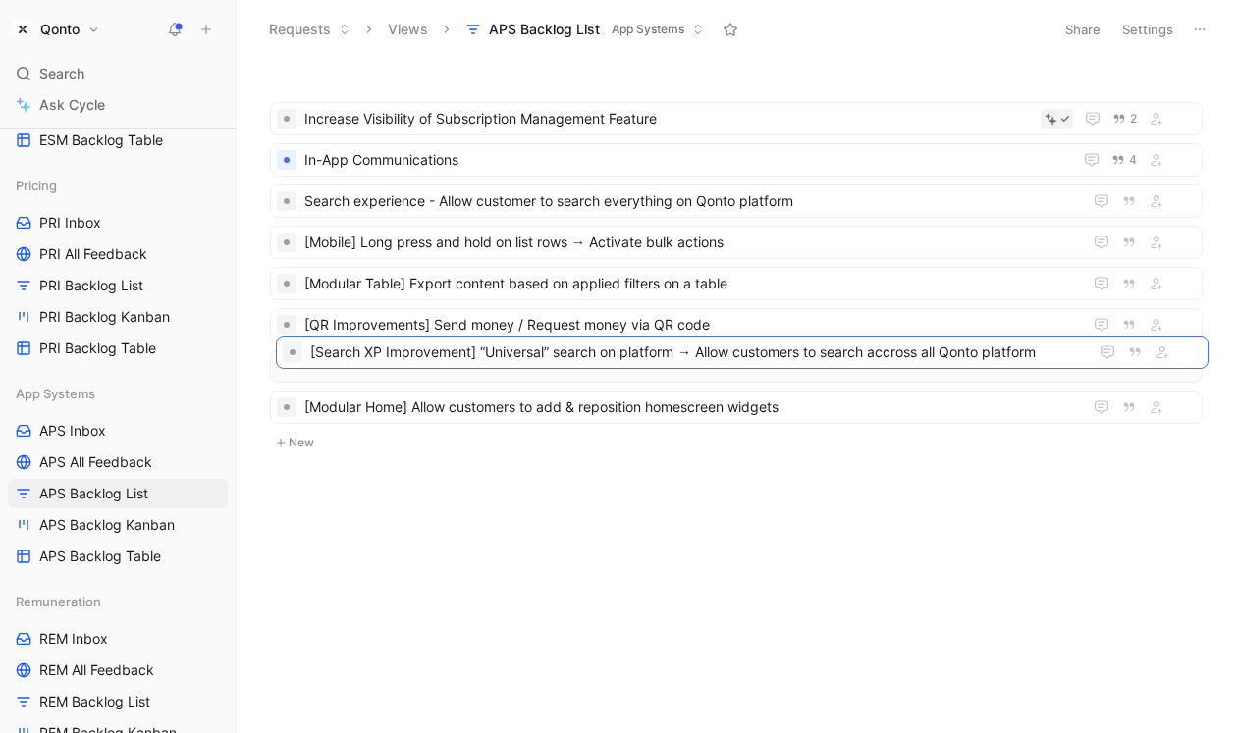
drag, startPoint x: 302, startPoint y: 413, endPoint x: 307, endPoint y: 360, distance: 53.2
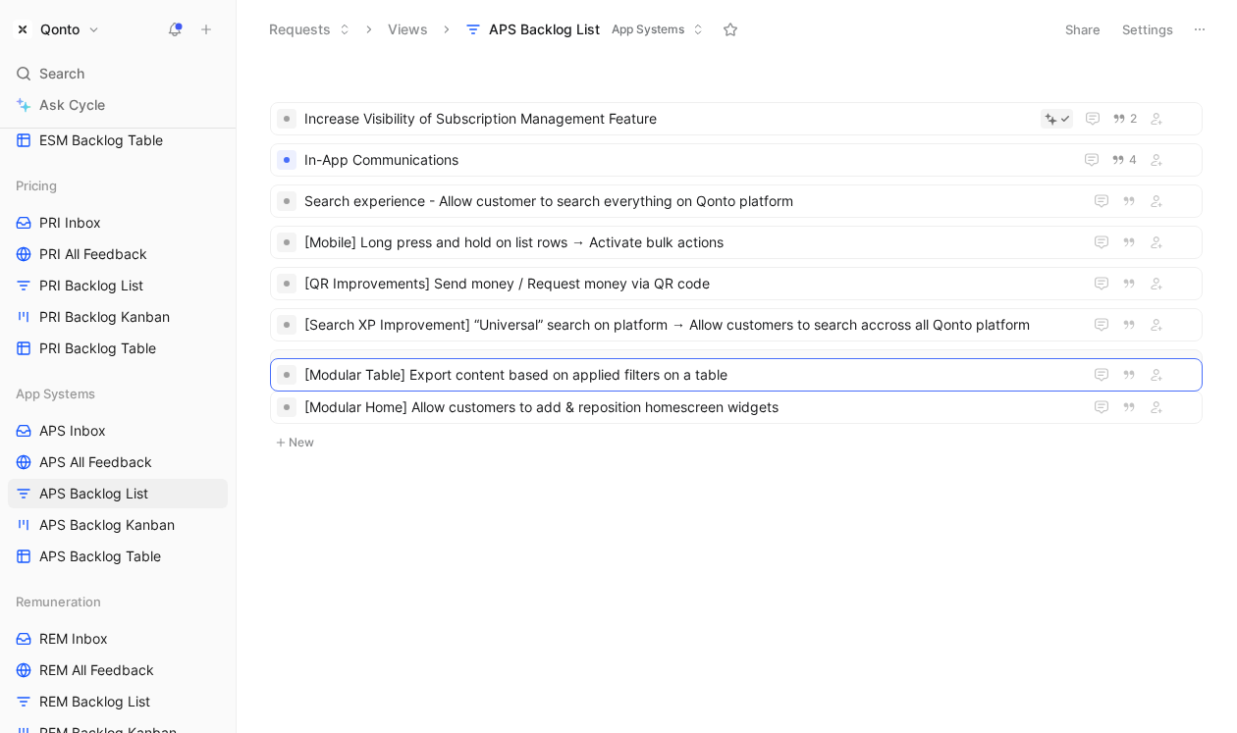
drag, startPoint x: 381, startPoint y: 275, endPoint x: 381, endPoint y: 366, distance: 91.3
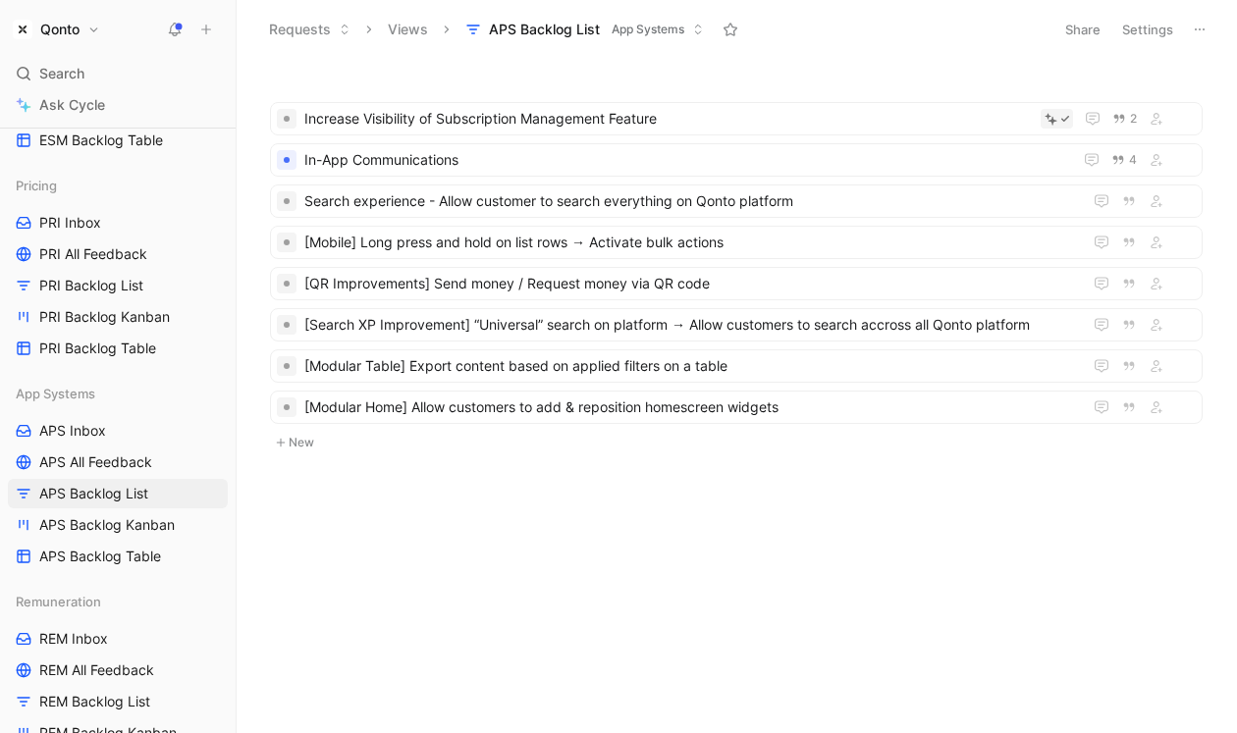
click at [356, 448] on button "New" at bounding box center [736, 443] width 936 height 24
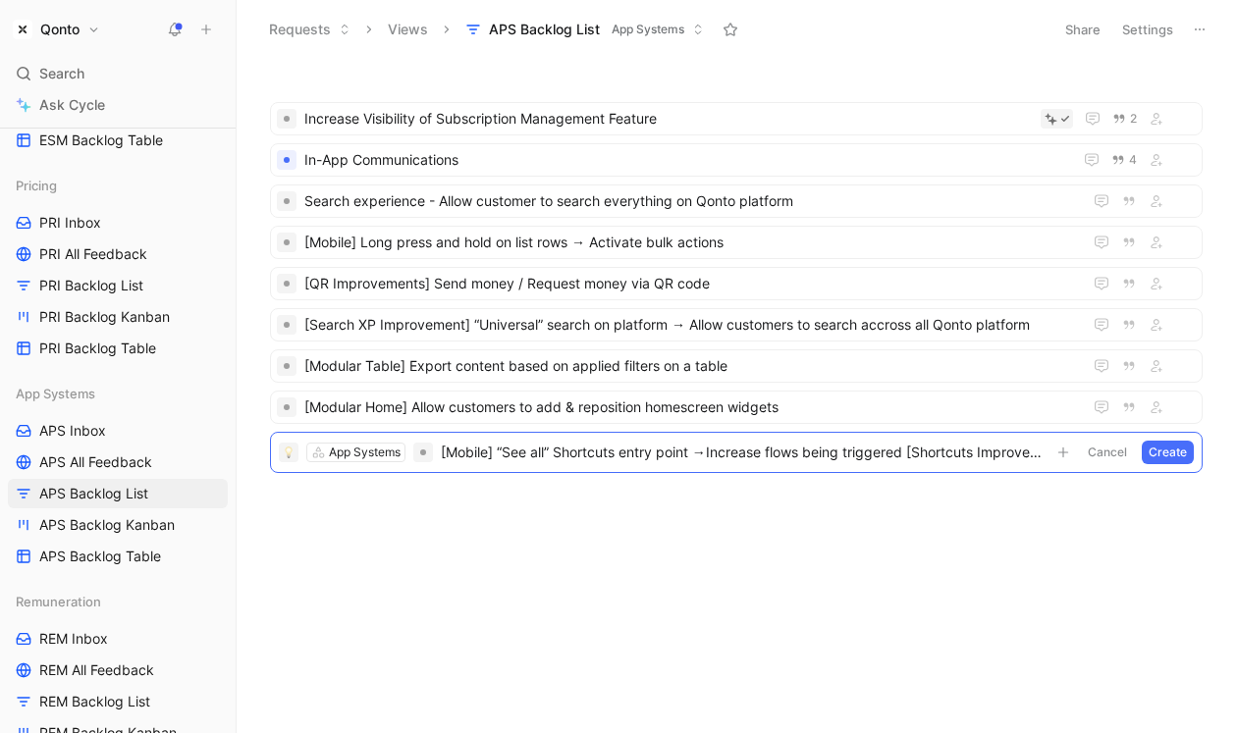
drag, startPoint x: 912, startPoint y: 456, endPoint x: 1226, endPoint y: 506, distance: 317.9
click at [1226, 506] on div "Increase Visibility of Subscription Management Feature 2 In-App Communications …" at bounding box center [737, 396] width 1000 height 674
click at [442, 454] on span "[Mobile] “See all” Shortcuts entry point →Increase flows being triggered" at bounding box center [743, 453] width 605 height 24
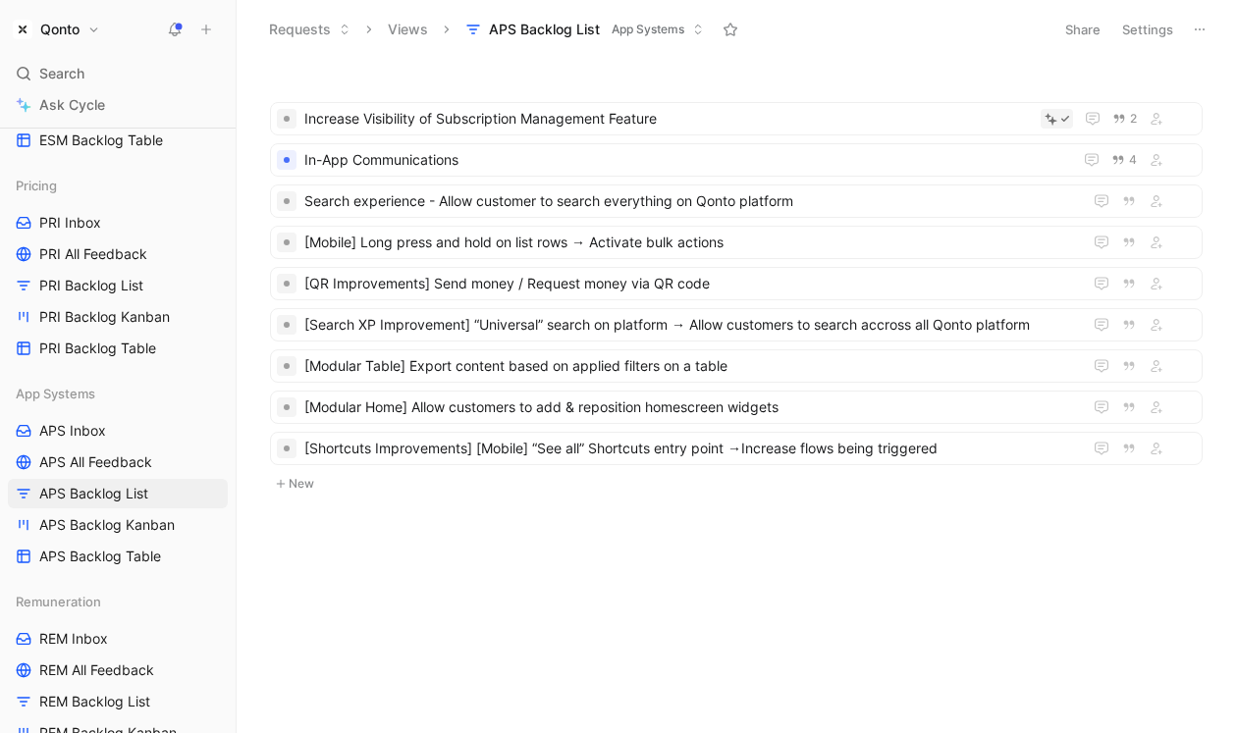
click at [303, 486] on button "New" at bounding box center [736, 484] width 936 height 24
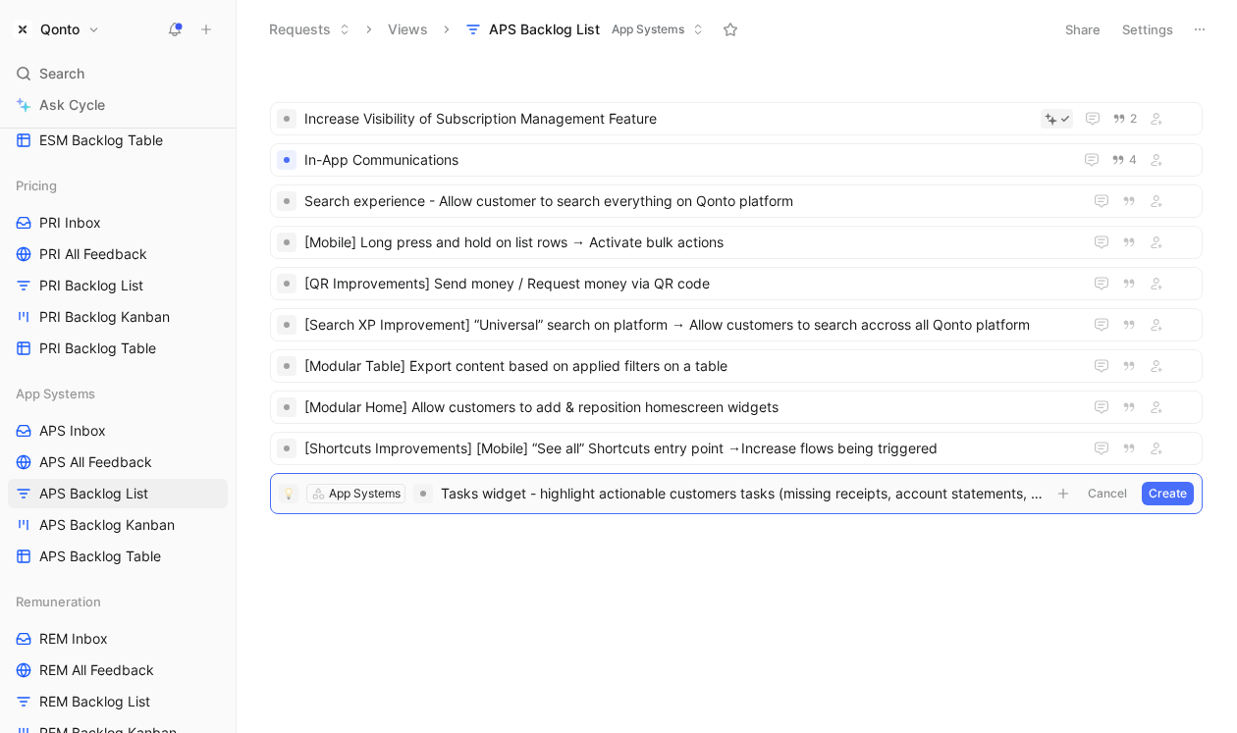
drag, startPoint x: 774, startPoint y: 494, endPoint x: 1010, endPoint y: 487, distance: 235.7
click at [1010, 487] on span "Tasks widget - highlight actionable customers tasks (missing receipts, account …" at bounding box center [743, 494] width 605 height 24
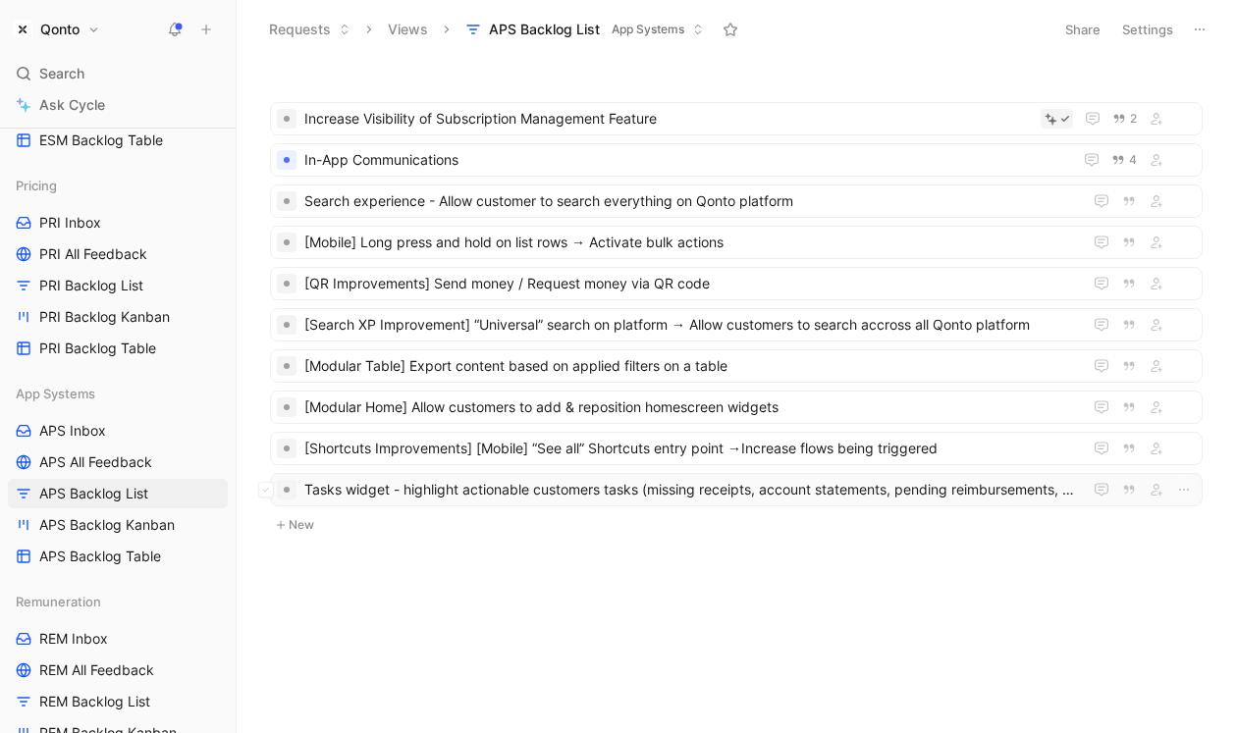
click at [911, 477] on div "Tasks widget - highlight actionable customers tasks (missing receipts, account …" at bounding box center [736, 489] width 933 height 33
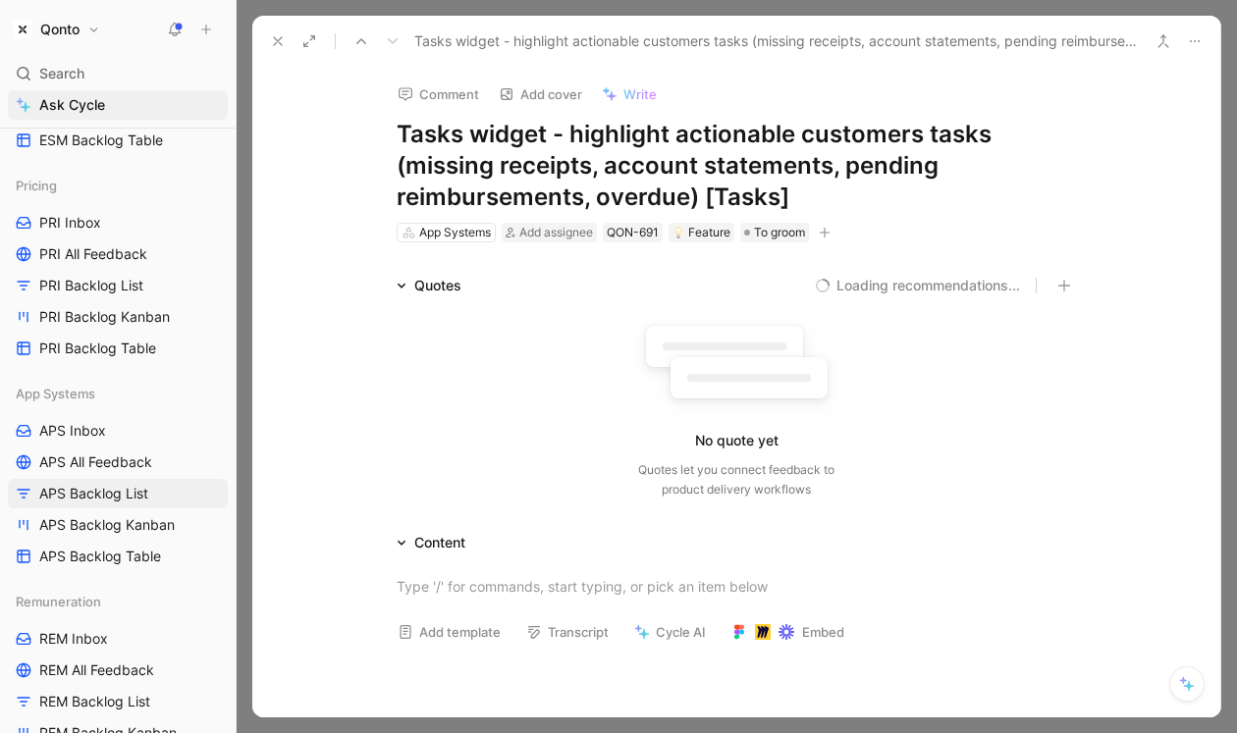
click at [799, 187] on h1 "Tasks widget - highlight actionable customers tasks (missing receipts, account …" at bounding box center [736, 166] width 679 height 94
drag, startPoint x: 790, startPoint y: 192, endPoint x: 701, endPoint y: 190, distance: 89.3
click at [701, 190] on h1 "Tasks widget - highlight actionable customers tasks (missing receipts, account …" at bounding box center [736, 166] width 679 height 94
click at [495, 570] on p at bounding box center [736, 586] width 754 height 32
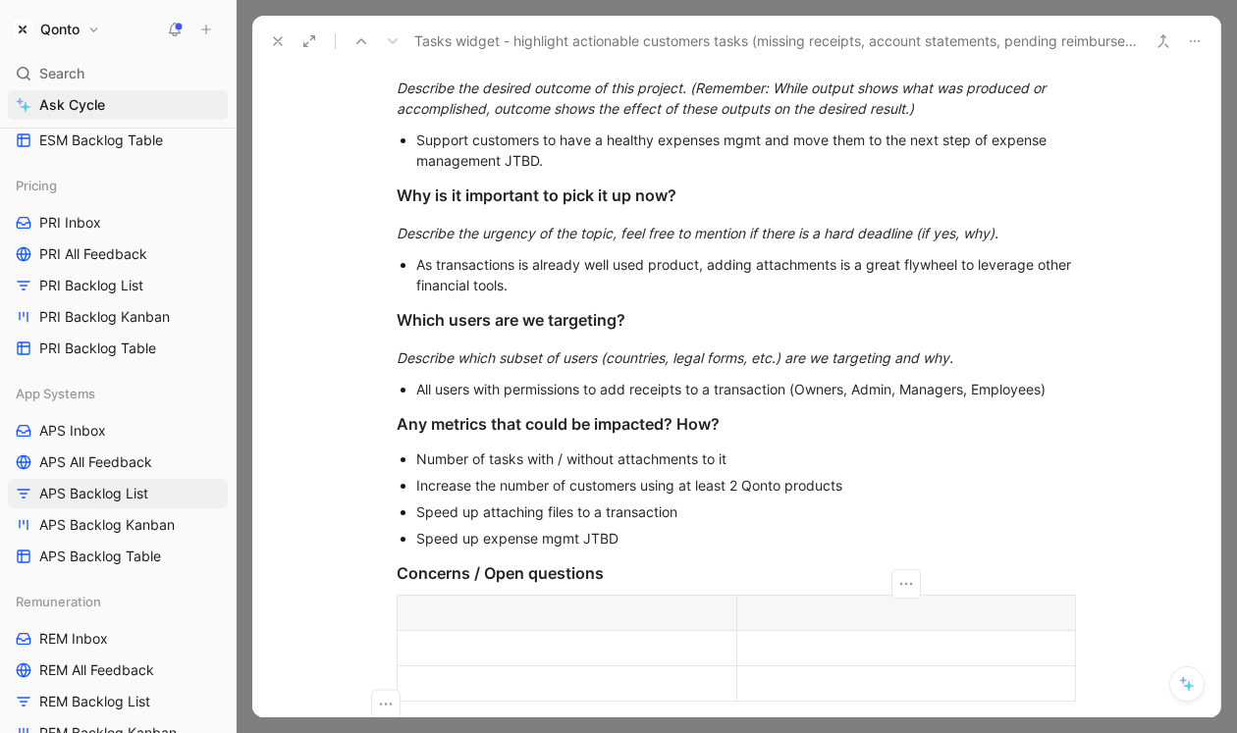
scroll to position [1350, 0]
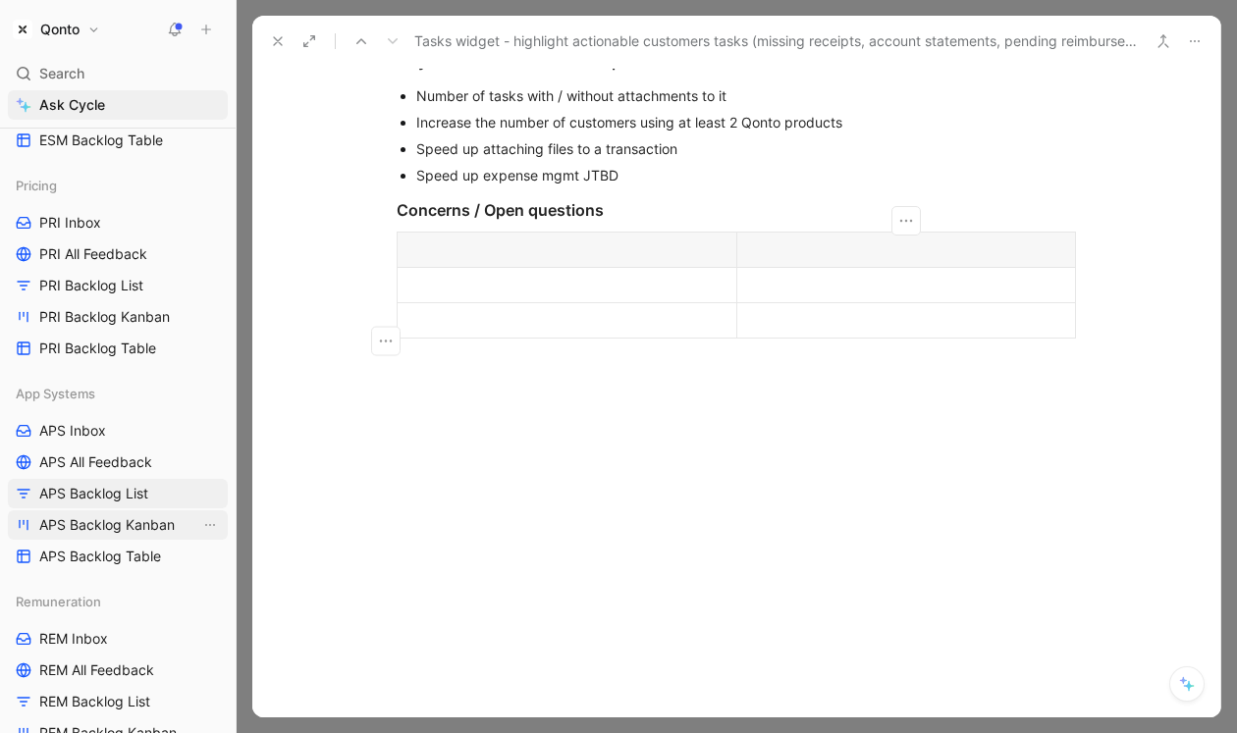
click at [155, 515] on span "APS Backlog Kanban" at bounding box center [106, 525] width 135 height 20
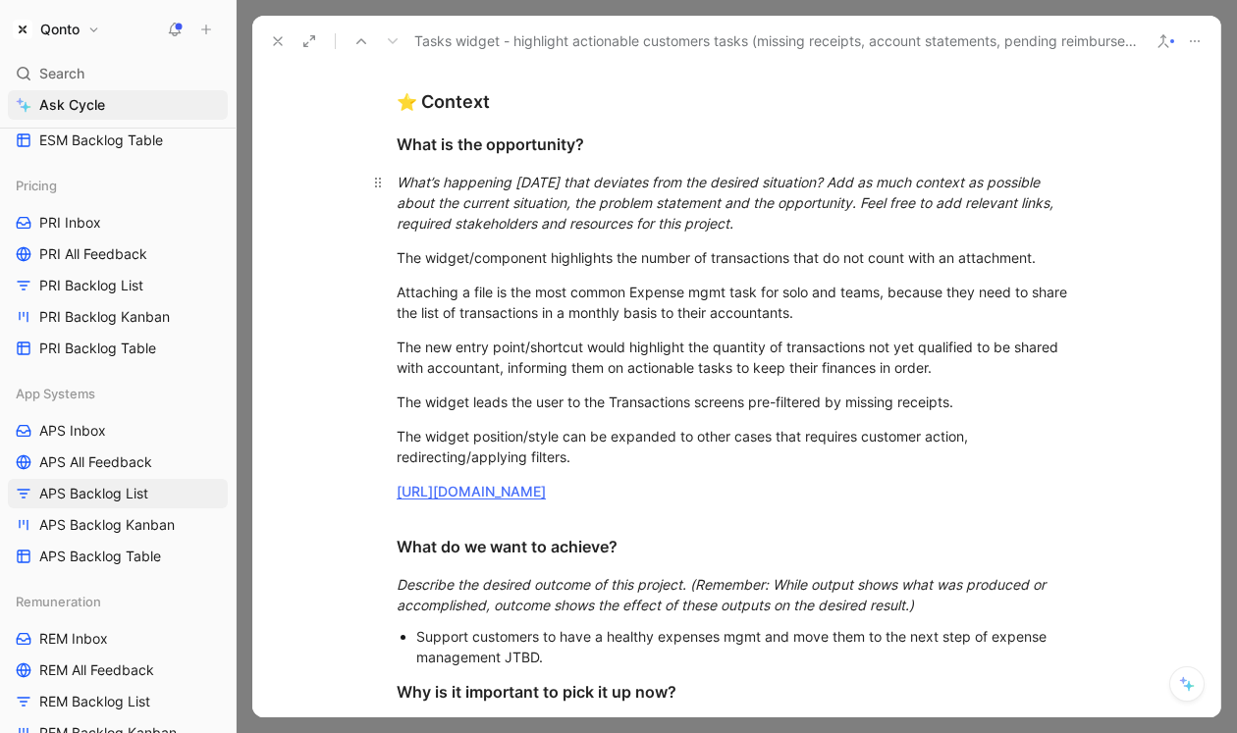
scroll to position [336, 0]
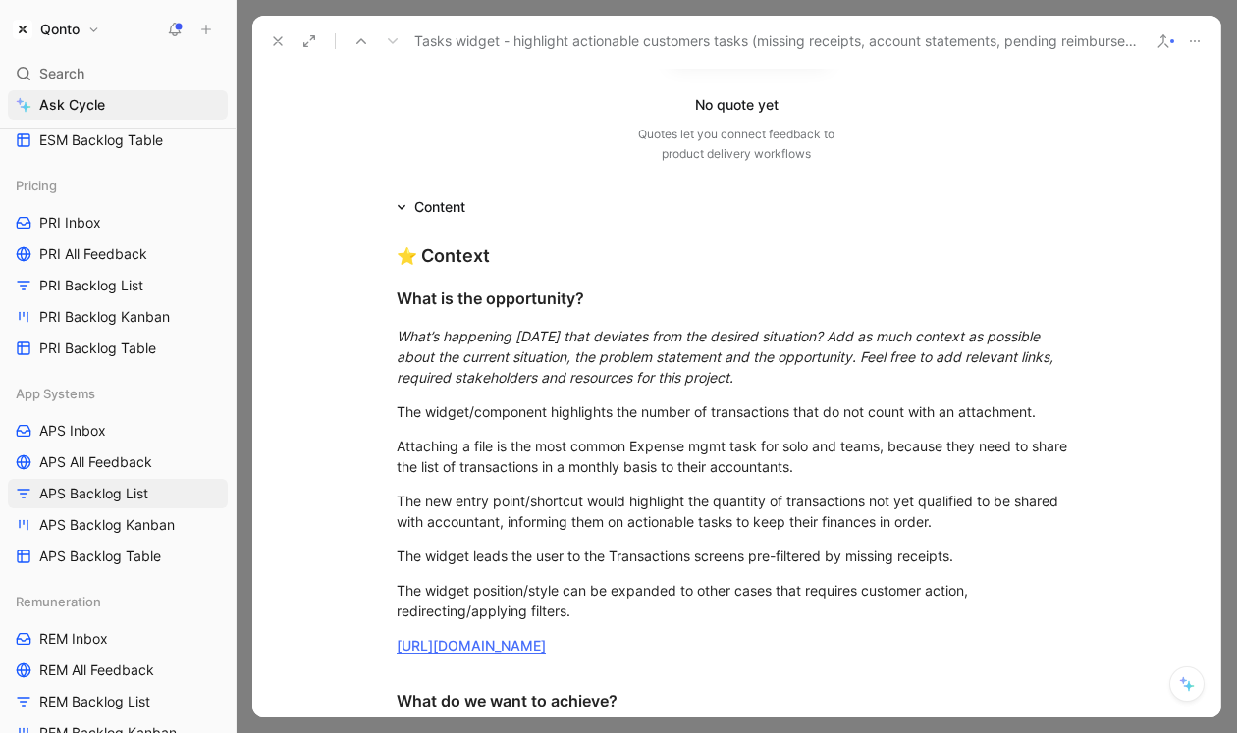
click at [280, 39] on icon at bounding box center [278, 41] width 16 height 16
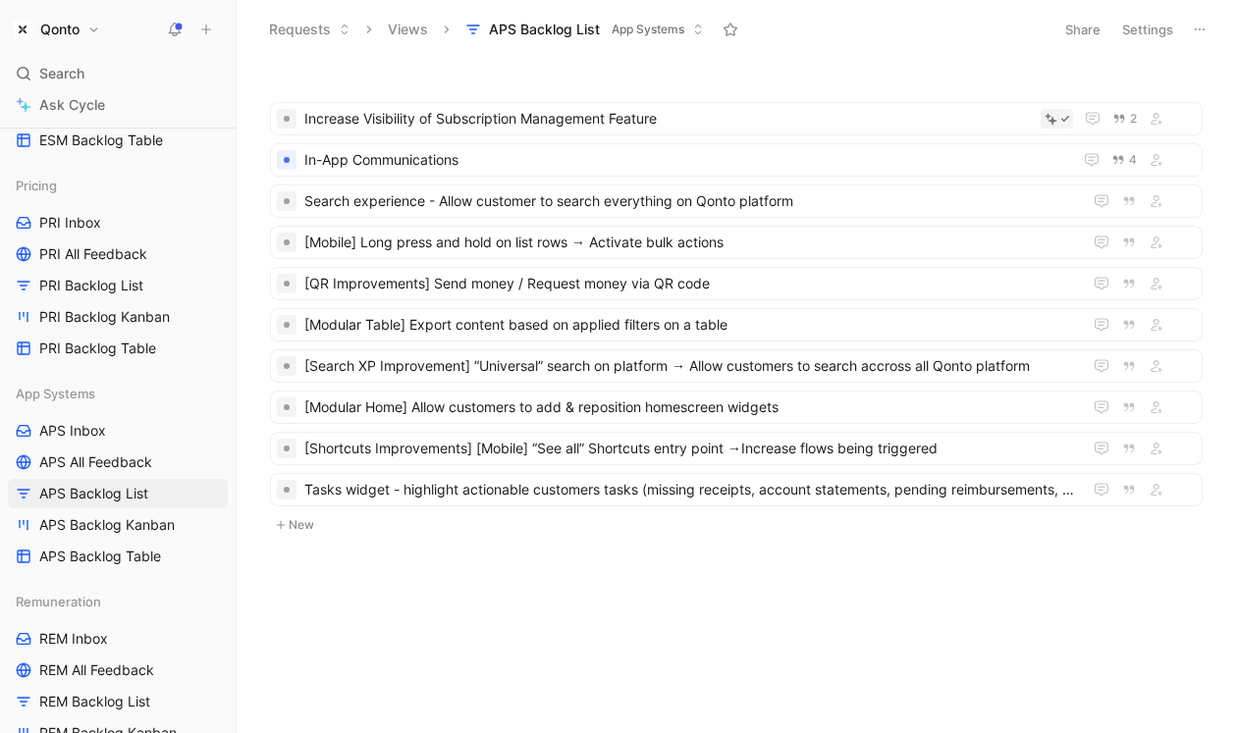
click at [326, 525] on button "New" at bounding box center [736, 525] width 936 height 24
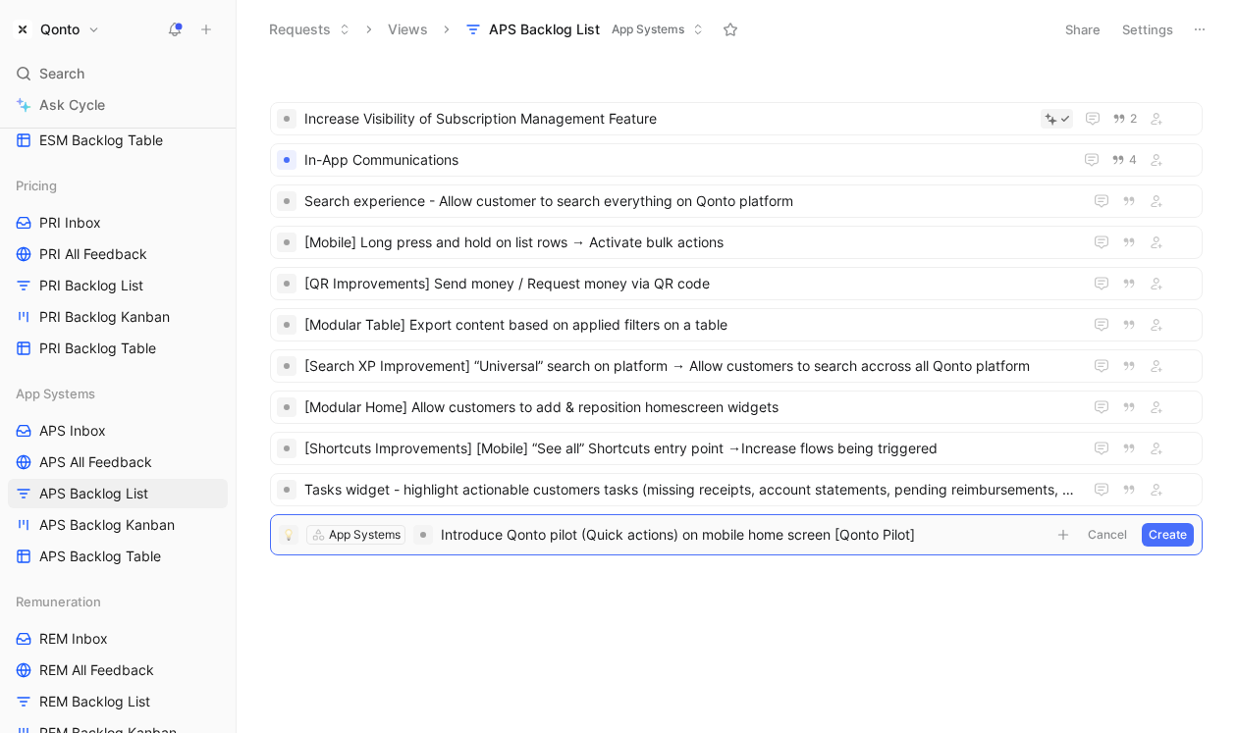
drag, startPoint x: 845, startPoint y: 540, endPoint x: 999, endPoint y: 540, distance: 154.1
click at [999, 540] on span "Introduce Qonto pilot (Quick actions) on mobile home screen [Qonto Pilot]" at bounding box center [743, 535] width 605 height 24
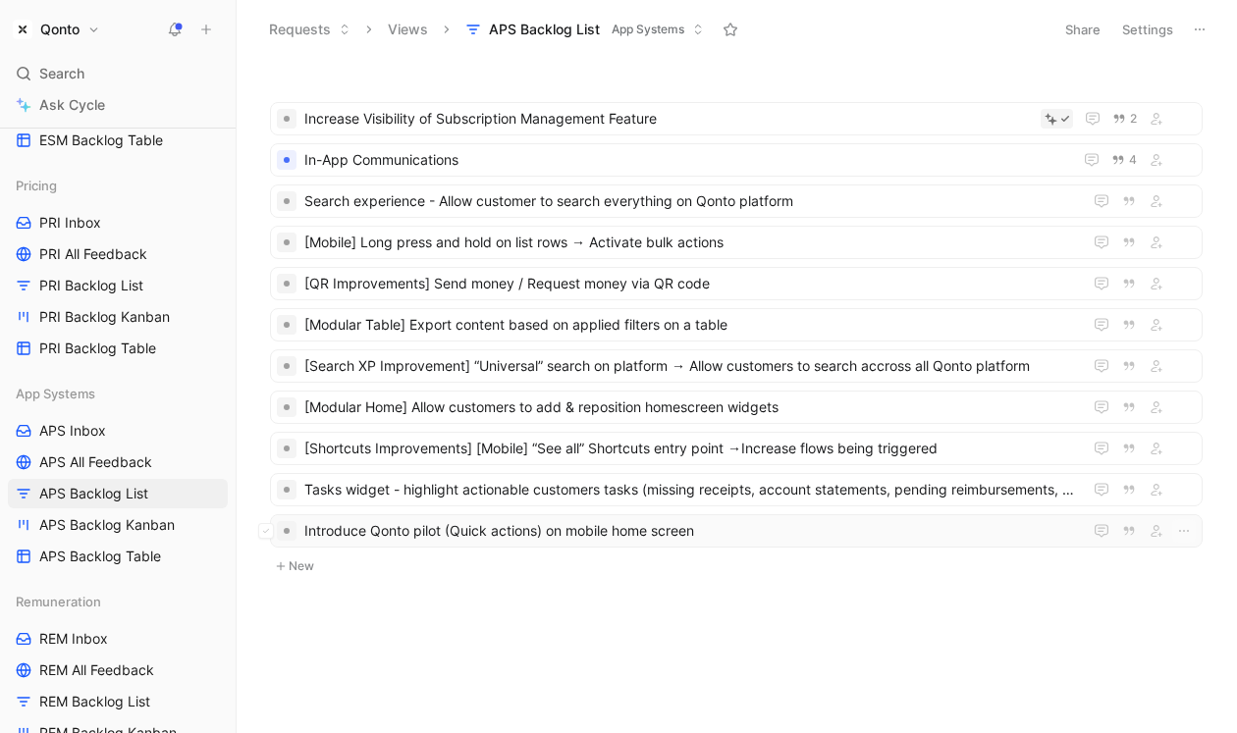
click at [649, 521] on span "Introduce Qonto pilot (Quick actions) on mobile home screen" at bounding box center [689, 531] width 770 height 24
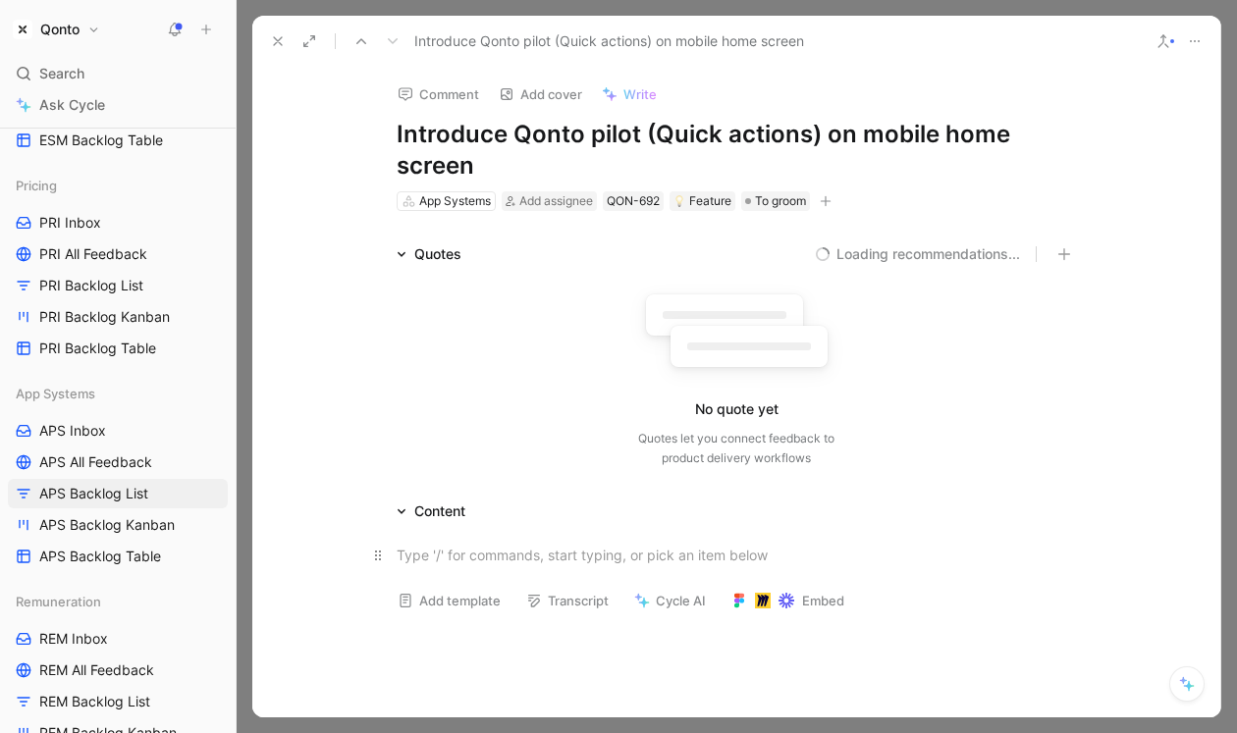
click at [573, 550] on div at bounding box center [736, 555] width 679 height 21
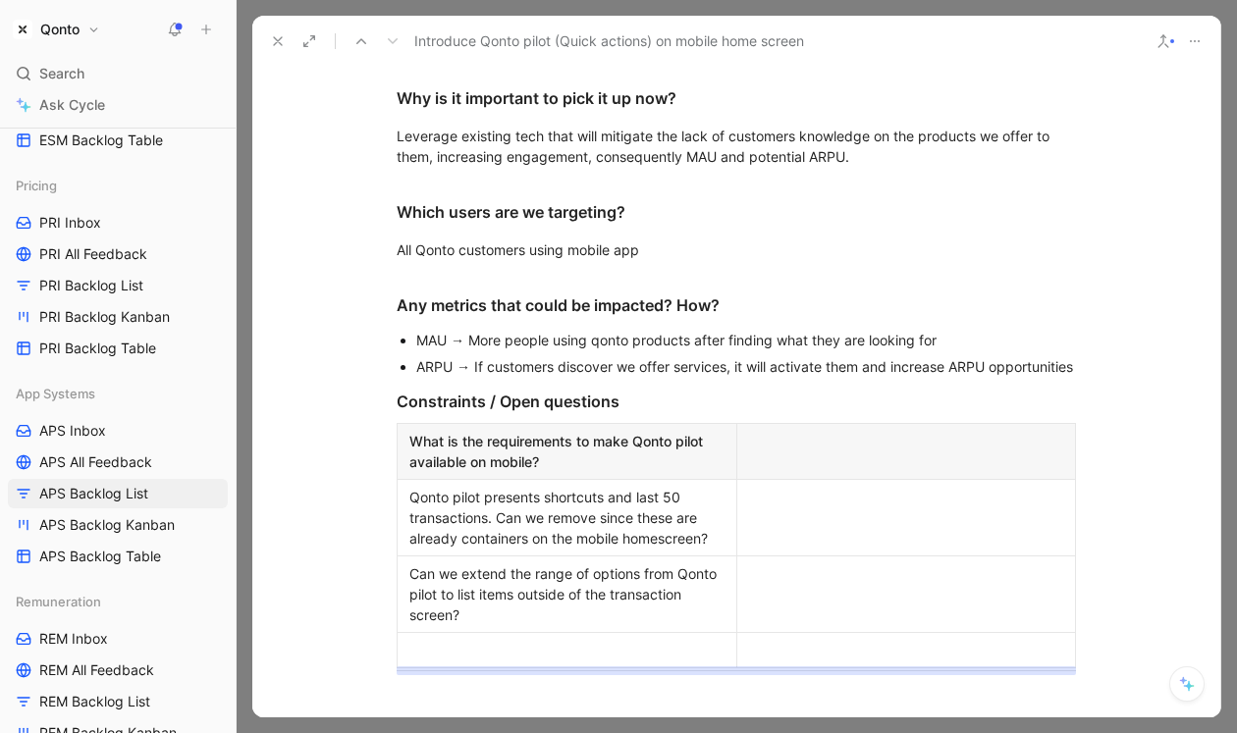
click at [280, 50] on button at bounding box center [277, 40] width 27 height 27
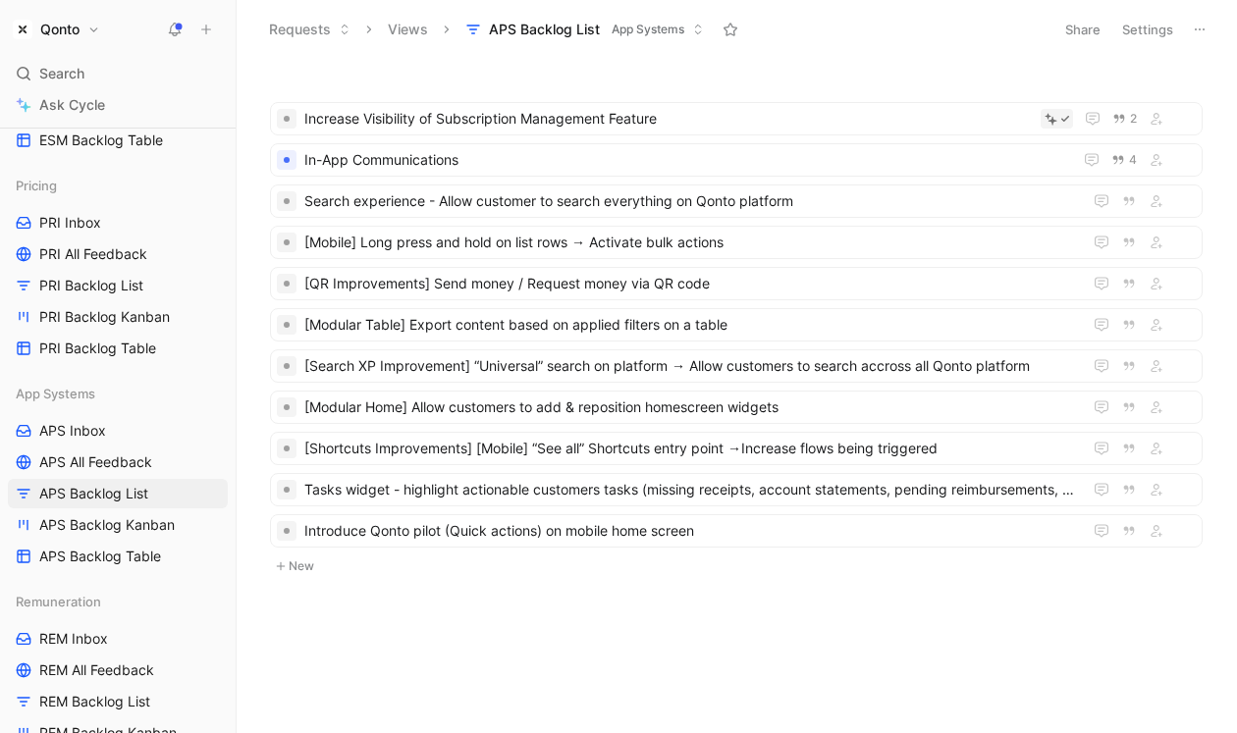
click at [329, 564] on button "New" at bounding box center [736, 567] width 936 height 24
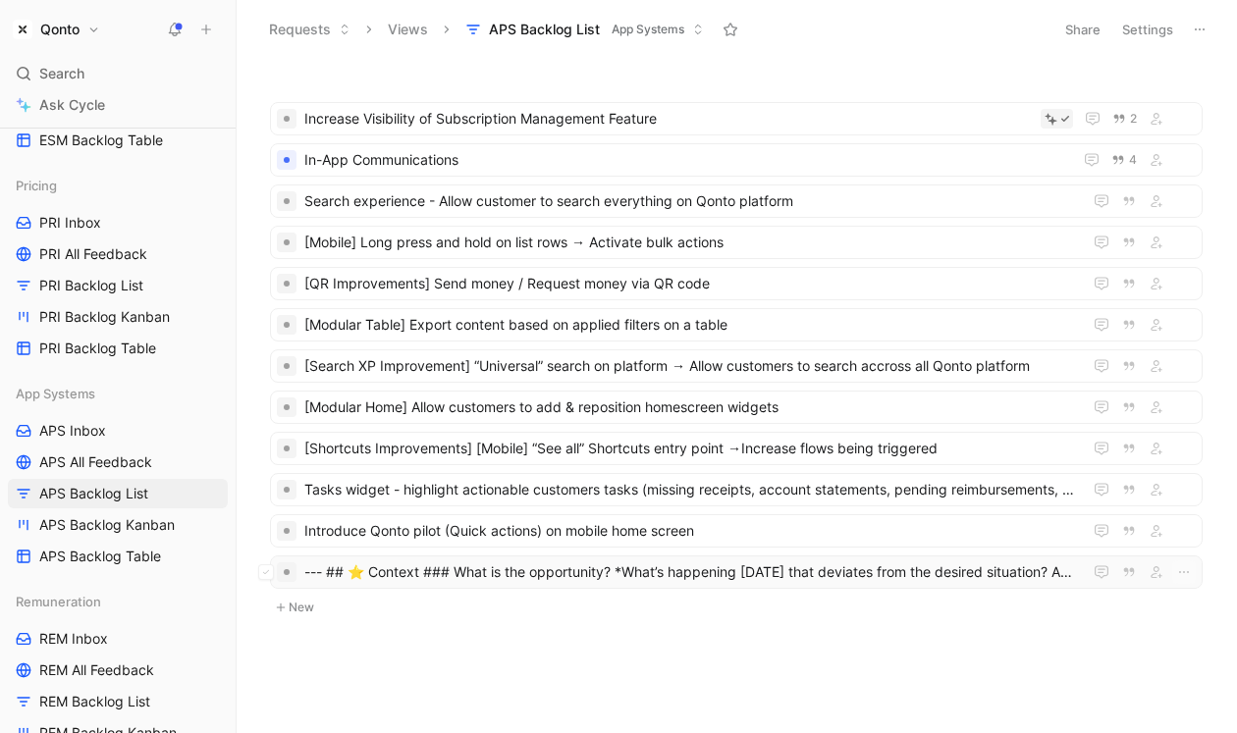
click at [478, 575] on span "--- ## ⭐️ Context ### What is the opportunity? *What’s happening today that dev…" at bounding box center [689, 572] width 770 height 24
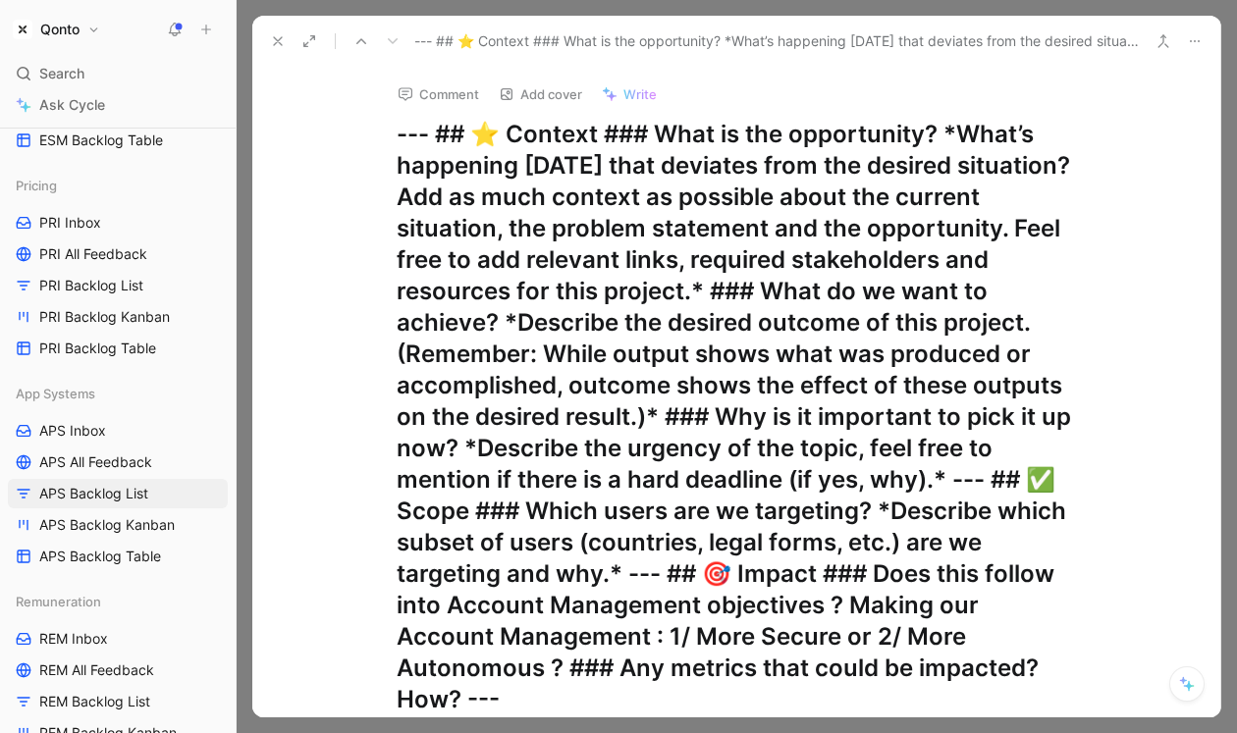
click at [275, 38] on use at bounding box center [278, 41] width 8 height 8
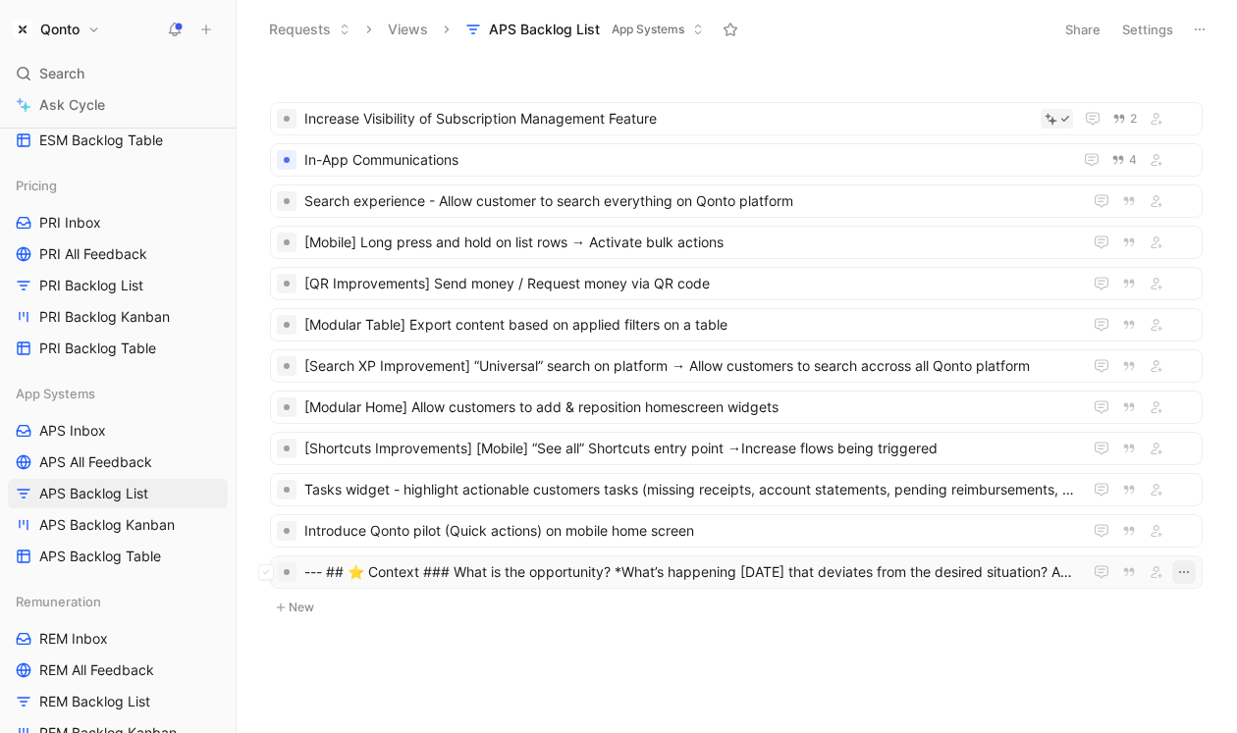
click at [1184, 576] on icon "button" at bounding box center [1184, 572] width 16 height 16
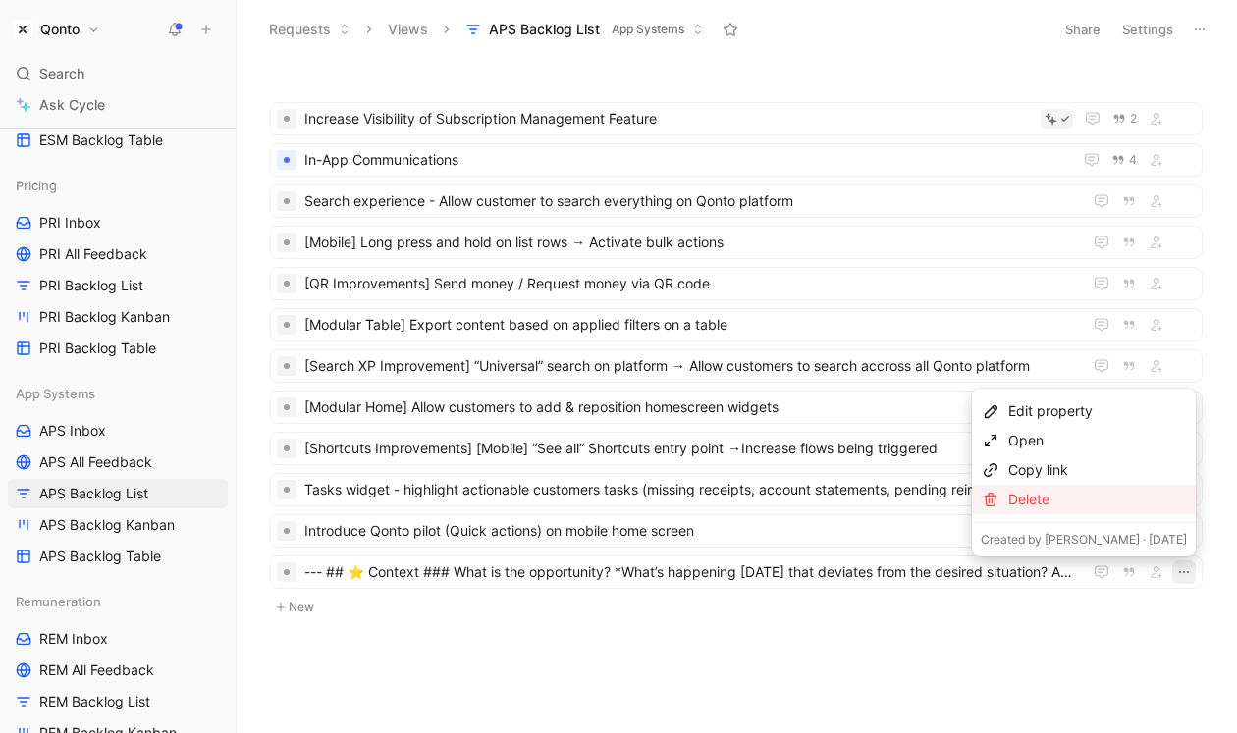
click at [1080, 494] on div "Delete" at bounding box center [1097, 500] width 179 height 24
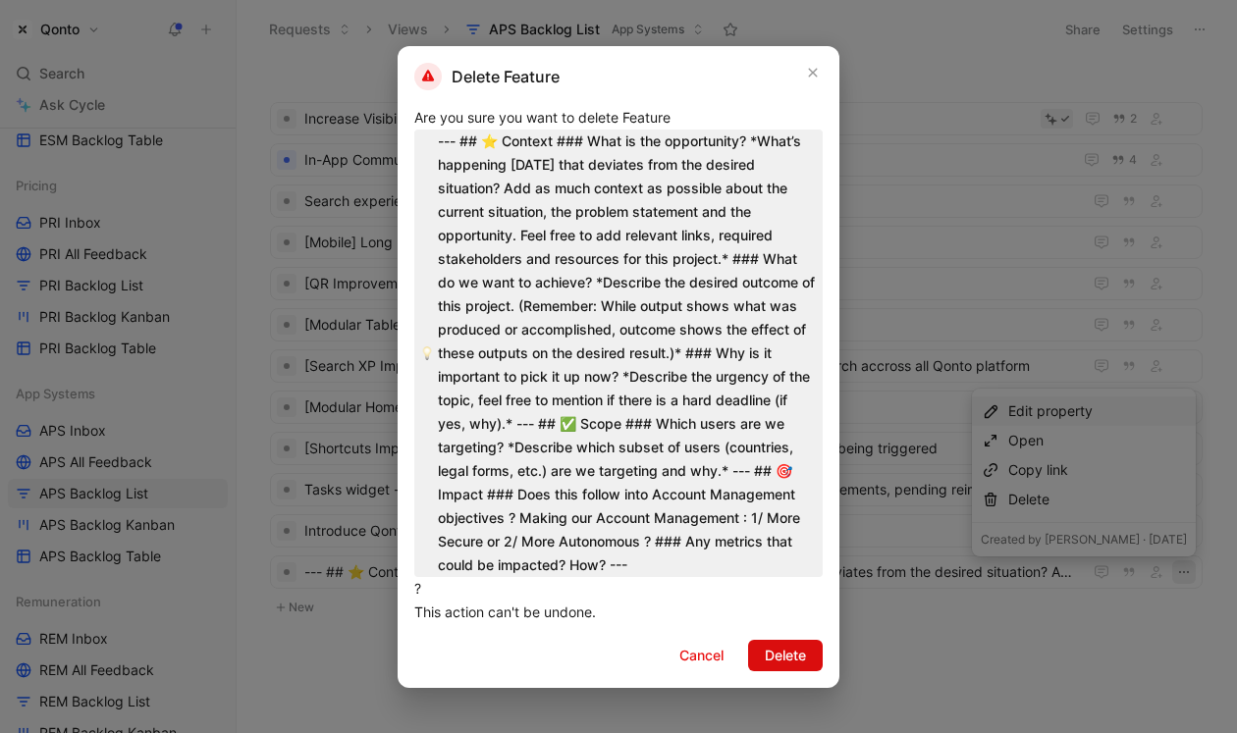
click at [788, 654] on span "Delete" at bounding box center [785, 656] width 41 height 24
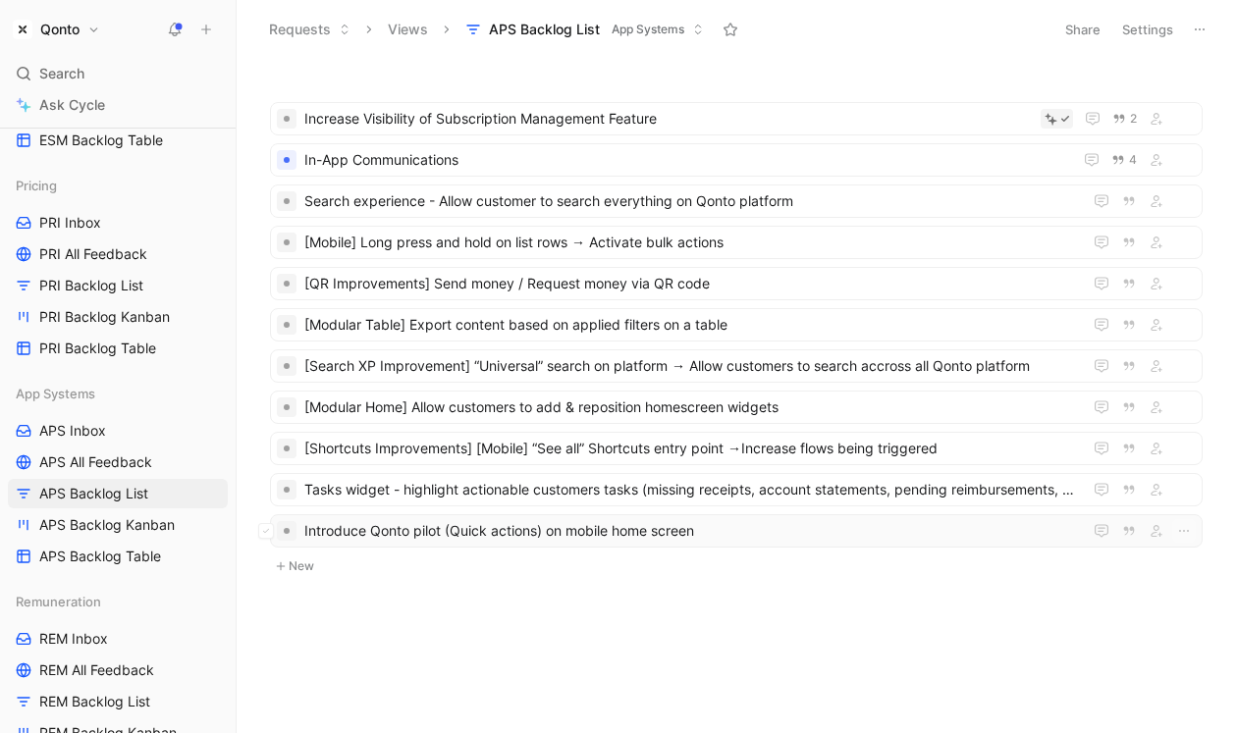
click at [640, 538] on span "Introduce Qonto pilot (Quick actions) on mobile home screen" at bounding box center [689, 531] width 770 height 24
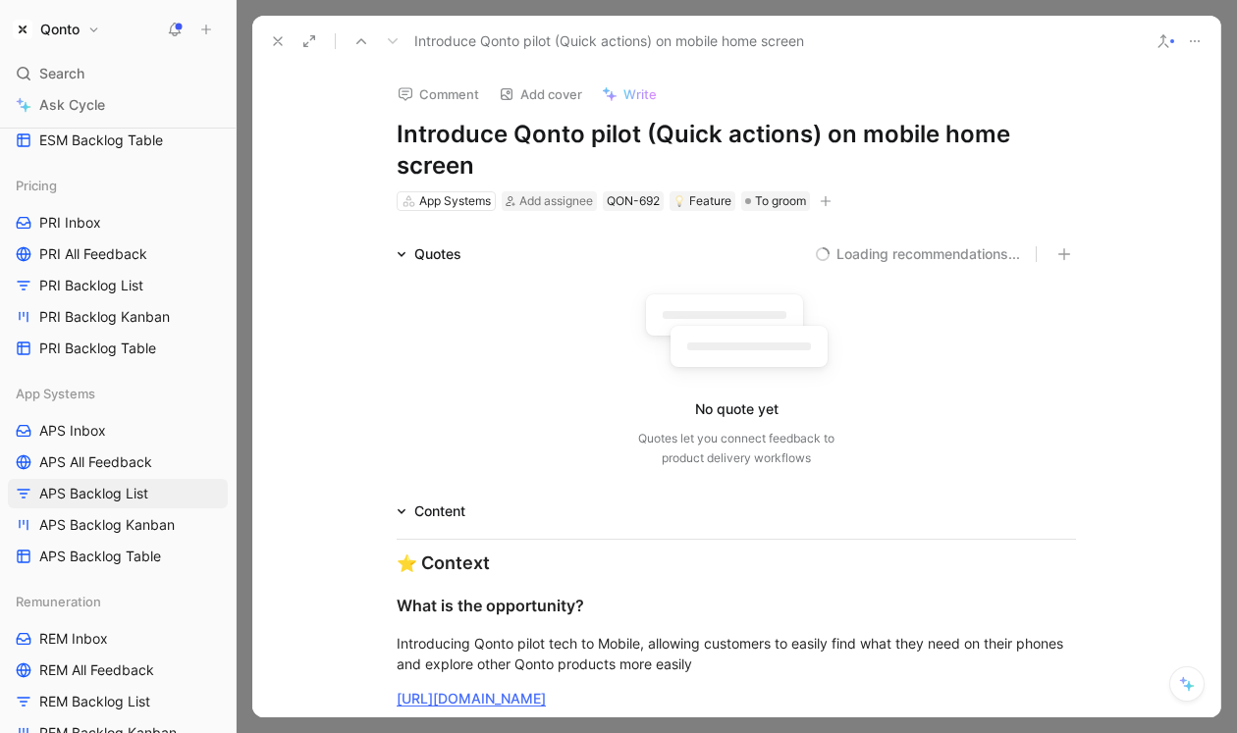
click at [276, 46] on icon at bounding box center [278, 41] width 16 height 16
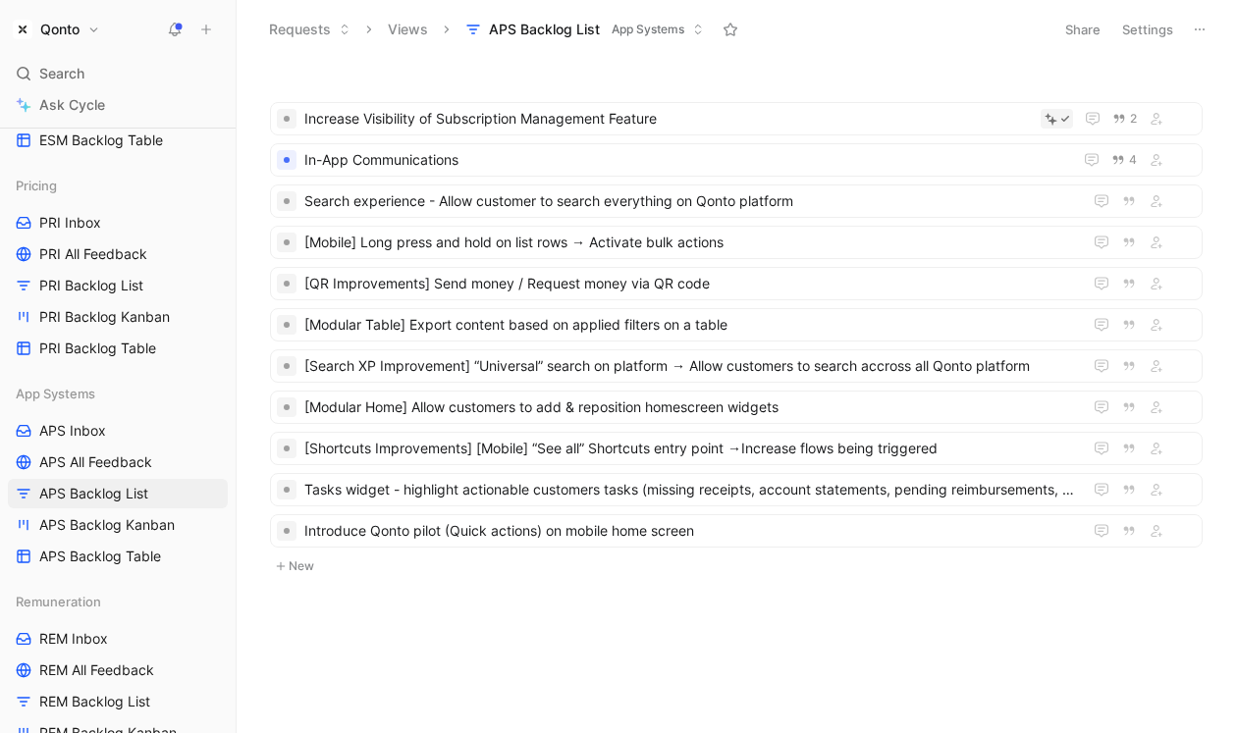
click at [327, 571] on button "New" at bounding box center [736, 567] width 936 height 24
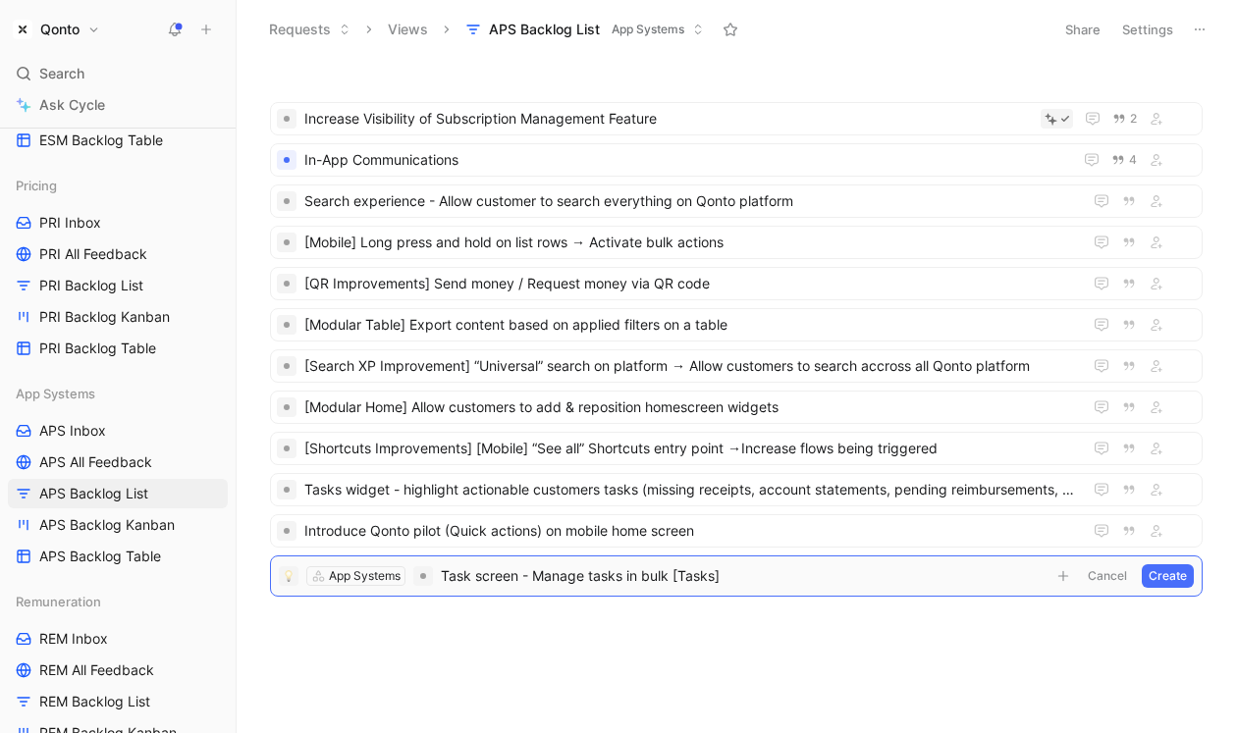
drag, startPoint x: 672, startPoint y: 574, endPoint x: 772, endPoint y: 576, distance: 99.2
click at [772, 576] on span "Task screen - Manage tasks in bulk [Tasks]" at bounding box center [743, 576] width 605 height 24
click at [444, 576] on span "Task screen - Manage tasks in bulk" at bounding box center [743, 576] width 605 height 24
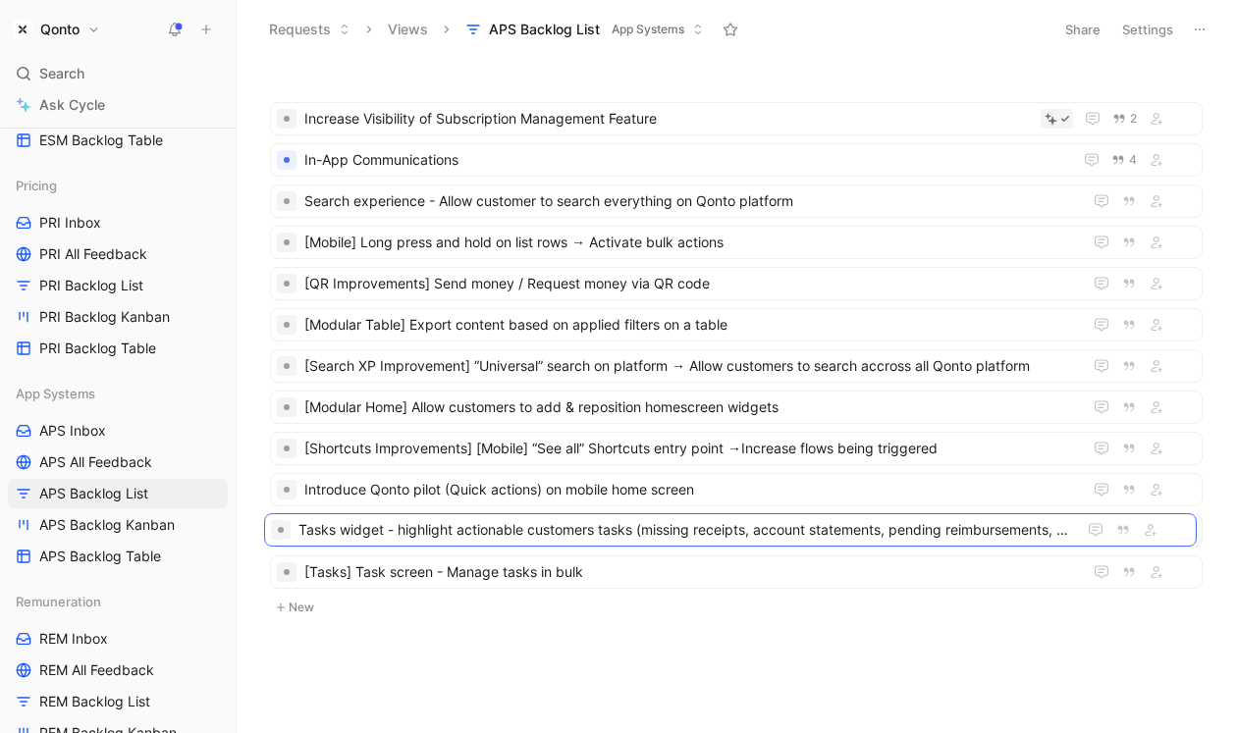
drag, startPoint x: 392, startPoint y: 481, endPoint x: 386, endPoint y: 521, distance: 40.7
click at [386, 533] on span "Tasks widget - highlight actionable customers tasks (missing receipts, account …" at bounding box center [689, 531] width 770 height 24
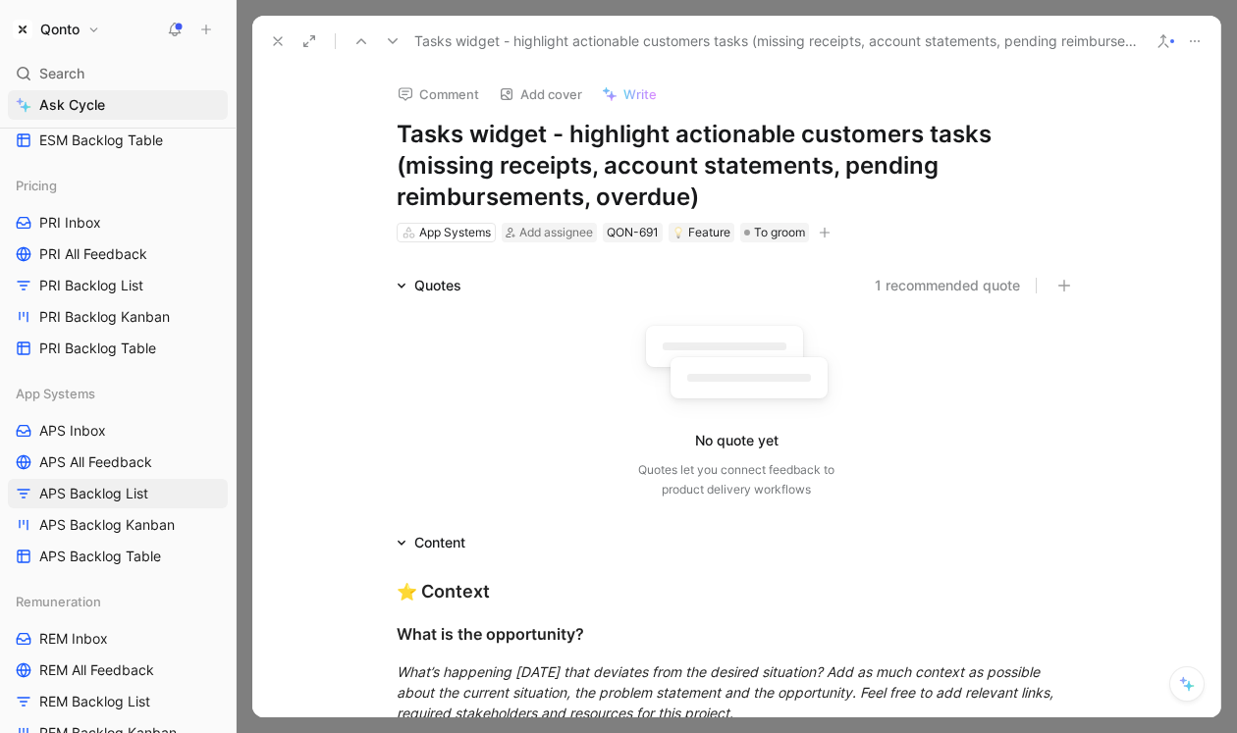
click at [400, 133] on h1 "Tasks widget - highlight actionable customers tasks (missing receipts, account …" at bounding box center [736, 166] width 679 height 94
click at [278, 40] on use at bounding box center [278, 41] width 8 height 8
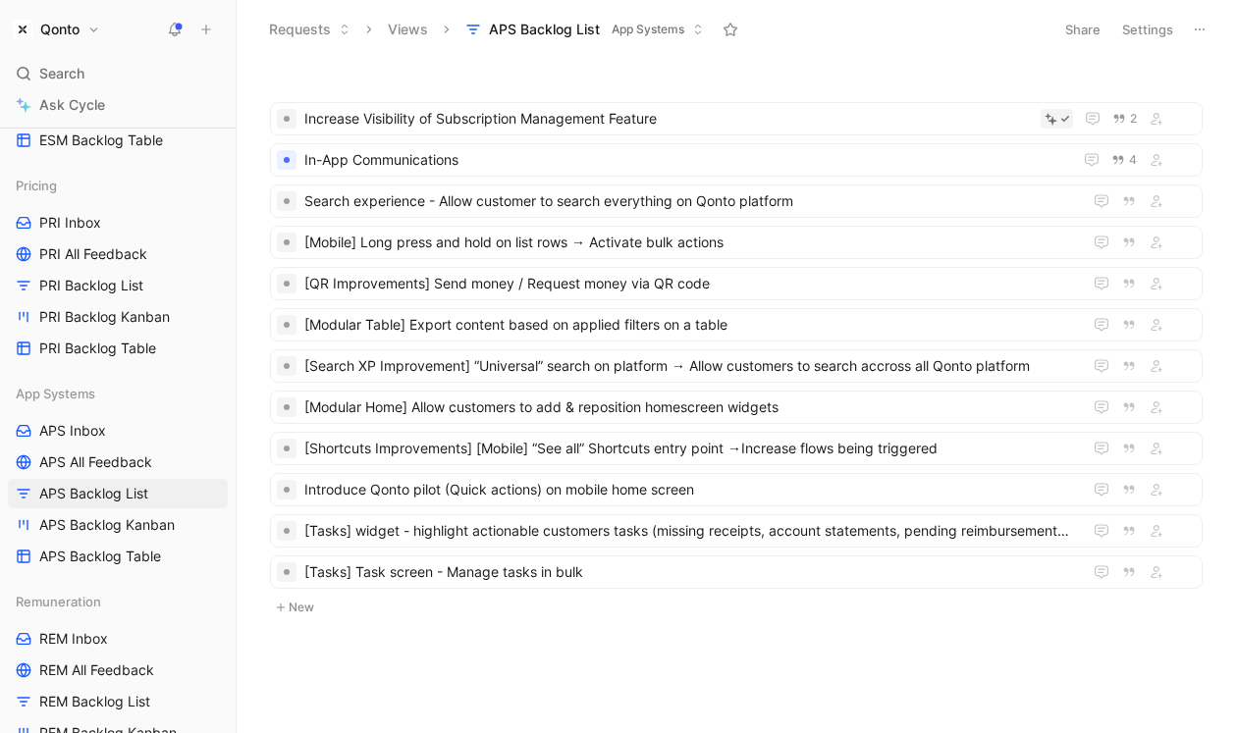
click at [334, 592] on ul "Increase Visibility of Subscription Management Feature 2 In-App Communications …" at bounding box center [736, 349] width 933 height 494
click at [371, 596] on button "New" at bounding box center [736, 608] width 936 height 24
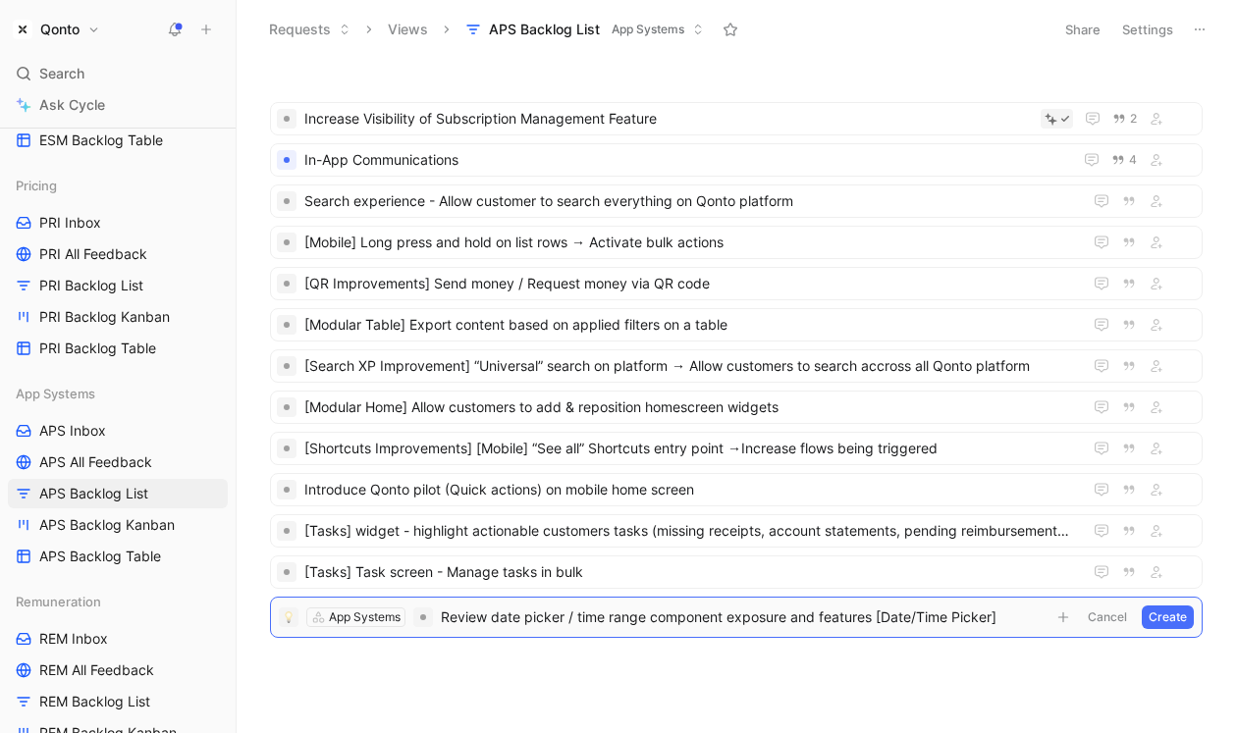
drag, startPoint x: 879, startPoint y: 621, endPoint x: 1108, endPoint y: 621, distance: 229.7
click at [1108, 621] on form "App Systems Review date picker / time range component exposure and features [Da…" at bounding box center [736, 618] width 915 height 24
click at [444, 618] on span "Review date picker / time range component exposure and features" at bounding box center [743, 618] width 605 height 24
click at [508, 678] on body "Qonto Search ⌘ K Ask Cycle Workspace Home G then H Feedback G then F Requests G…" at bounding box center [618, 366] width 1237 height 733
click at [1180, 614] on button "Create" at bounding box center [1168, 618] width 52 height 24
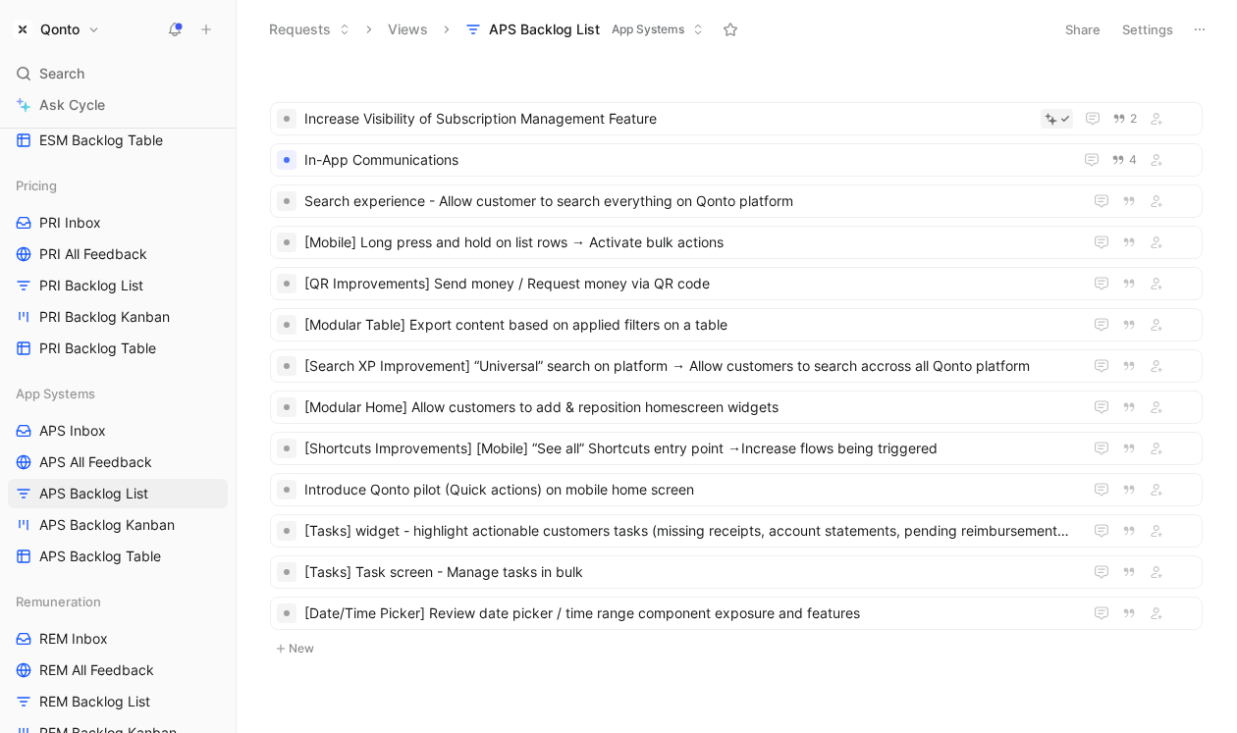
click at [308, 640] on button "New" at bounding box center [736, 649] width 936 height 24
click at [330, 680] on button "New" at bounding box center [736, 690] width 936 height 24
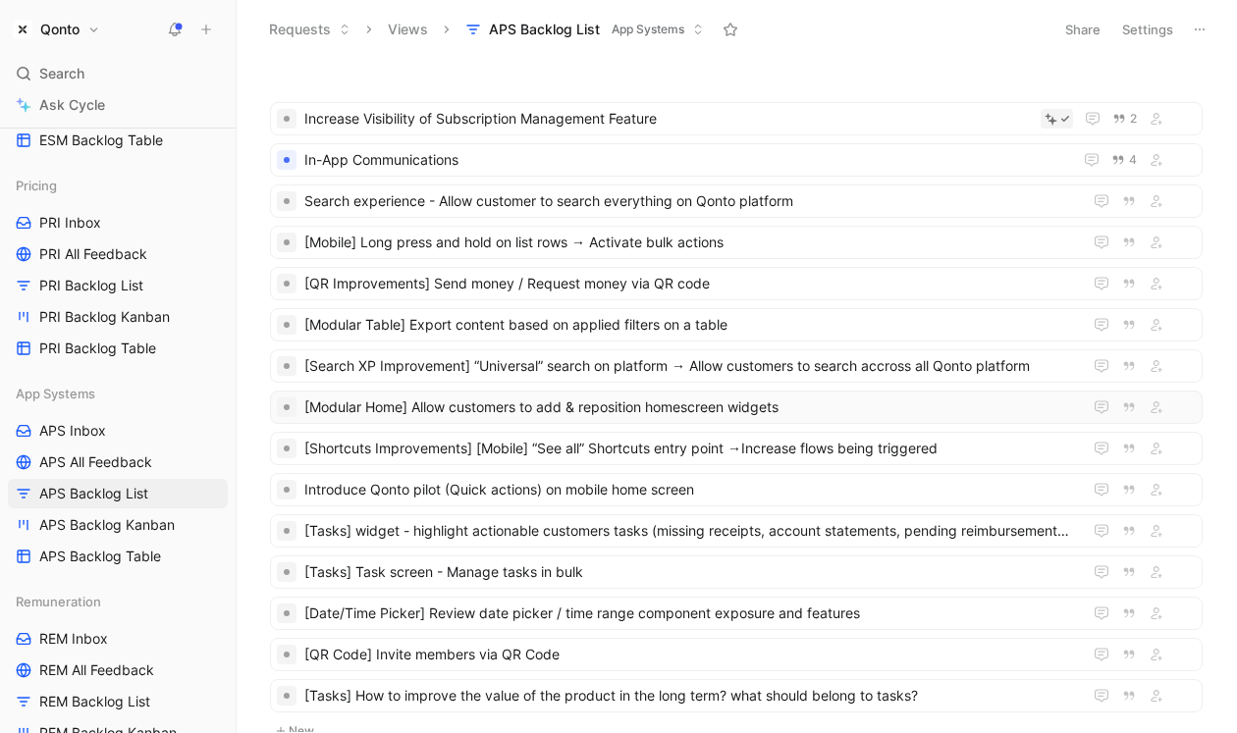
scroll to position [110, 0]
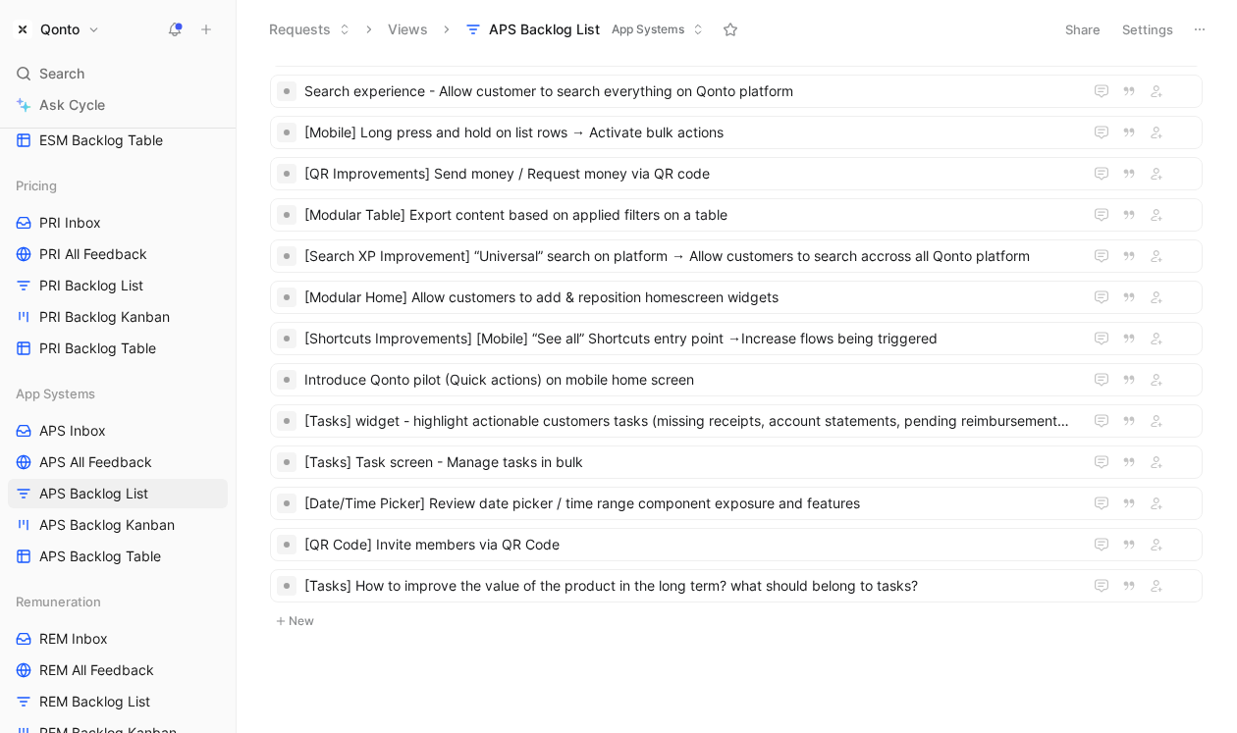
click at [302, 618] on button "New" at bounding box center [736, 622] width 936 height 24
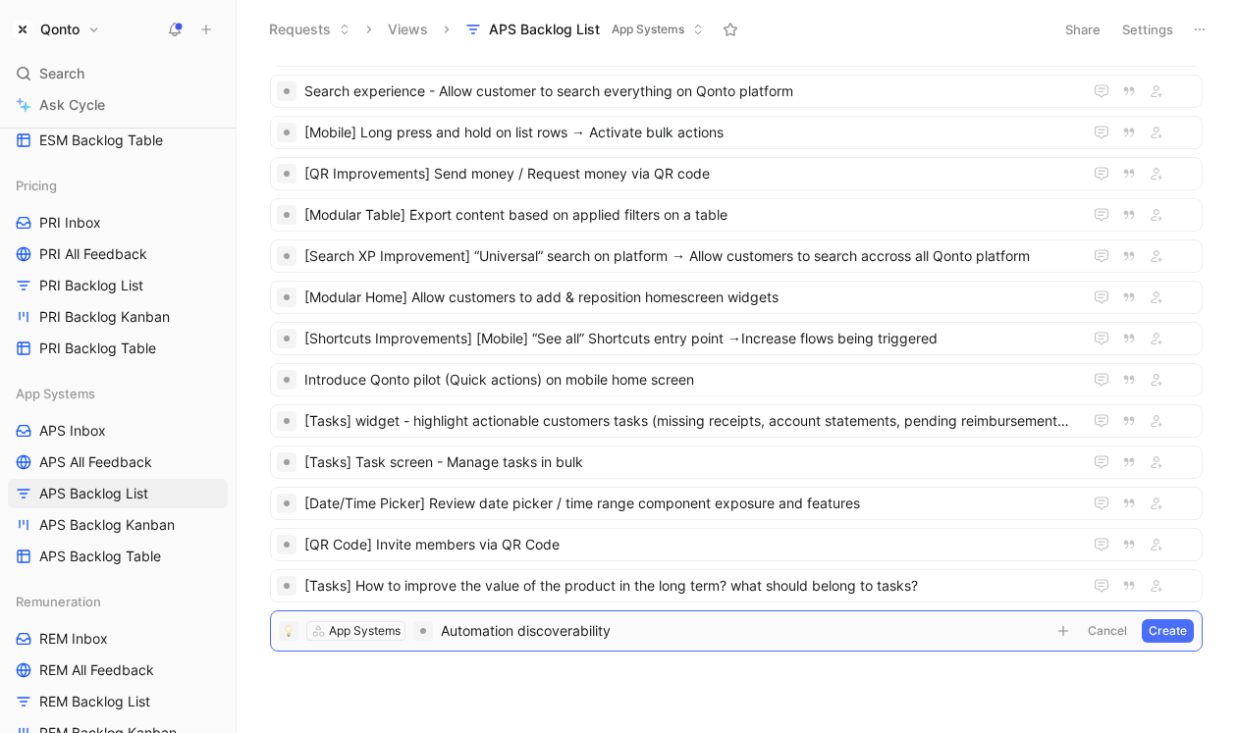
click at [446, 633] on span "Automation discoverability" at bounding box center [743, 631] width 605 height 24
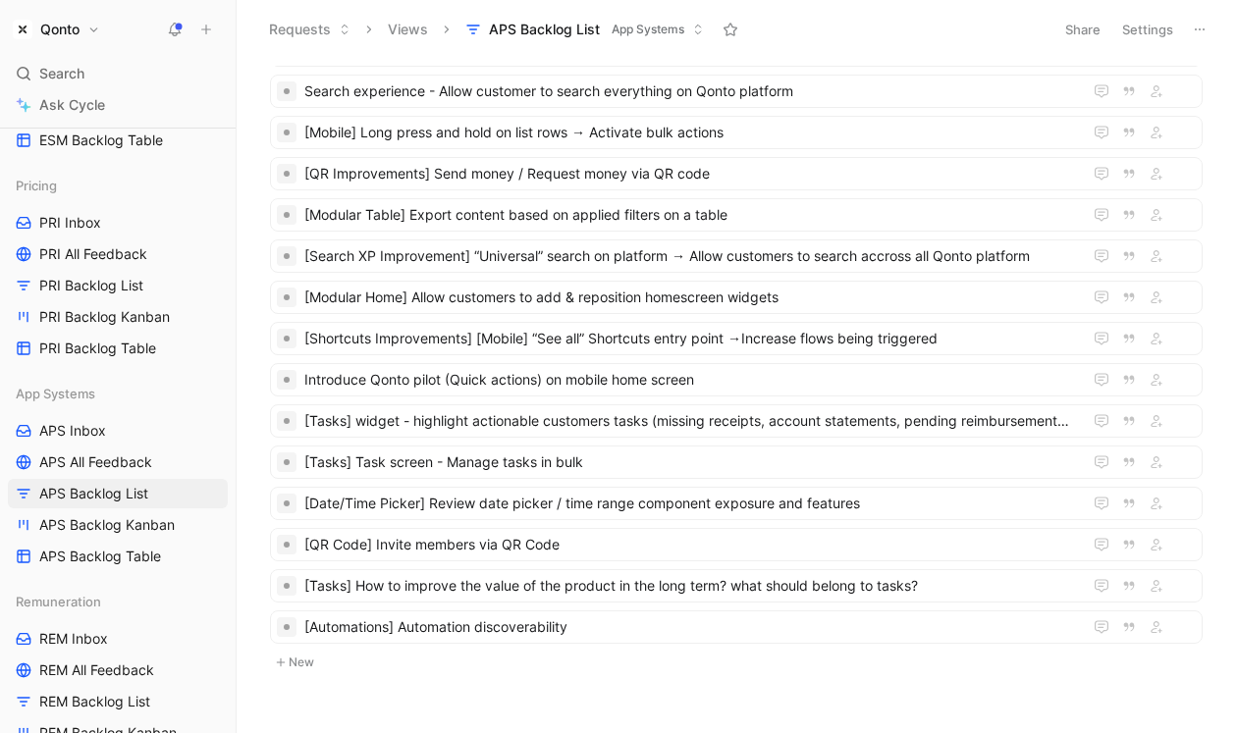
click at [298, 662] on button "New" at bounding box center [736, 663] width 936 height 24
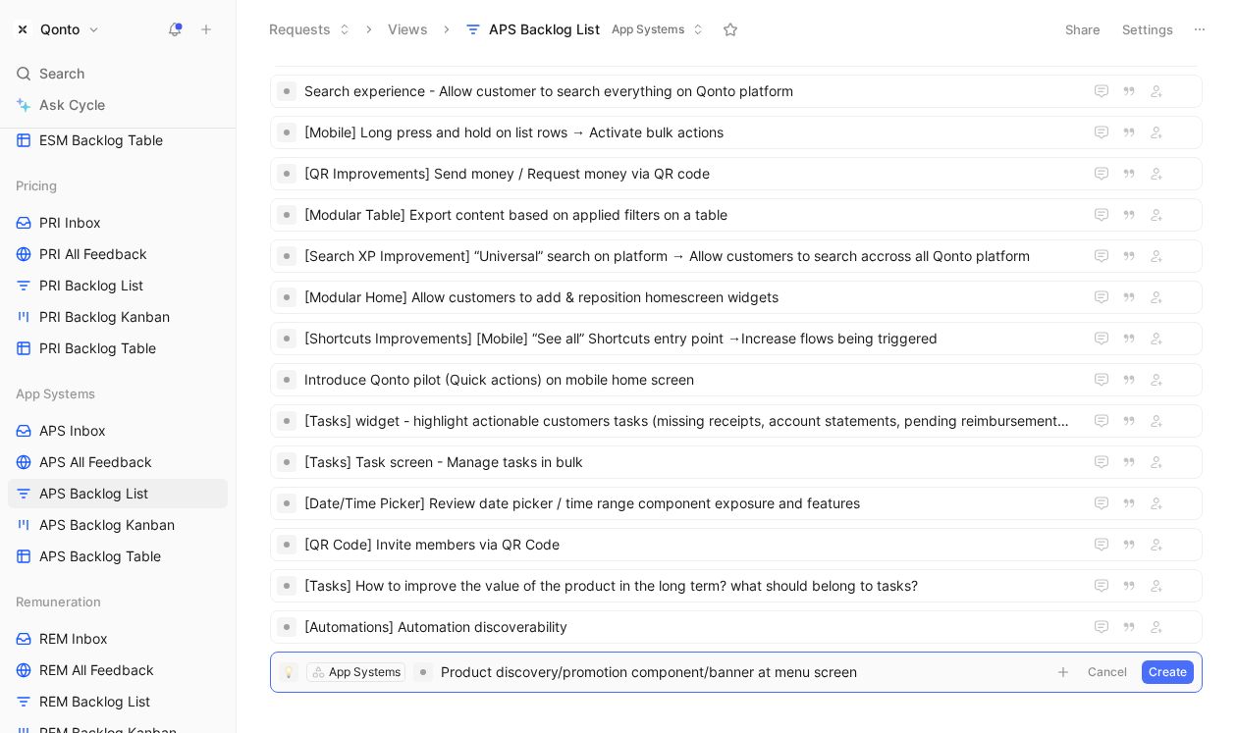
click at [445, 667] on span "Product discovery/promotion component/banner at menu screen" at bounding box center [743, 673] width 605 height 24
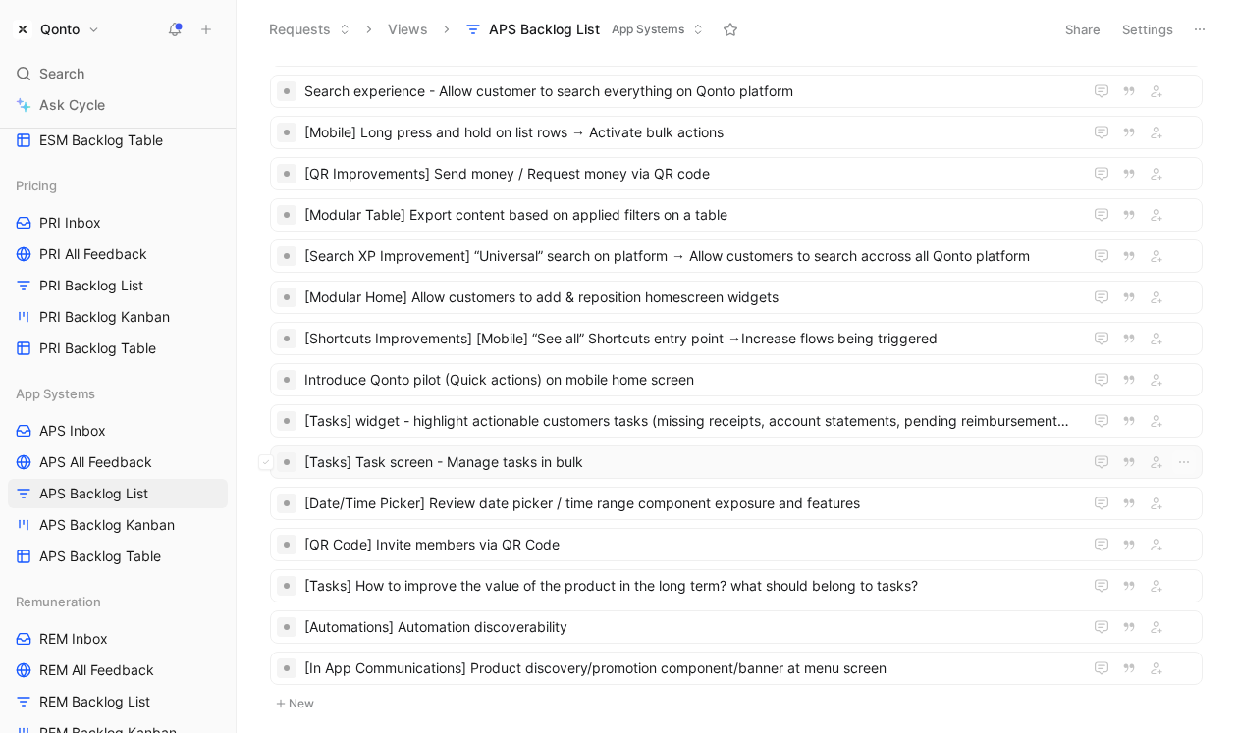
scroll to position [192, 0]
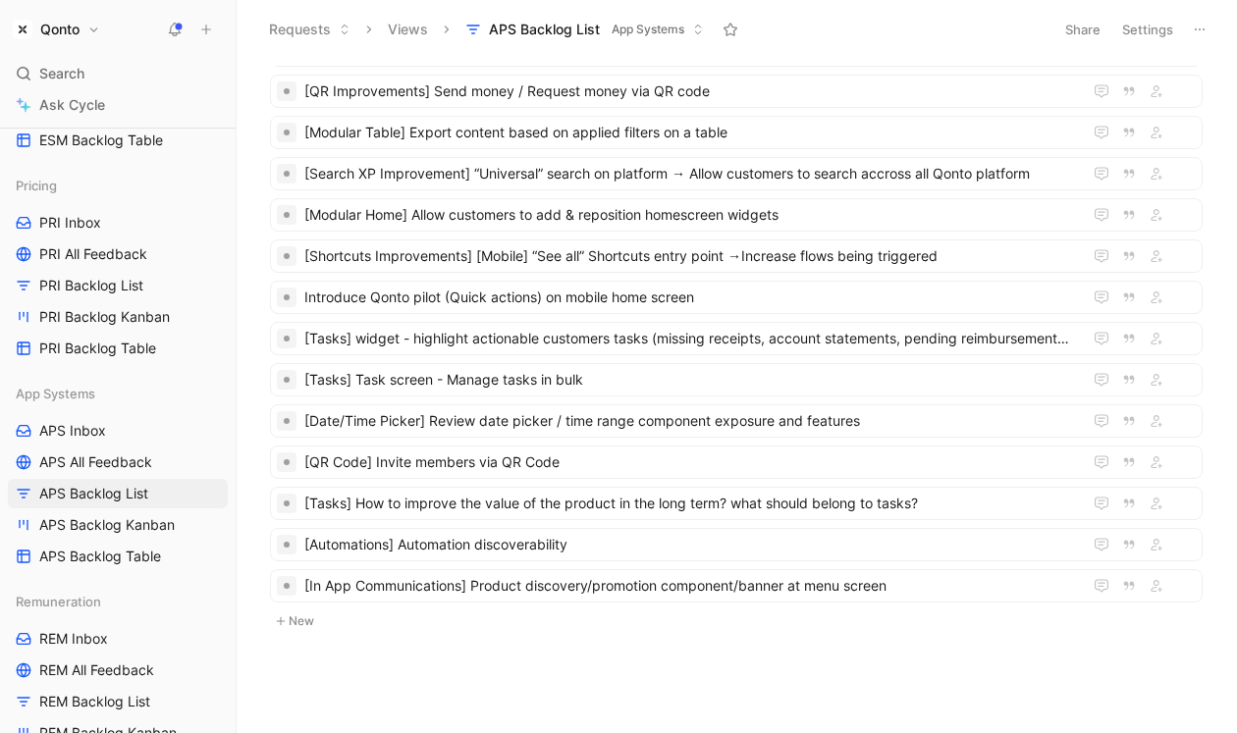
click at [331, 630] on button "New" at bounding box center [736, 622] width 936 height 24
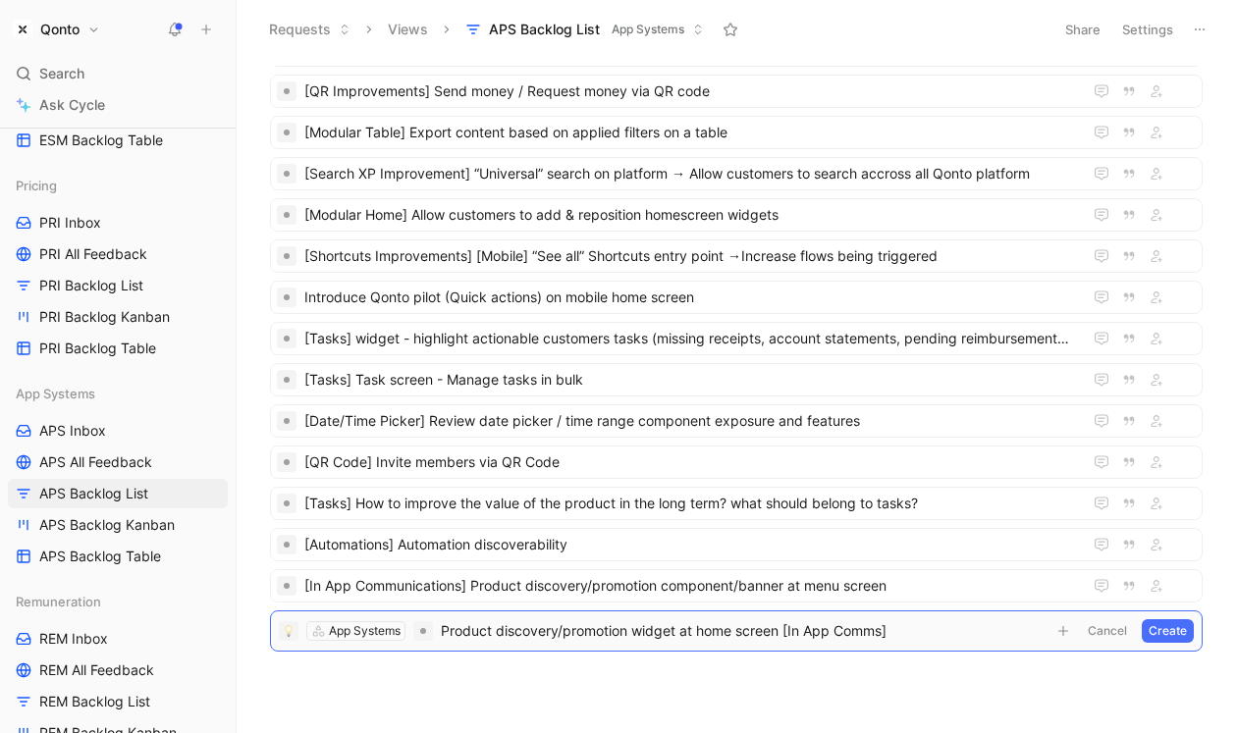
drag, startPoint x: 784, startPoint y: 629, endPoint x: 948, endPoint y: 643, distance: 164.5
click at [948, 643] on div "App Systems Product discovery/promotion widget at home screen [In App Comms] Un…" at bounding box center [736, 631] width 933 height 41
click at [443, 633] on span "Product discovery/promotion widget at home screen" at bounding box center [743, 631] width 605 height 24
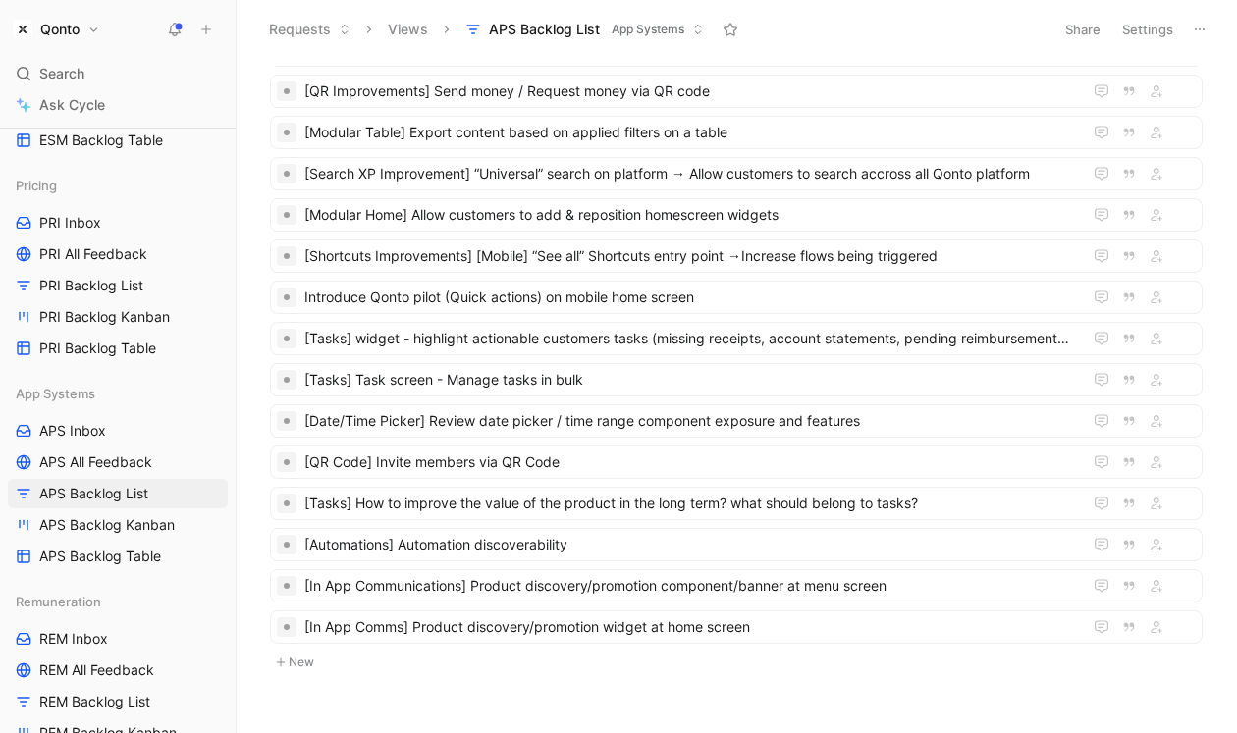
click at [308, 664] on button "New" at bounding box center [736, 663] width 936 height 24
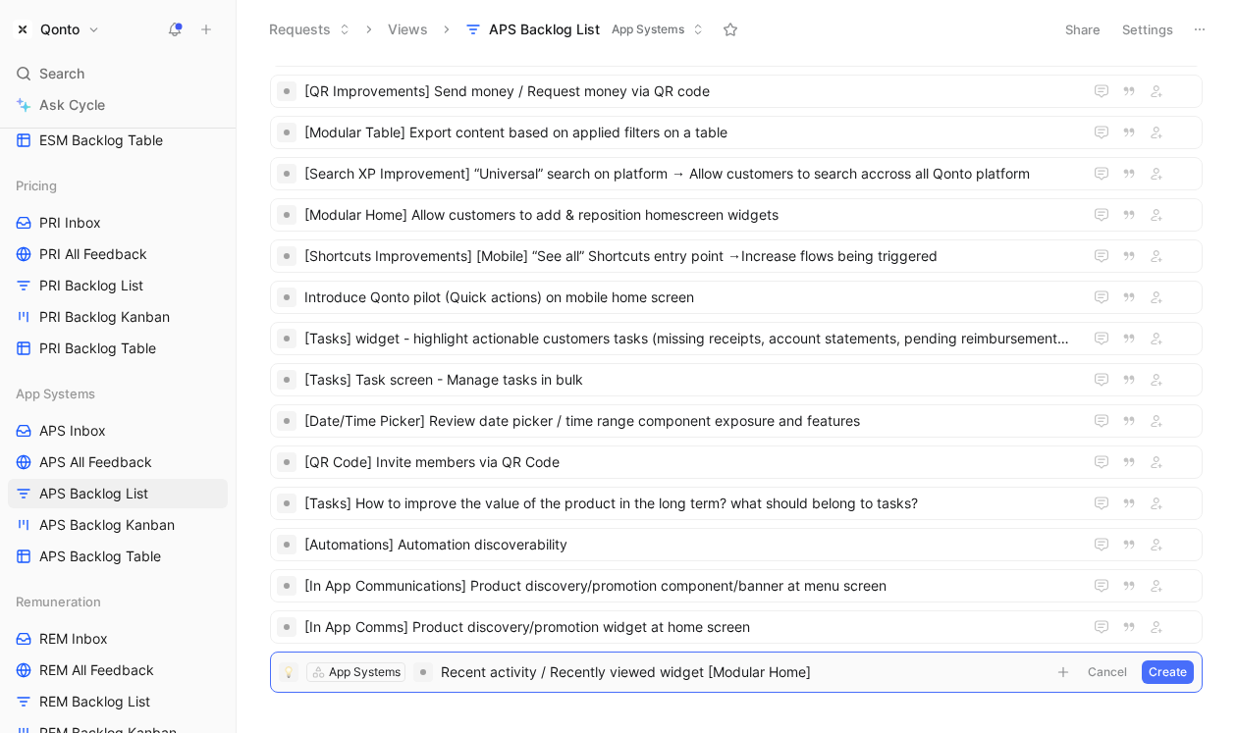
click at [603, 671] on span "Recent activity / Recently viewed widget [Modular Home]" at bounding box center [743, 673] width 605 height 24
drag, startPoint x: 709, startPoint y: 668, endPoint x: 886, endPoint y: 668, distance: 177.7
click at [886, 668] on span "Recent activity / Recently viewed widget [Modular Home]" at bounding box center [743, 673] width 605 height 24
click at [445, 668] on span "Recent activity / Recently viewed widget" at bounding box center [743, 673] width 605 height 24
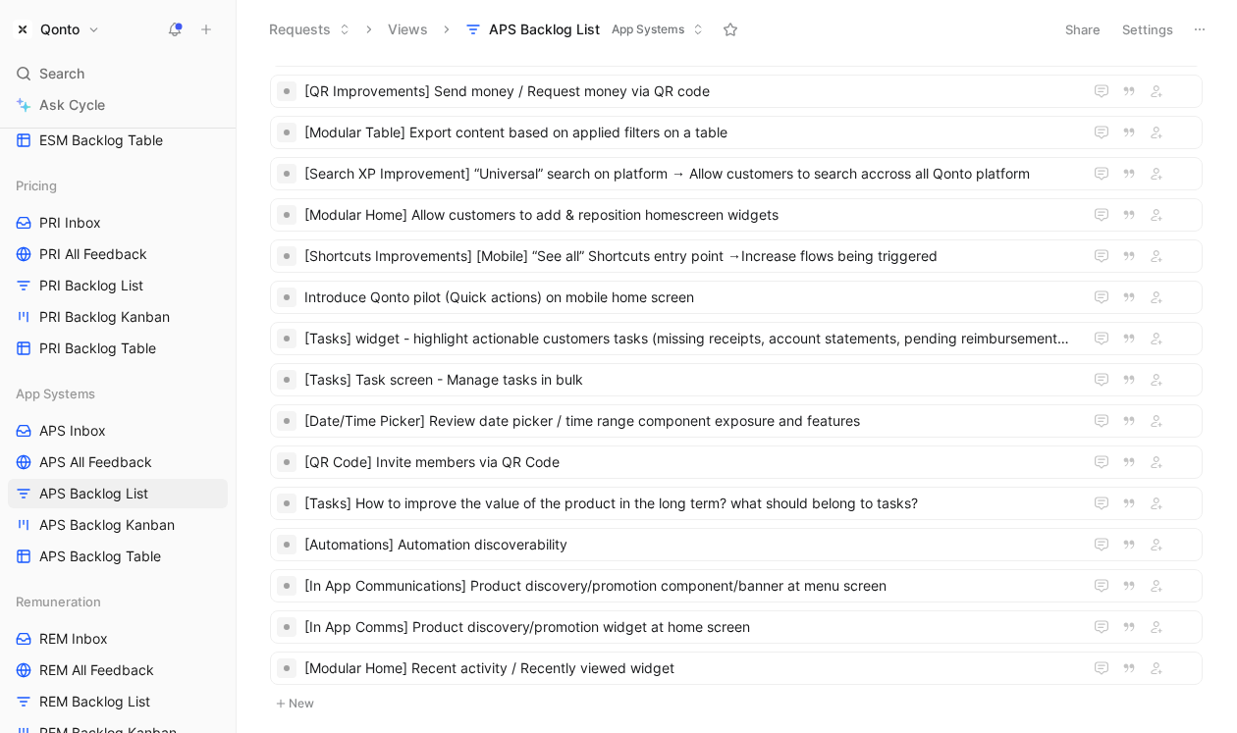
click at [325, 692] on button "New" at bounding box center [736, 704] width 936 height 24
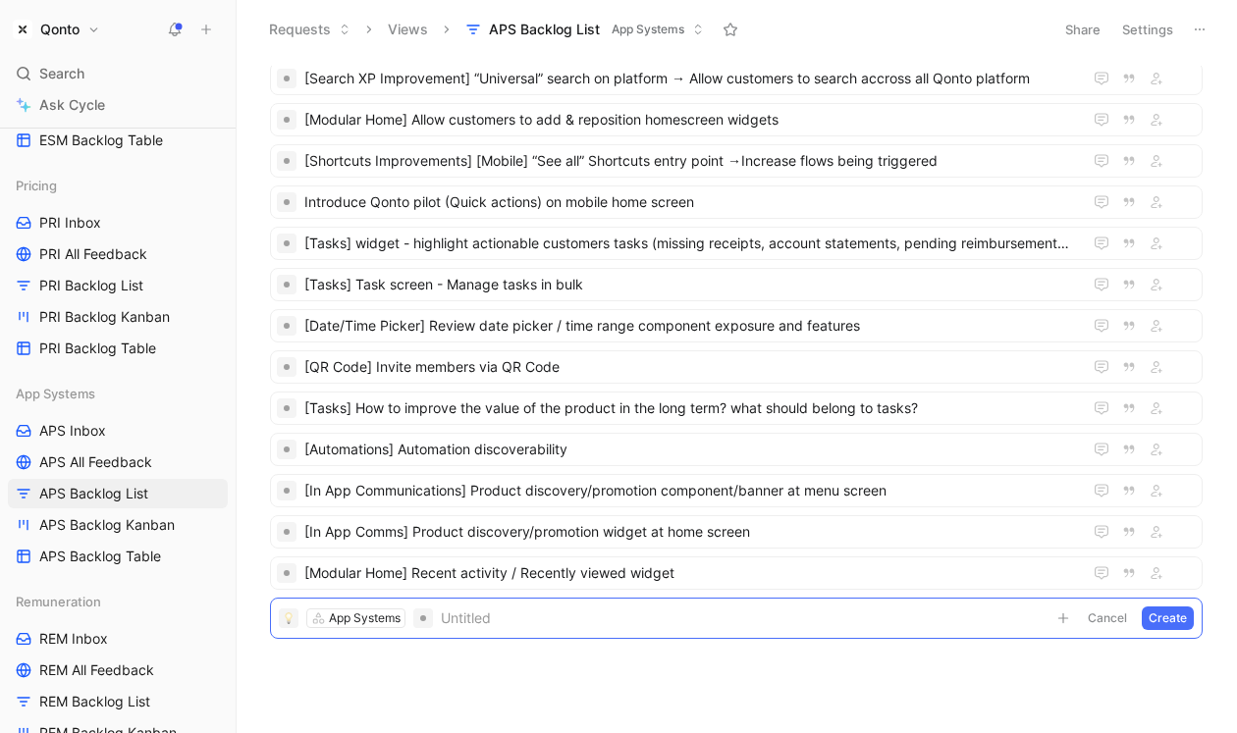
scroll to position [299, 0]
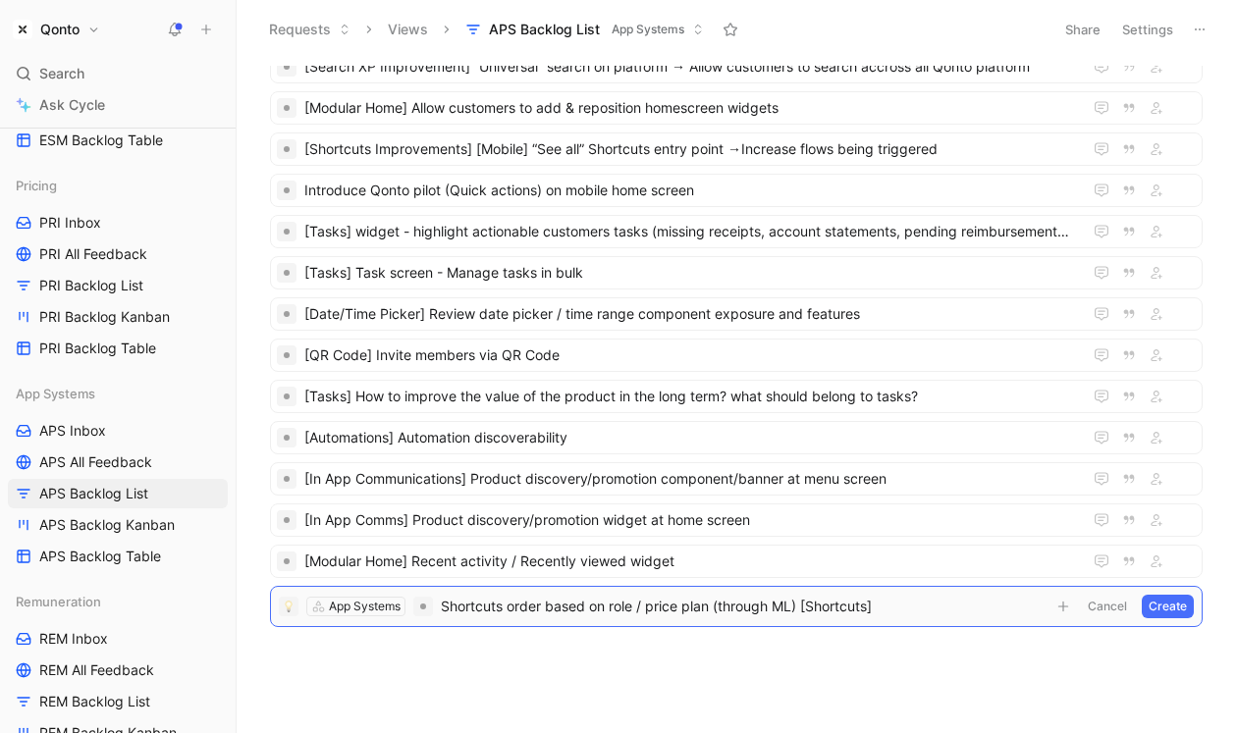
drag, startPoint x: 805, startPoint y: 610, endPoint x: 981, endPoint y: 610, distance: 175.7
click at [981, 610] on span "Shortcuts order based on role / price plan (through ML) [Shortcuts]" at bounding box center [743, 607] width 605 height 24
click at [448, 607] on span "Shortcuts order based on role / price plan (through ML)" at bounding box center [743, 607] width 605 height 24
click at [445, 607] on span "Shortcuts order based on role / price plan (through ML)" at bounding box center [743, 607] width 605 height 24
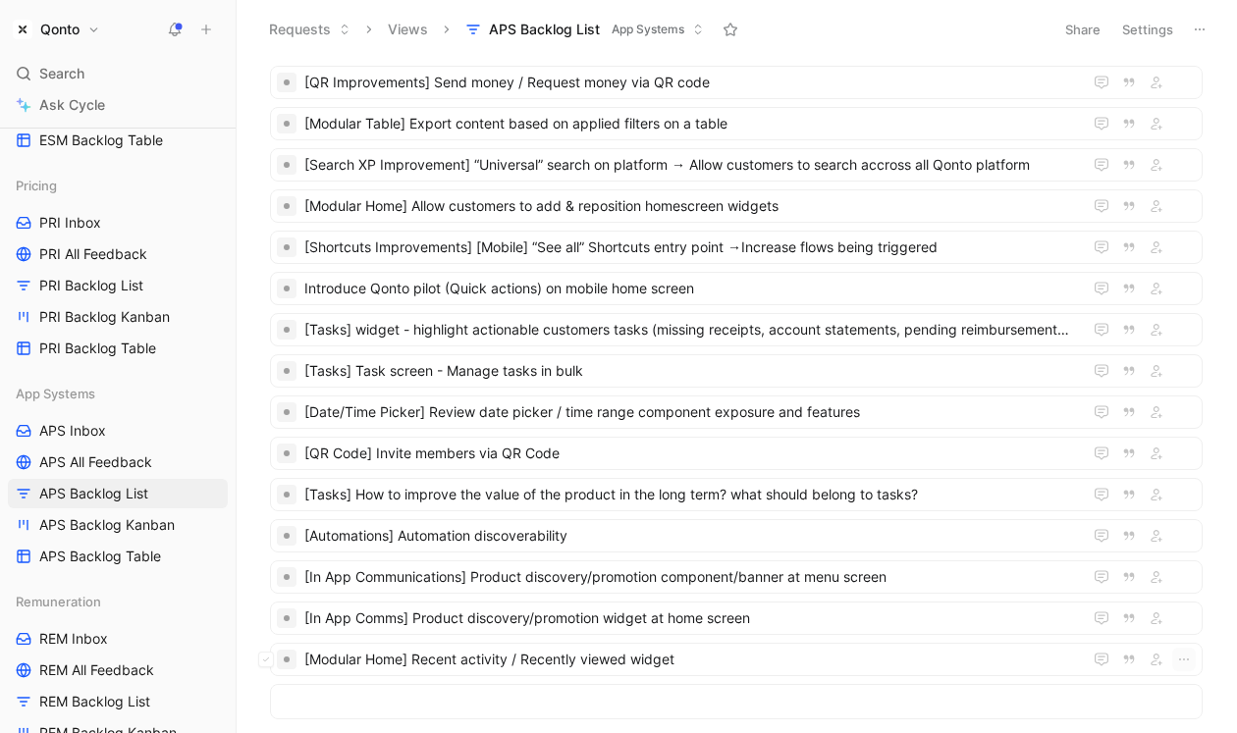
scroll to position [283, 0]
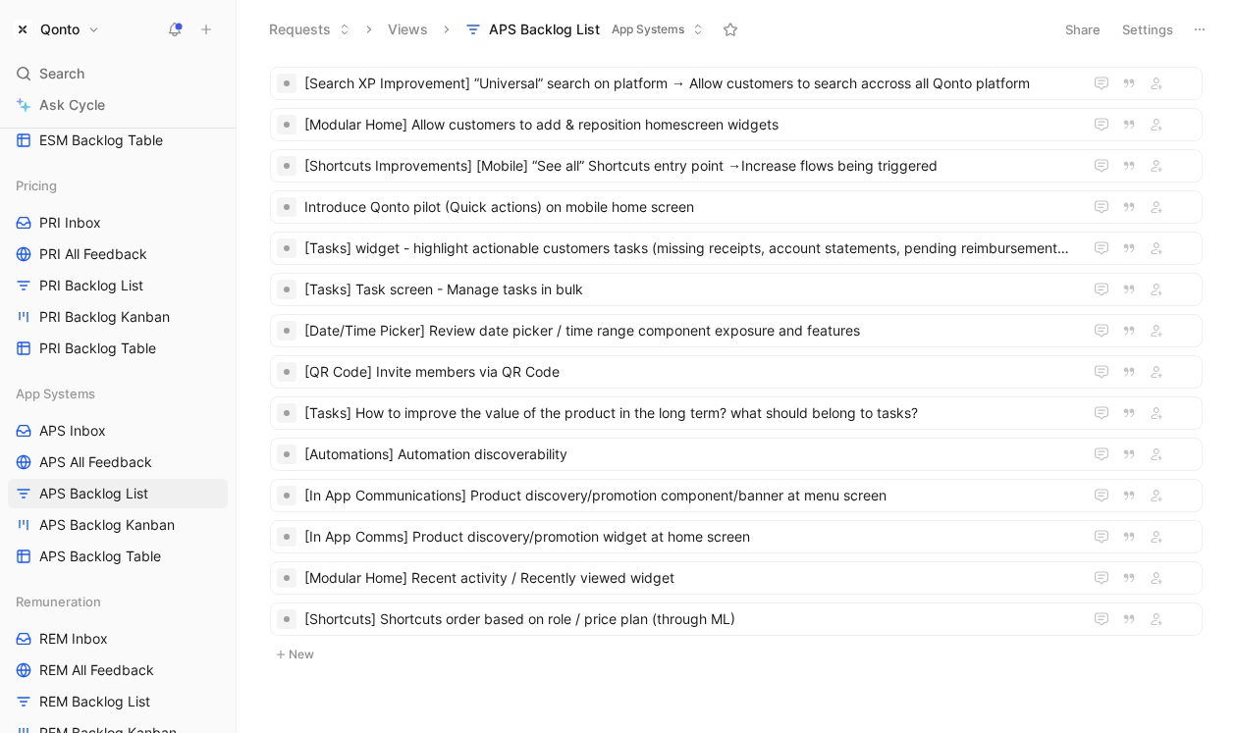
click at [289, 644] on button "New" at bounding box center [736, 655] width 936 height 24
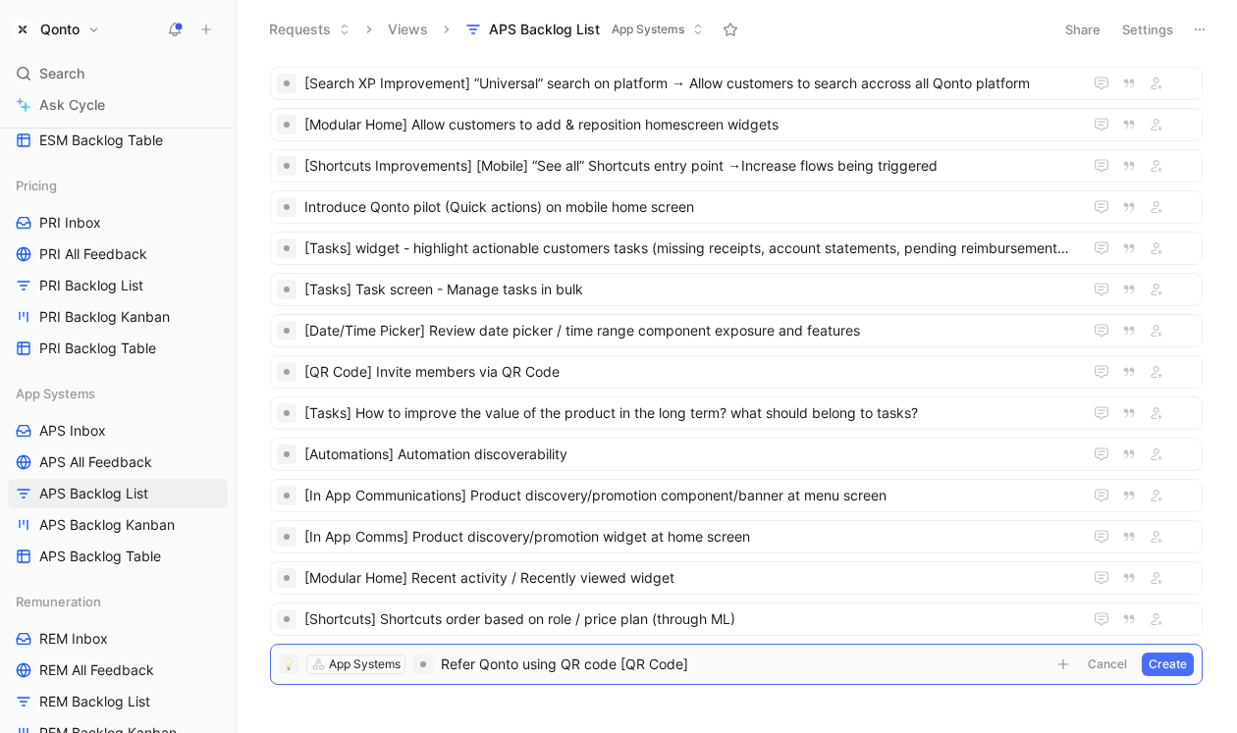
drag, startPoint x: 624, startPoint y: 664, endPoint x: 765, endPoint y: 664, distance: 140.4
click at [765, 664] on span "Refer Qonto using QR code [QR Code]" at bounding box center [743, 665] width 605 height 24
click at [445, 665] on span "Refer Qonto using QR code" at bounding box center [743, 665] width 605 height 24
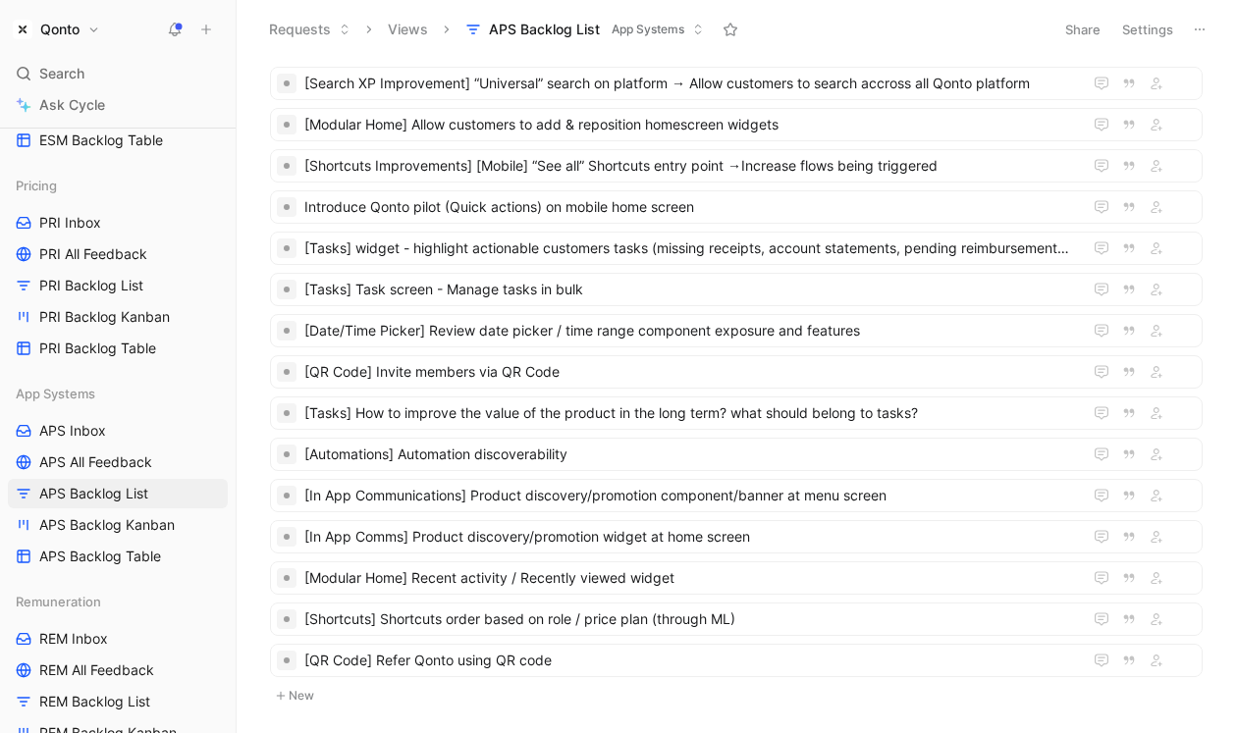
click at [302, 690] on button "New" at bounding box center [736, 696] width 936 height 24
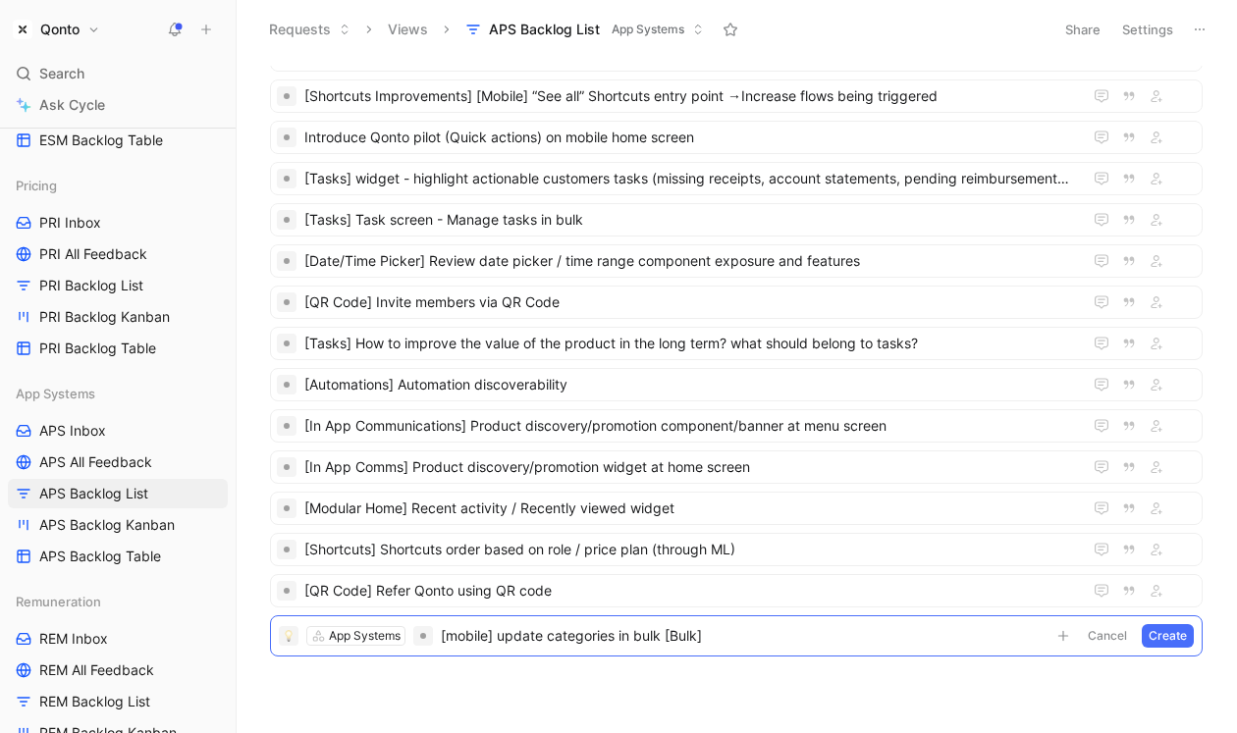
scroll to position [358, 0]
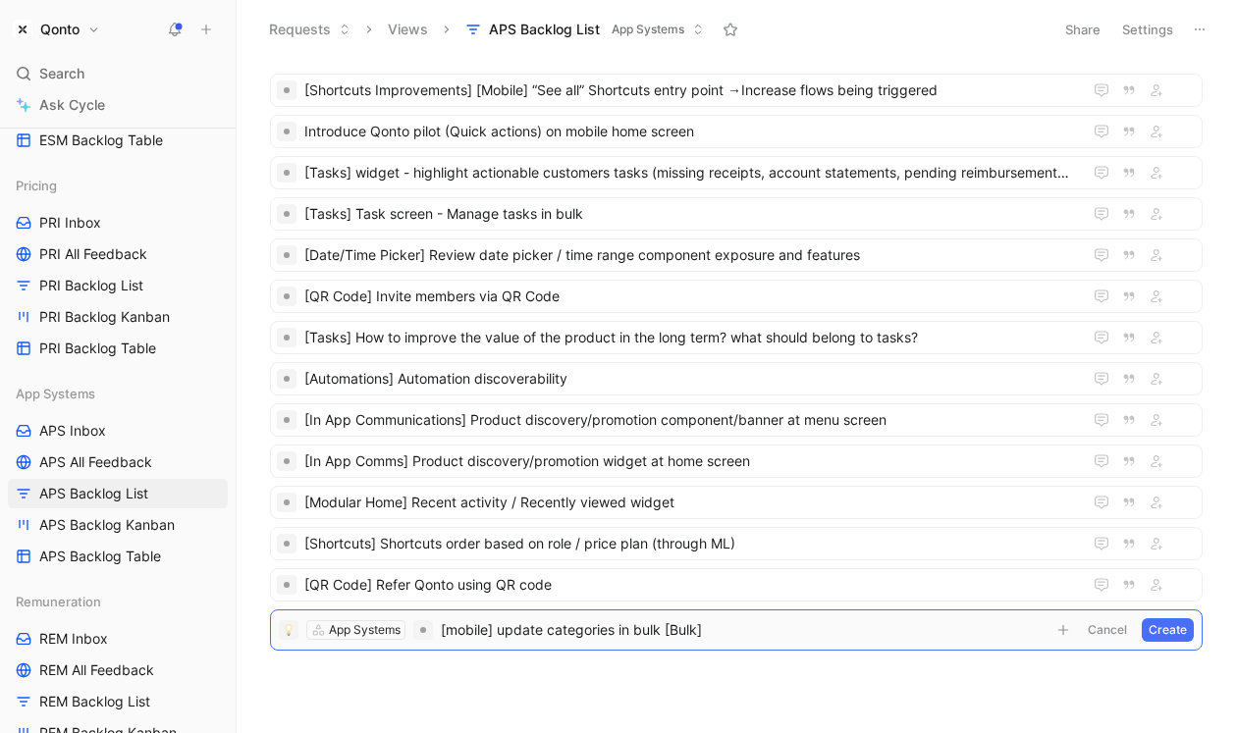
click at [526, 627] on span "[mobile] update categories in bulk [Bulk]" at bounding box center [743, 630] width 605 height 24
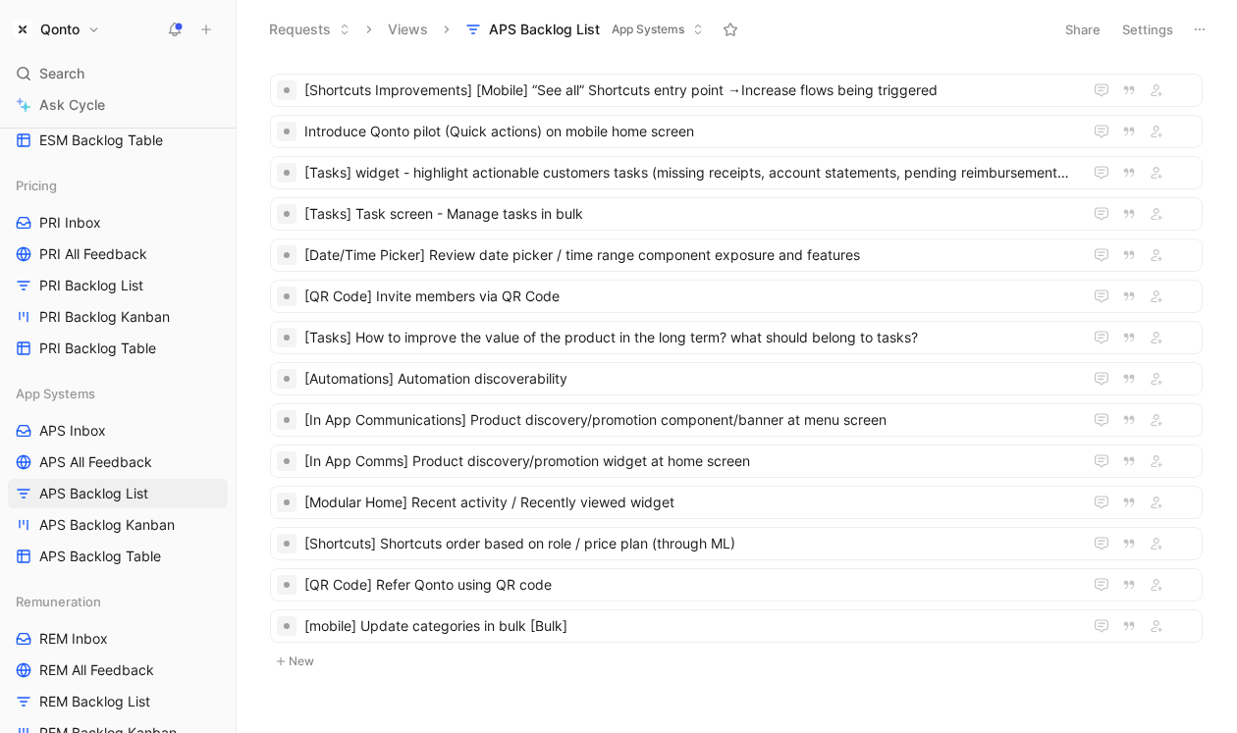
click at [308, 655] on button "New" at bounding box center [736, 662] width 936 height 24
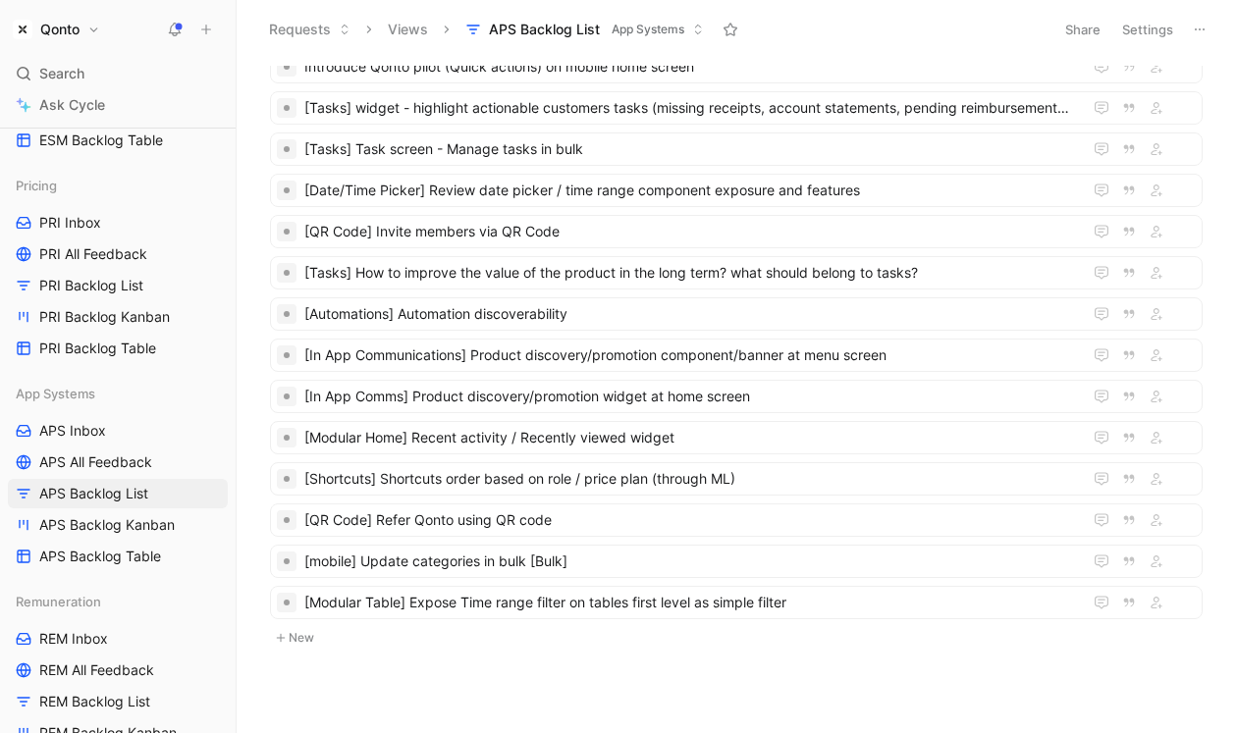
scroll to position [423, 0]
click at [300, 631] on button "New" at bounding box center [736, 638] width 936 height 24
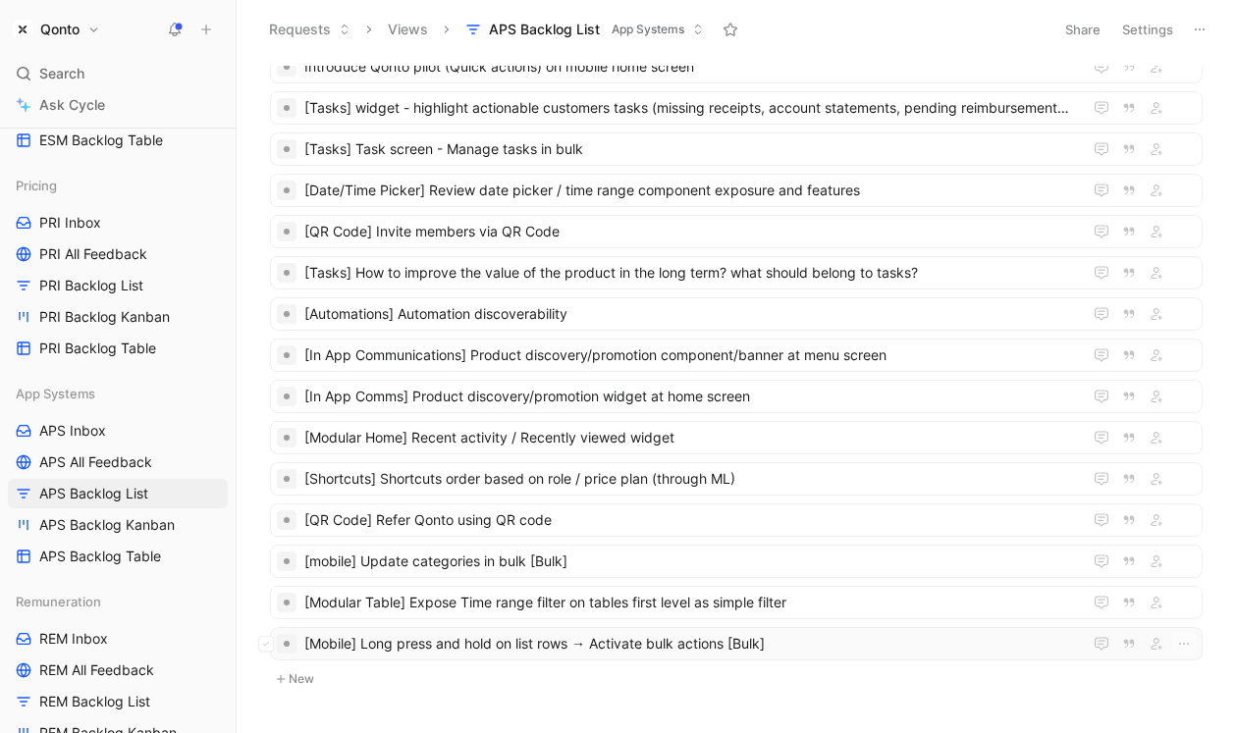
click at [663, 646] on span "[Mobile] Long press and hold on list rows → Activate bulk actions [Bulk]" at bounding box center [689, 644] width 770 height 24
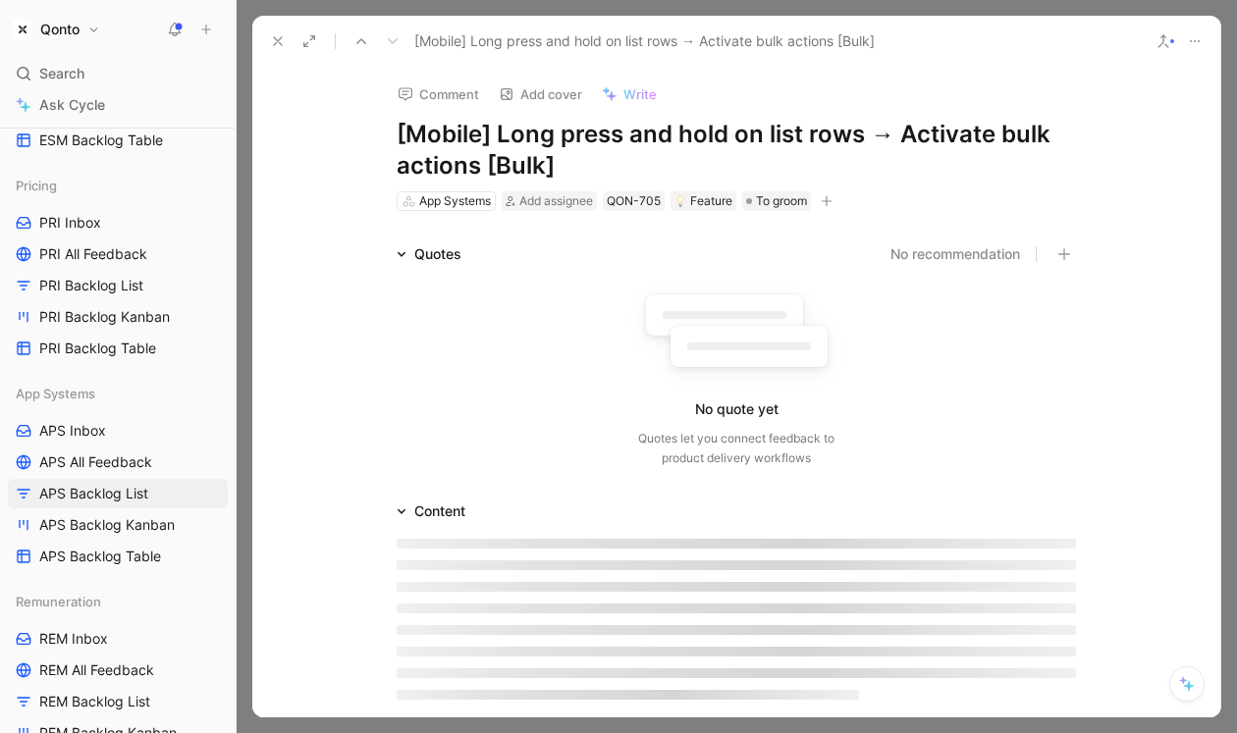
click at [446, 240] on div "Comment Add cover Write [Mobile] Long press and hold on list rows → Activate bu…" at bounding box center [736, 392] width 968 height 651
click at [444, 250] on div "Quotes" at bounding box center [437, 254] width 47 height 24
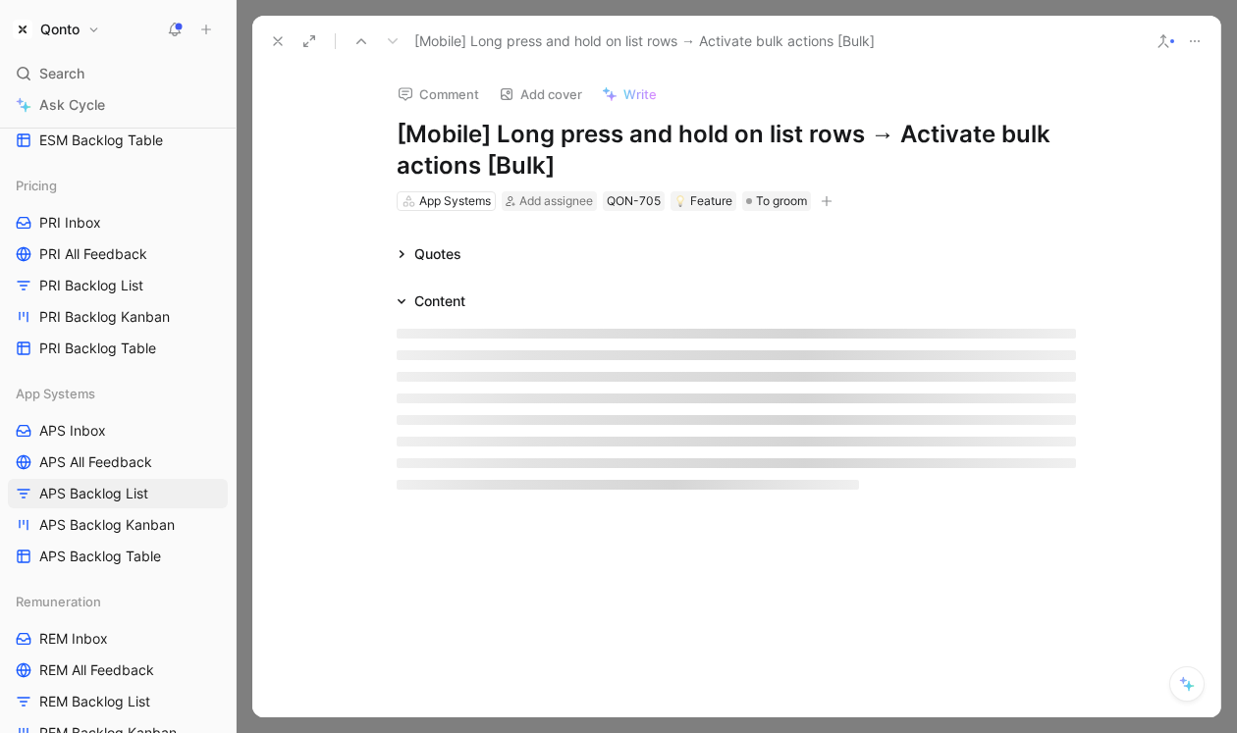
click at [434, 295] on div "Content" at bounding box center [439, 302] width 51 height 24
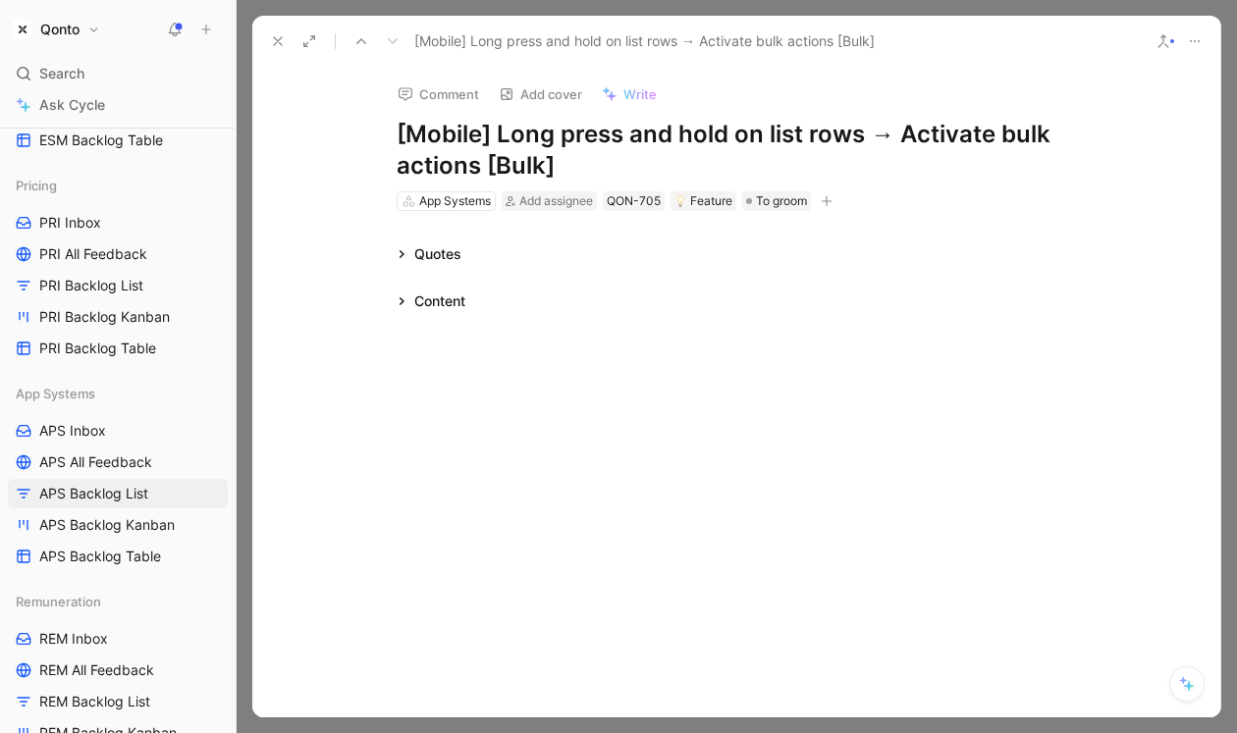
click at [438, 297] on div "Content" at bounding box center [439, 302] width 51 height 24
click at [431, 336] on div at bounding box center [736, 345] width 679 height 21
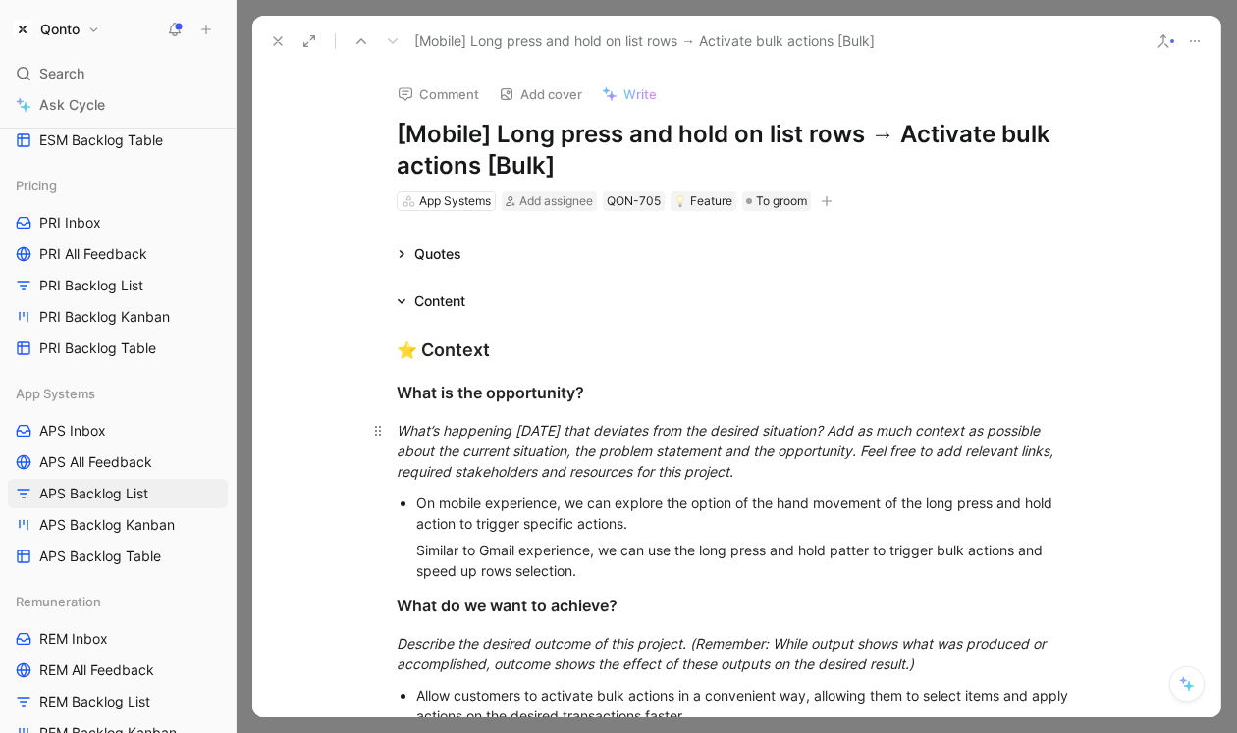
scroll to position [465, 0]
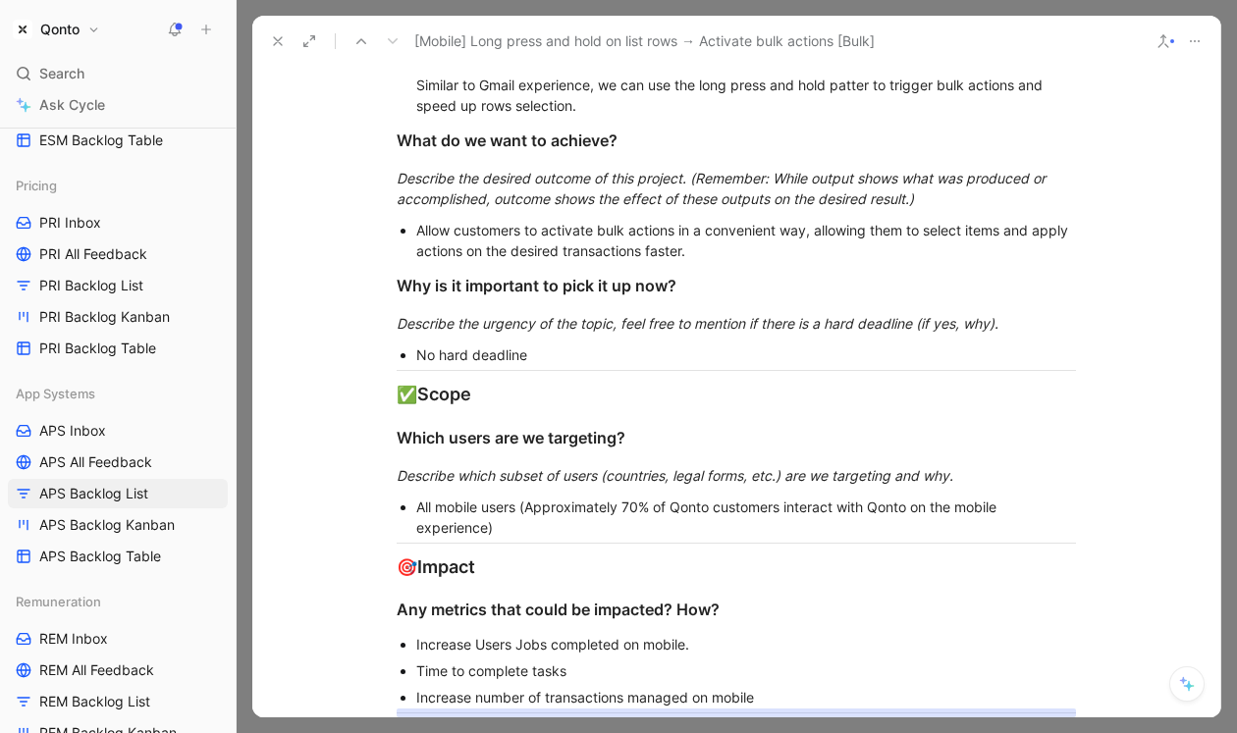
click at [272, 49] on button at bounding box center [277, 40] width 27 height 27
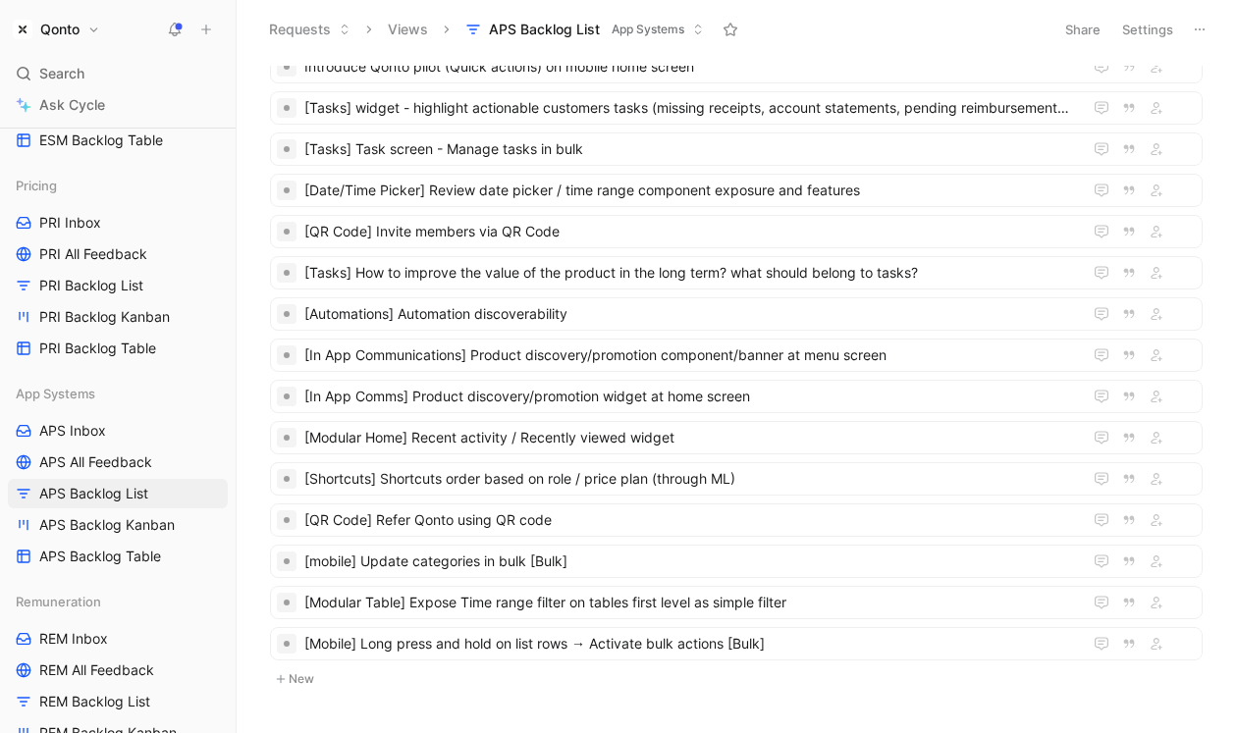
click at [284, 690] on button "New" at bounding box center [736, 679] width 936 height 24
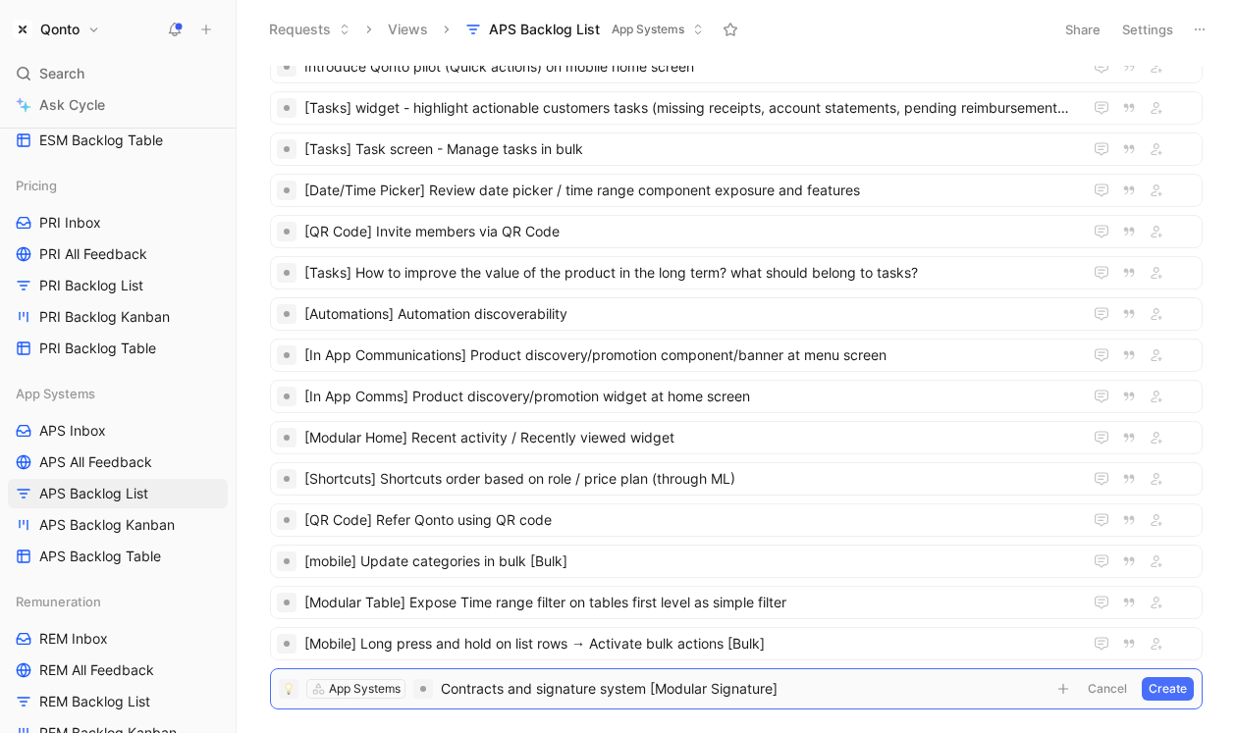
scroll to position [506, 0]
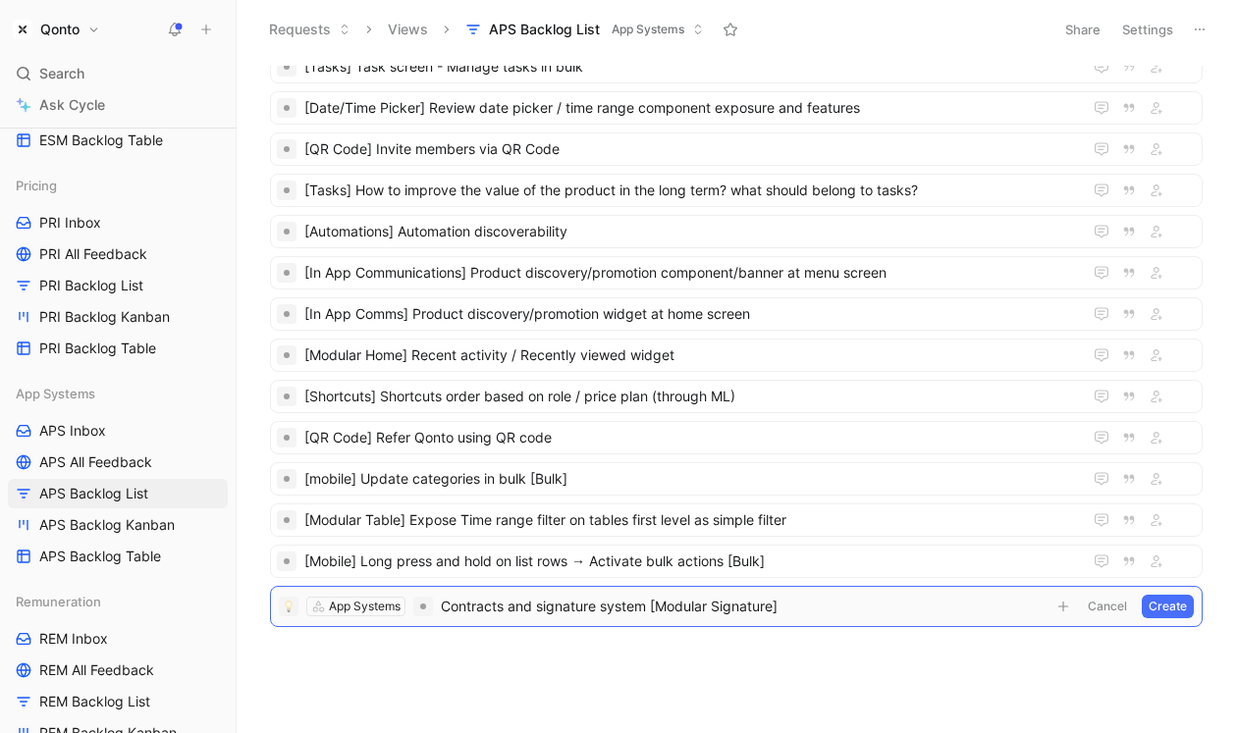
drag, startPoint x: 653, startPoint y: 606, endPoint x: 961, endPoint y: 605, distance: 308.2
click at [961, 605] on span "Contracts and signature system [Modular Signature]" at bounding box center [743, 607] width 605 height 24
click at [446, 608] on span "Contracts and signature system" at bounding box center [743, 607] width 605 height 24
click at [1181, 607] on button "Create" at bounding box center [1168, 607] width 52 height 24
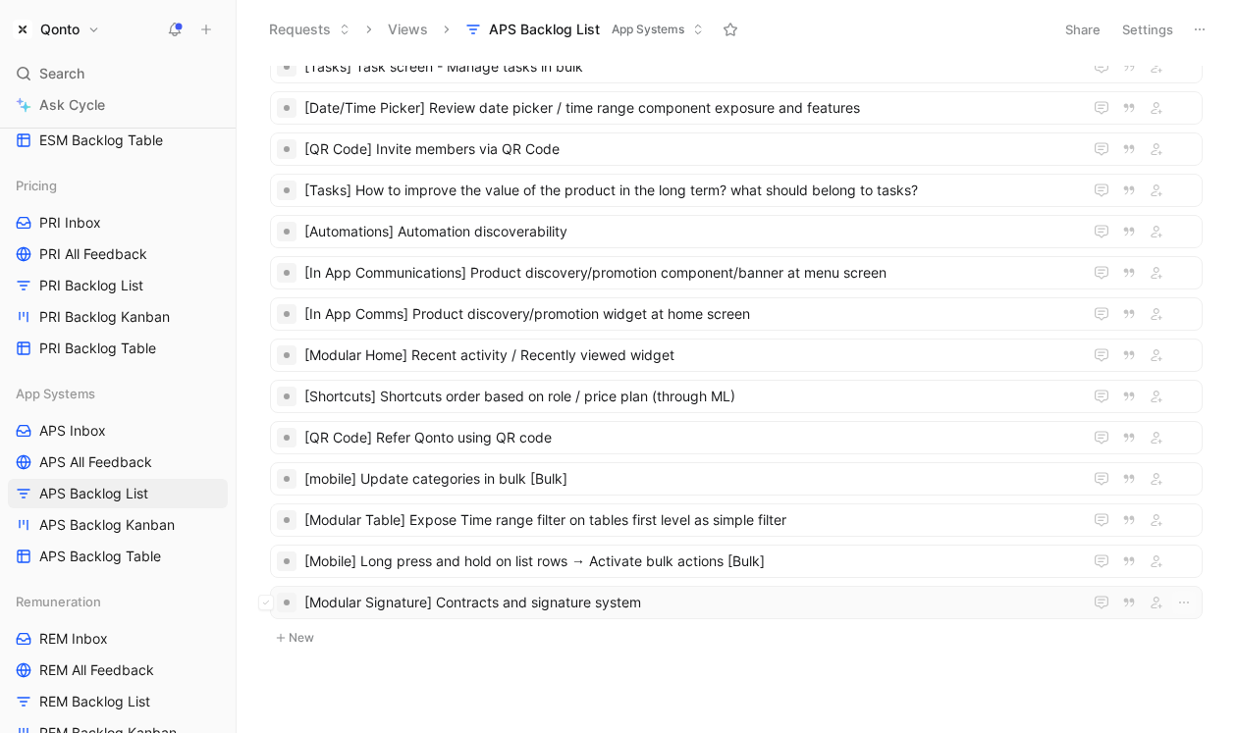
click at [676, 597] on span "[Modular Signature] Contracts and signature system" at bounding box center [689, 603] width 770 height 24
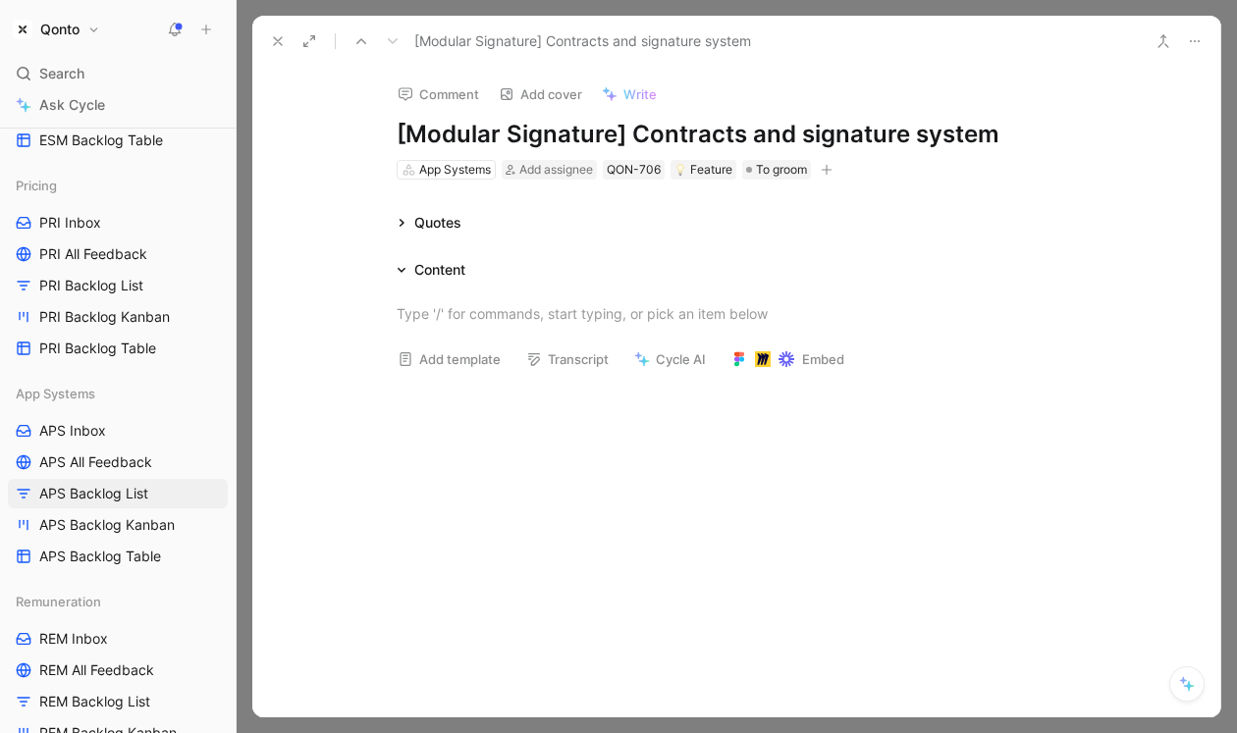
click at [618, 408] on div at bounding box center [736, 496] width 968 height 220
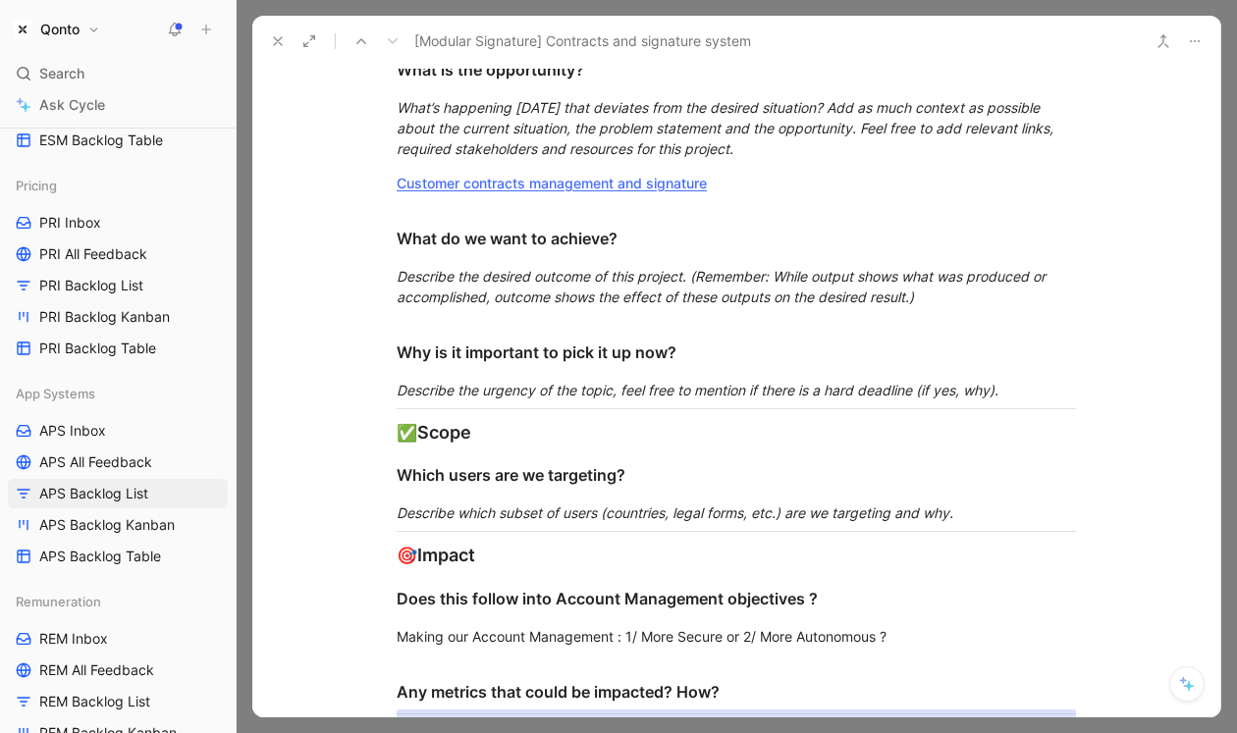
click at [271, 39] on icon at bounding box center [278, 41] width 16 height 16
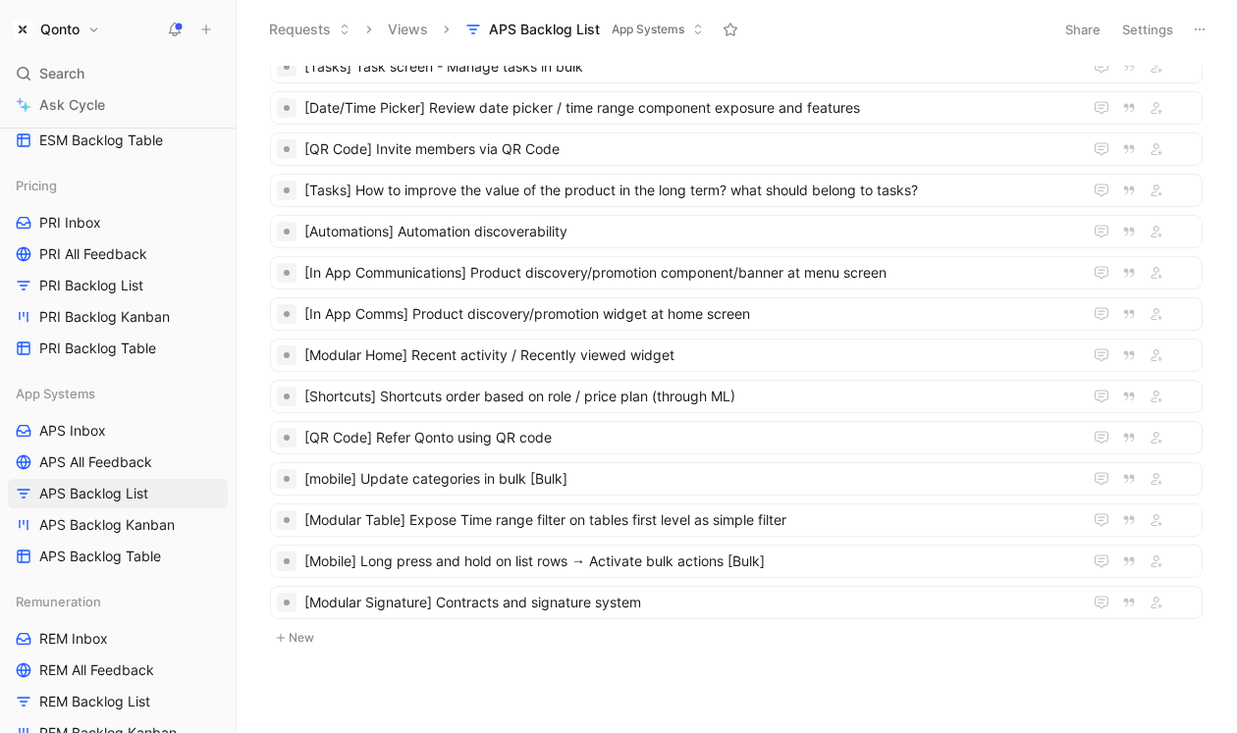
click at [300, 630] on button "New" at bounding box center [736, 638] width 936 height 24
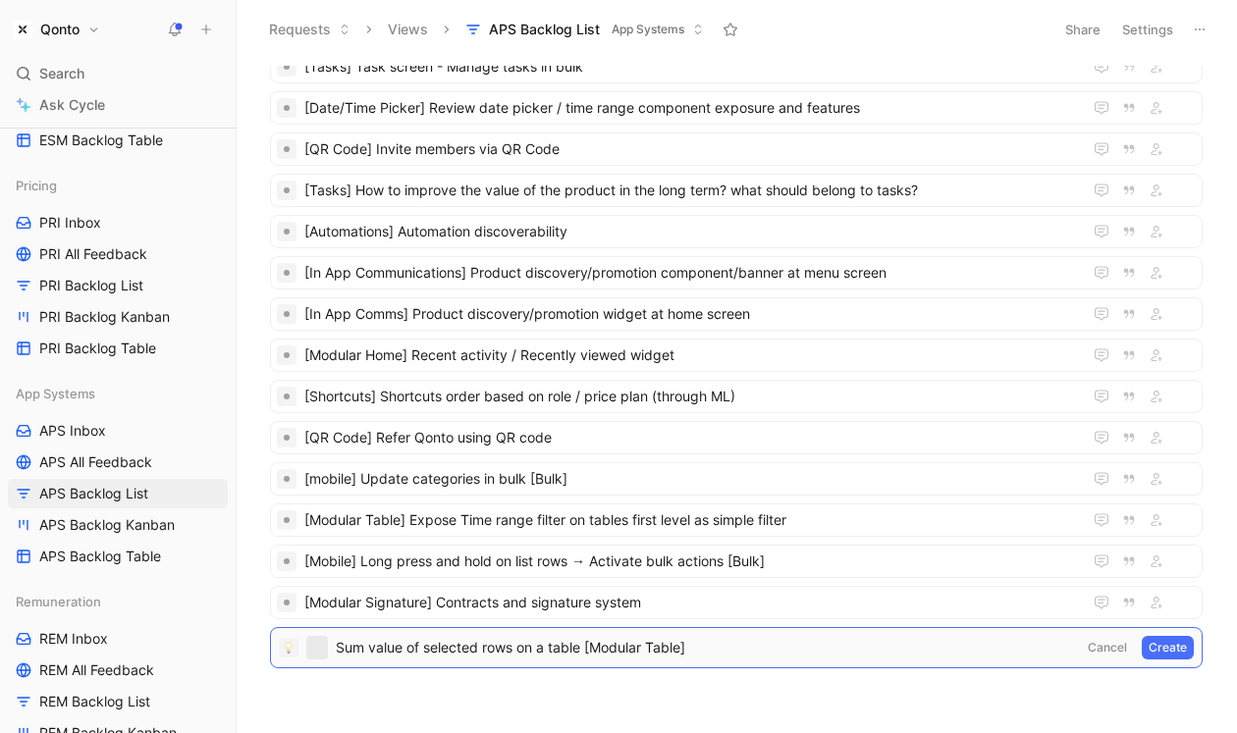
drag, startPoint x: 587, startPoint y: 651, endPoint x: 794, endPoint y: 651, distance: 207.1
click at [794, 651] on span "Sum value of selected rows on a table [Modular Table]" at bounding box center [704, 648] width 737 height 24
click at [339, 652] on span "Sum value of selected rows on a table" at bounding box center [704, 648] width 737 height 24
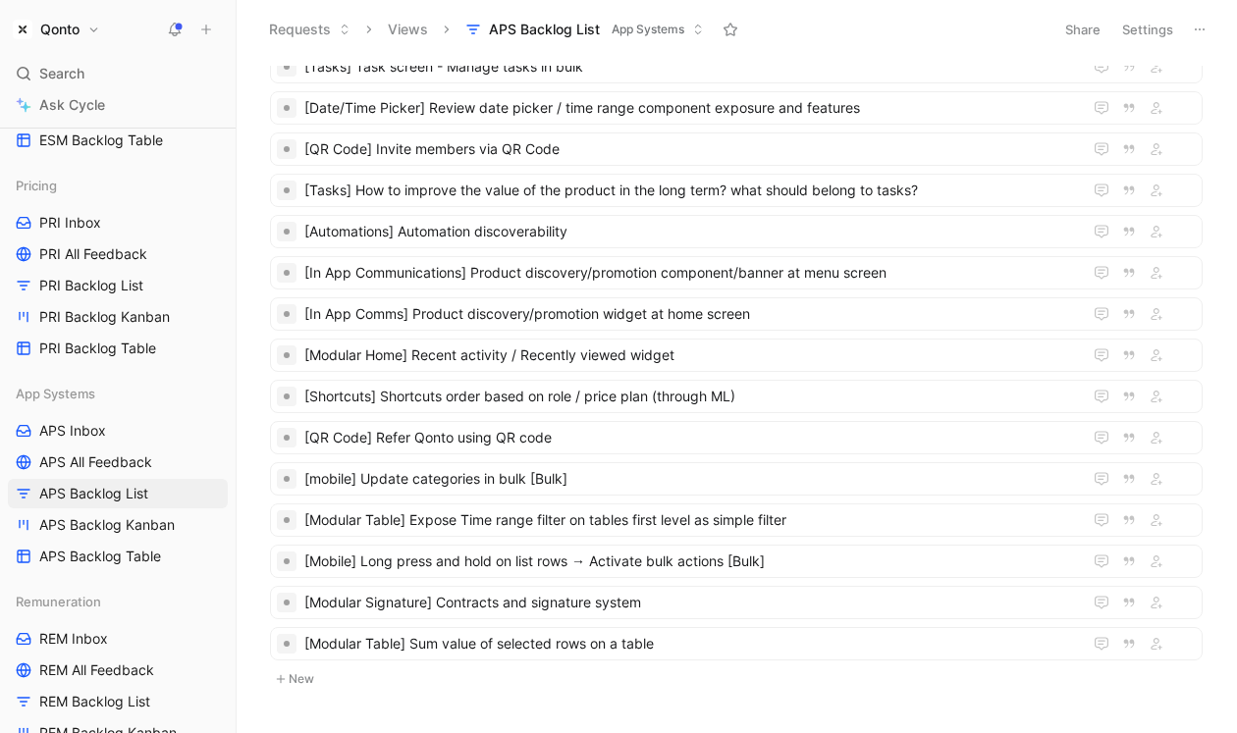
click at [314, 674] on button "New" at bounding box center [736, 679] width 936 height 24
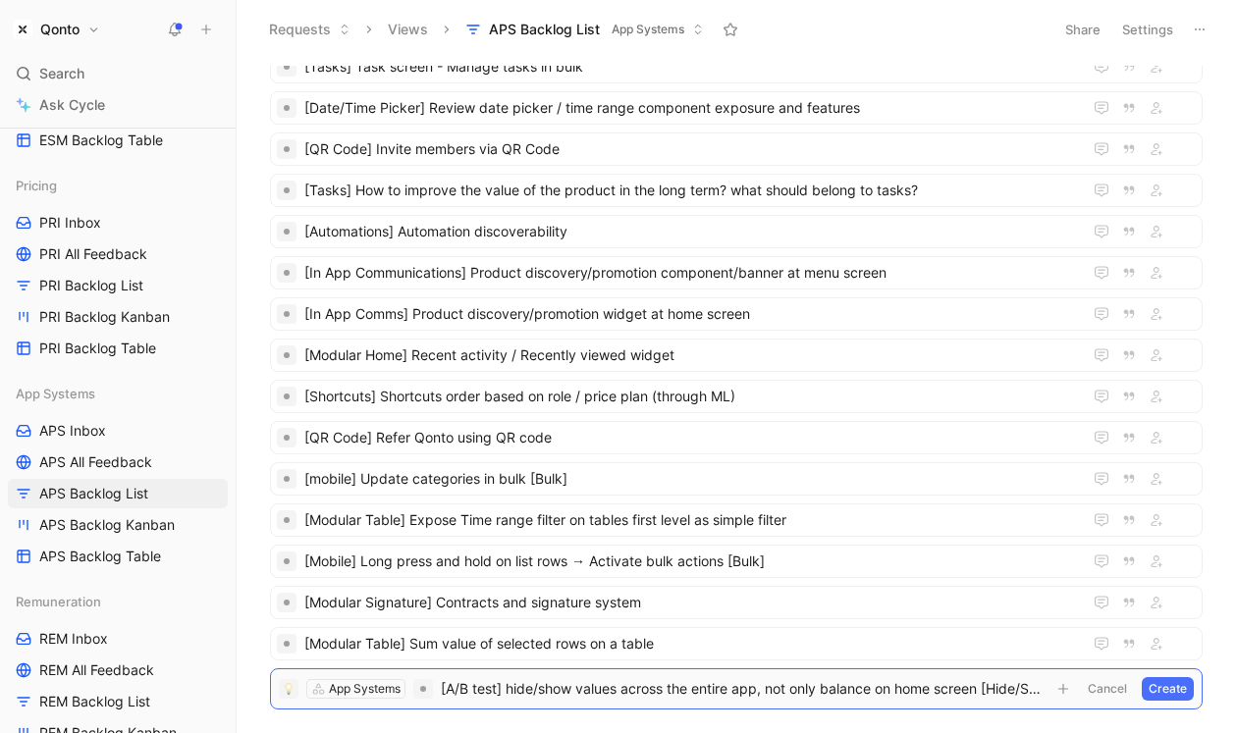
drag, startPoint x: 923, startPoint y: 684, endPoint x: 1048, endPoint y: 681, distance: 125.7
click at [1074, 682] on form "App Systems [A/B test] hide/show values across the entire app, not only balance…" at bounding box center [736, 689] width 915 height 24
click at [1168, 688] on button "Create" at bounding box center [1168, 689] width 52 height 24
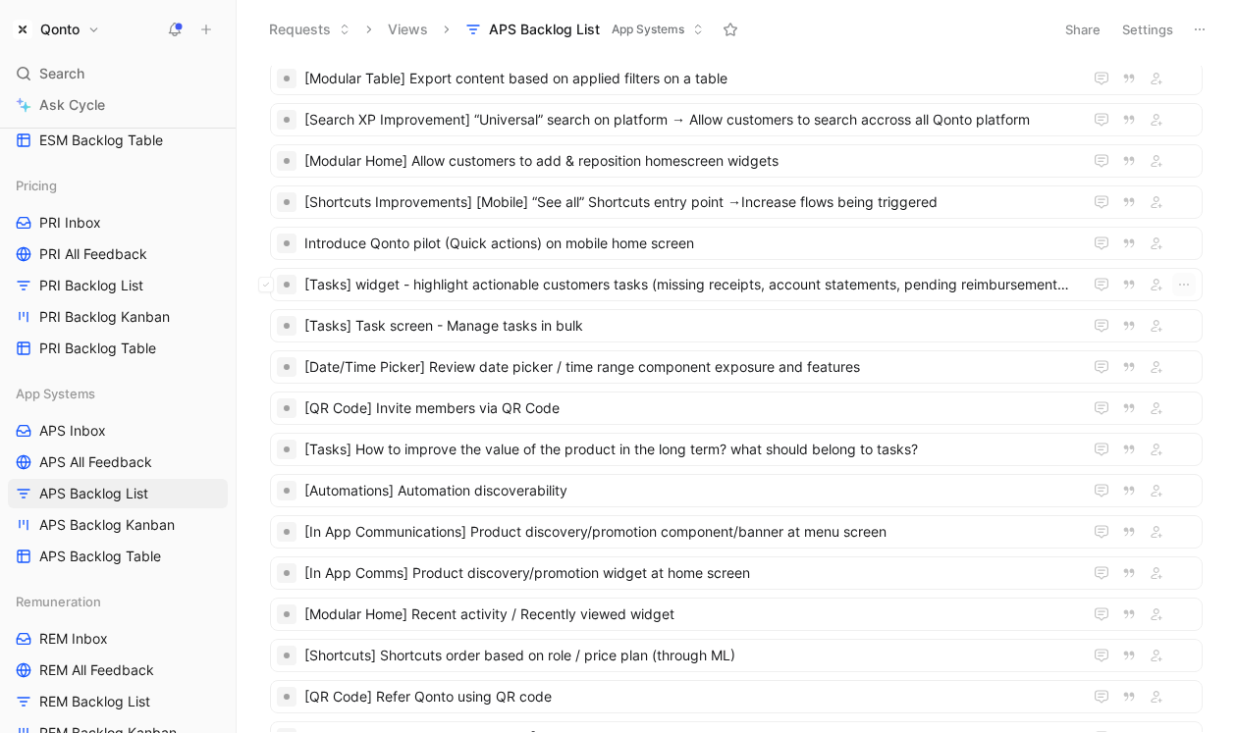
scroll to position [89, 0]
